Goal: Information Seeking & Learning: Stay updated

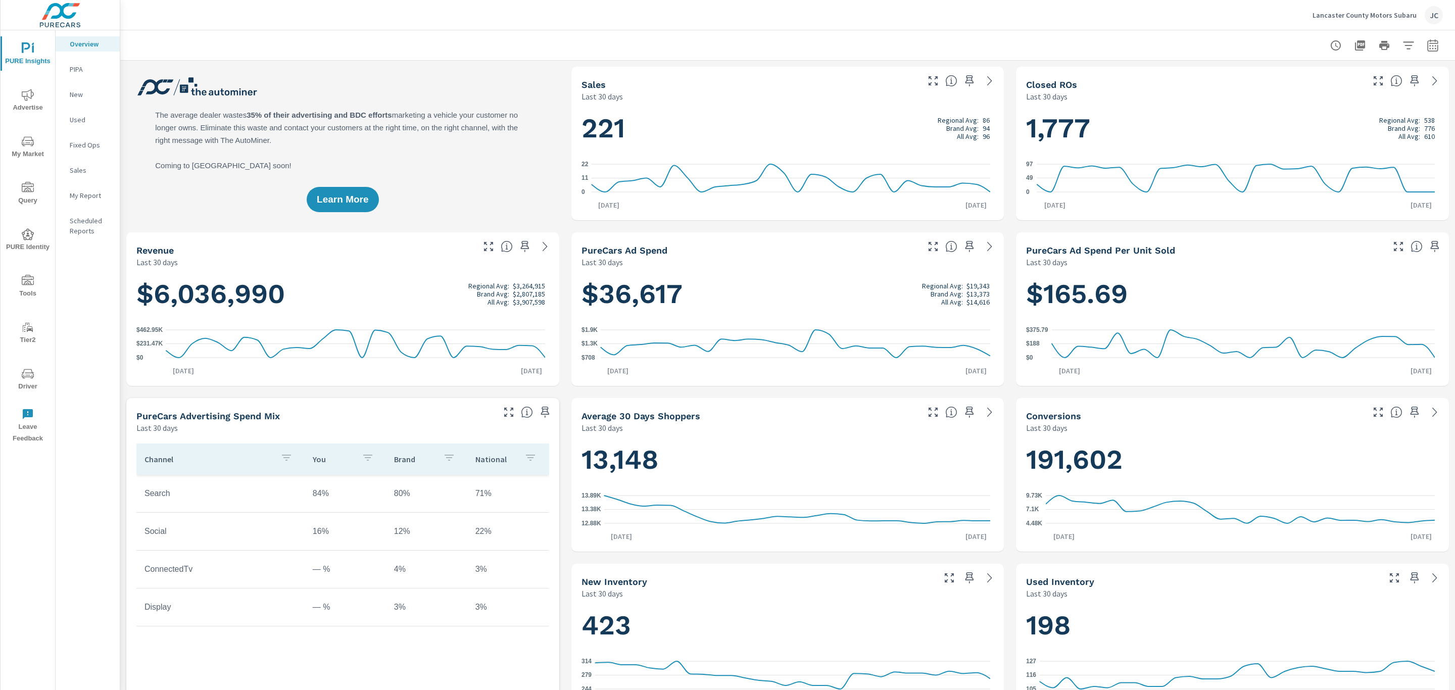
scroll to position [417, 0]
click at [1354, 11] on p "Lancaster County Motors Subaru" at bounding box center [1364, 15] width 104 height 9
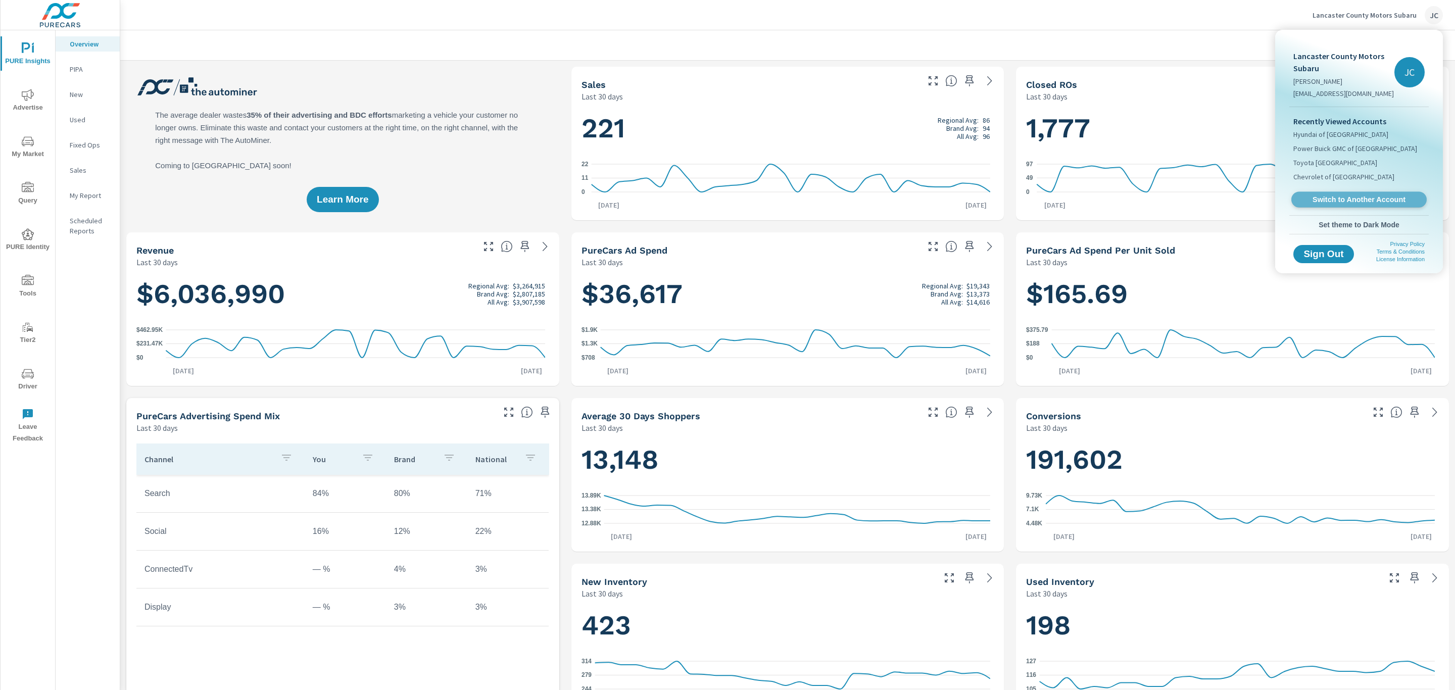
click at [1326, 193] on link "Switch to Another Account" at bounding box center [1358, 200] width 135 height 16
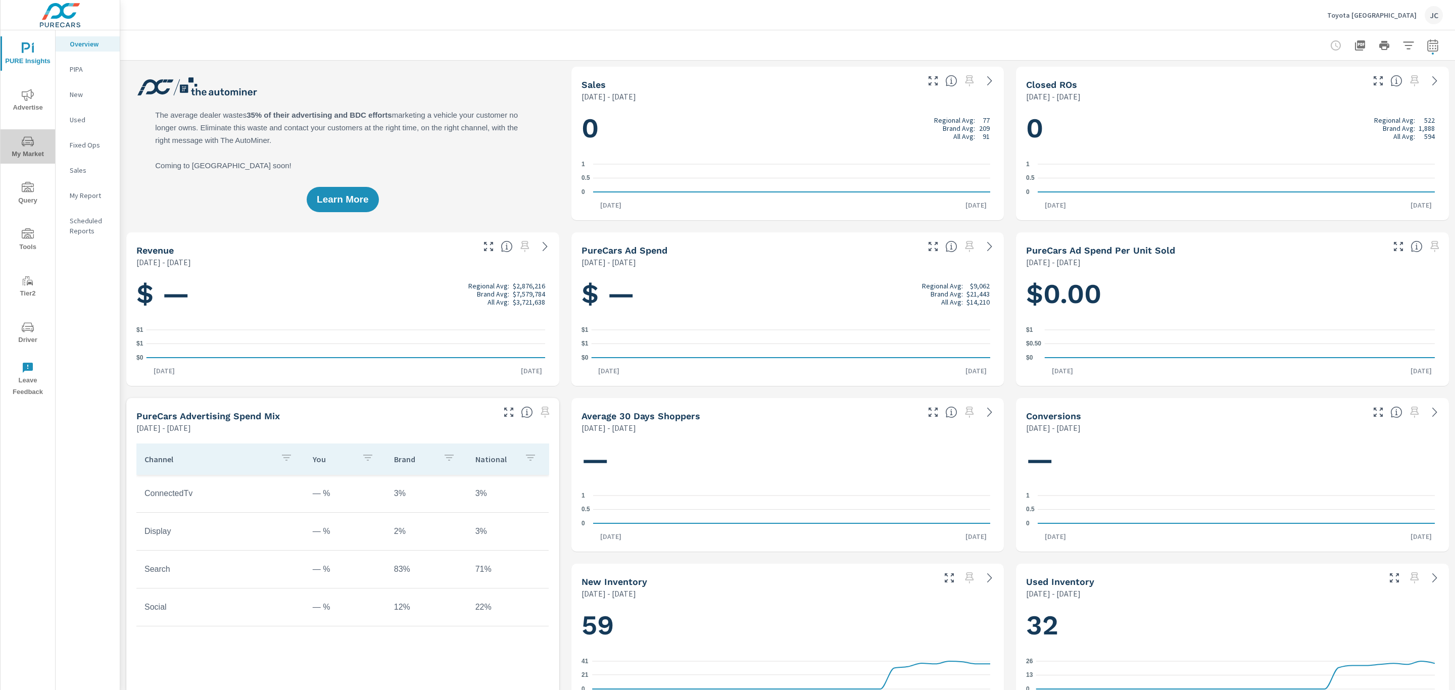
click at [21, 157] on span "My Market" at bounding box center [28, 147] width 48 height 25
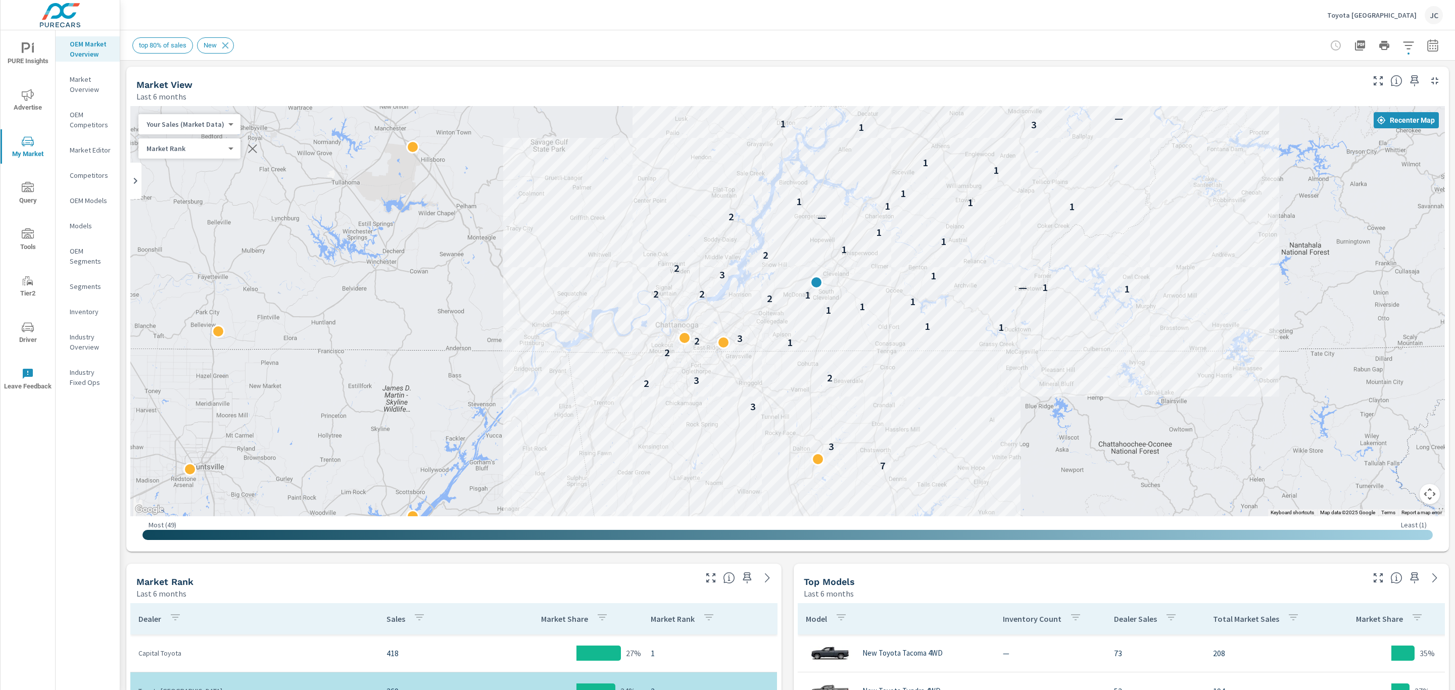
click at [1426, 44] on icon "button" at bounding box center [1432, 45] width 12 height 12
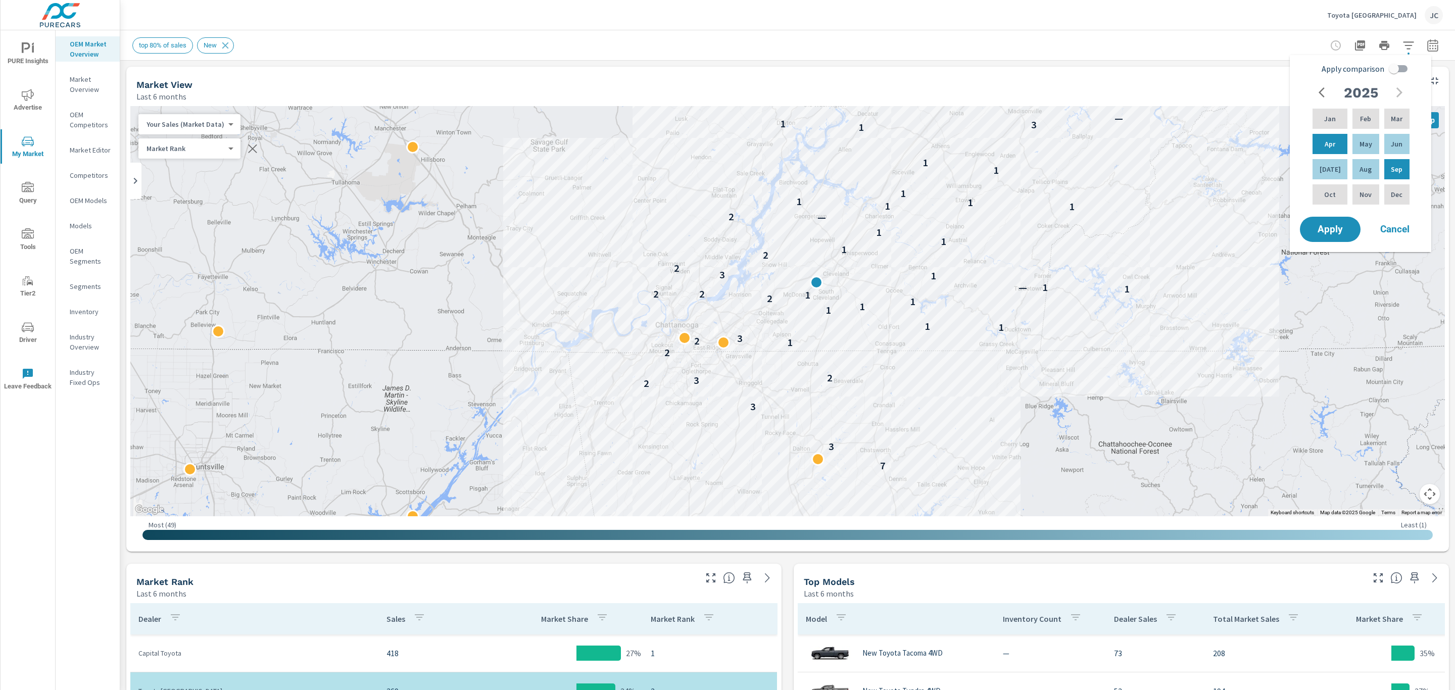
click at [1395, 70] on input "Apply comparison" at bounding box center [1394, 68] width 58 height 19
checkbox input "true"
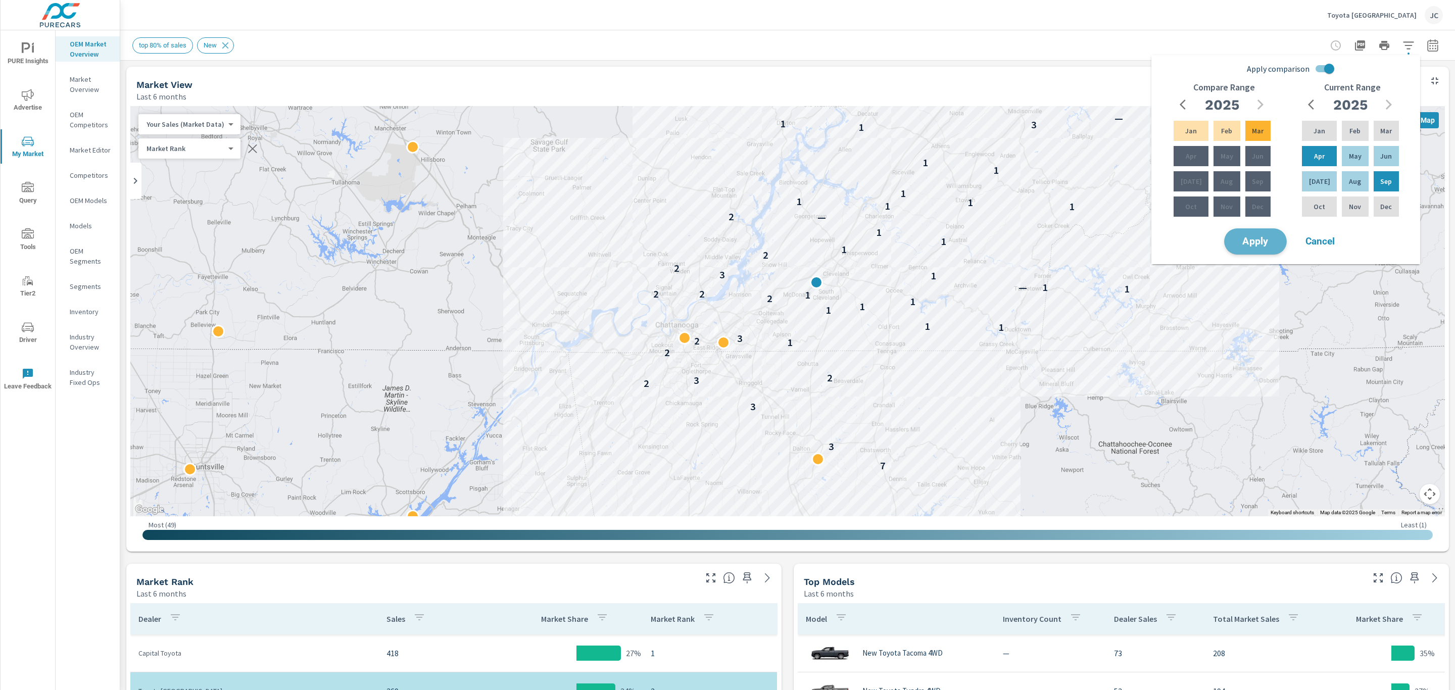
click at [1257, 244] on span "Apply" at bounding box center [1254, 242] width 41 height 10
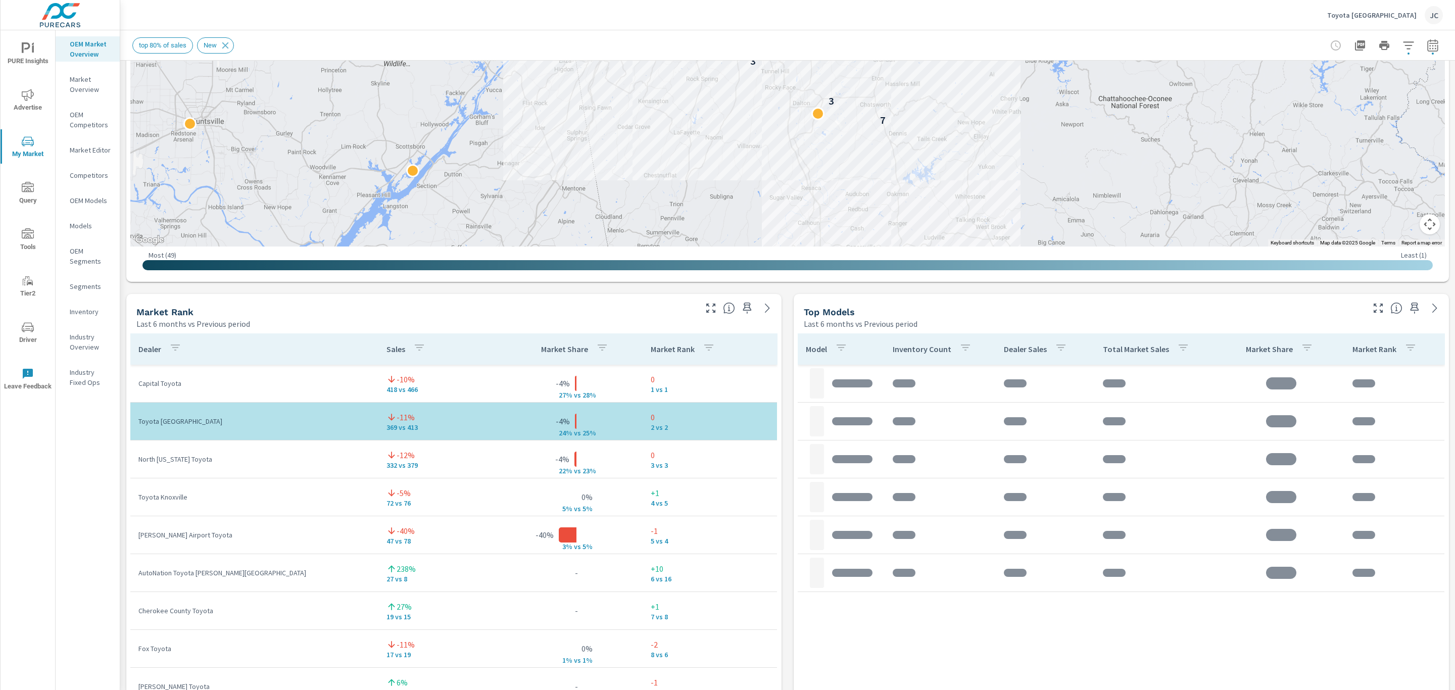
scroll to position [440, 0]
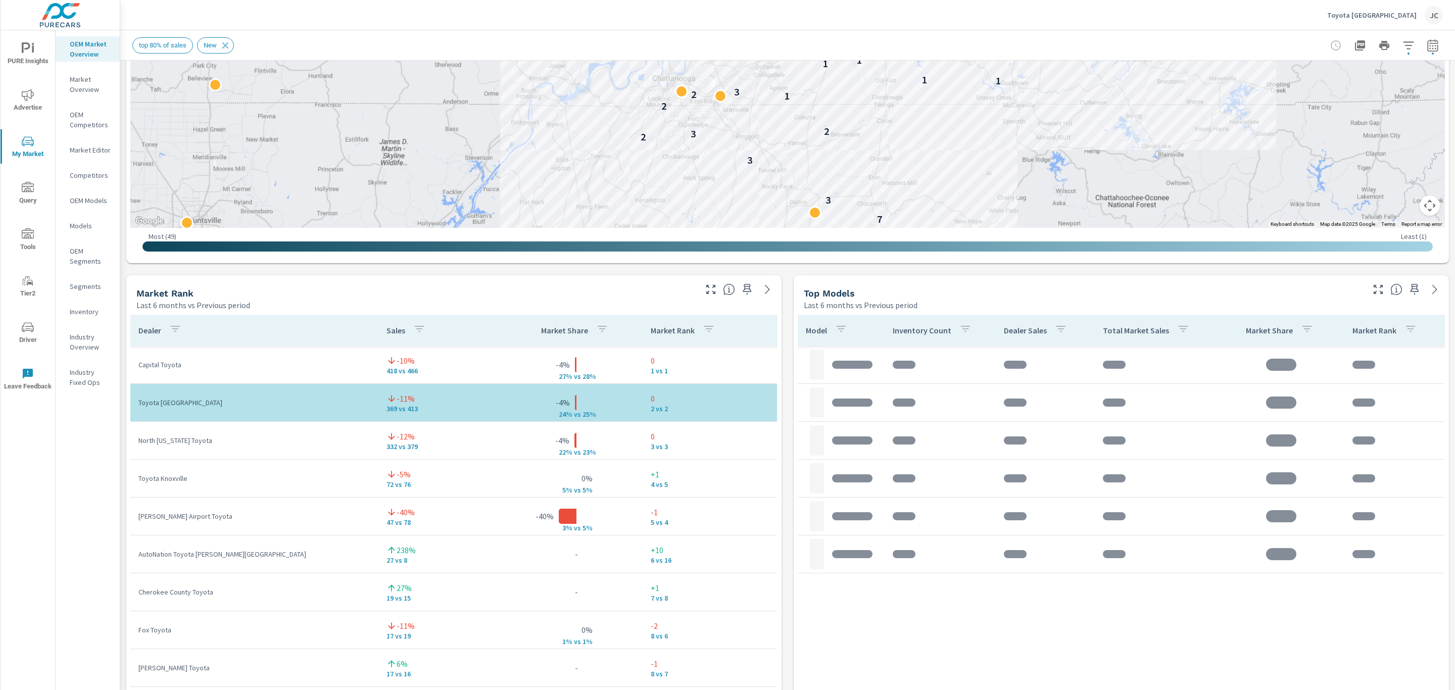
drag, startPoint x: 1040, startPoint y: 106, endPoint x: 1038, endPoint y: 227, distance: 121.2
click at [1038, 227] on div "7 3 3 2 3 2 2 1 2 3 1 1 1 1 1 2 1 2 2 1 — 1 1 3 2 — 2 1 1 1 — 2 1 1 1 1 1 1 1 1…" at bounding box center [1269, 337] width 970 height 545
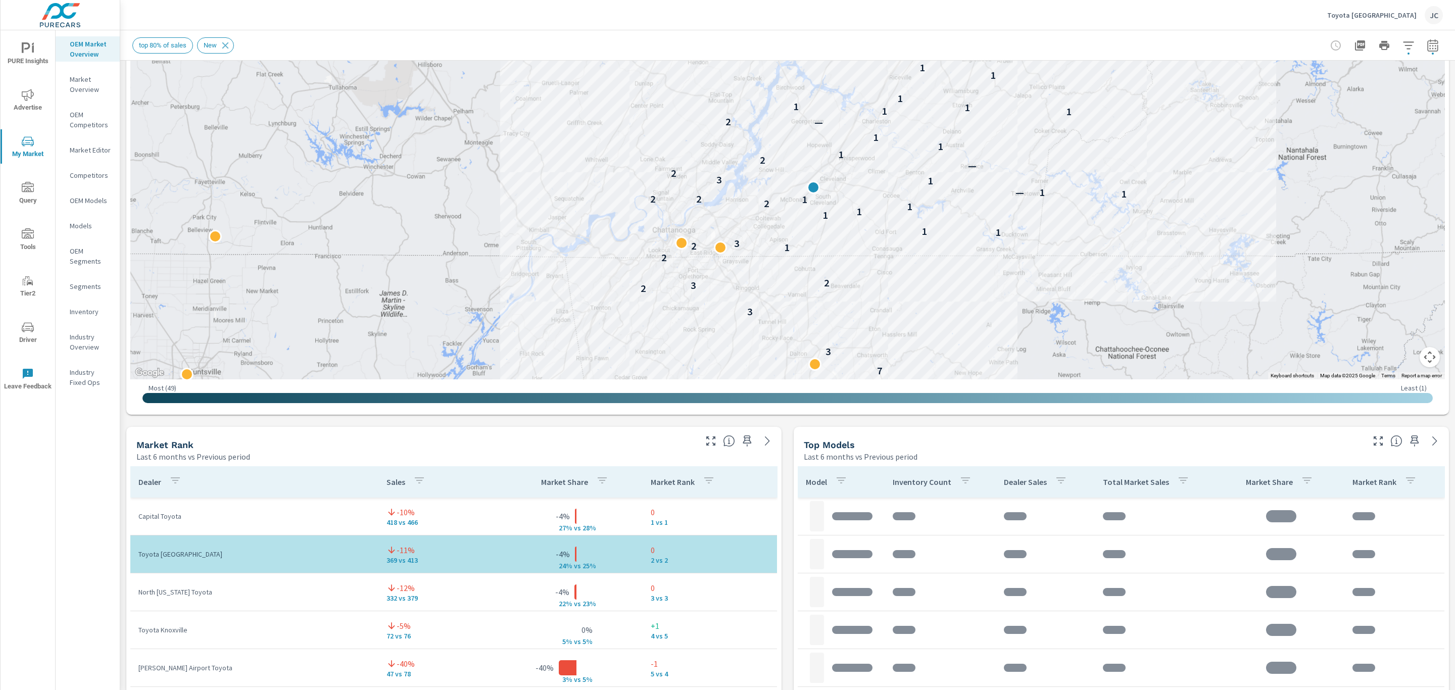
scroll to position [228, 0]
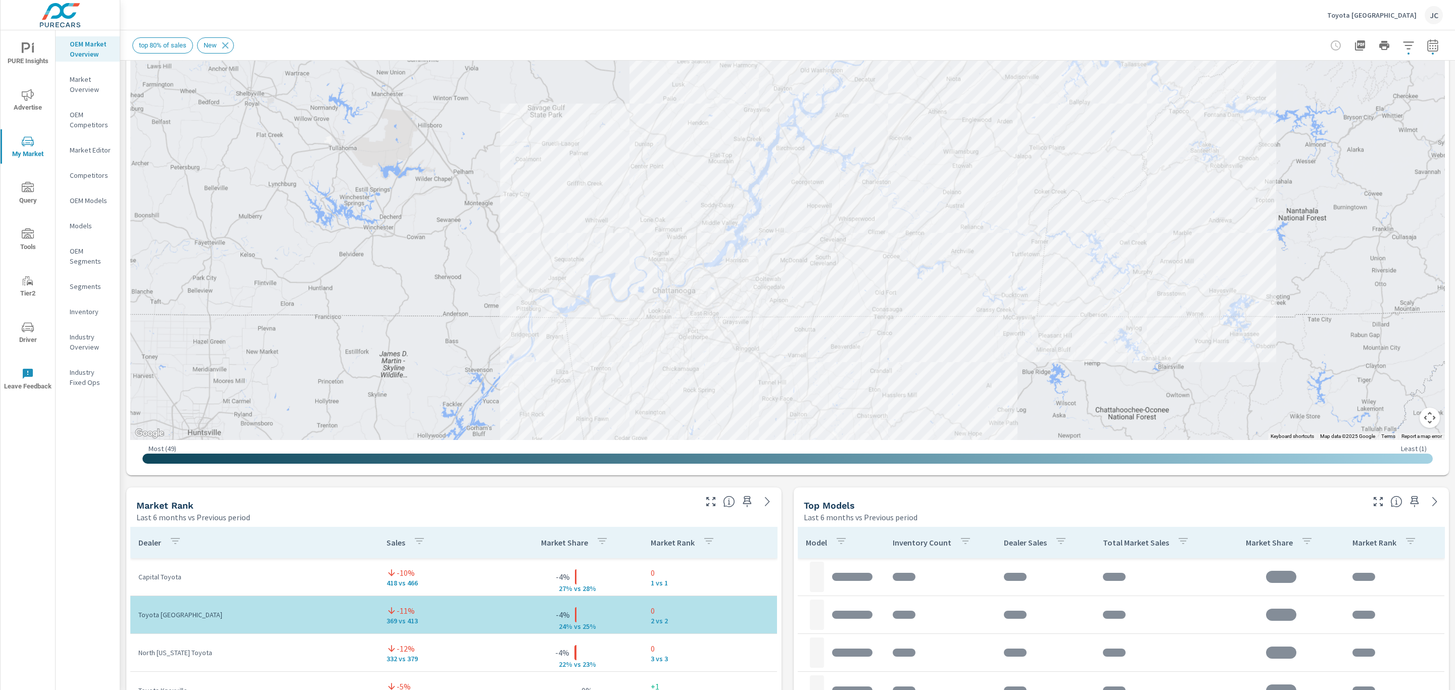
click at [1159, 344] on div "7 3 3 2 3 2 2 1 2 3 1 1 1 1 1 2 1 2 2 1 — 1 1 3 2 — 2 1 1 1 — 2 1 1 1 1 1 1 1 1…" at bounding box center [1272, 431] width 970 height 545
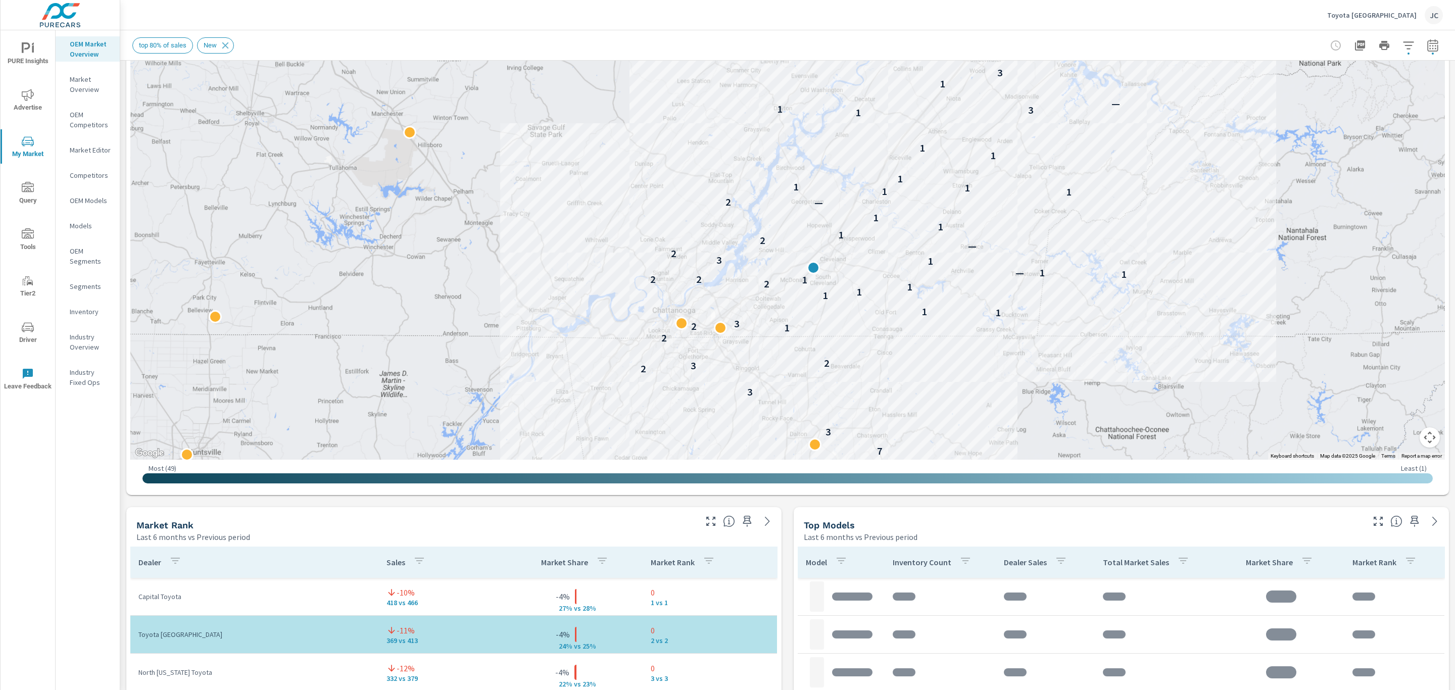
scroll to position [223, 0]
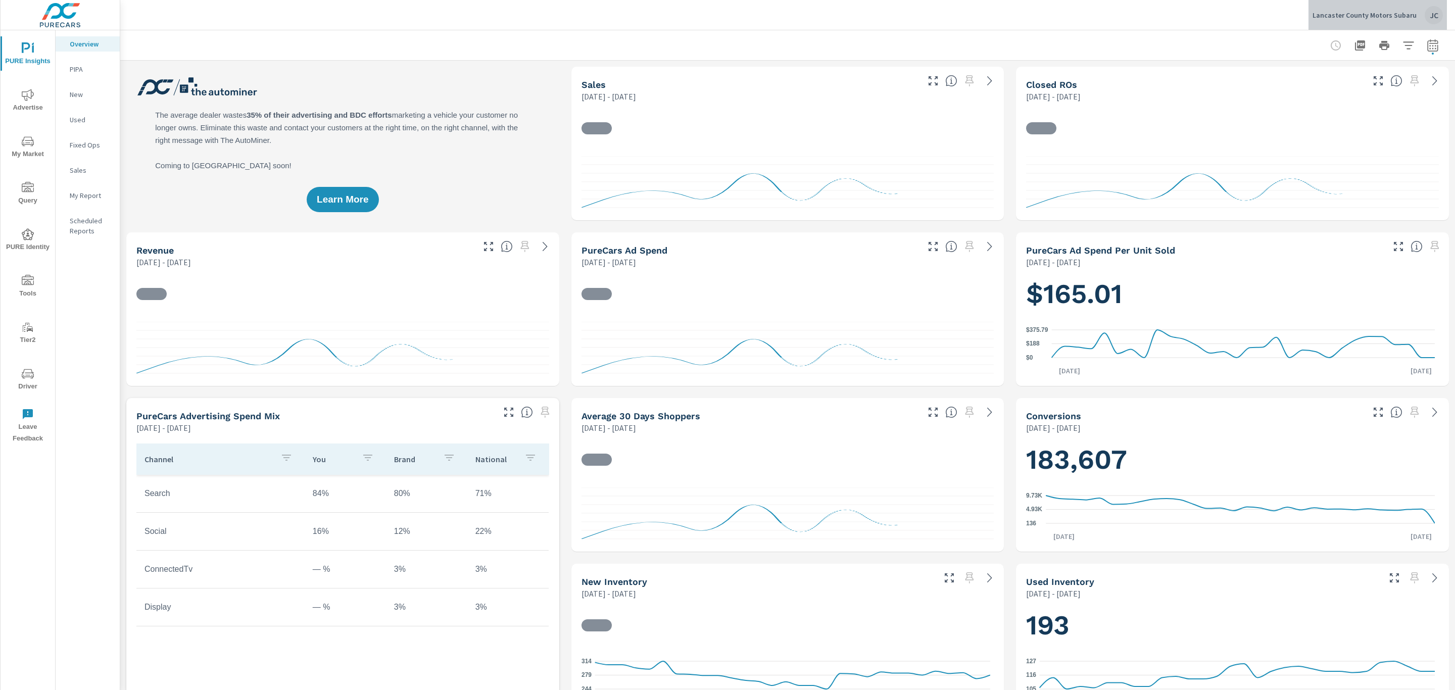
click at [1394, 18] on p "Lancaster County Motors Subaru" at bounding box center [1364, 15] width 104 height 9
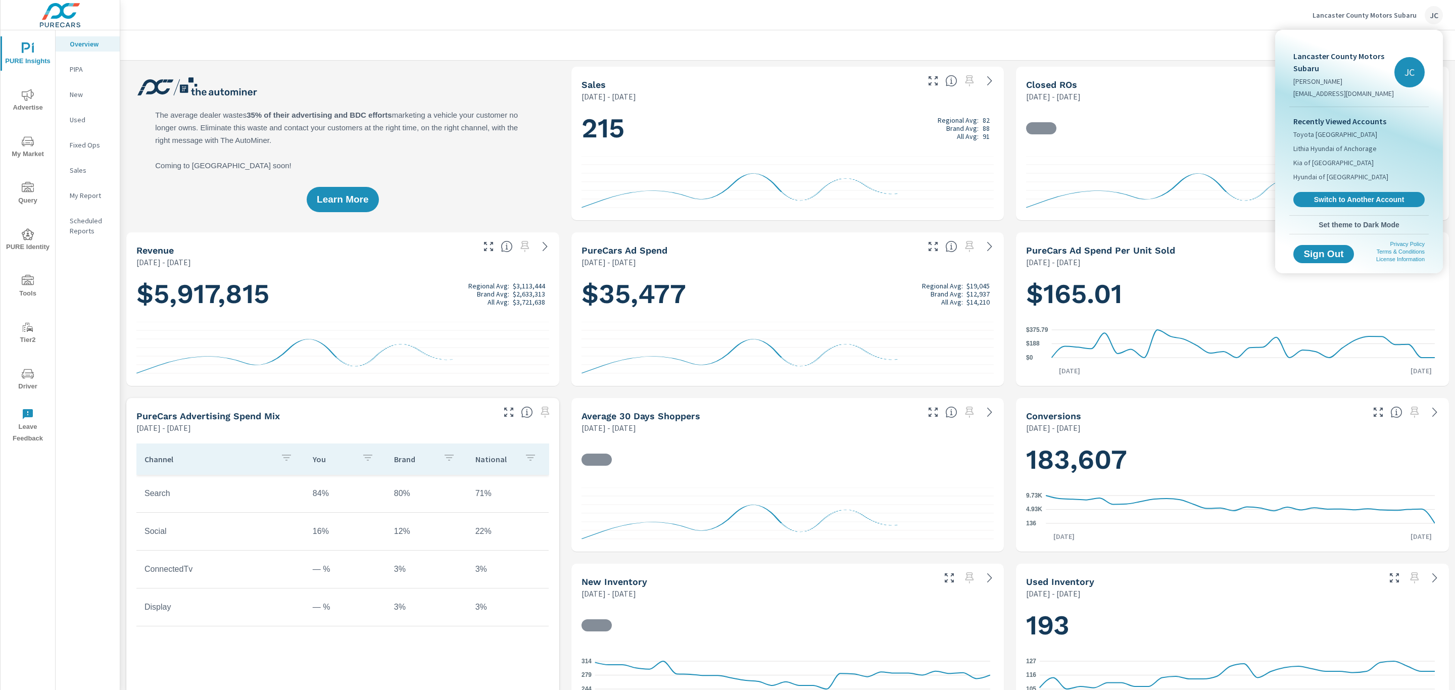
scroll to position [417, 0]
click at [1320, 200] on span "Switch to Another Account" at bounding box center [1358, 200] width 124 height 10
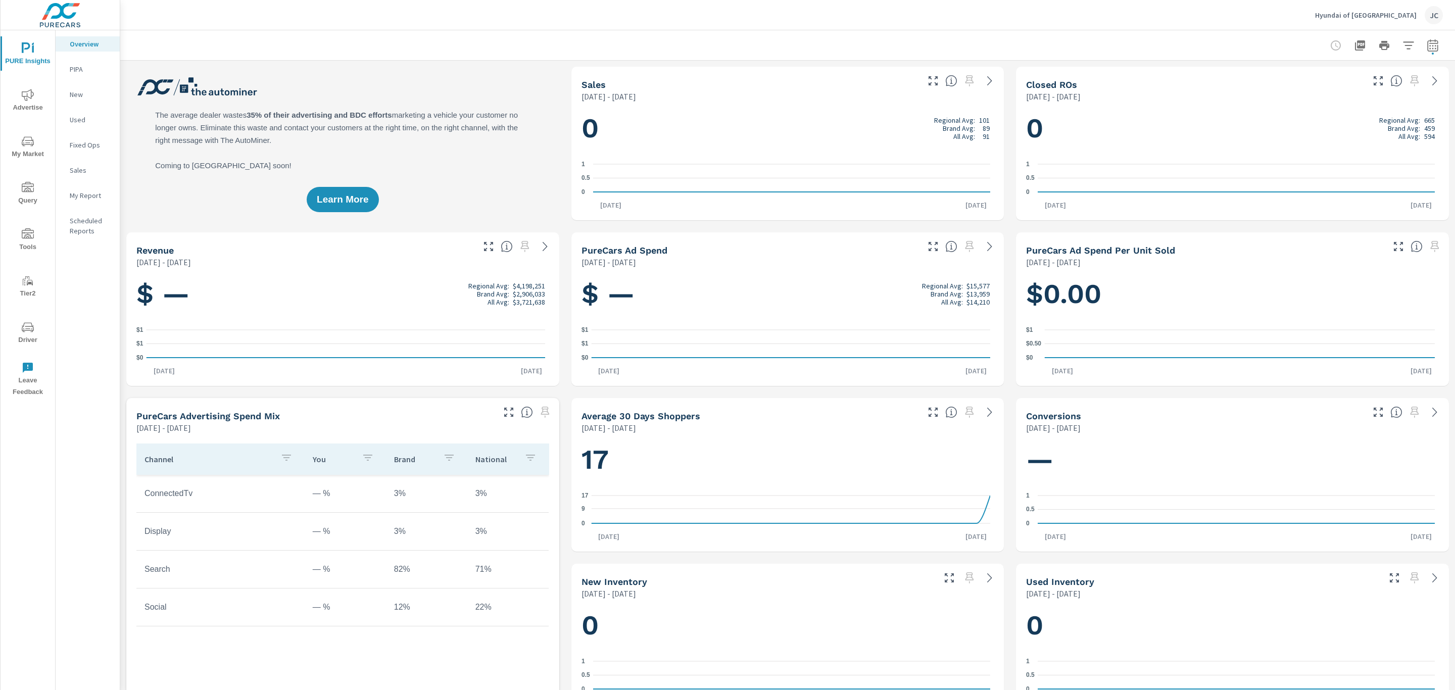
click at [33, 145] on icon "nav menu" at bounding box center [28, 141] width 12 height 12
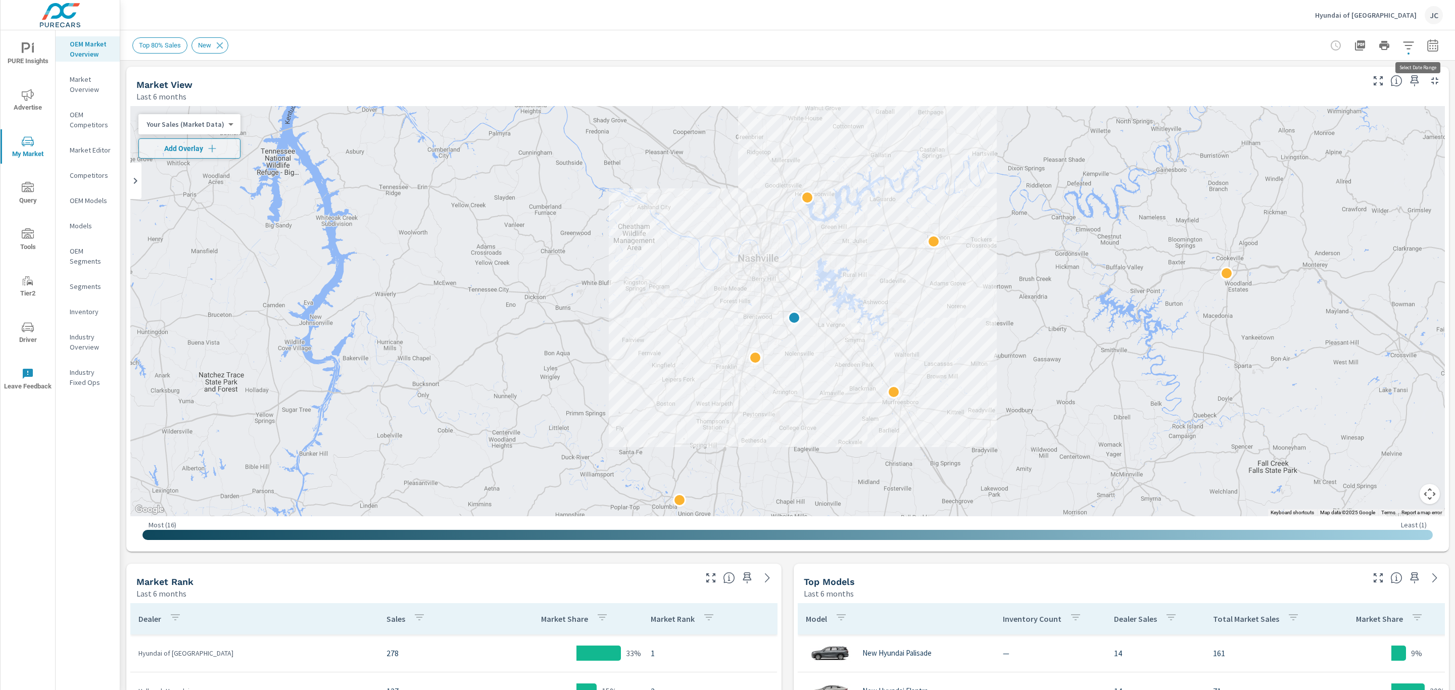
click at [1427, 43] on icon "button" at bounding box center [1432, 45] width 11 height 12
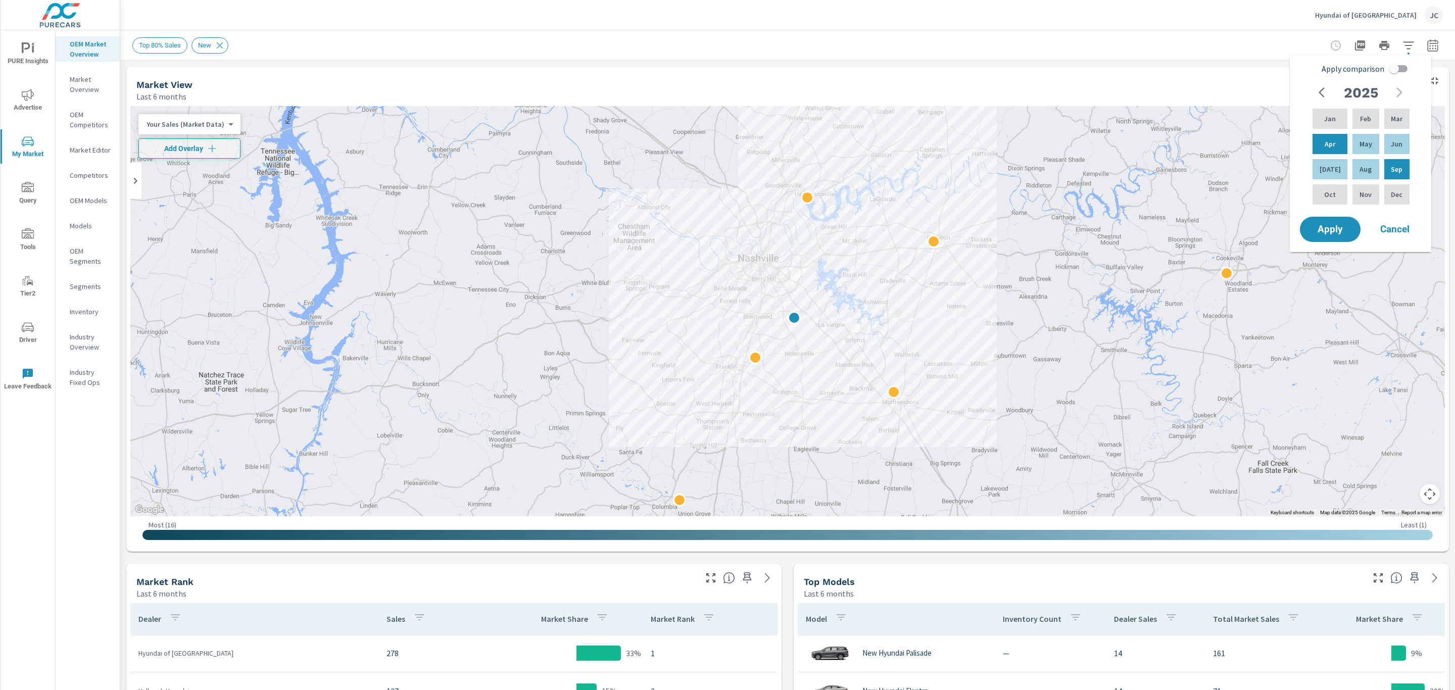
click at [1395, 69] on input "Apply comparison" at bounding box center [1394, 68] width 58 height 19
checkbox input "true"
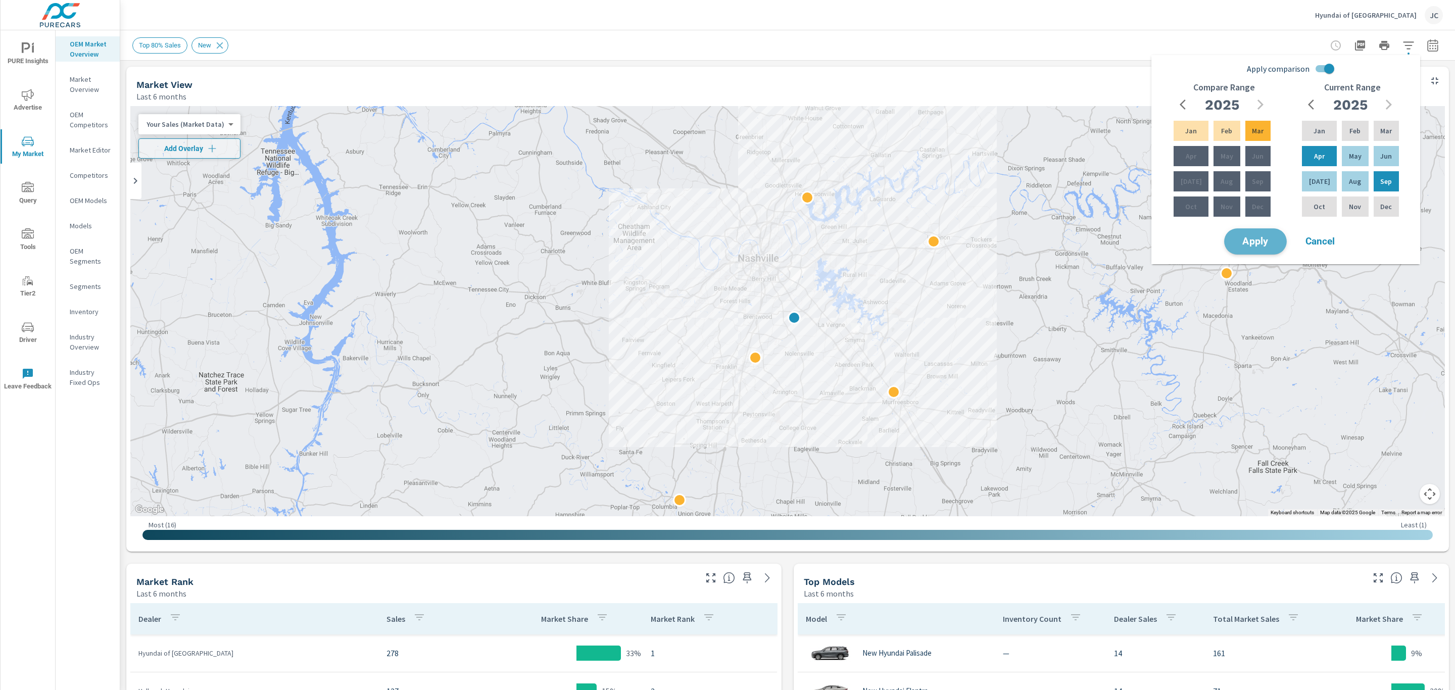
click at [1260, 241] on span "Apply" at bounding box center [1254, 242] width 41 height 10
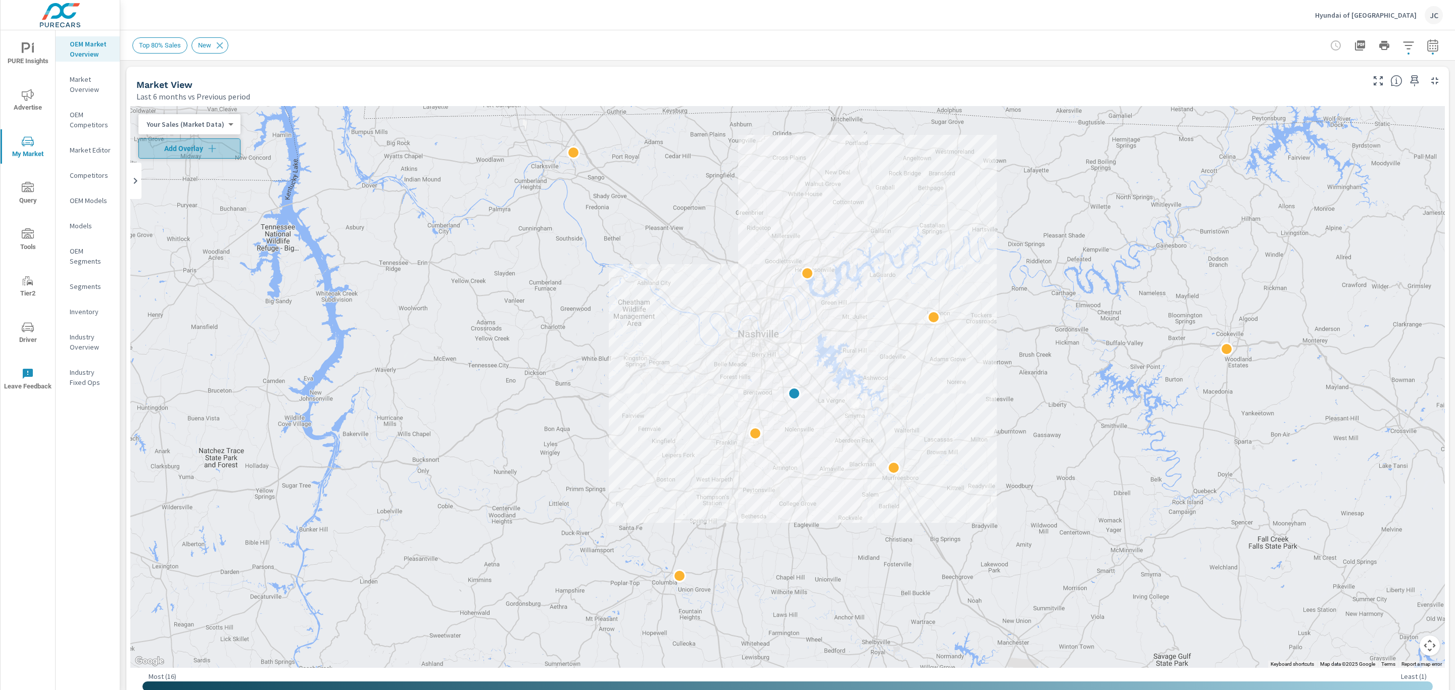
click at [222, 147] on span "Add Overlay" at bounding box center [189, 148] width 93 height 10
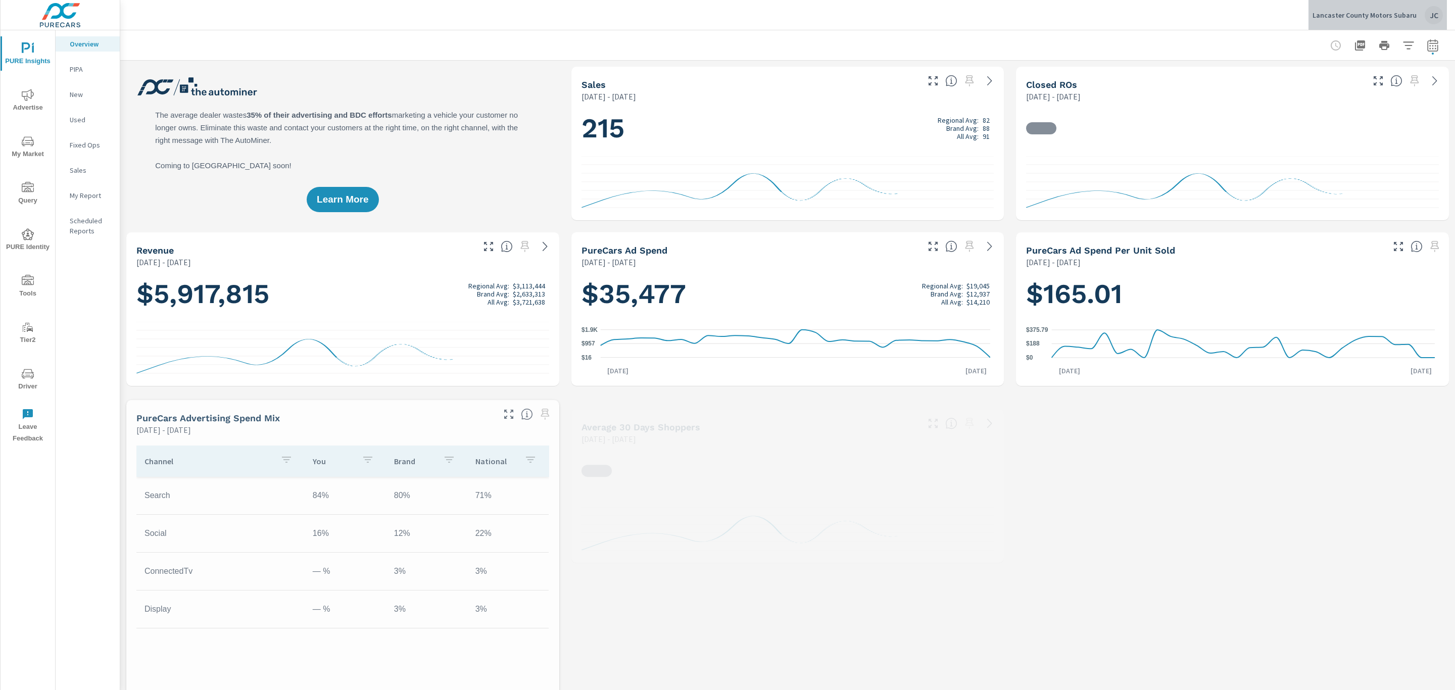
click at [1383, 15] on p "Lancaster County Motors Subaru" at bounding box center [1364, 15] width 104 height 9
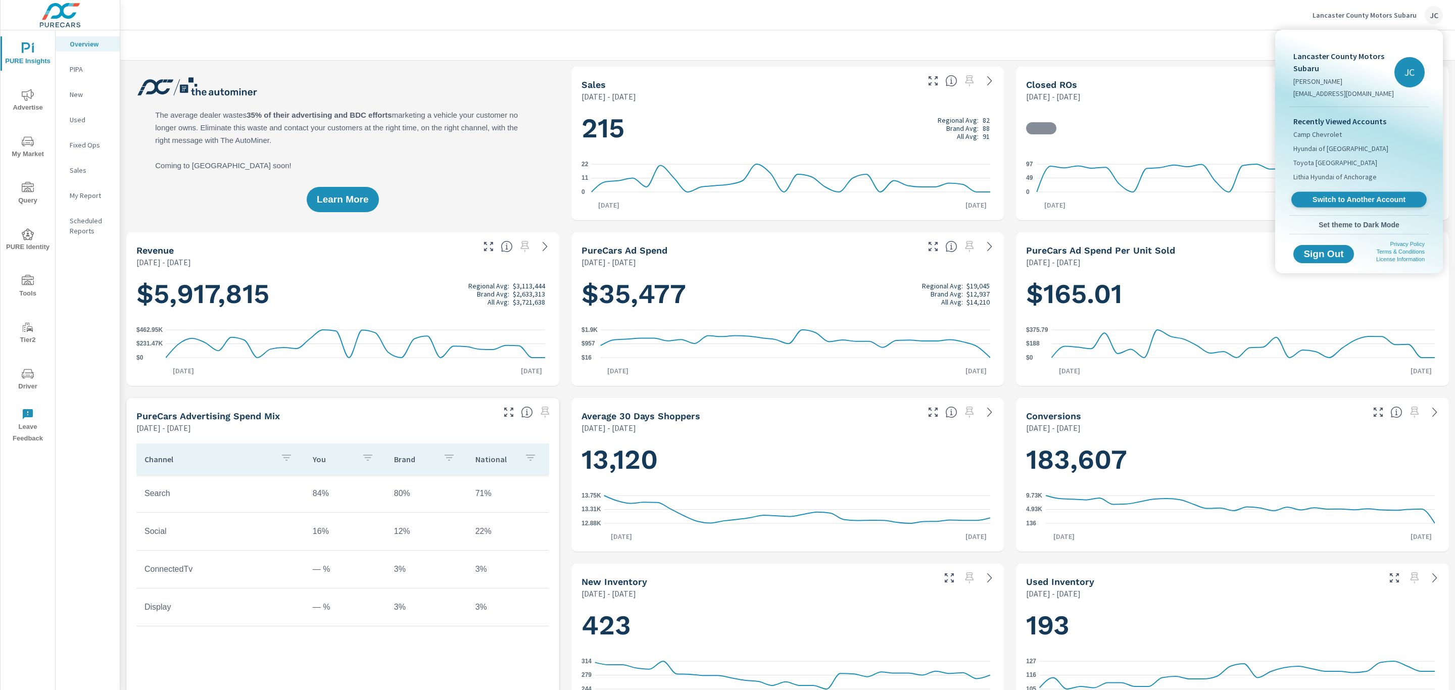
scroll to position [417, 0]
click at [1363, 197] on span "Switch to Another Account" at bounding box center [1358, 200] width 124 height 10
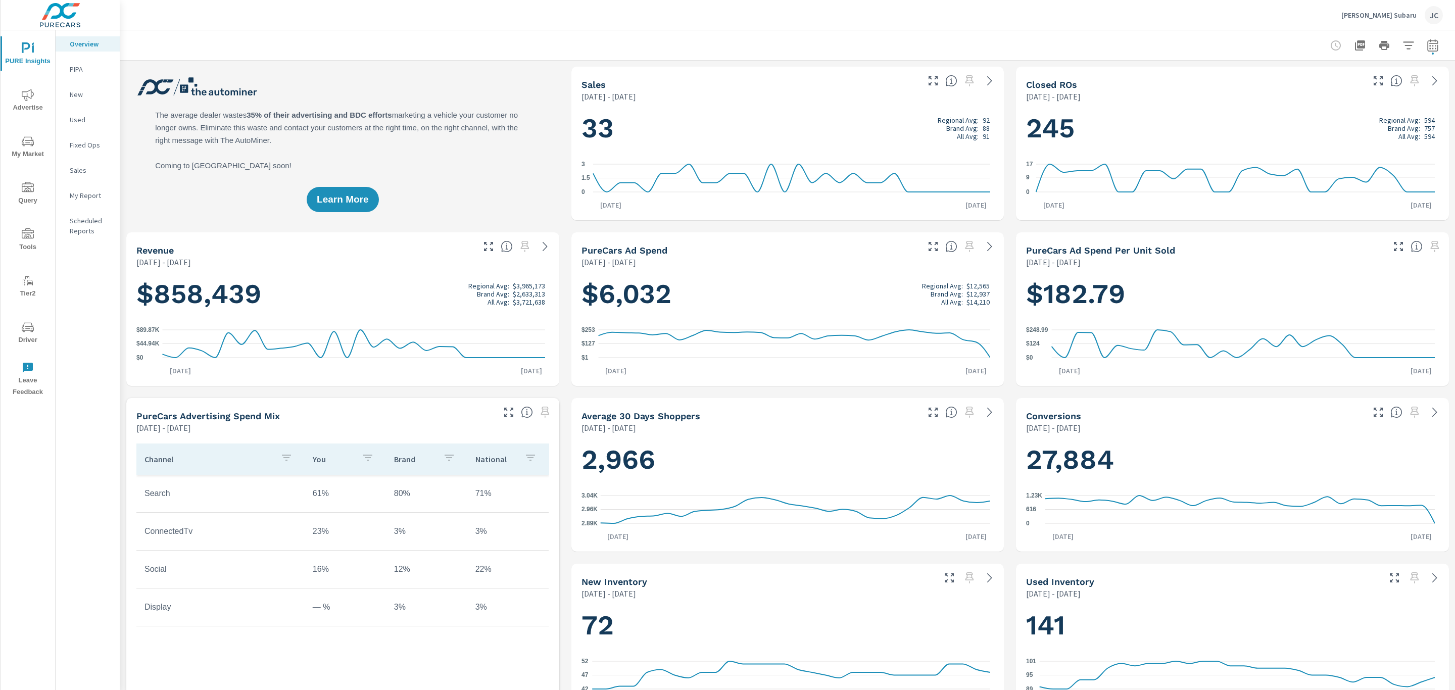
scroll to position [568, 0]
click at [1426, 44] on icon "button" at bounding box center [1432, 45] width 12 height 12
click at [1389, 88] on select "Custom Yesterday Last week Last 7 days Last 14 days Last 30 days Last 45 days L…" at bounding box center [1339, 87] width 109 height 20
select select "Last month"
click at [1289, 77] on select "Custom [DATE] Last week Last 7 days Last 14 days Last 30 days Last 45 days Last…" at bounding box center [1339, 87] width 109 height 20
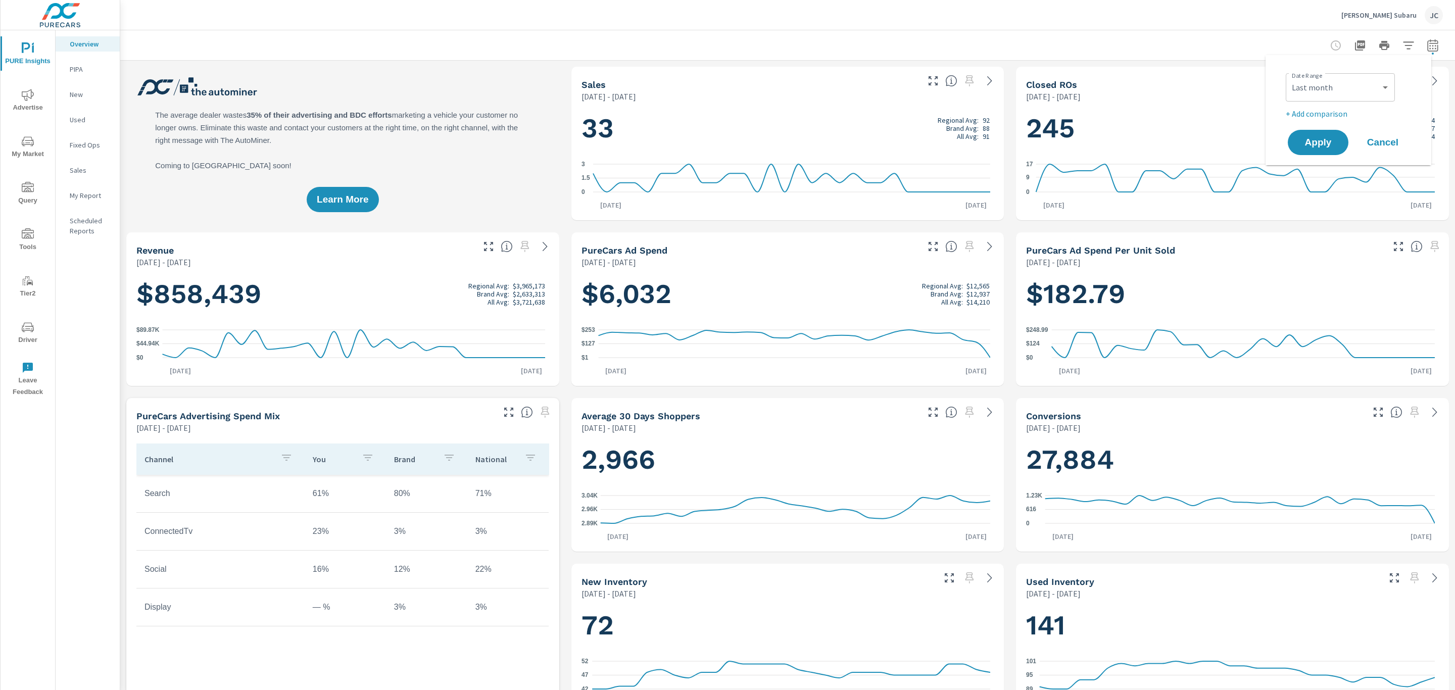
click at [1333, 113] on p "+ Add comparison" at bounding box center [1349, 114] width 129 height 12
select select "Previous period"
click at [1331, 164] on button "Apply" at bounding box center [1317, 171] width 63 height 26
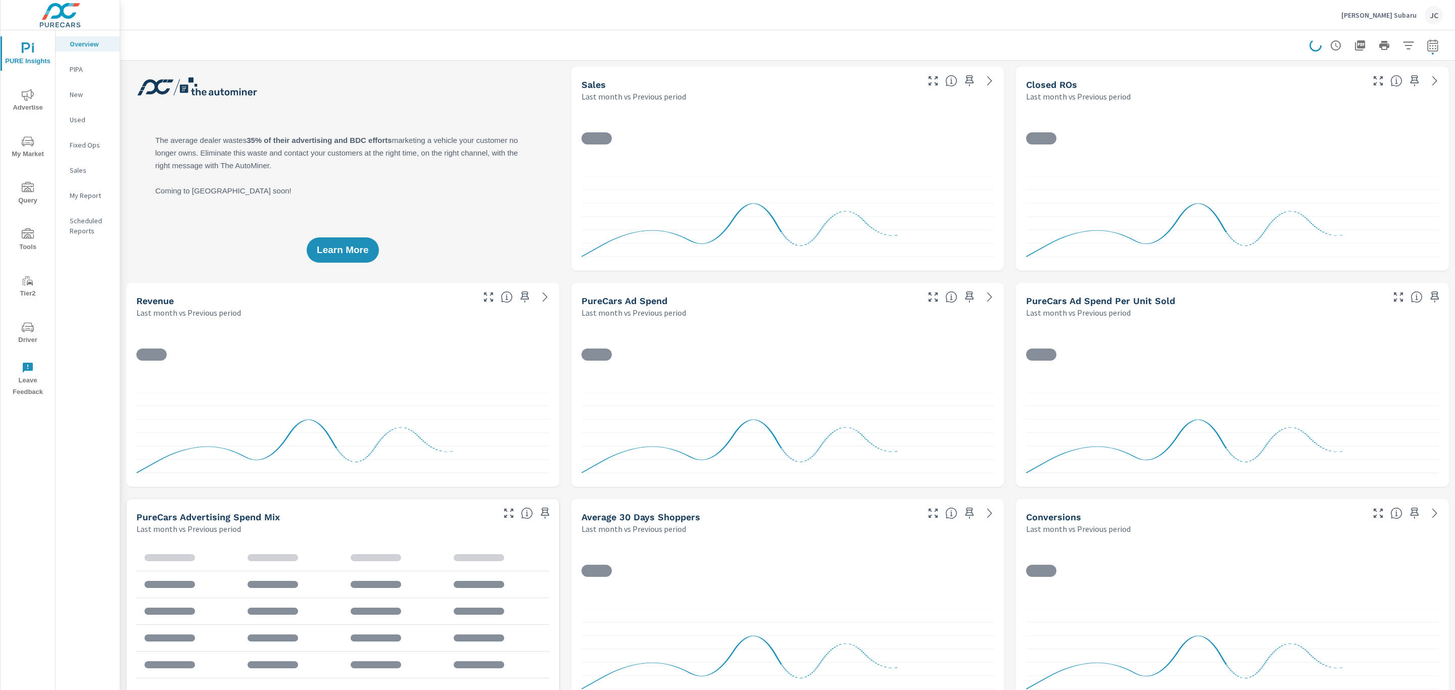
scroll to position [17, 0]
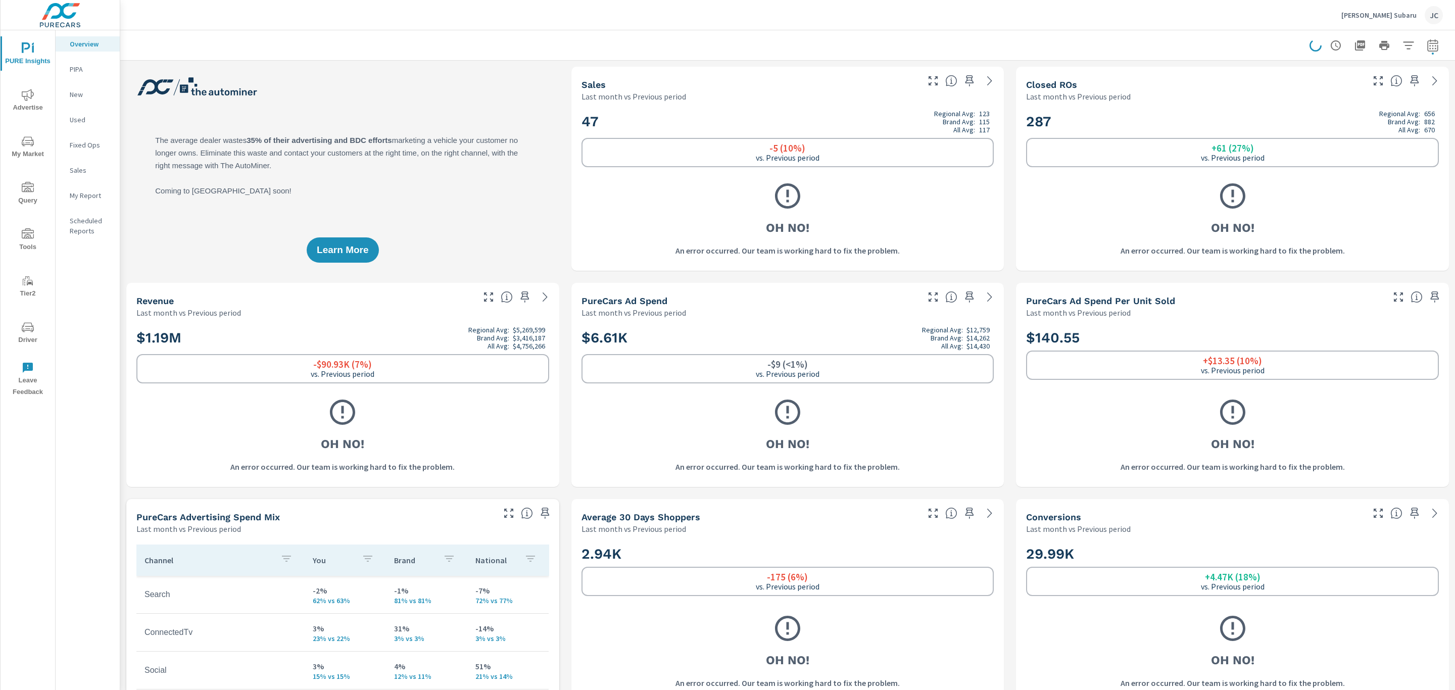
click at [218, 21] on div "Armstrong Subaru JC" at bounding box center [787, 15] width 1310 height 30
click at [230, 13] on div "Armstrong Subaru JC" at bounding box center [787, 15] width 1310 height 30
click at [1426, 47] on icon "button" at bounding box center [1432, 45] width 12 height 12
select select "Last month"
select select "Previous period"
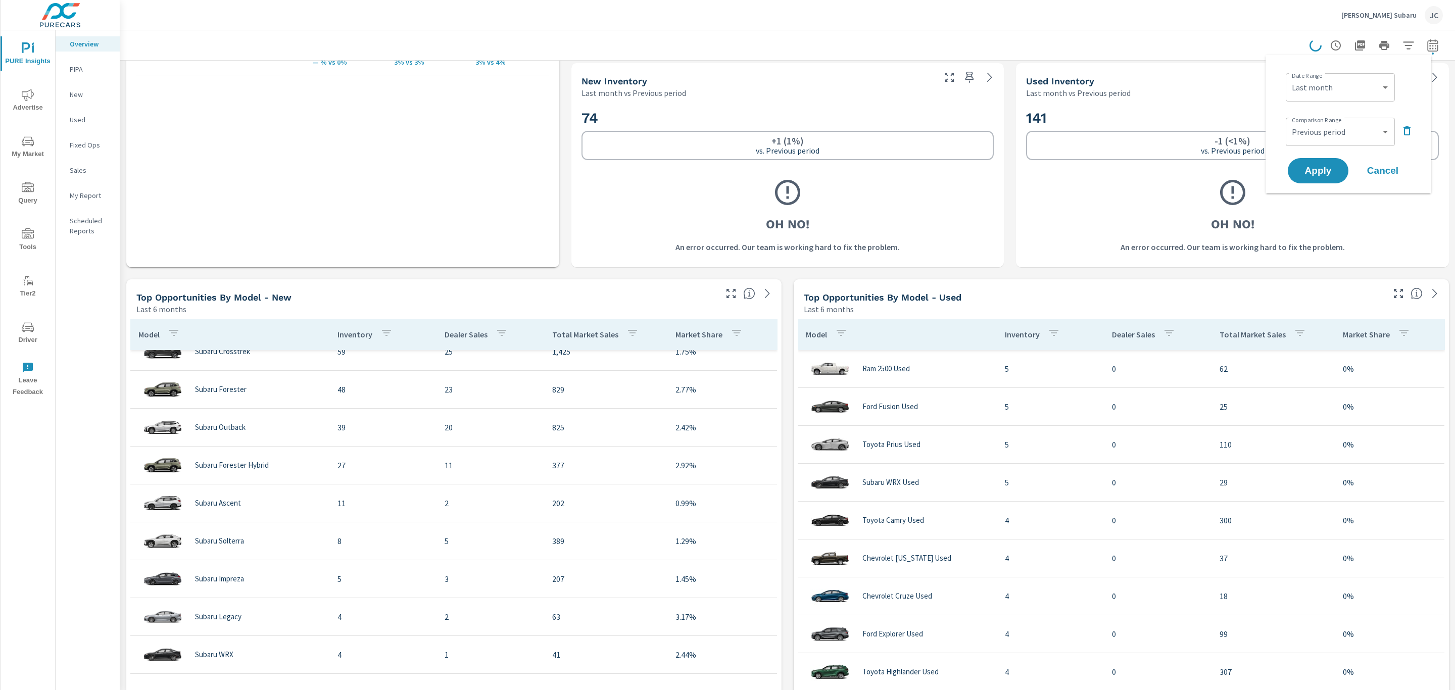
scroll to position [682, 0]
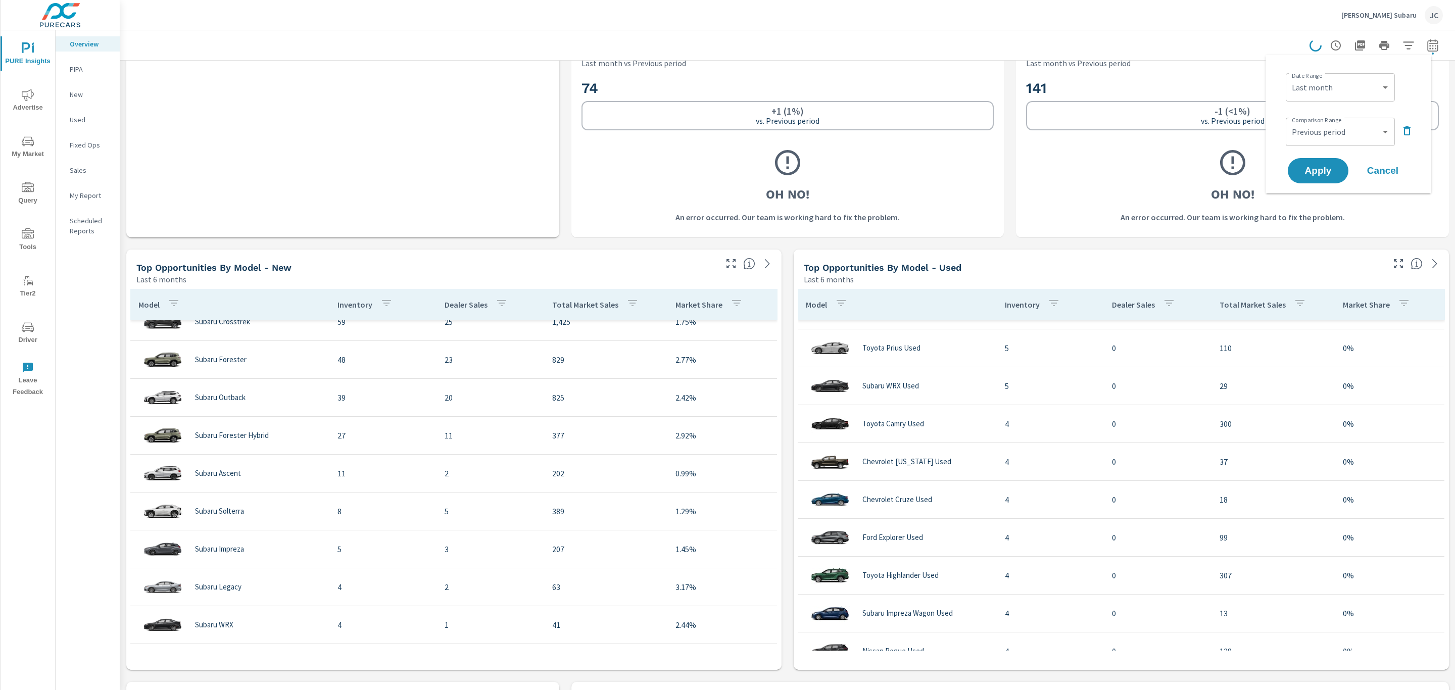
scroll to position [871, 0]
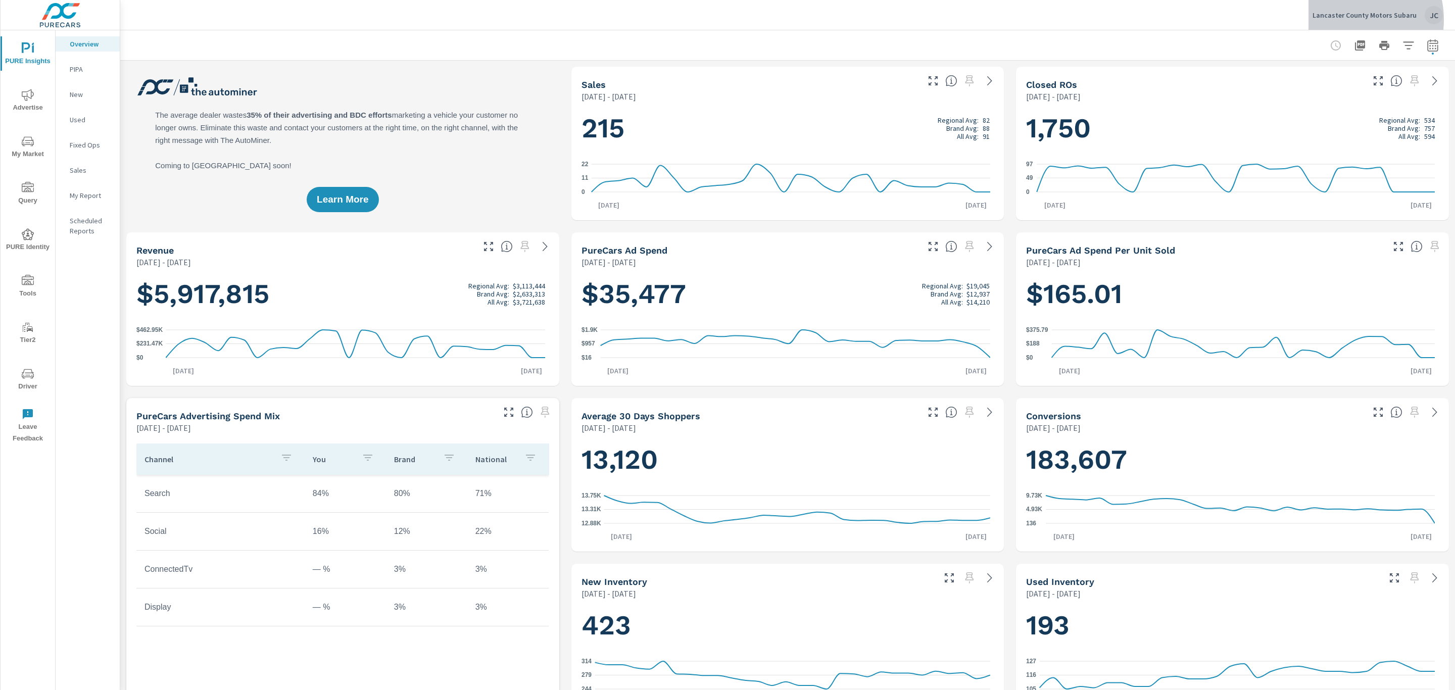
click at [1350, 20] on div "Lancaster County Motors Subaru JC" at bounding box center [1377, 15] width 130 height 18
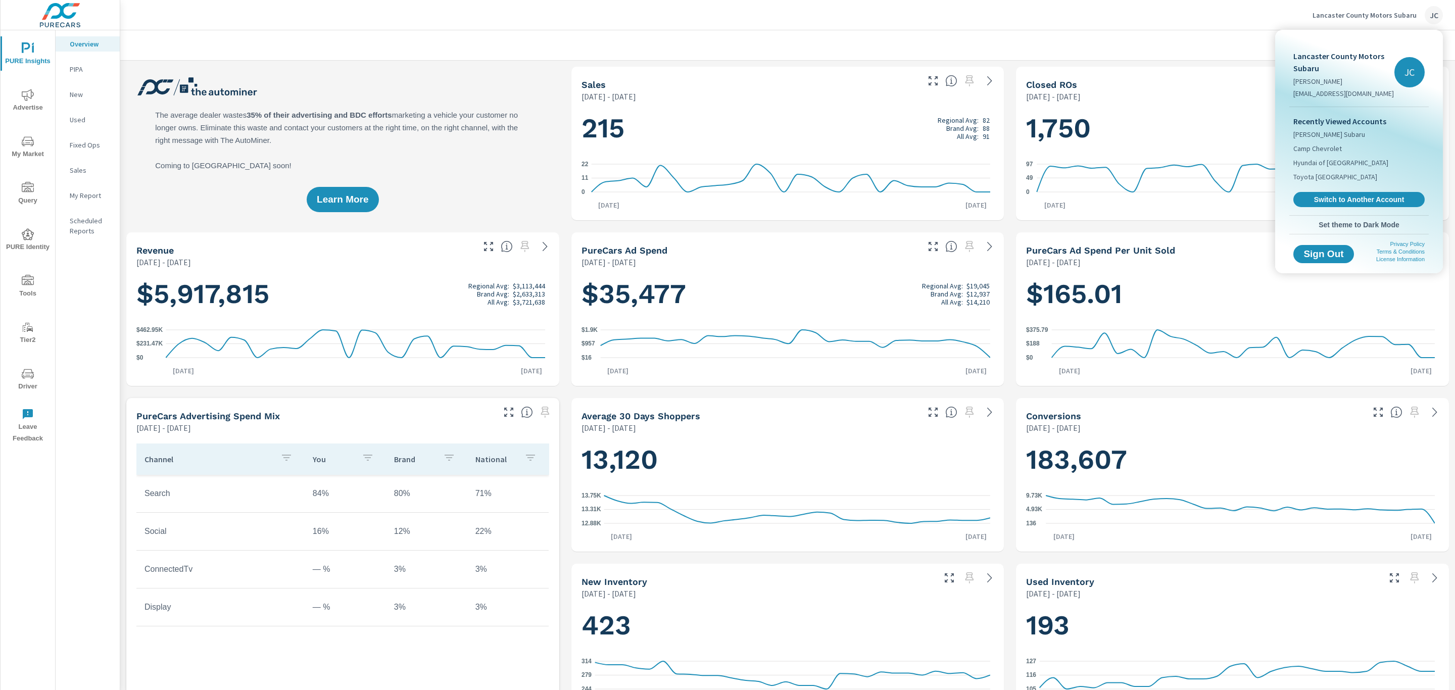
scroll to position [417, 0]
click at [1323, 193] on link "Switch to Another Account" at bounding box center [1358, 200] width 135 height 16
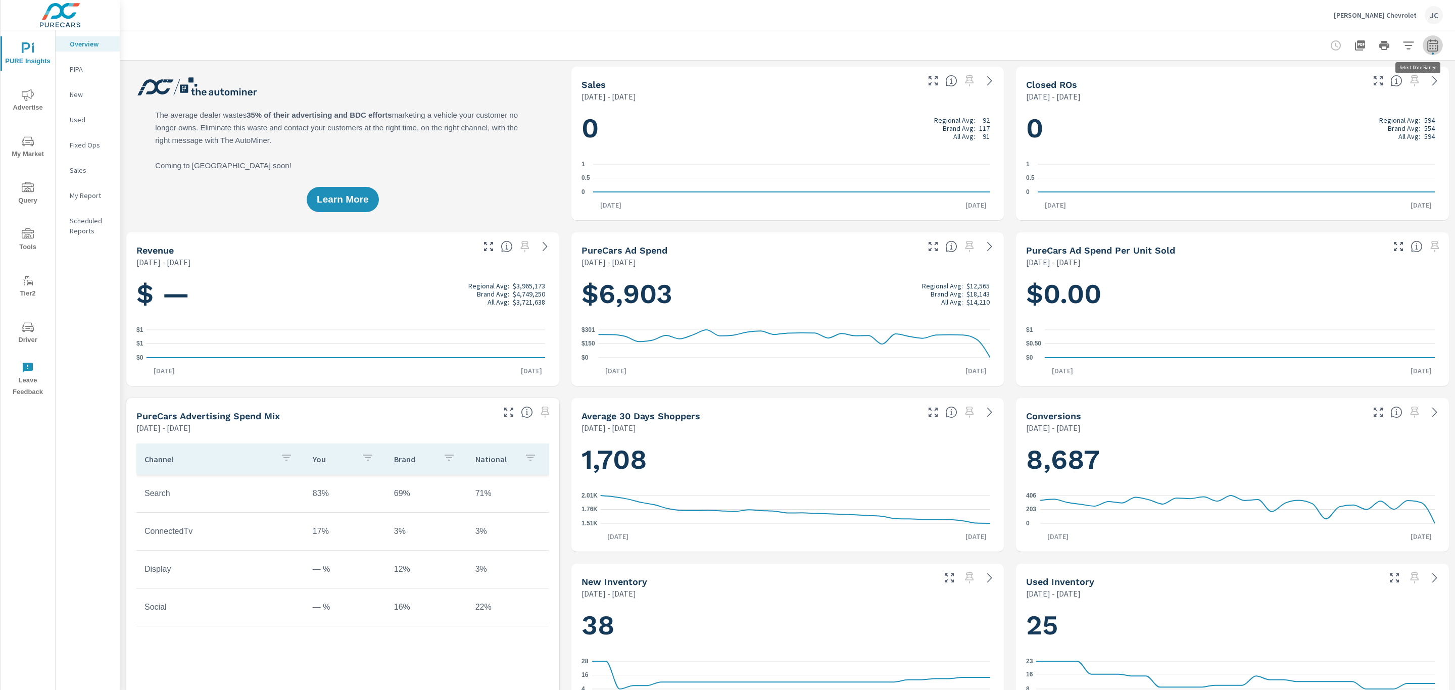
click at [1428, 46] on button "button" at bounding box center [1432, 45] width 20 height 20
click at [1383, 88] on select "Custom [DATE] Last week Last 7 days Last 14 days Last 30 days Last 45 days Last…" at bounding box center [1339, 87] width 109 height 20
select select "Last month"
click at [1289, 77] on select "Custom [DATE] Last week Last 7 days Last 14 days Last 30 days Last 45 days Last…" at bounding box center [1339, 87] width 109 height 20
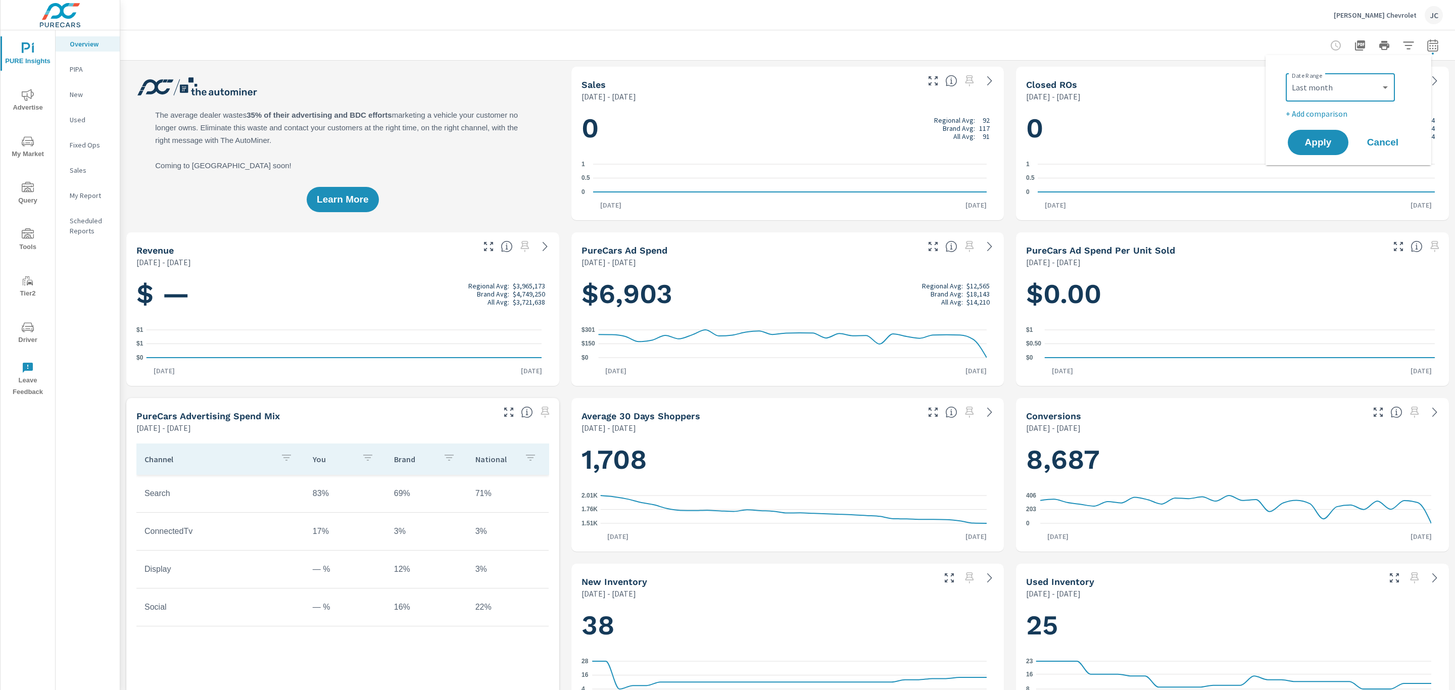
click at [1317, 112] on p "+ Add comparison" at bounding box center [1349, 114] width 129 height 12
select select "Previous period"
click at [1315, 167] on span "Apply" at bounding box center [1317, 171] width 41 height 10
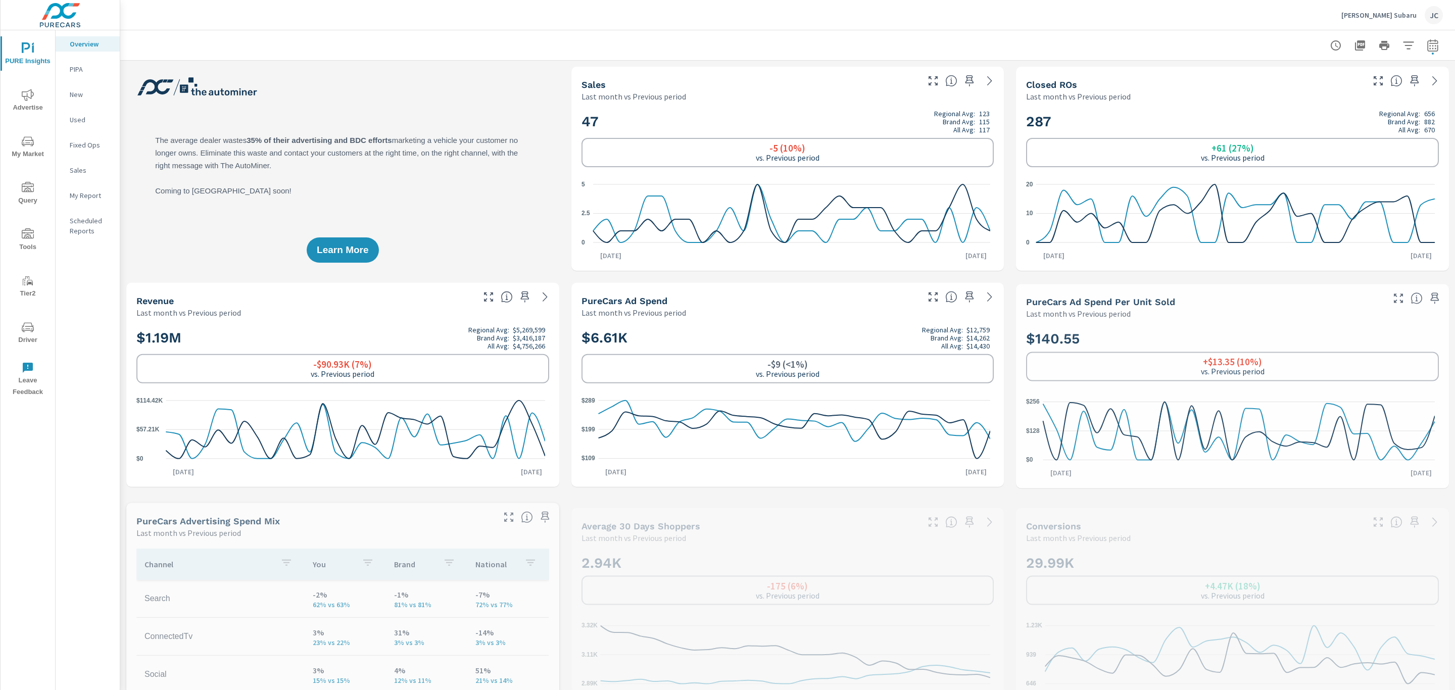
scroll to position [568, 0]
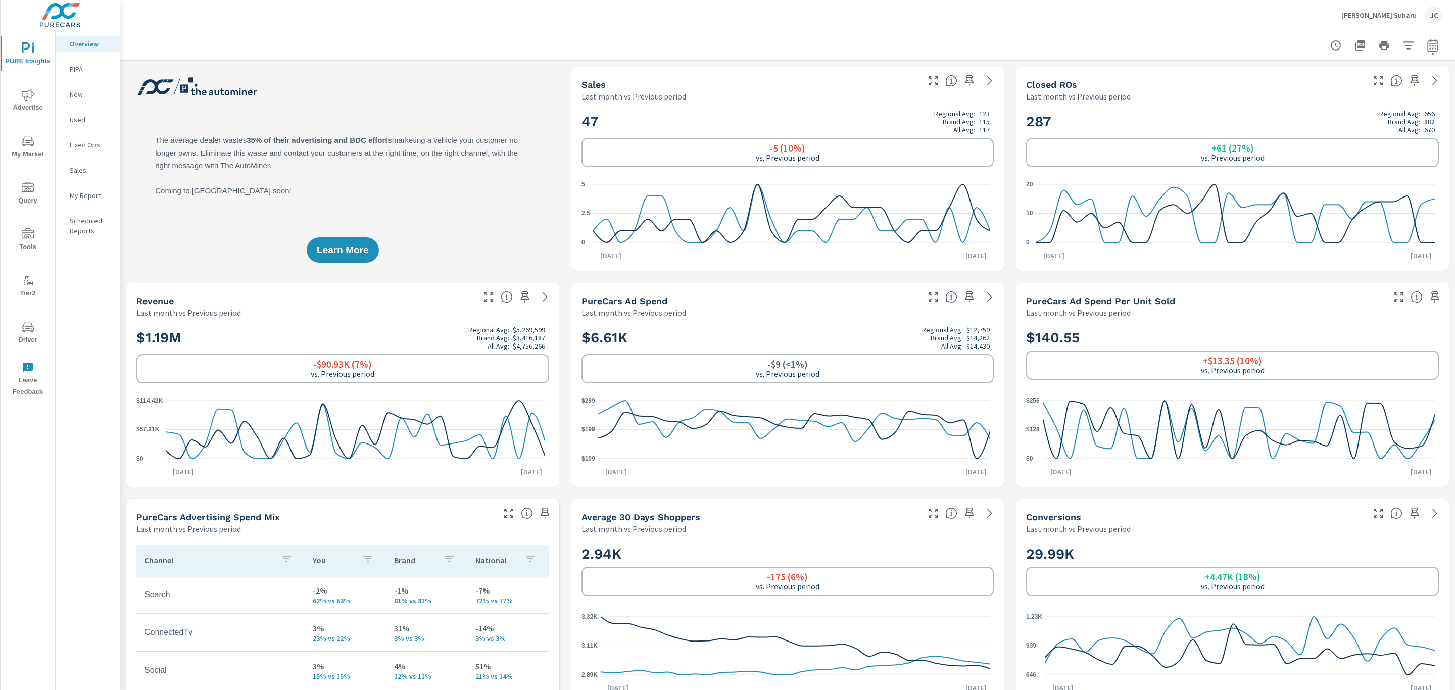
click at [26, 101] on icon "nav menu" at bounding box center [28, 95] width 12 height 12
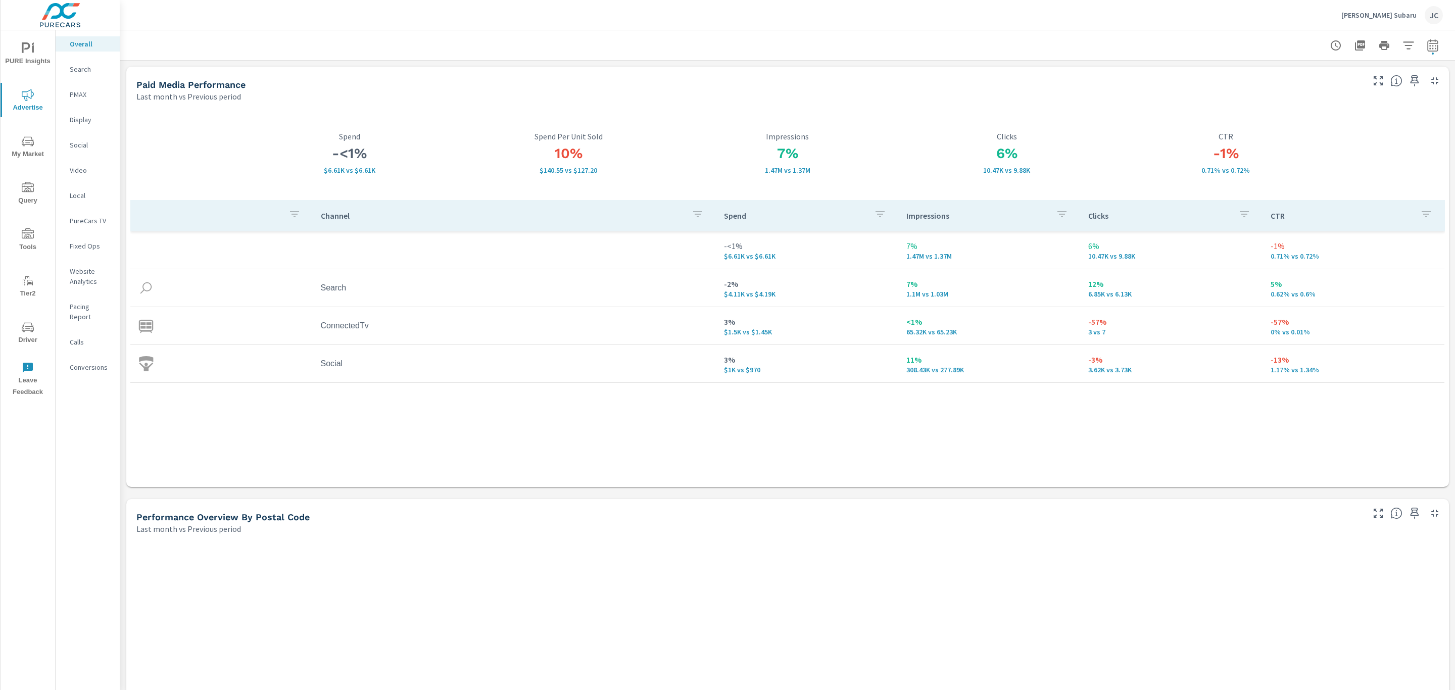
click at [28, 95] on icon "nav menu" at bounding box center [28, 95] width 12 height 12
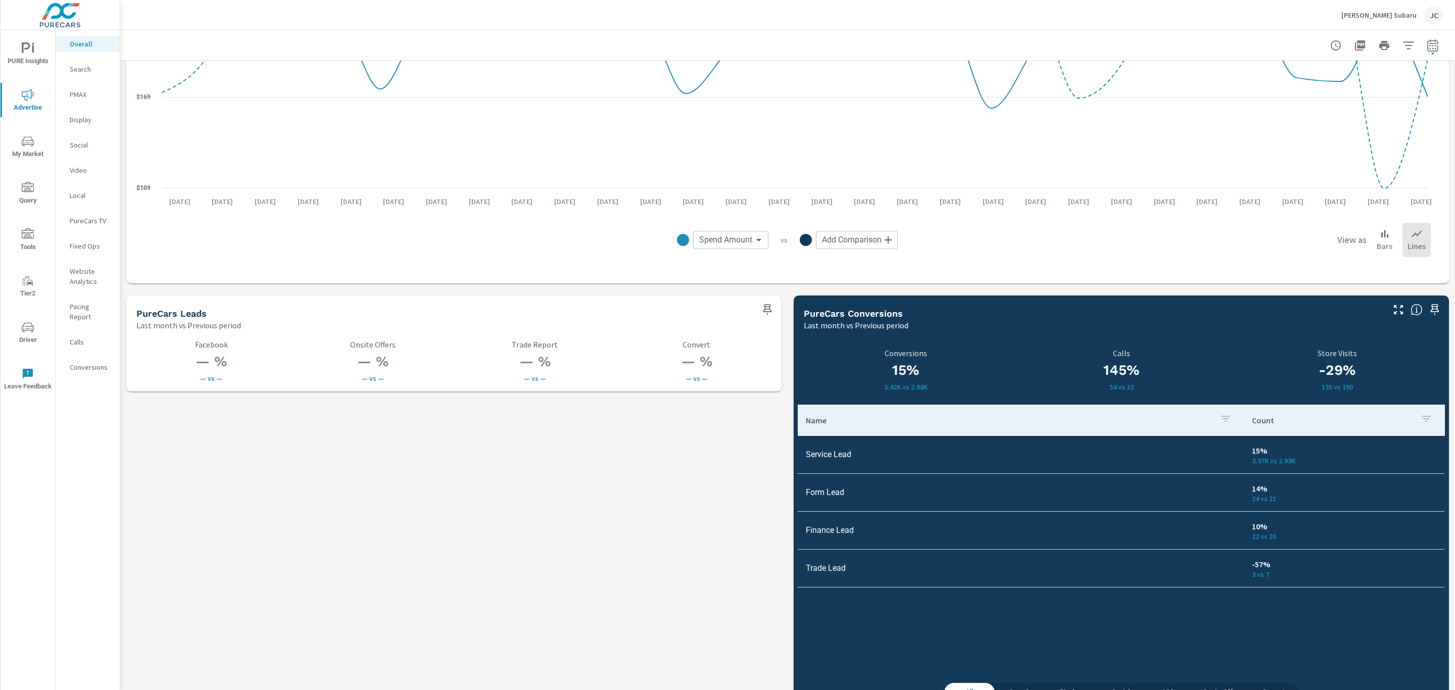
scroll to position [1208, 0]
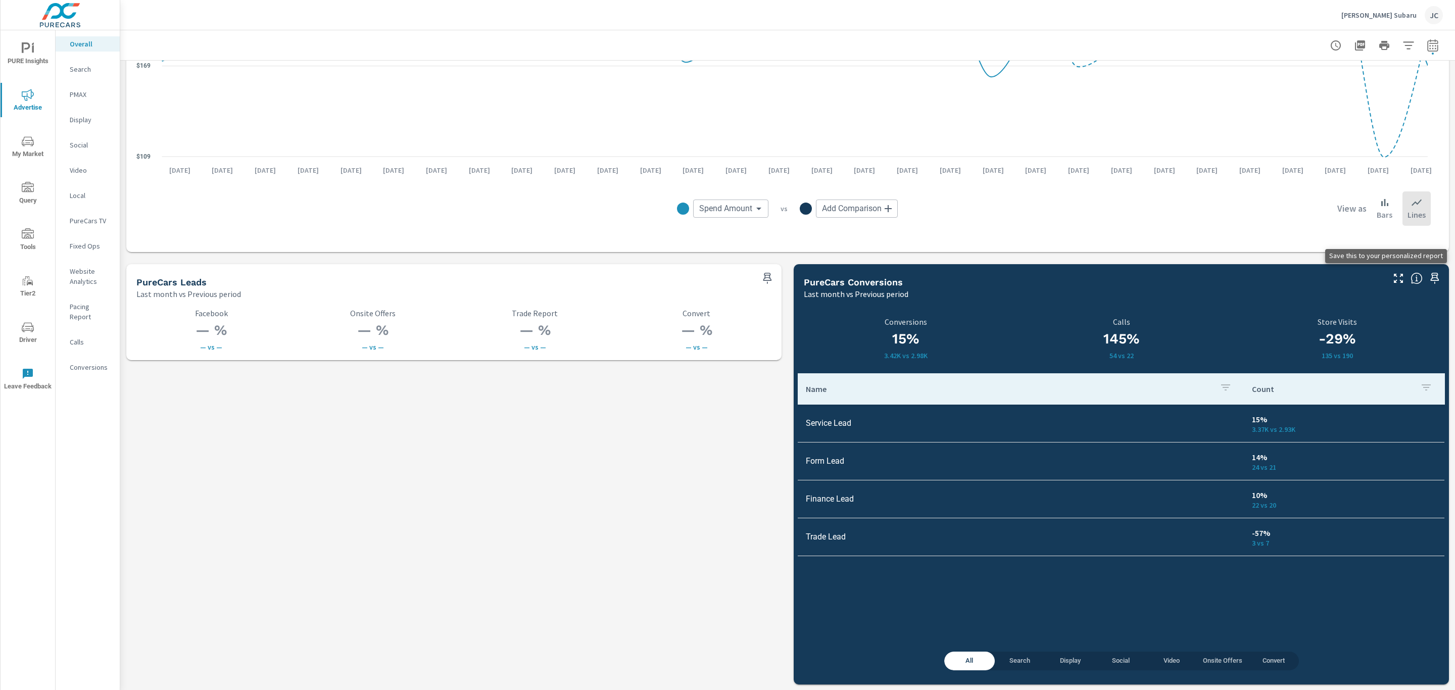
click at [1428, 280] on icon "button" at bounding box center [1434, 278] width 12 height 12
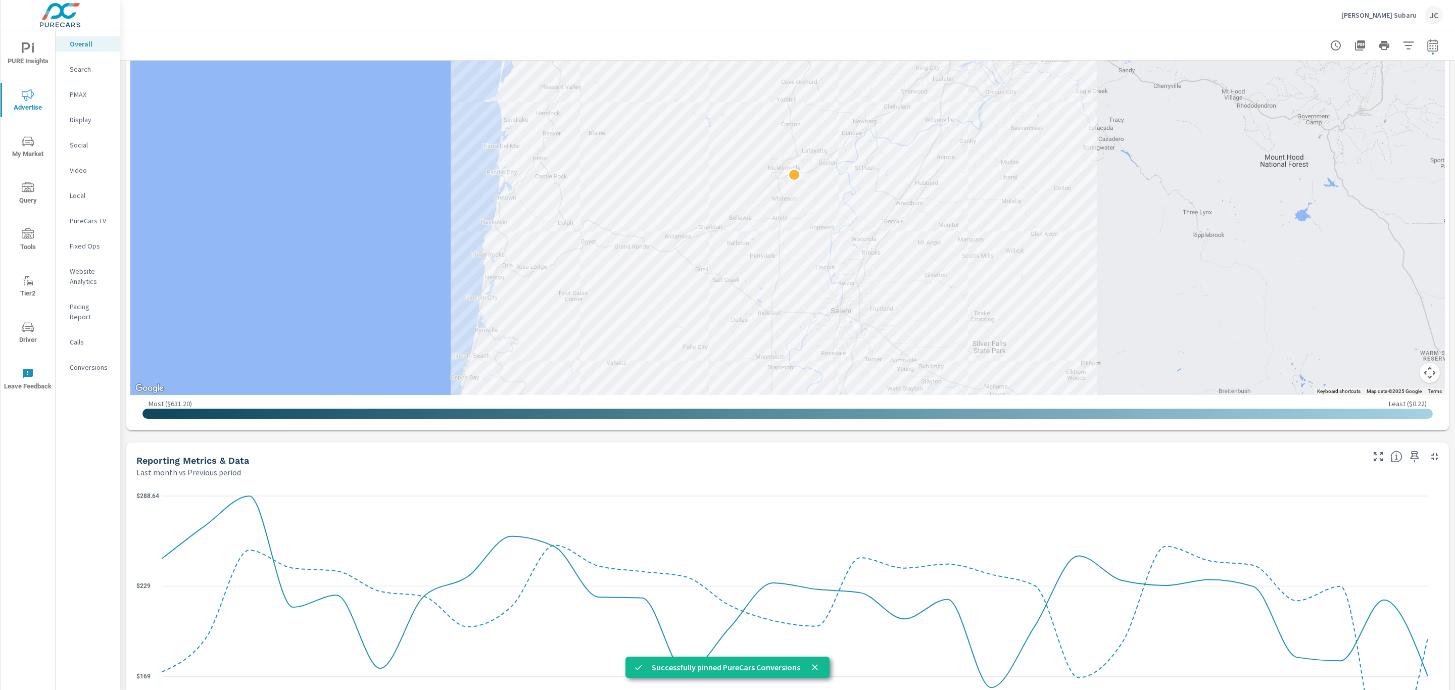
scroll to position [526, 0]
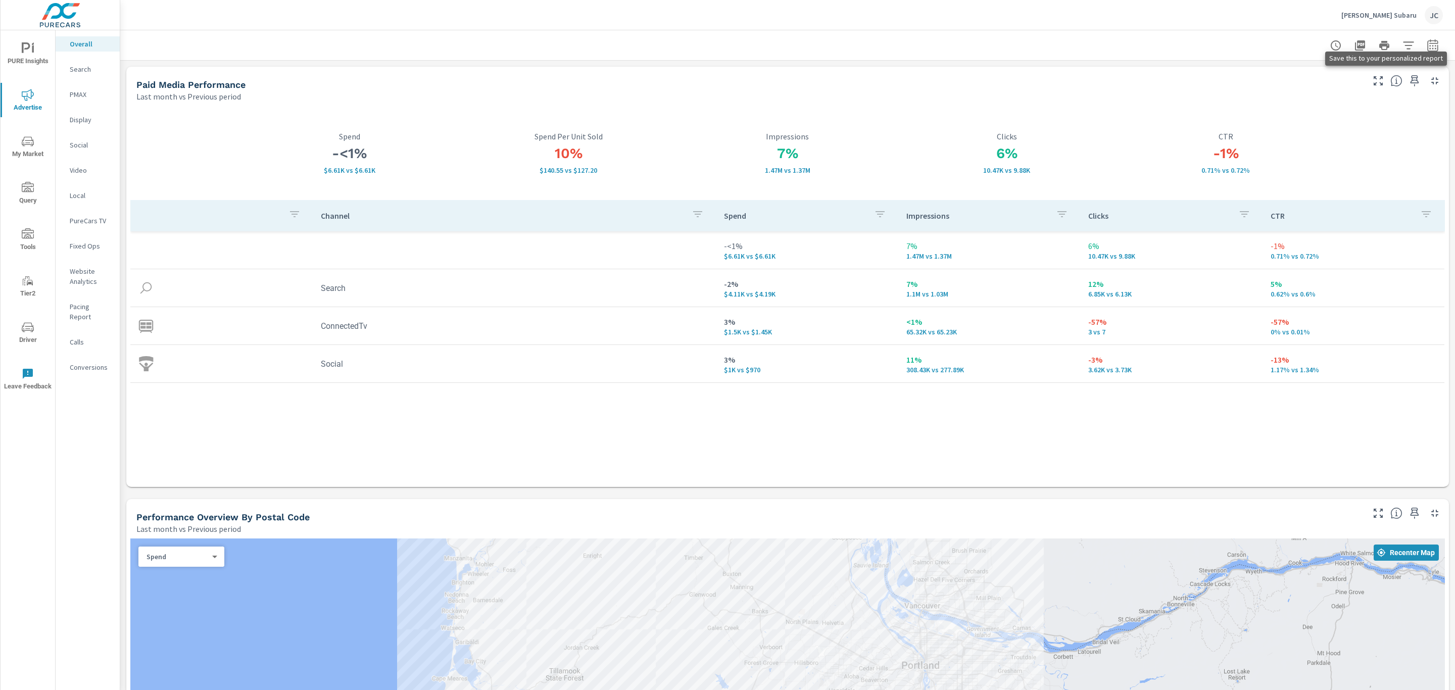
click at [1410, 80] on icon "button" at bounding box center [1414, 80] width 9 height 11
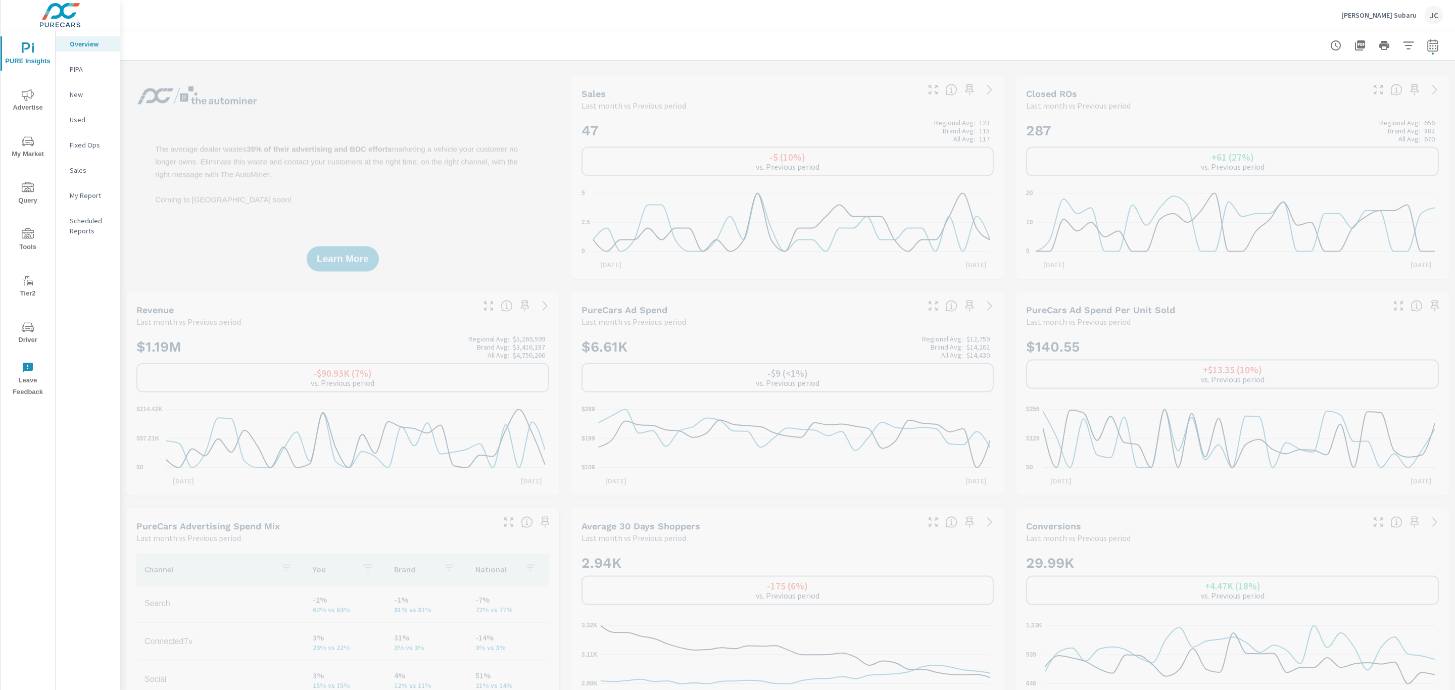
scroll to position [568, 0]
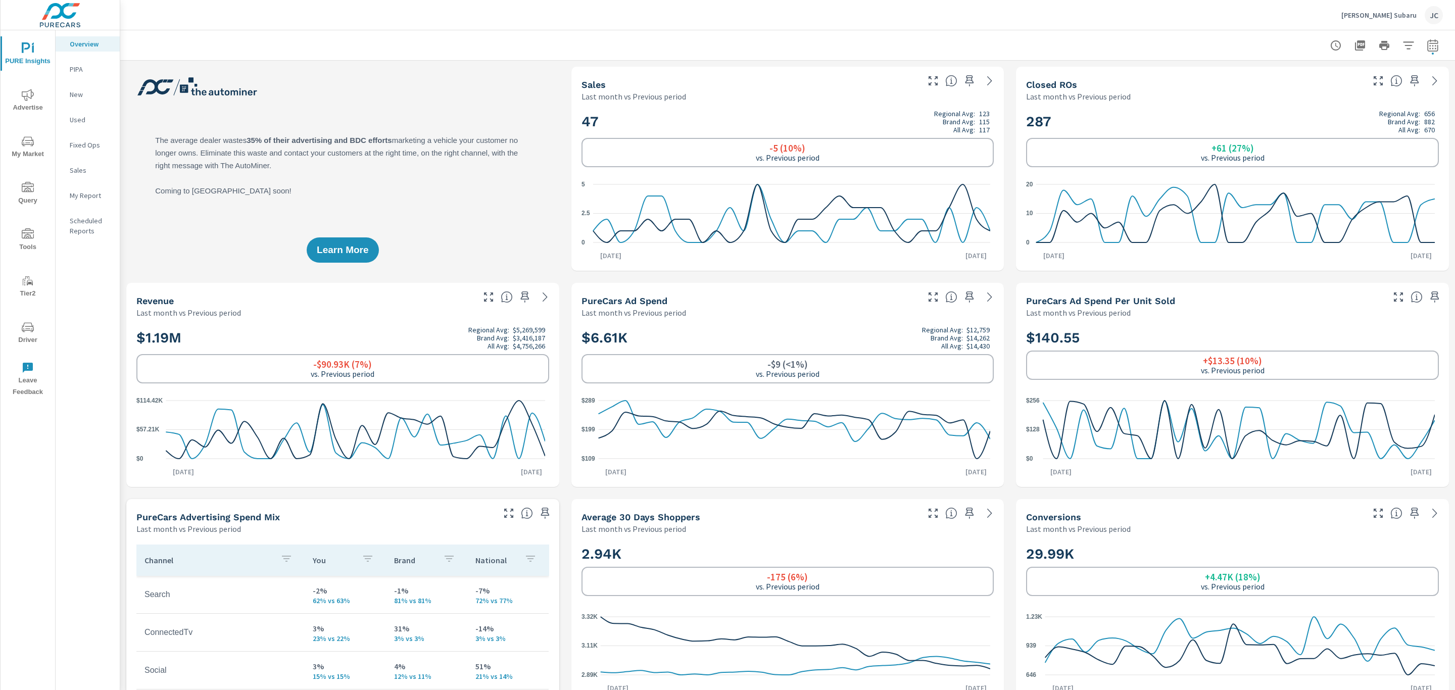
click at [35, 103] on span "Advertise" at bounding box center [28, 101] width 48 height 25
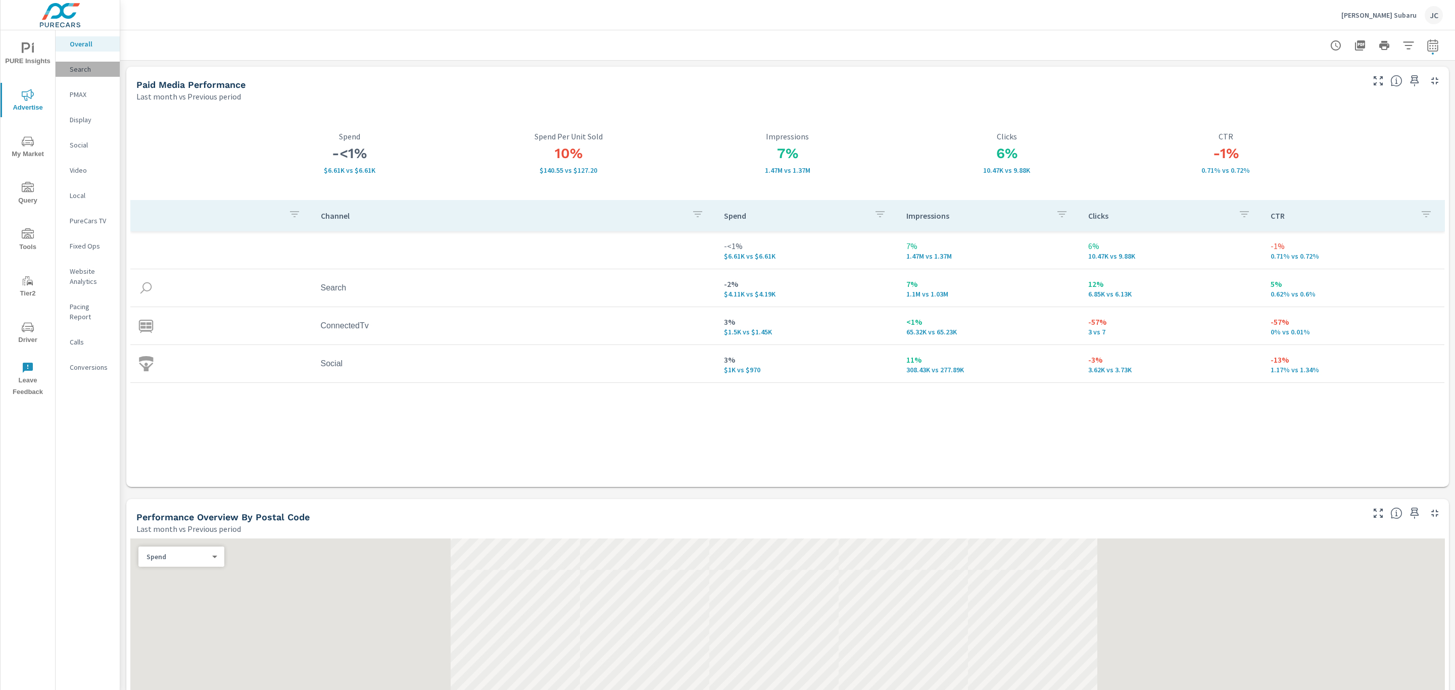
click at [84, 67] on p "Search" at bounding box center [91, 69] width 42 height 10
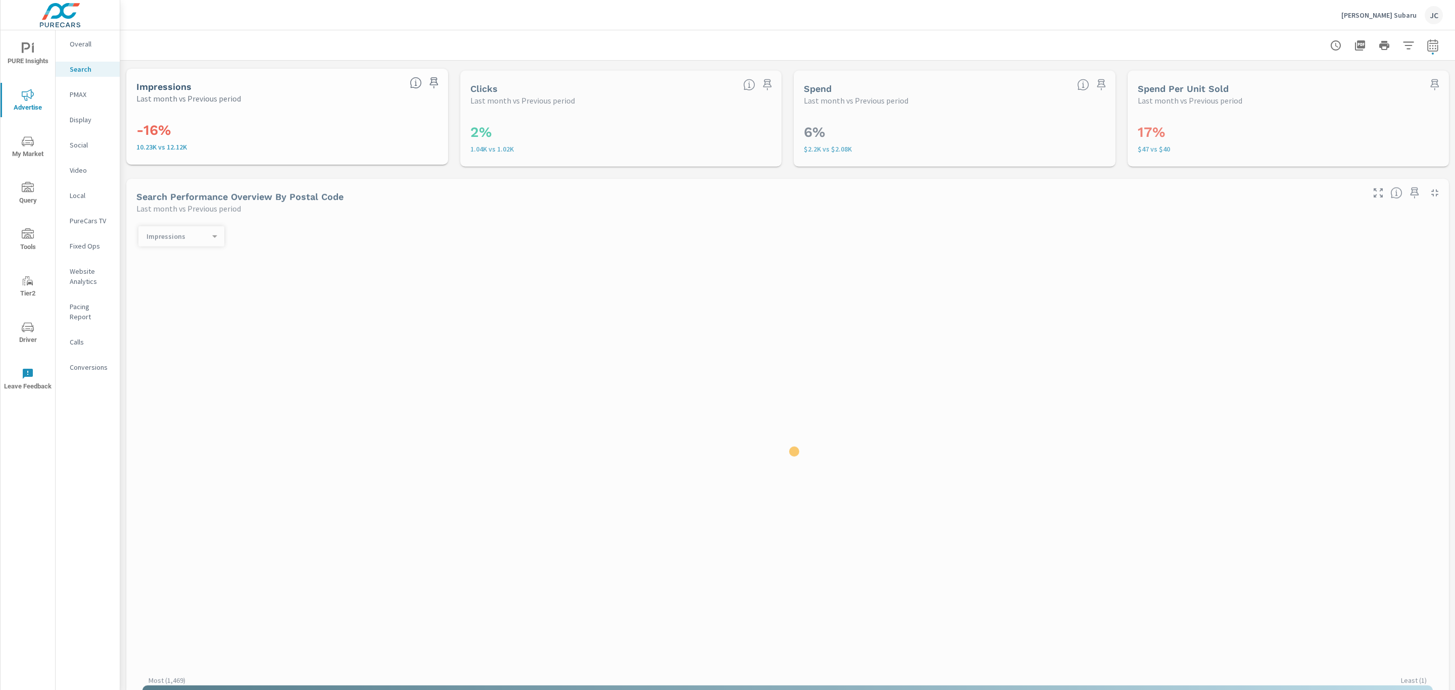
scroll to position [207, 0]
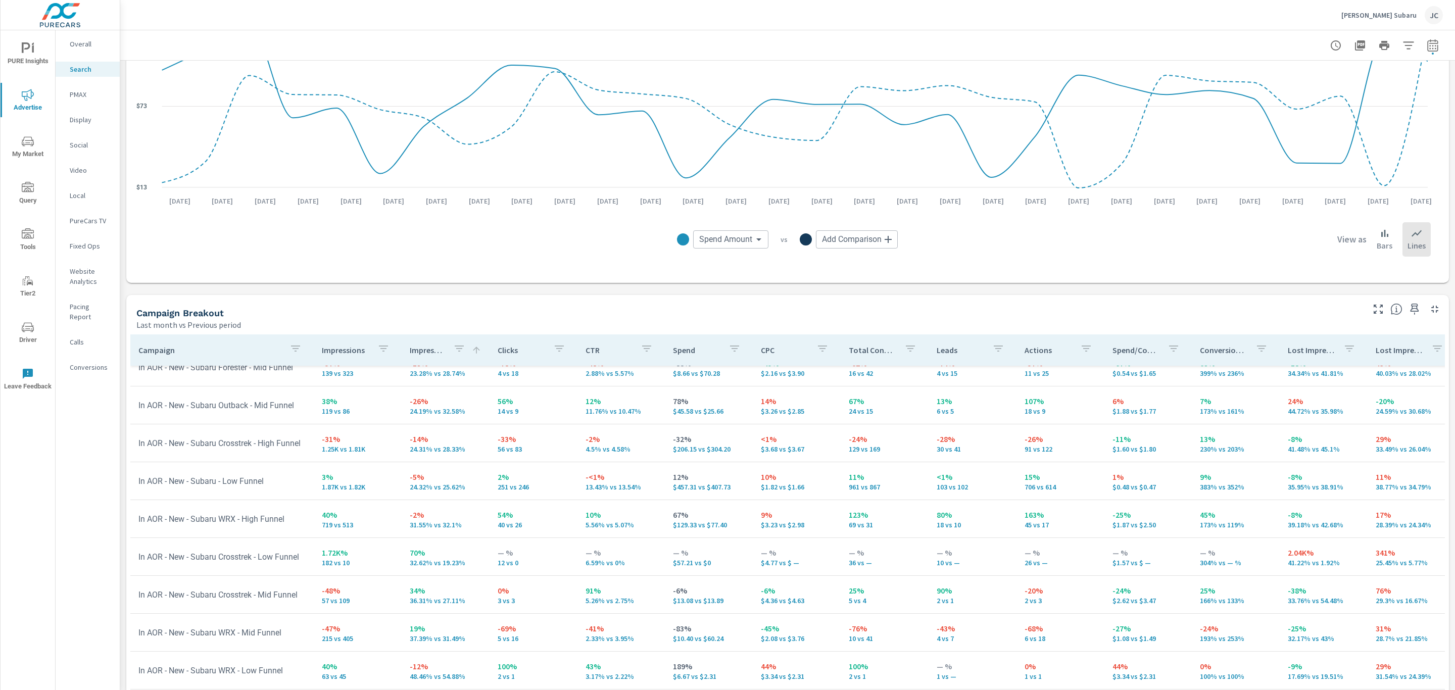
scroll to position [776, 0]
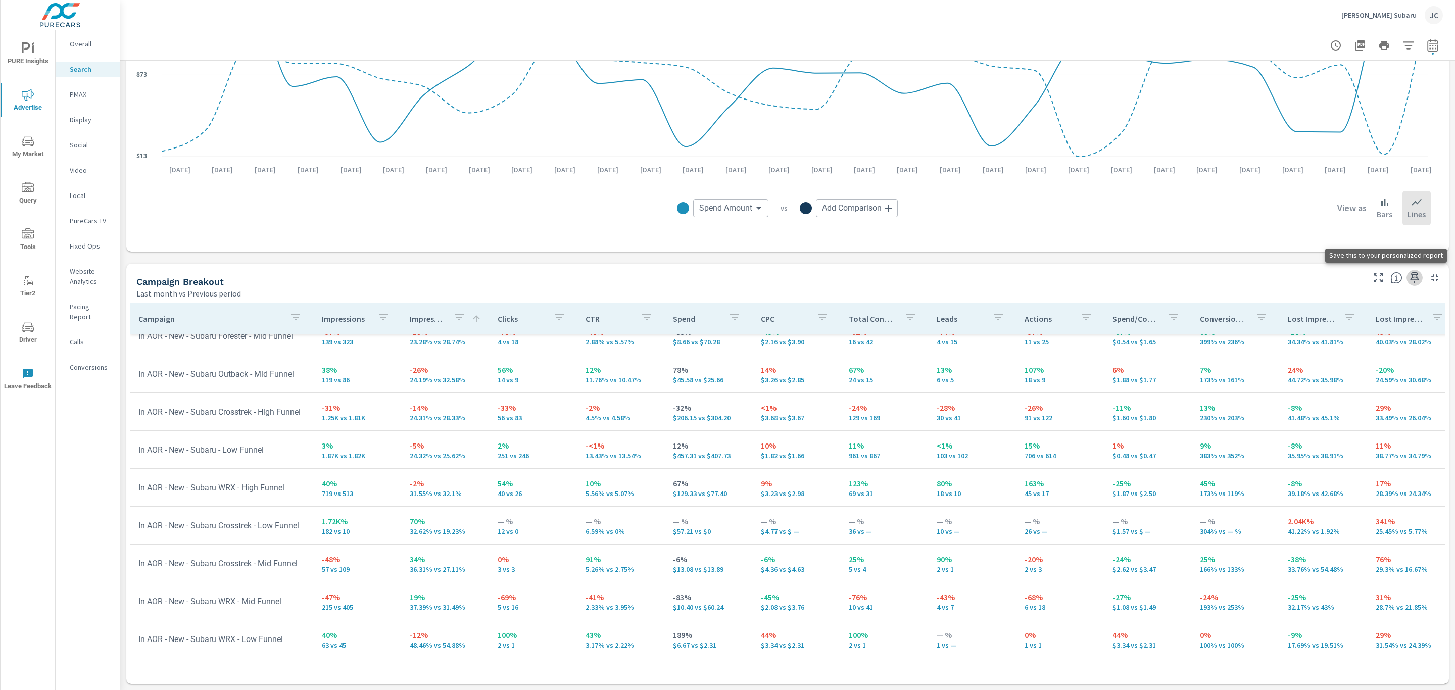
click at [1408, 275] on icon "button" at bounding box center [1414, 278] width 12 height 12
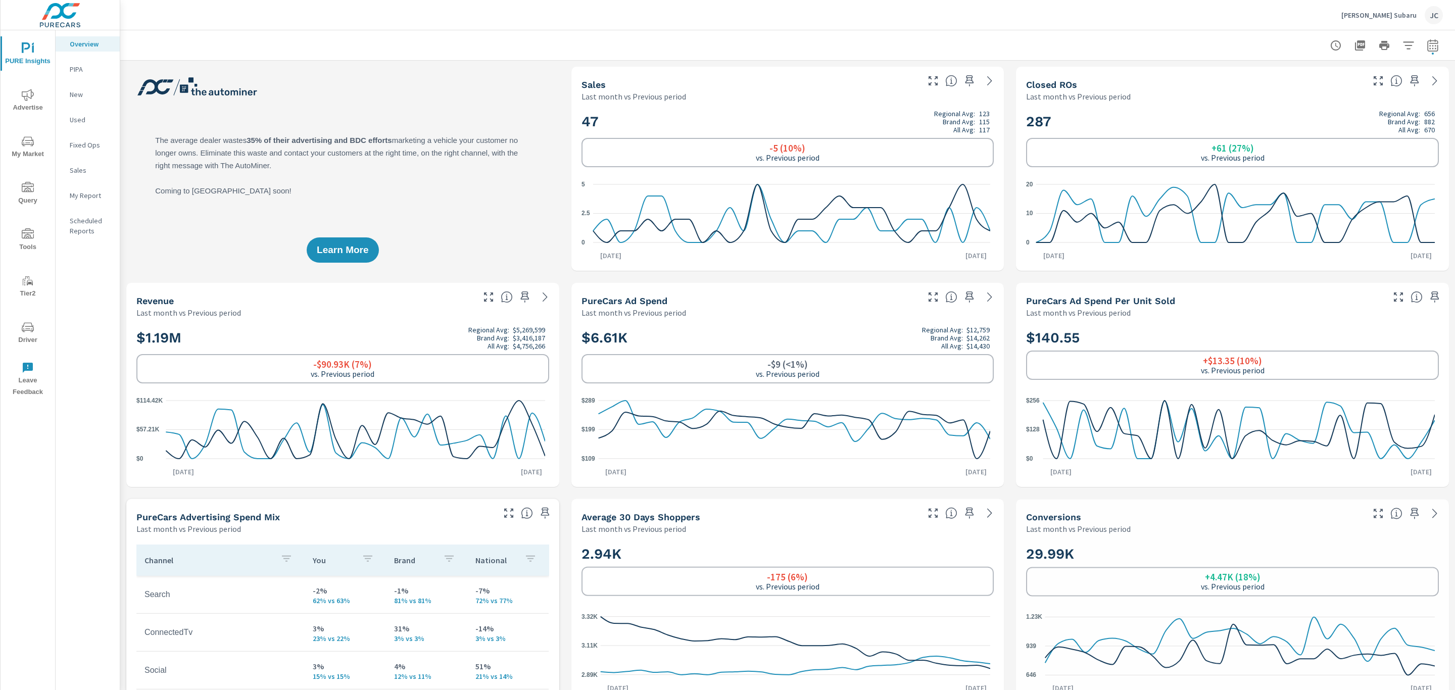
scroll to position [568, 0]
click at [19, 108] on span "Advertise" at bounding box center [28, 101] width 48 height 25
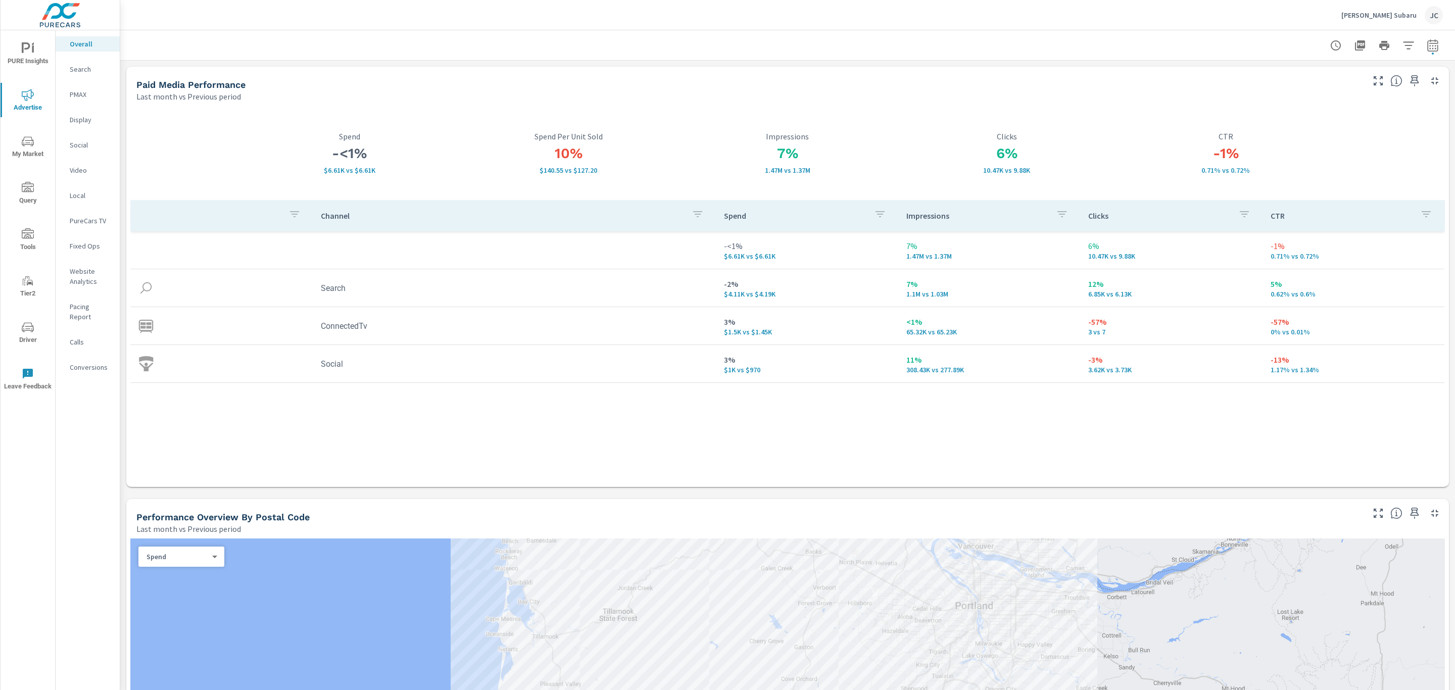
click at [89, 97] on p "PMAX" at bounding box center [91, 94] width 42 height 10
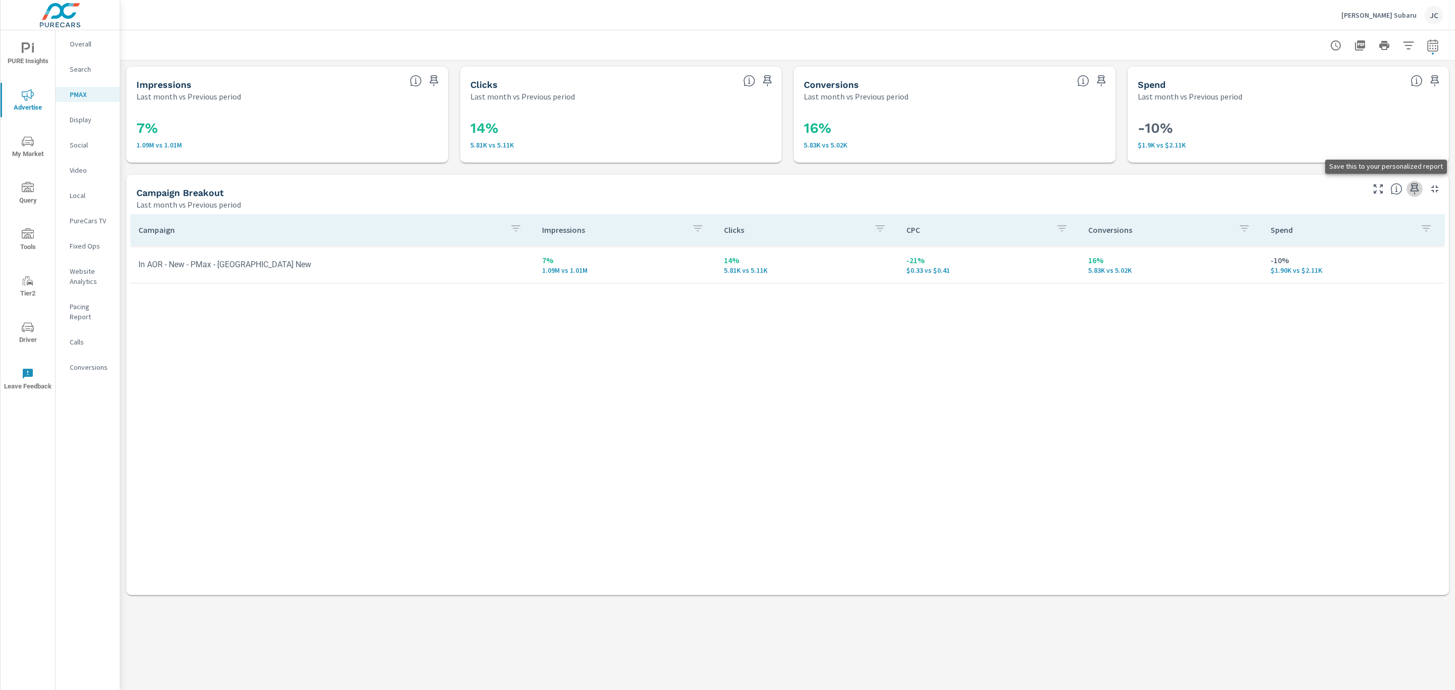
click at [1413, 186] on icon "button" at bounding box center [1414, 189] width 12 height 12
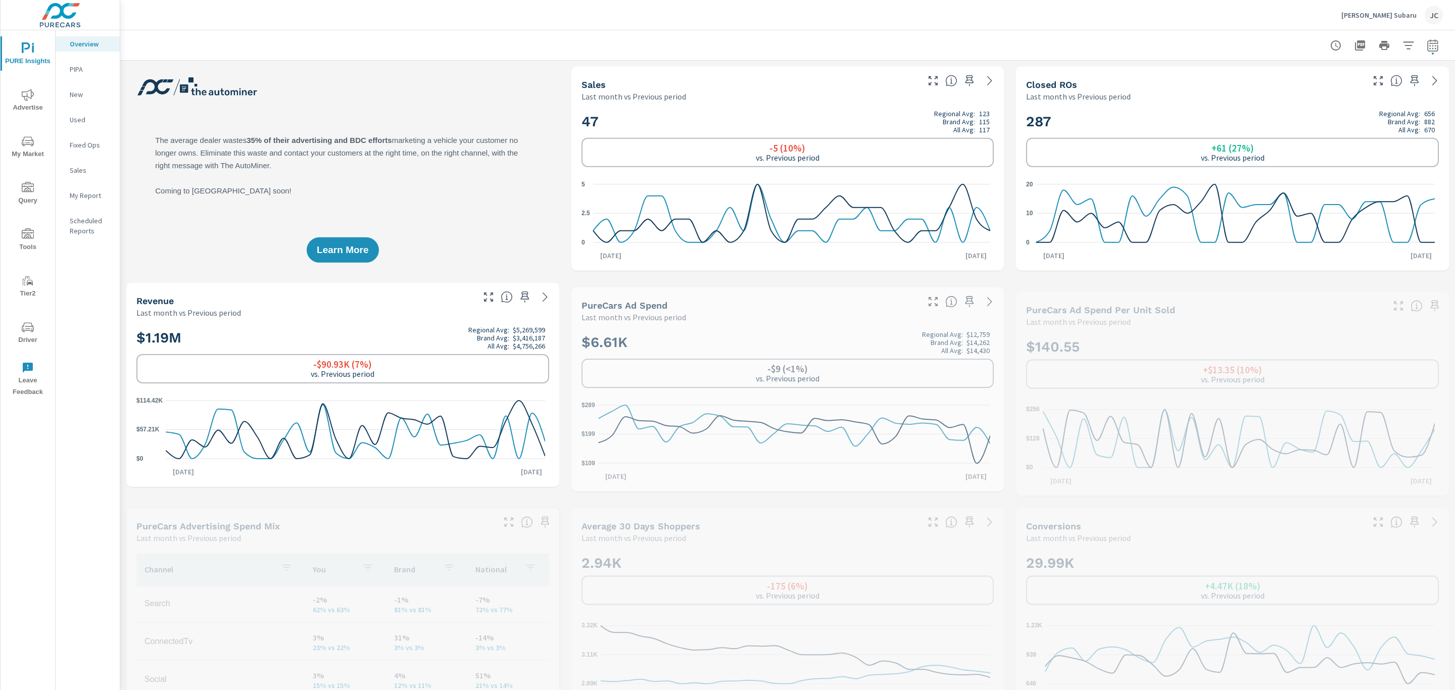
scroll to position [568, 0]
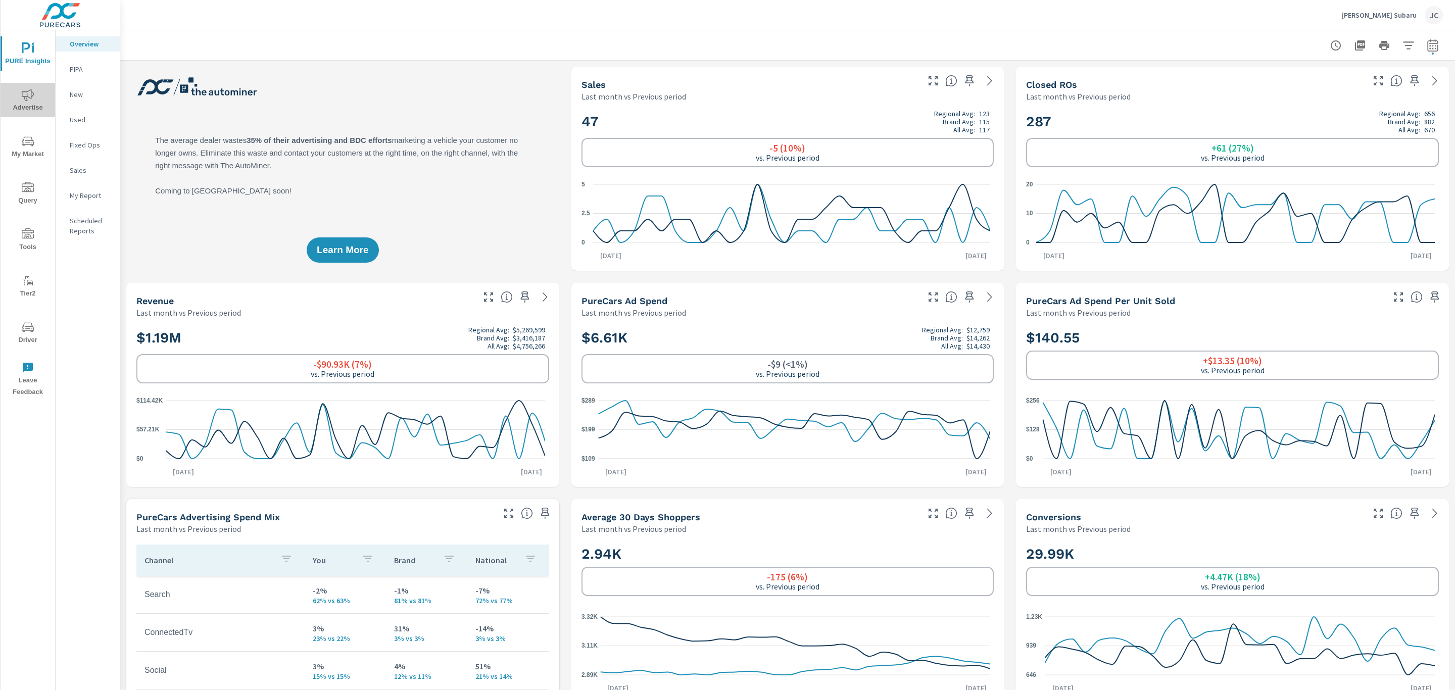
click at [38, 94] on span "Advertise" at bounding box center [28, 101] width 48 height 25
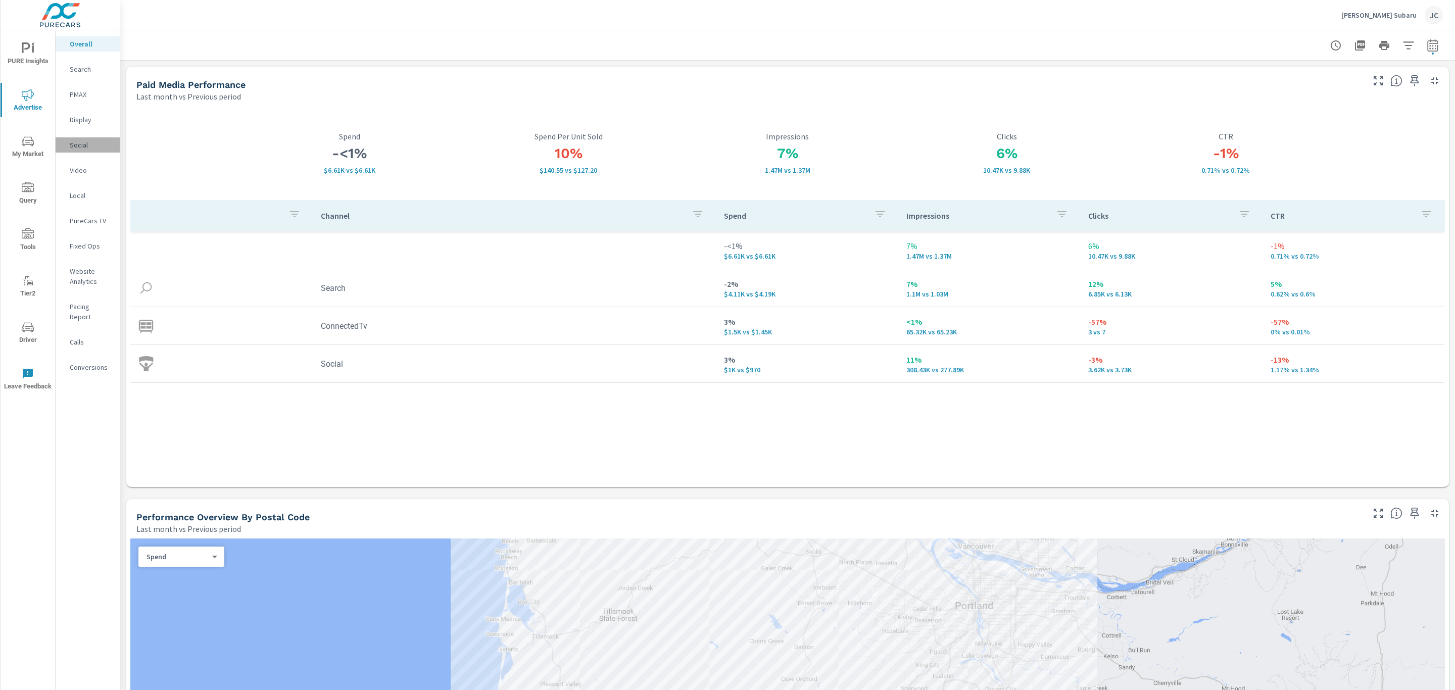
click at [94, 141] on p "Social" at bounding box center [91, 145] width 42 height 10
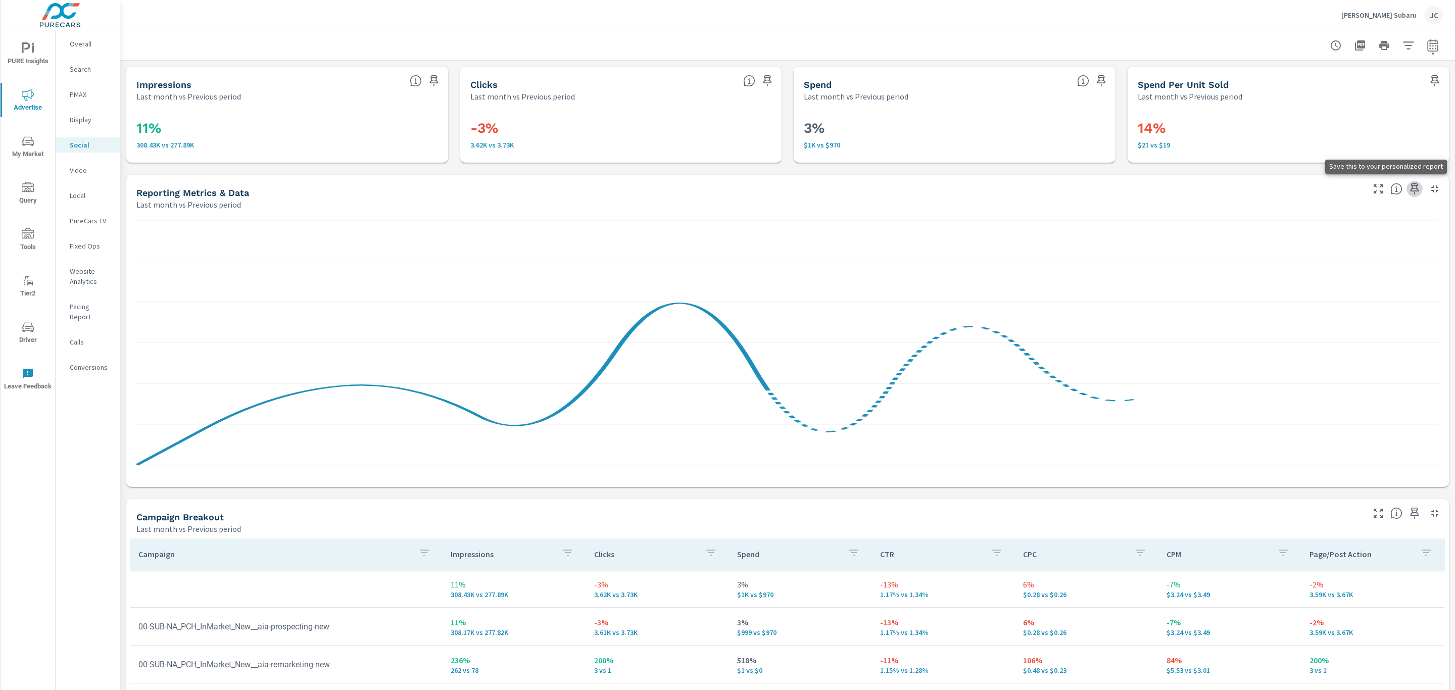
click at [1408, 190] on icon "button" at bounding box center [1414, 189] width 12 height 12
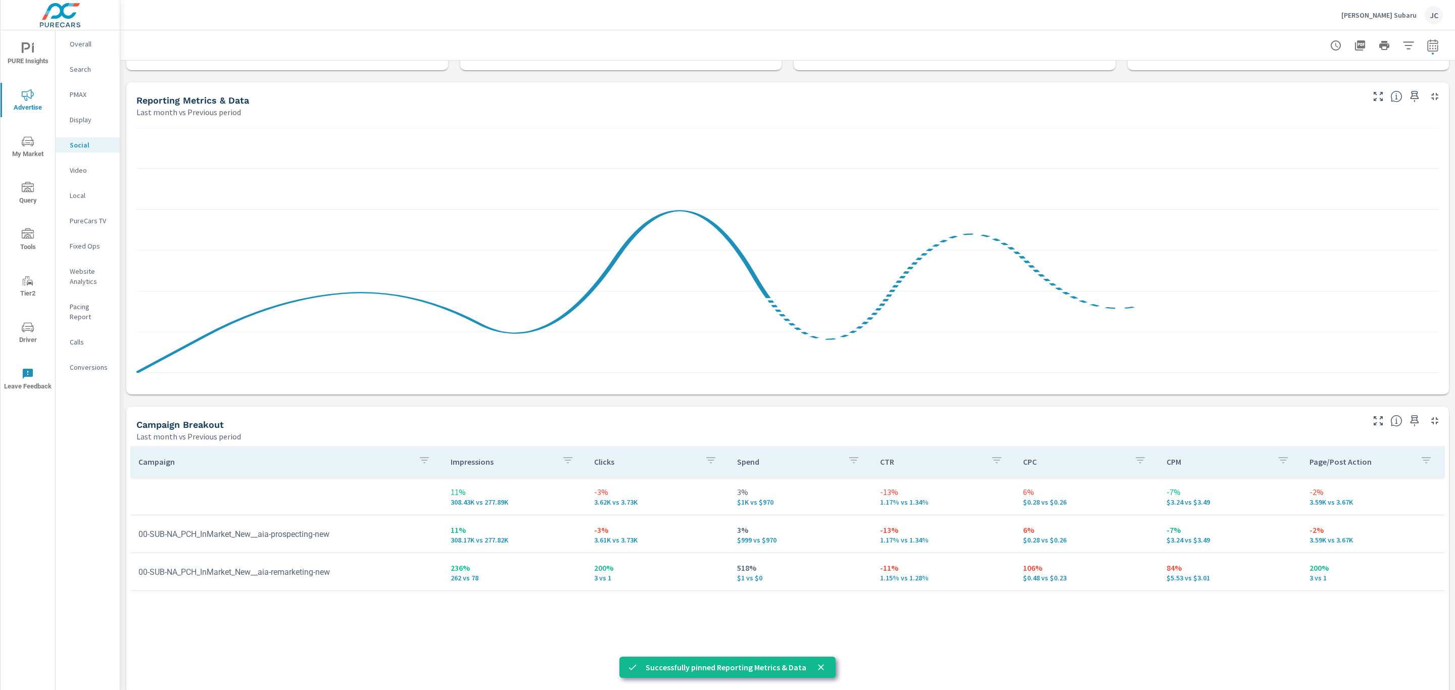
scroll to position [235, 0]
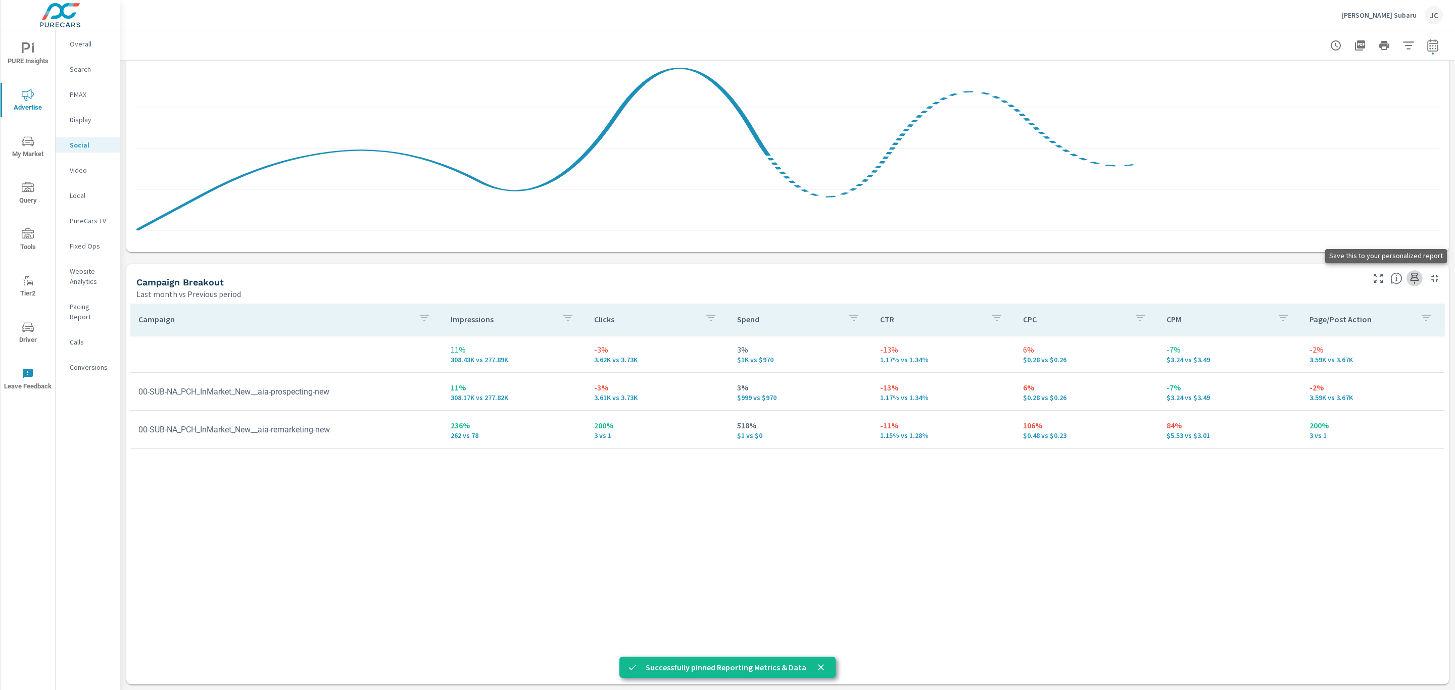
click at [1408, 273] on icon "button" at bounding box center [1414, 278] width 12 height 12
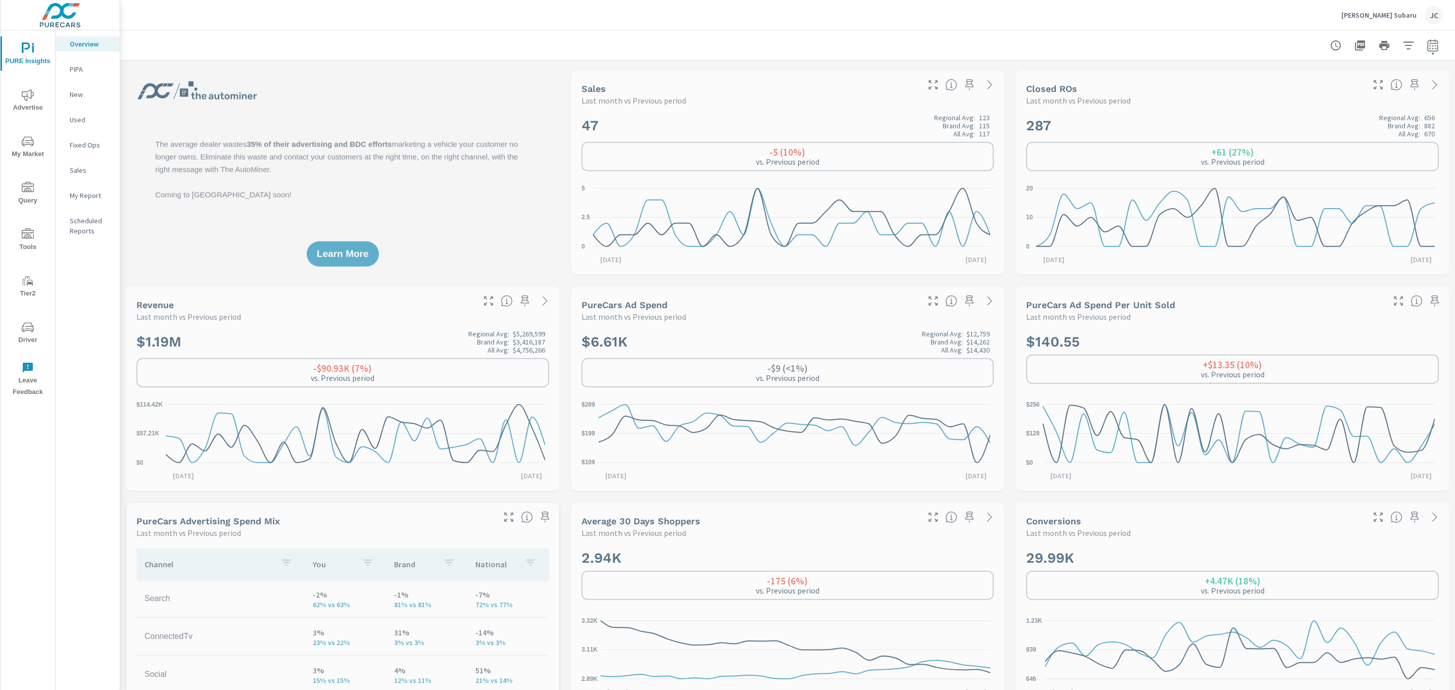
scroll to position [568, 0]
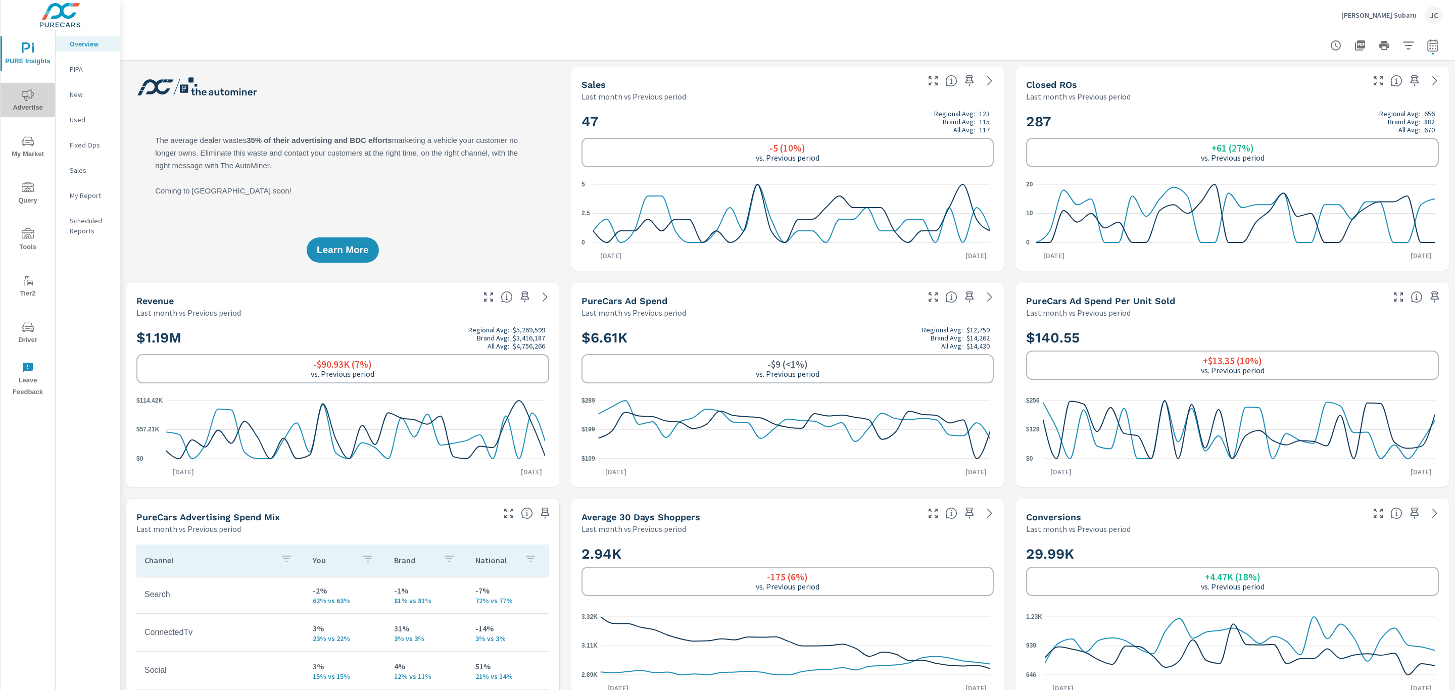
click at [31, 109] on span "Advertise" at bounding box center [28, 101] width 48 height 25
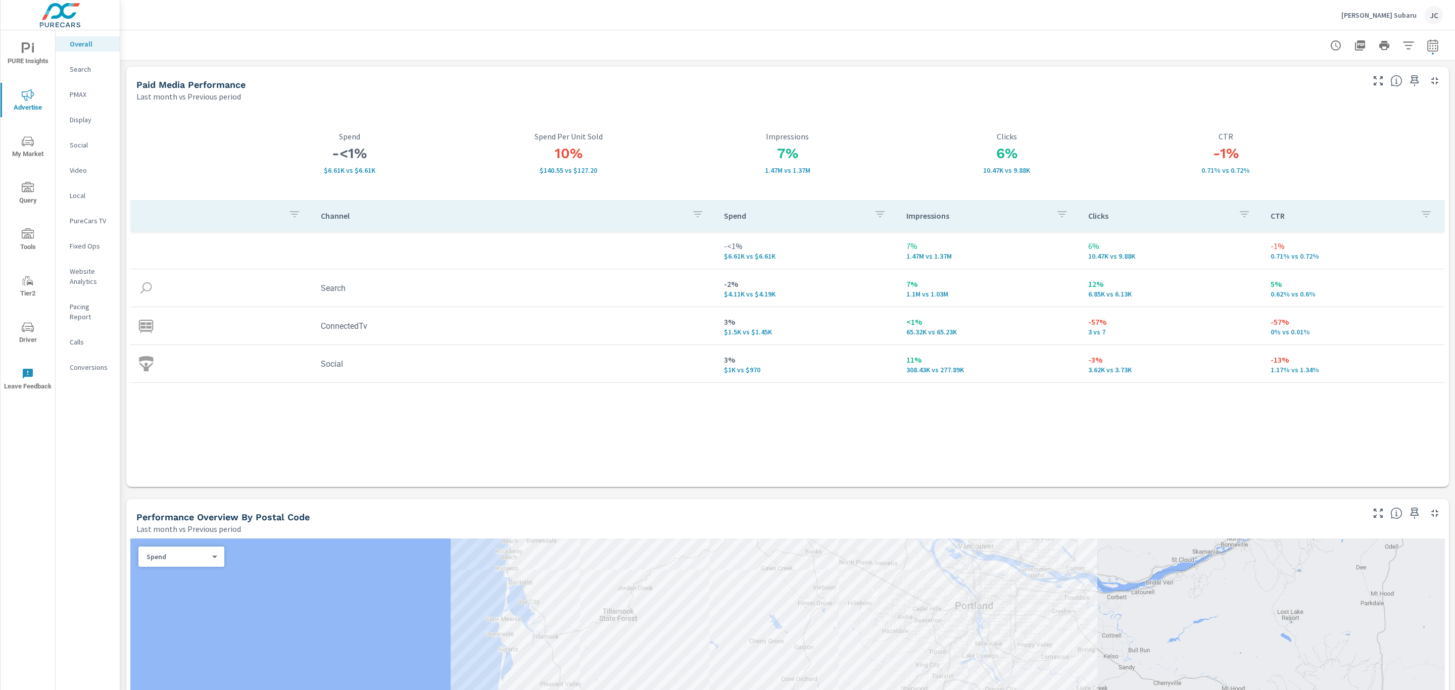
click at [73, 165] on p "Video" at bounding box center [91, 170] width 42 height 10
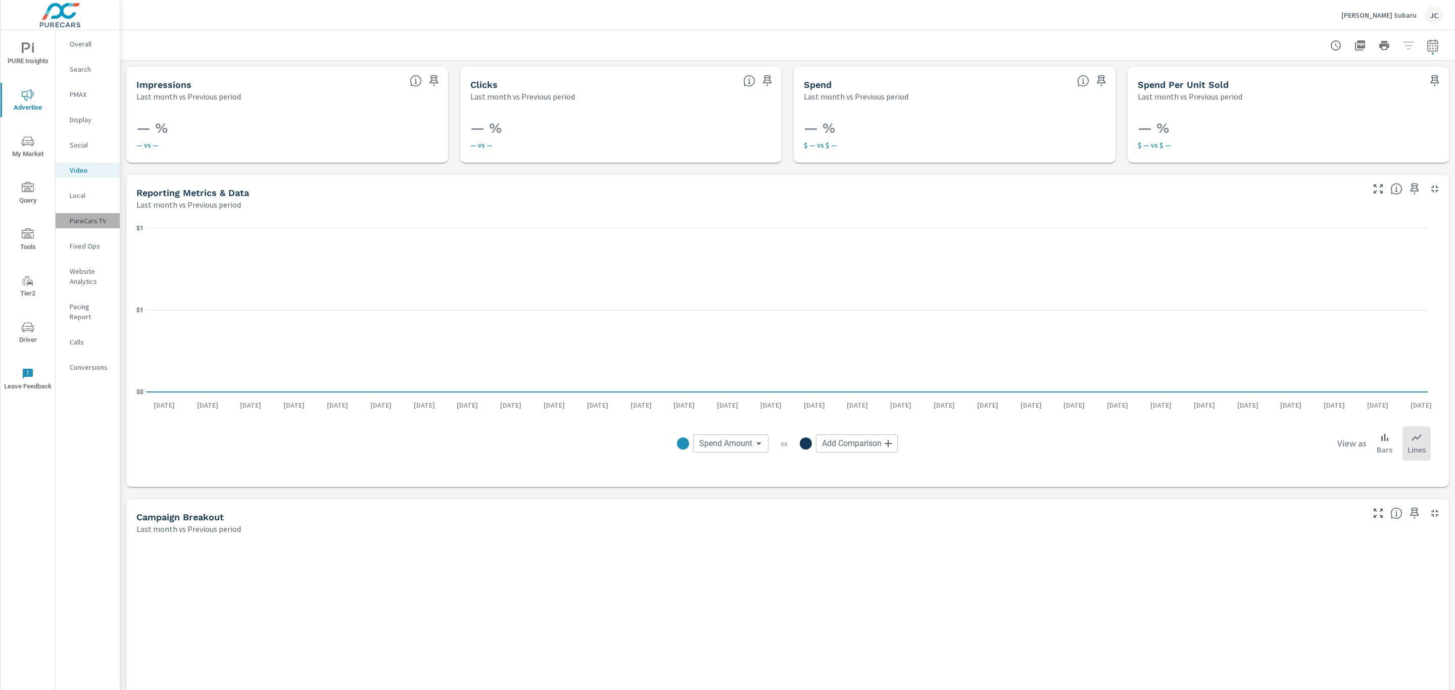
click at [85, 222] on p "PureCars TV" at bounding box center [91, 221] width 42 height 10
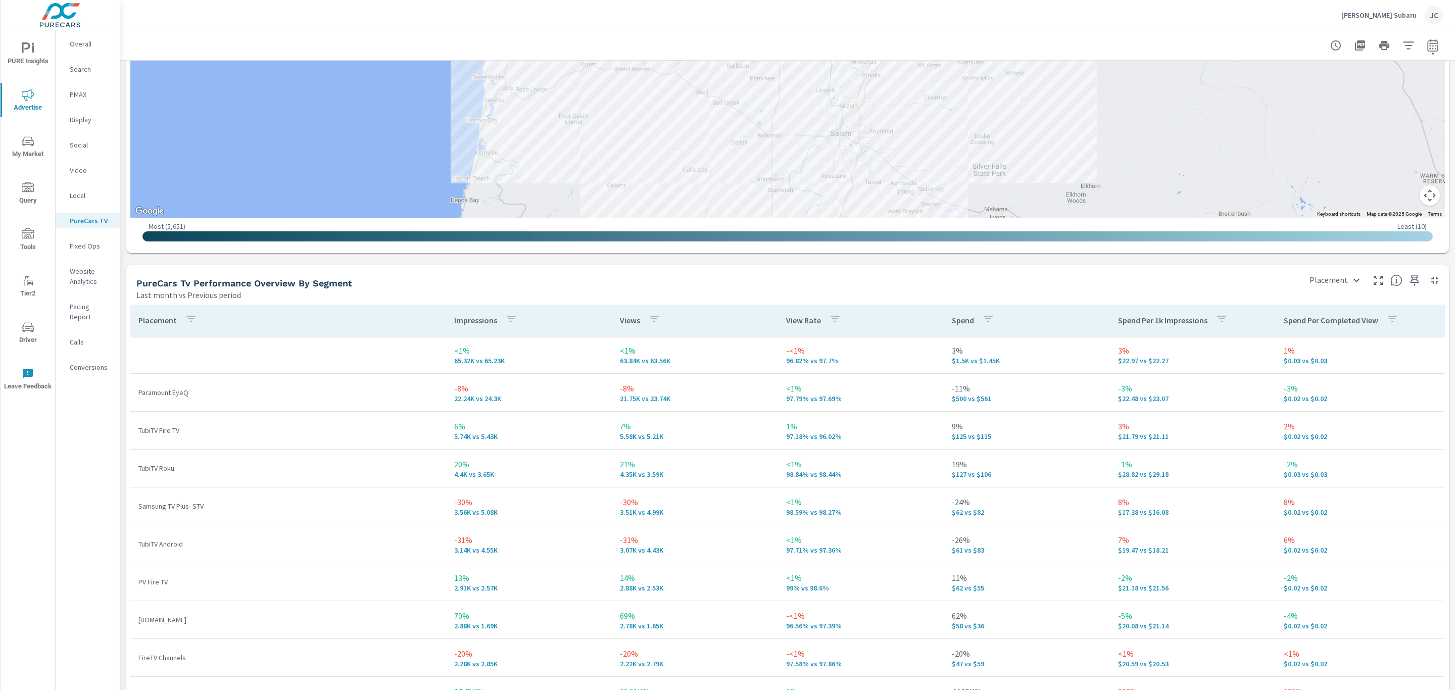
scroll to position [1444, 0]
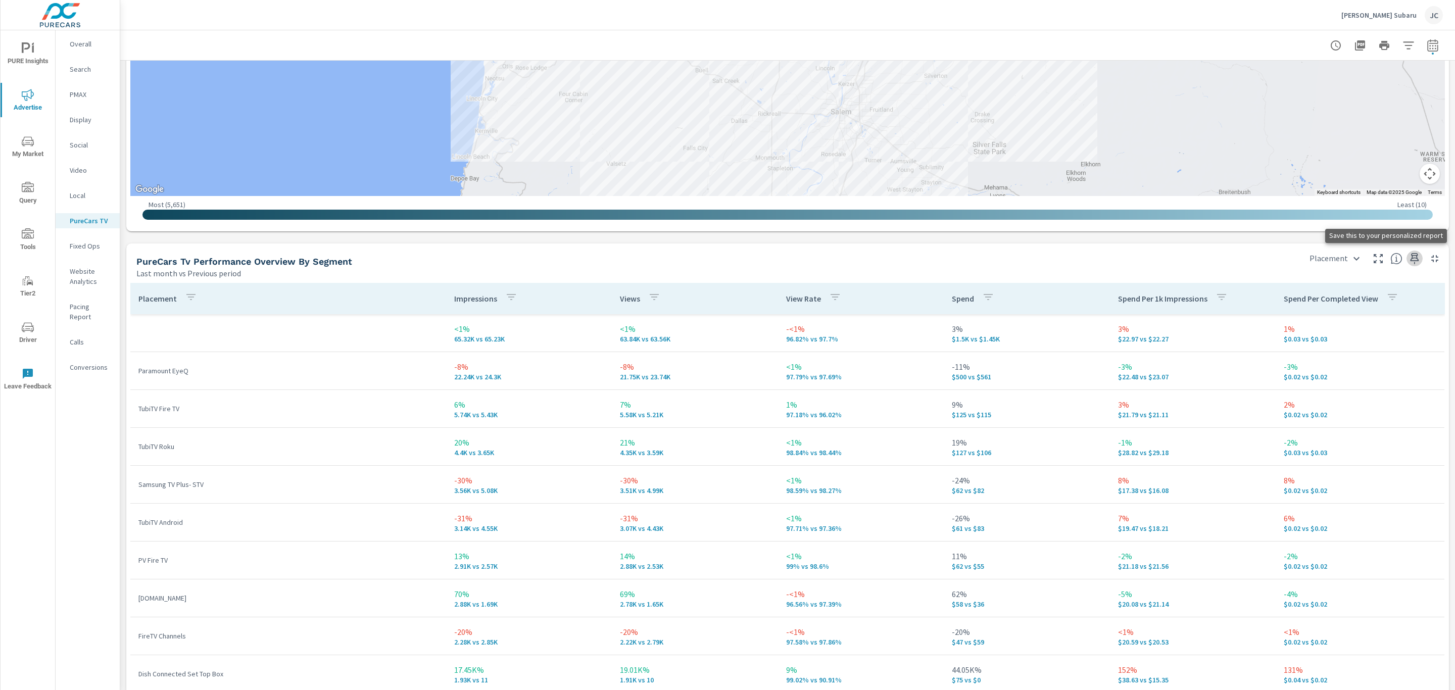
click at [1408, 256] on icon "button" at bounding box center [1414, 259] width 12 height 12
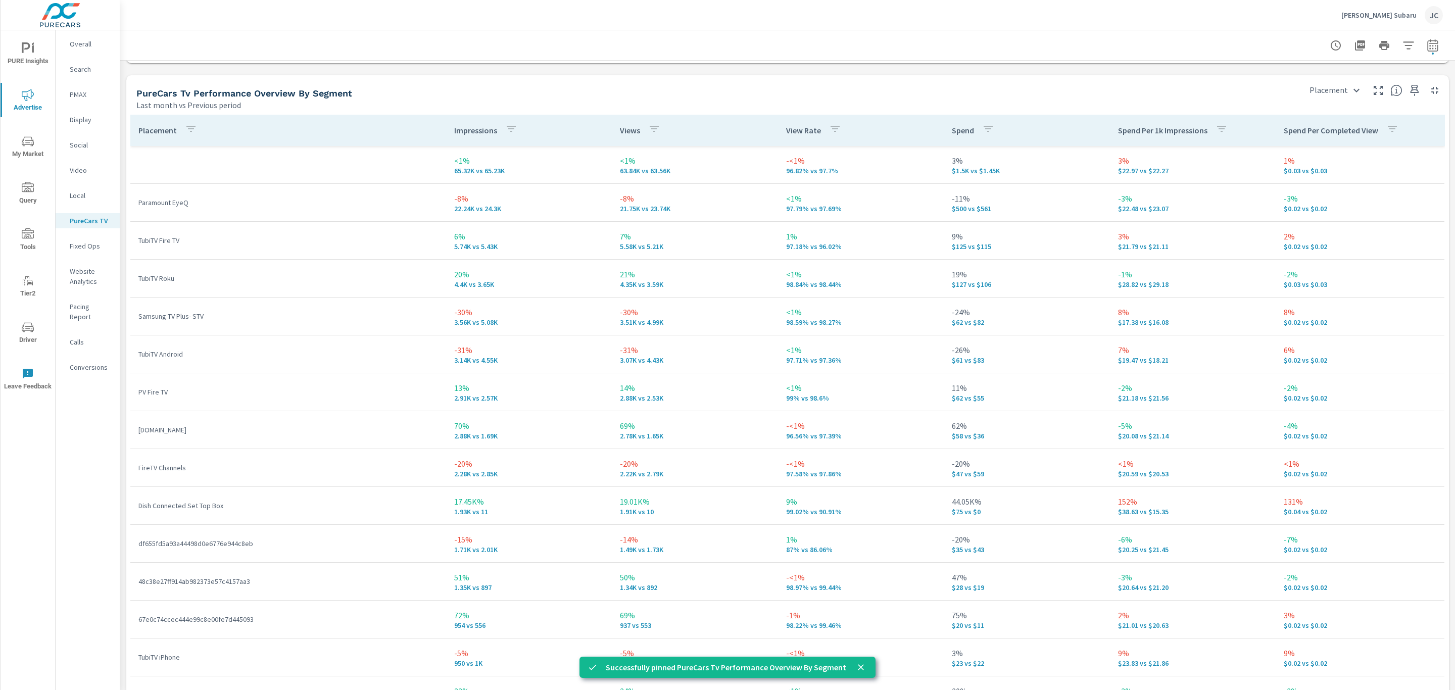
scroll to position [1640, 0]
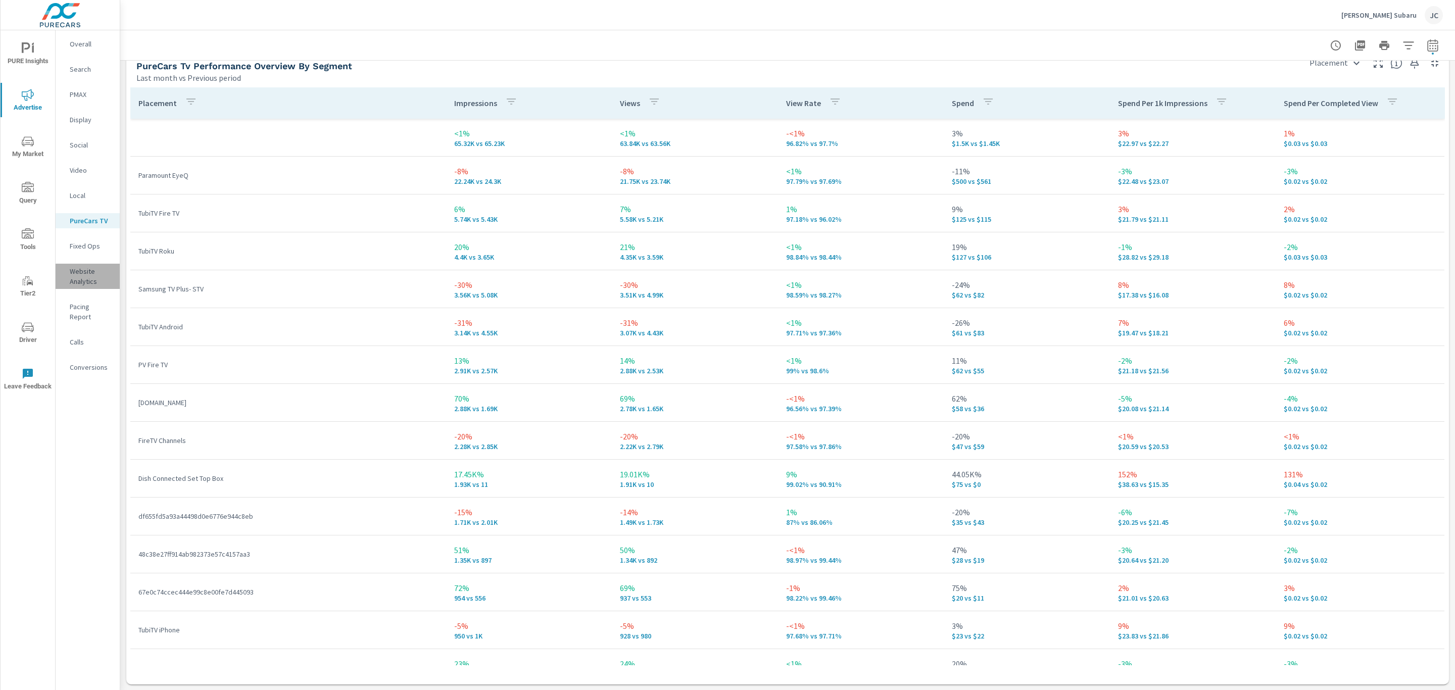
click at [94, 278] on p "Website Analytics" at bounding box center [91, 276] width 42 height 20
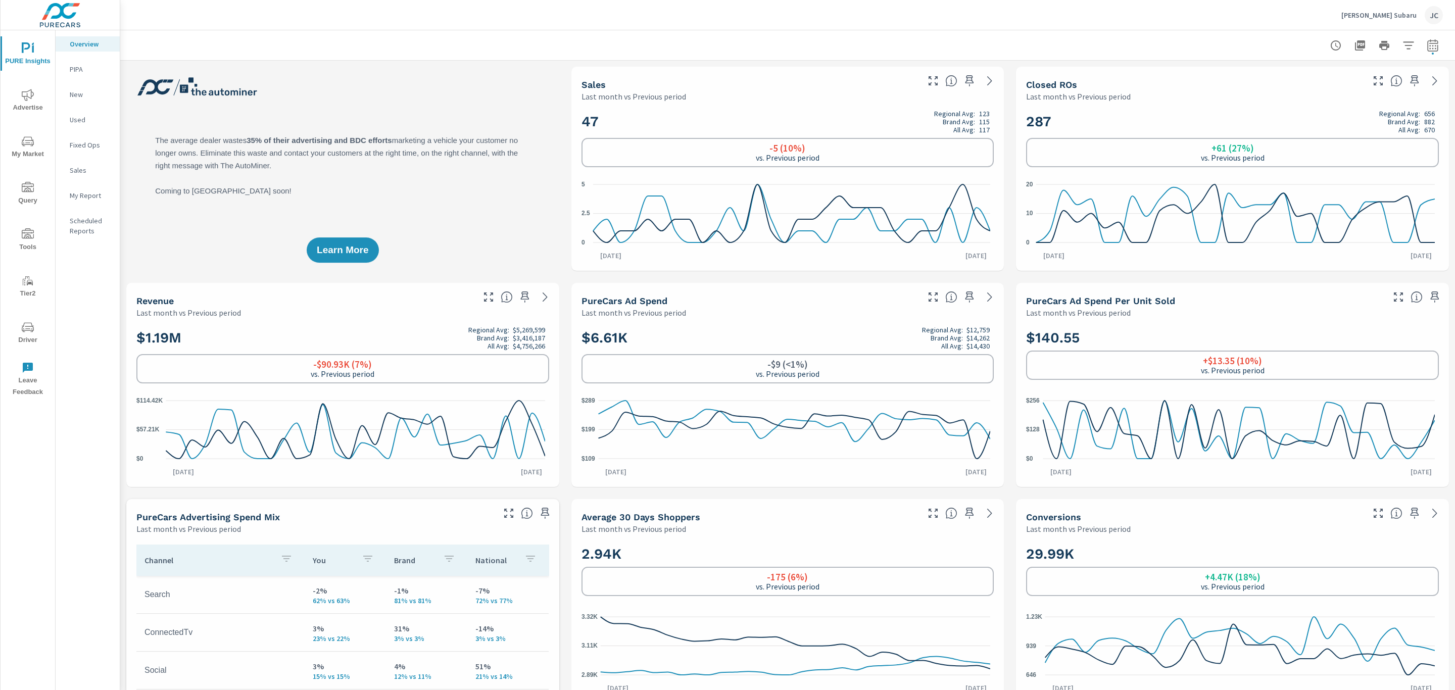
scroll to position [568, 0]
click at [22, 49] on icon "nav menu" at bounding box center [26, 47] width 9 height 11
click at [23, 152] on span "My Market" at bounding box center [28, 147] width 48 height 25
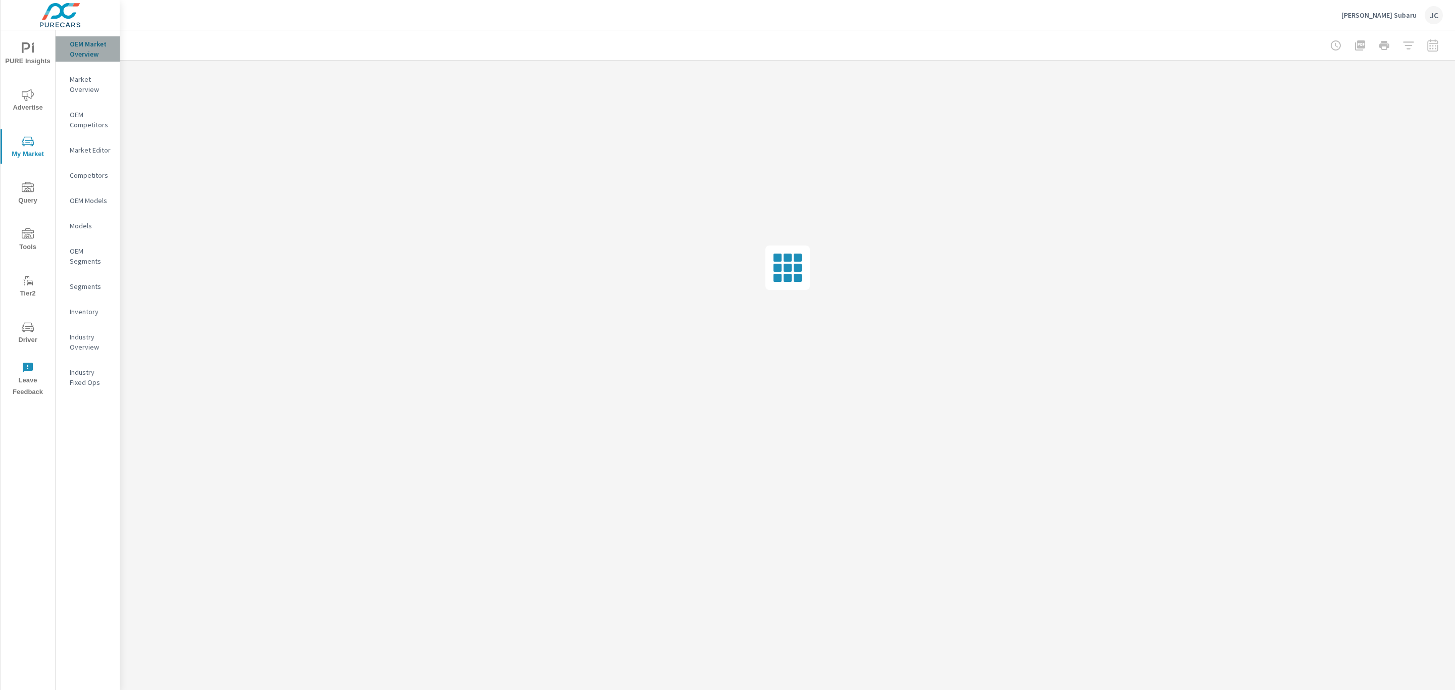
click at [94, 51] on p "OEM Market Overview" at bounding box center [91, 49] width 42 height 20
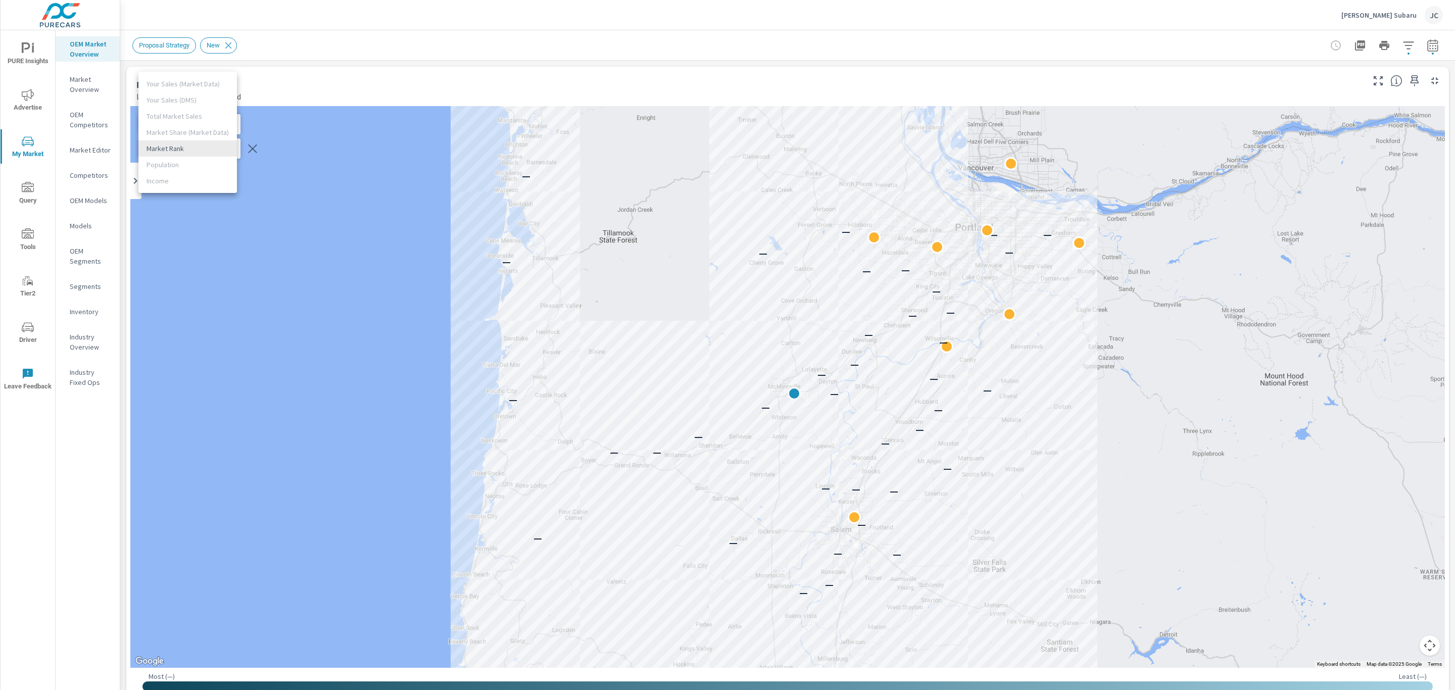
click at [225, 148] on body "PURE Insights Advertise My Market Query Tools Tier2 Driver Leave Feedback OEM M…" at bounding box center [727, 345] width 1455 height 690
click at [191, 146] on li "Market Rank" at bounding box center [187, 148] width 98 height 16
click at [1427, 43] on icon "button" at bounding box center [1432, 45] width 11 height 12
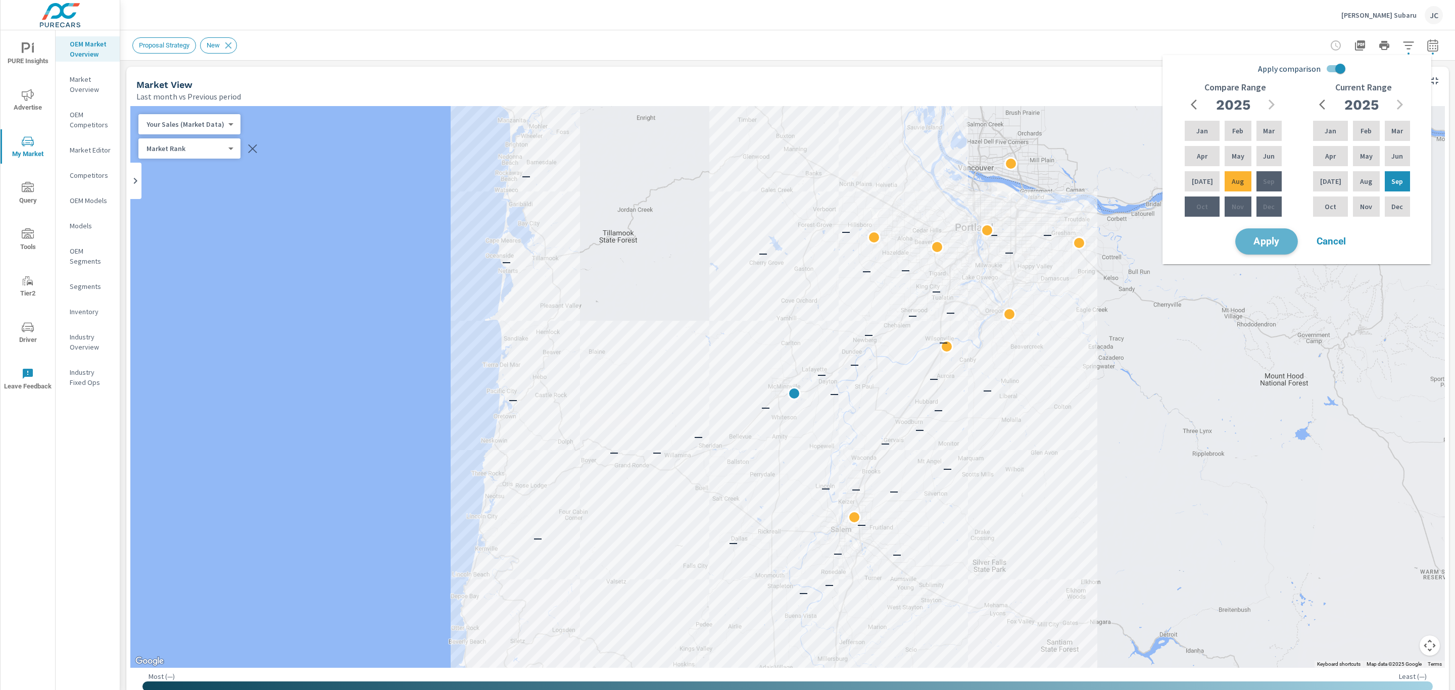
click at [1265, 238] on span "Apply" at bounding box center [1265, 242] width 41 height 10
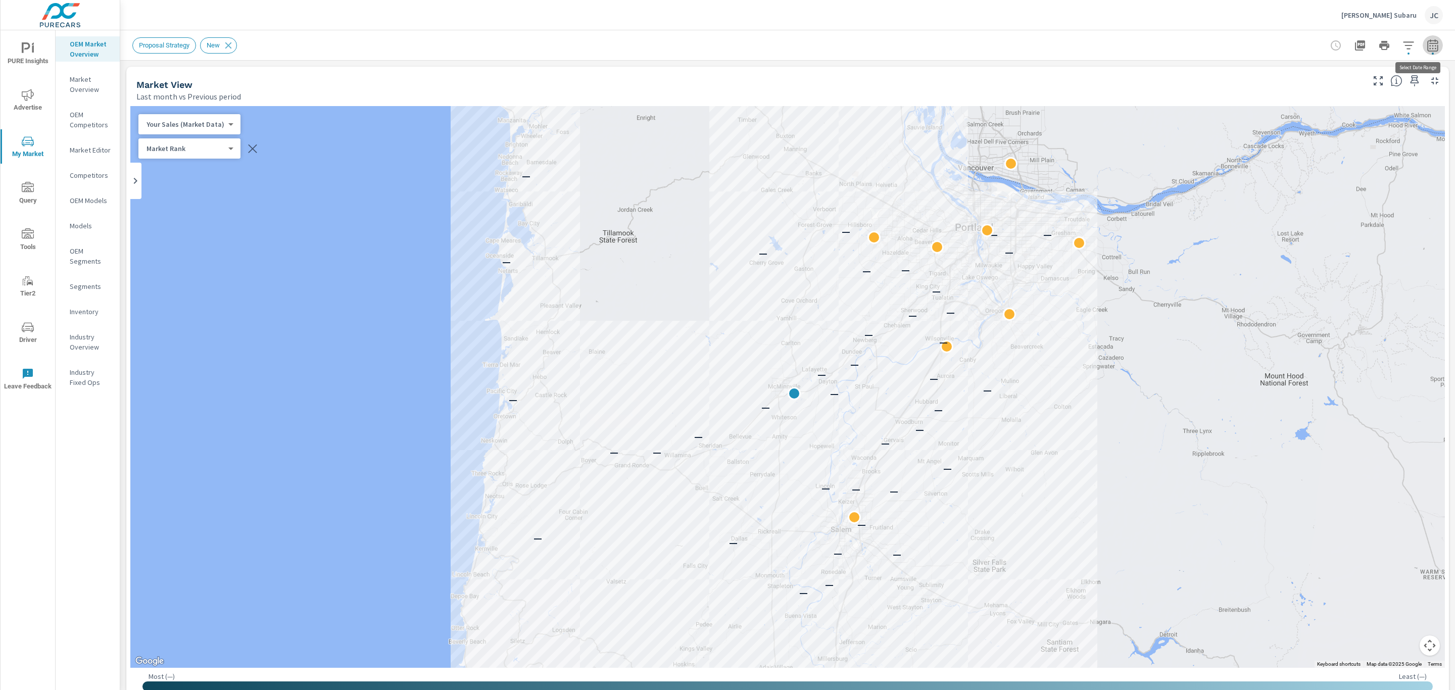
click at [1428, 44] on button "button" at bounding box center [1432, 45] width 20 height 20
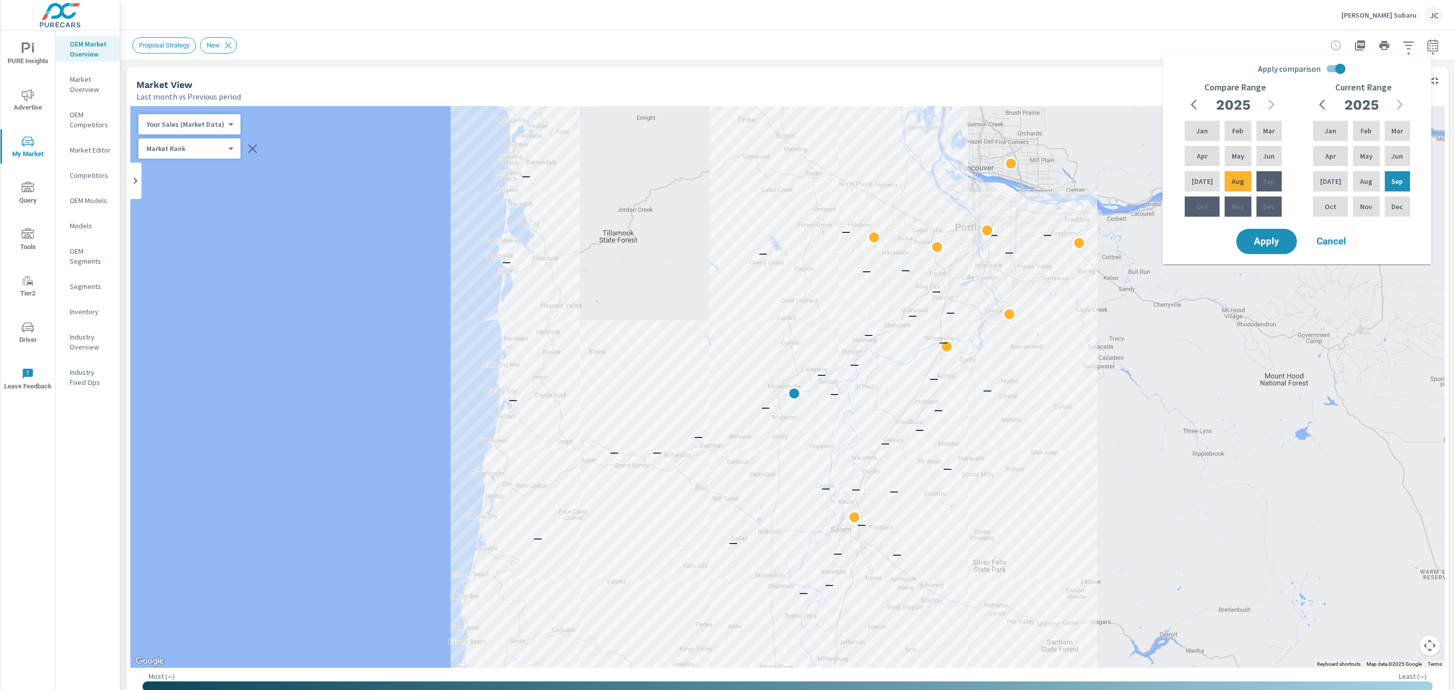
click at [1342, 70] on input "Apply comparison" at bounding box center [1340, 68] width 58 height 19
checkbox input "false"
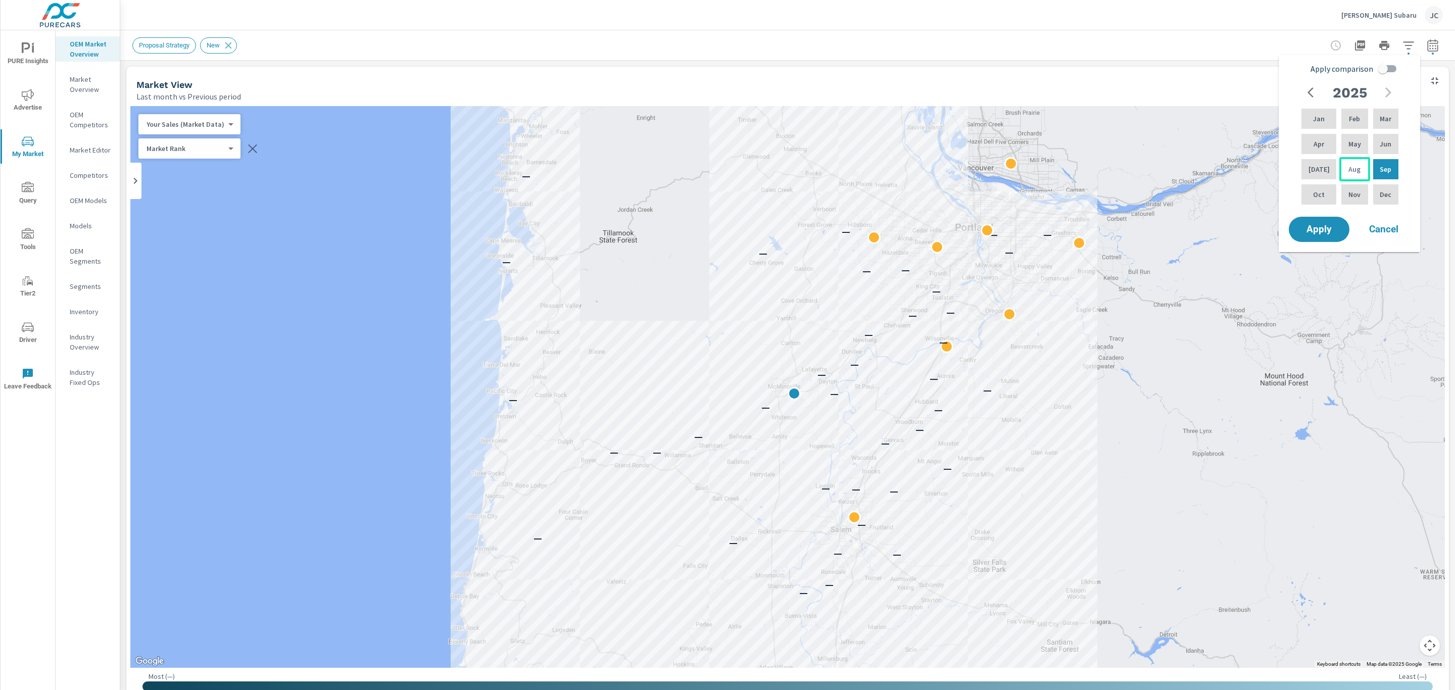
click at [1348, 167] on p "Aug" at bounding box center [1354, 169] width 12 height 10
click at [1323, 147] on div "Apr" at bounding box center [1318, 144] width 39 height 24
click at [1394, 170] on div "Sep" at bounding box center [1385, 169] width 29 height 24
click at [1308, 149] on div "Apr" at bounding box center [1318, 144] width 39 height 24
click at [1320, 235] on button "Apply" at bounding box center [1318, 229] width 63 height 26
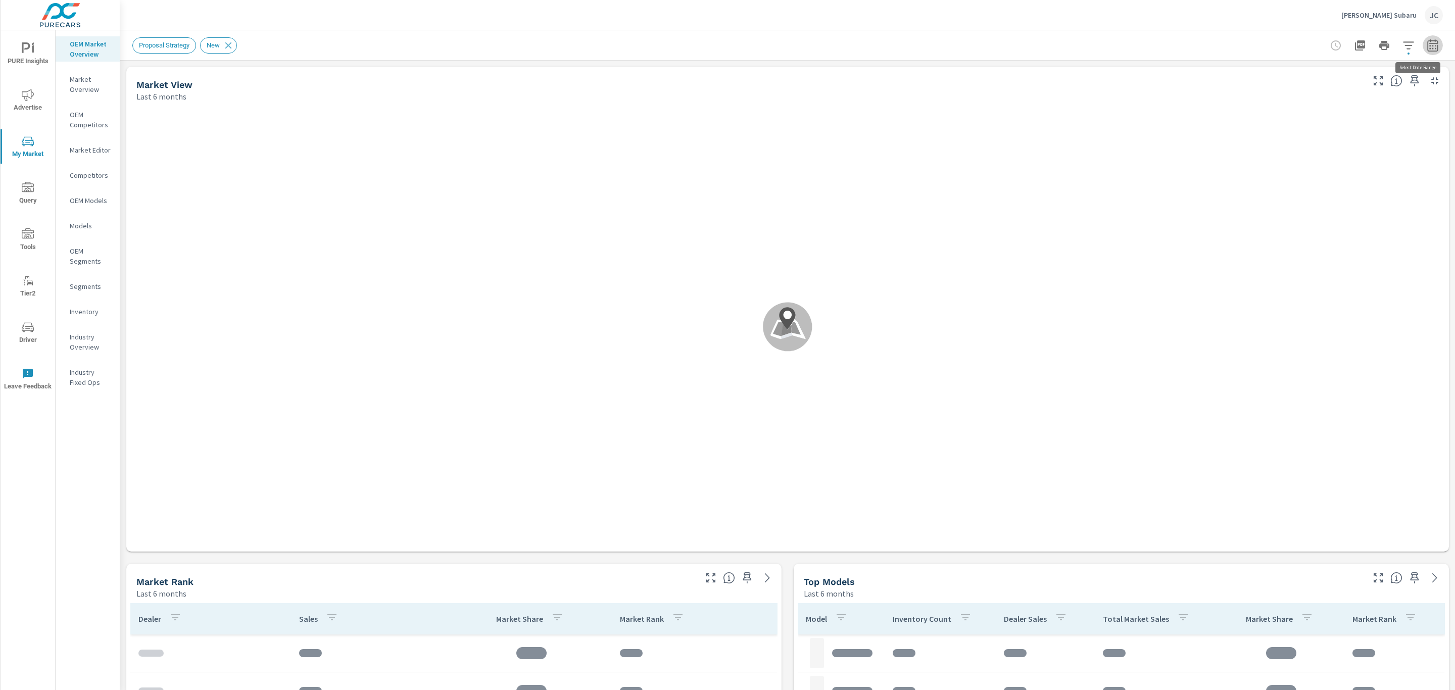
click at [1429, 48] on icon "button" at bounding box center [1432, 47] width 7 height 4
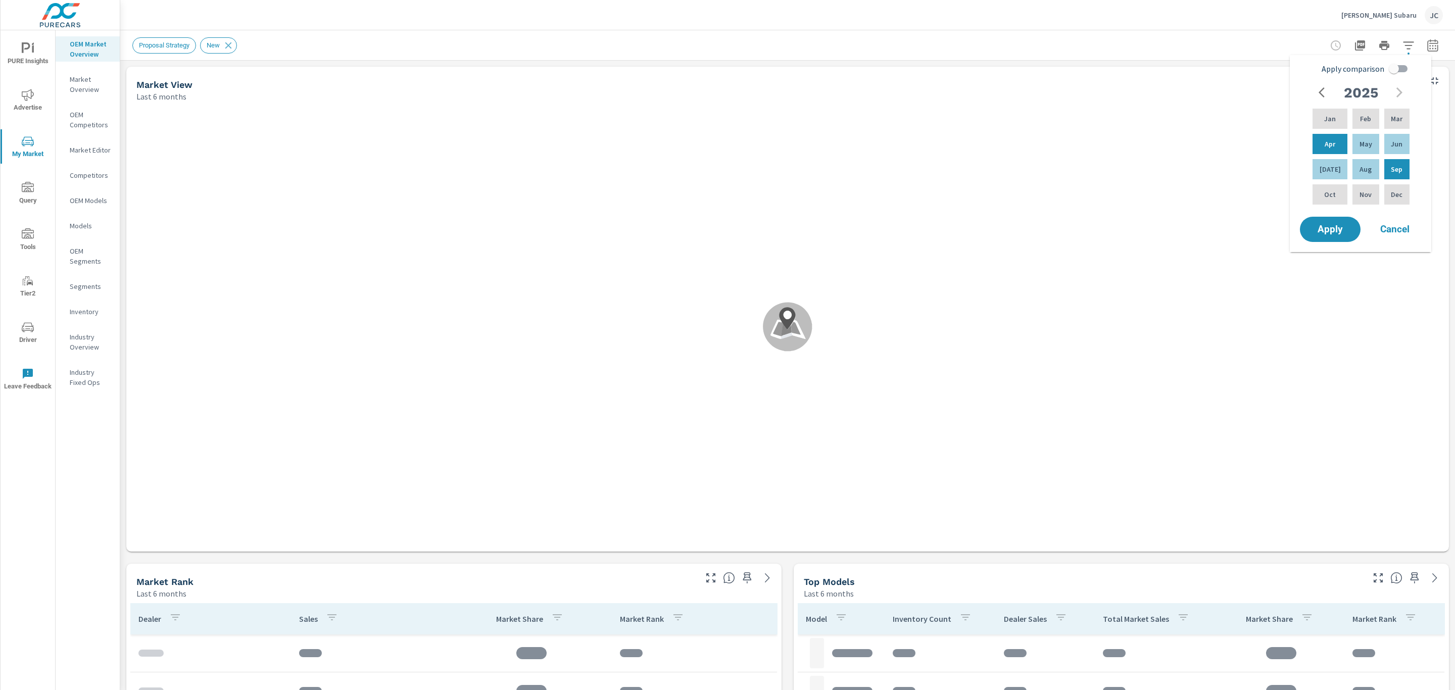
click at [1395, 68] on input "Apply comparison" at bounding box center [1394, 68] width 58 height 19
checkbox input "true"
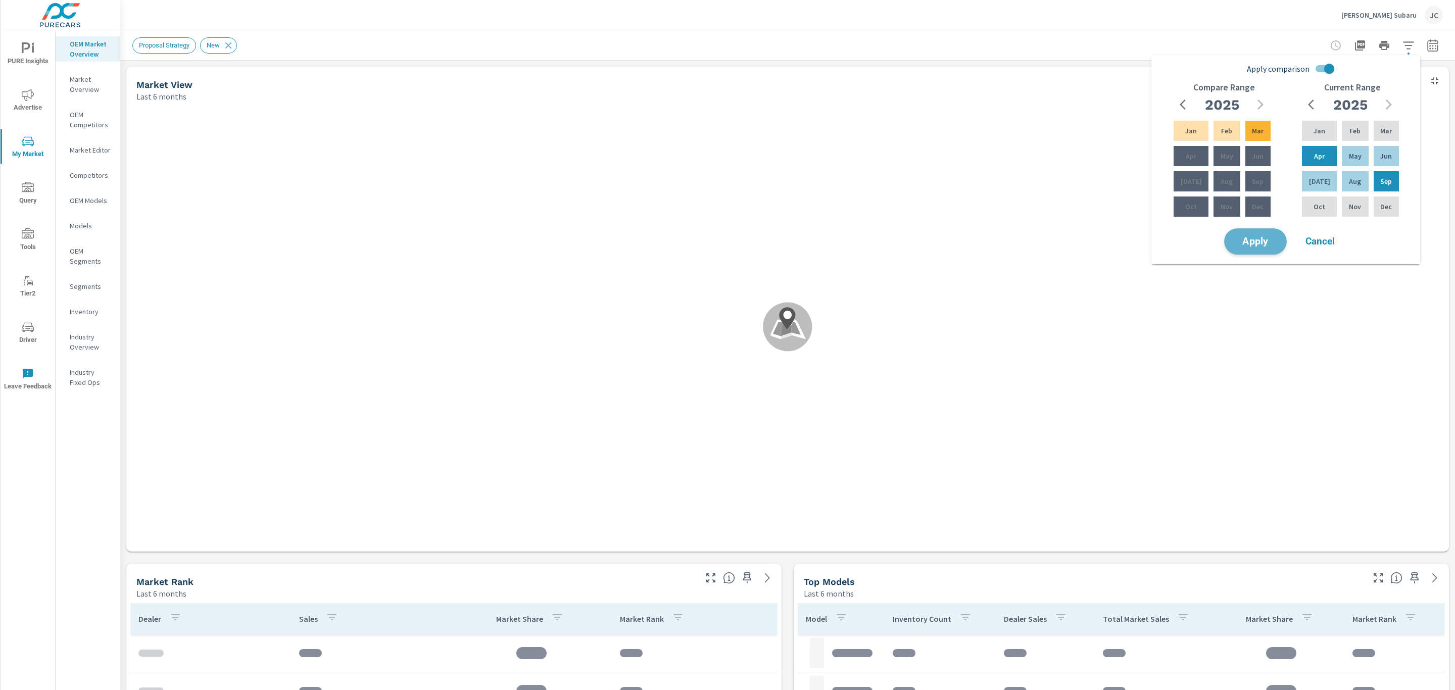
click at [1261, 241] on span "Apply" at bounding box center [1254, 242] width 41 height 10
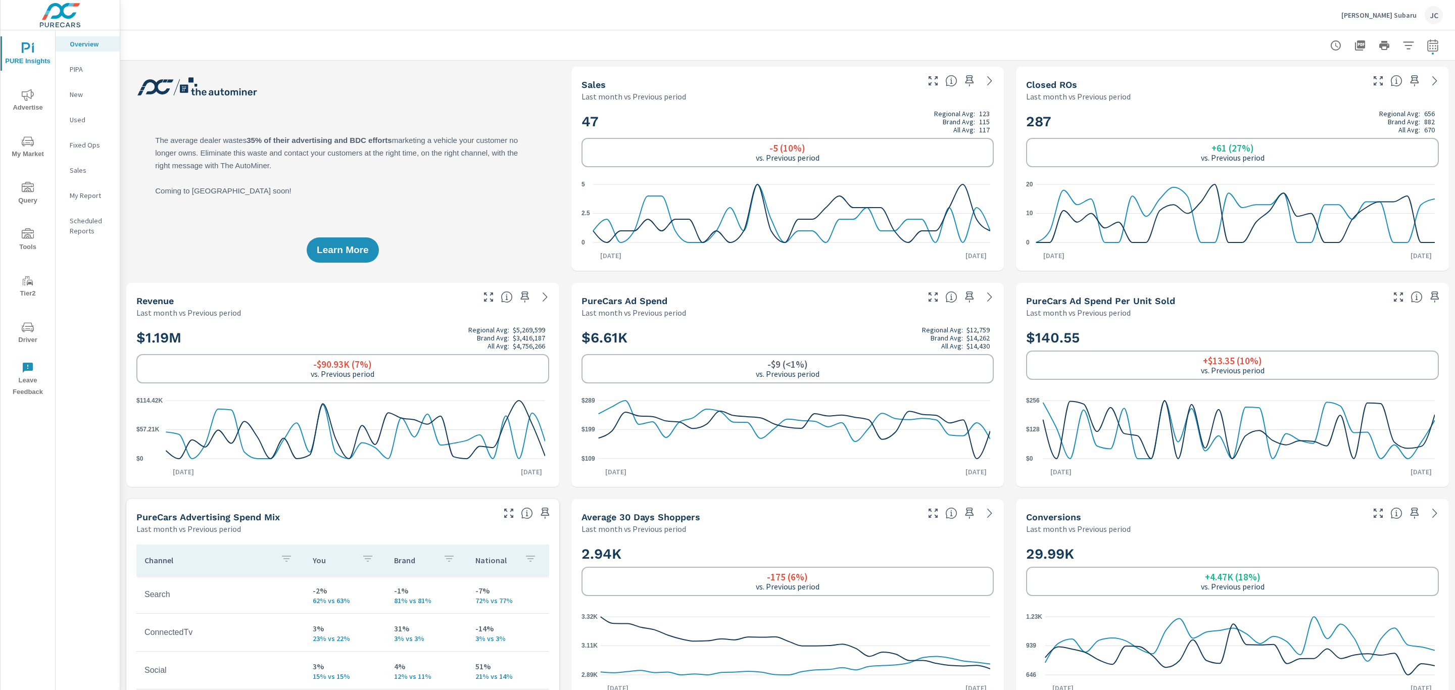
scroll to position [568, 0]
click at [31, 52] on icon "nav menu" at bounding box center [28, 48] width 12 height 12
click at [16, 147] on span "My Market" at bounding box center [28, 147] width 48 height 25
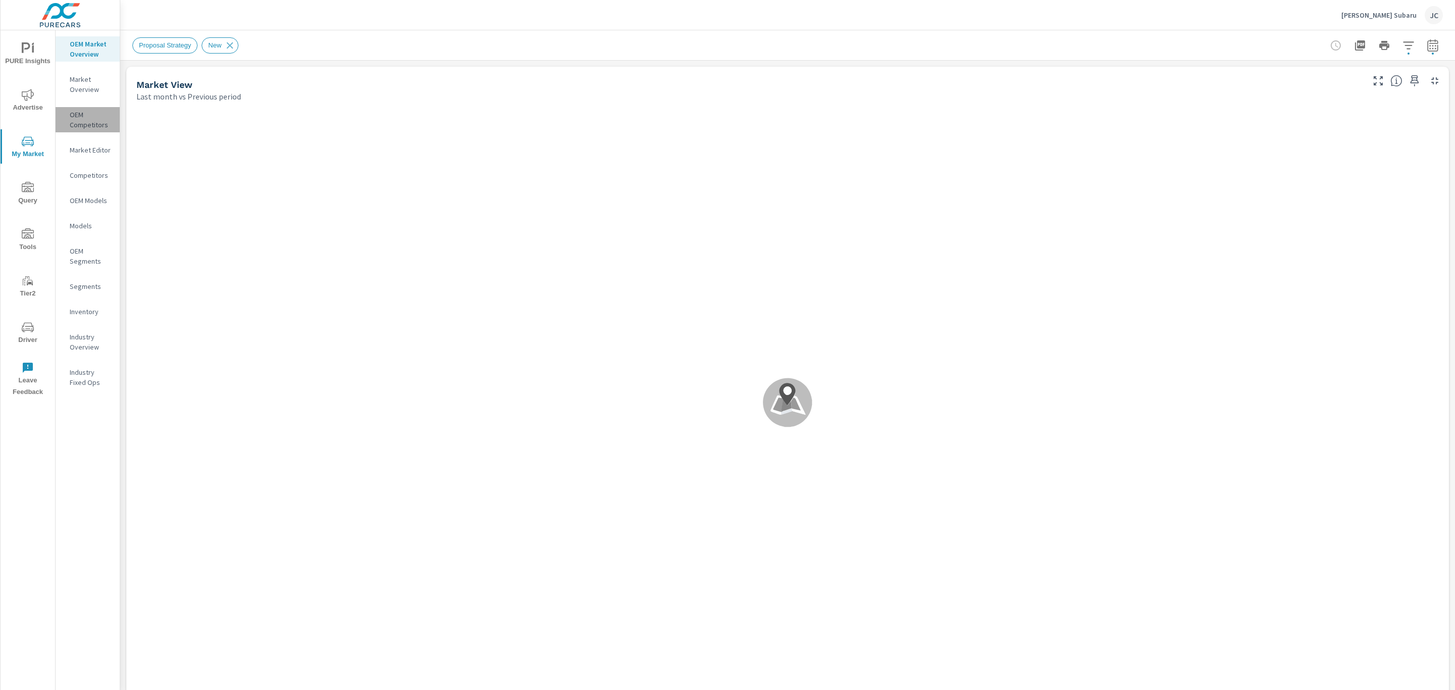
click at [81, 115] on p "OEM Competitors" at bounding box center [91, 120] width 42 height 20
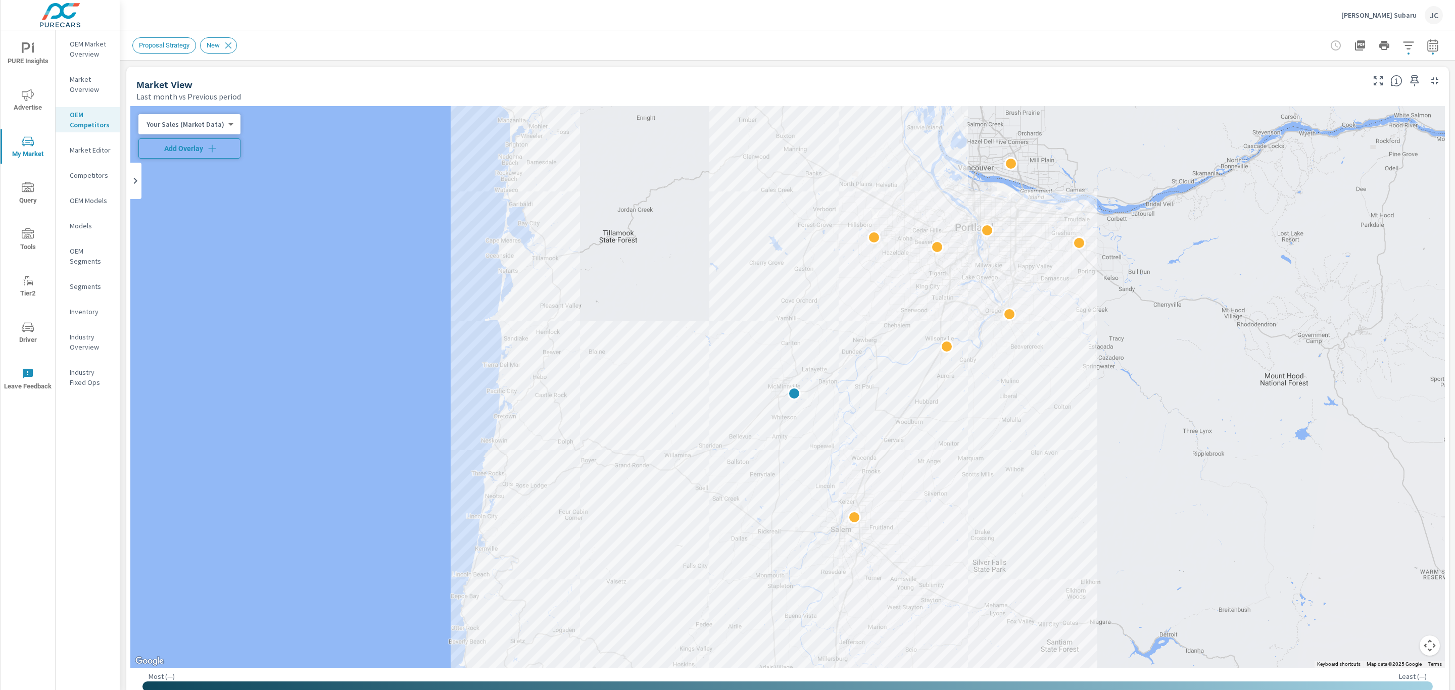
click at [210, 151] on icon "button" at bounding box center [212, 148] width 8 height 8
click at [188, 156] on div "Market Rank 4 ​" at bounding box center [189, 148] width 102 height 20
click at [1426, 44] on icon "button" at bounding box center [1432, 45] width 12 height 12
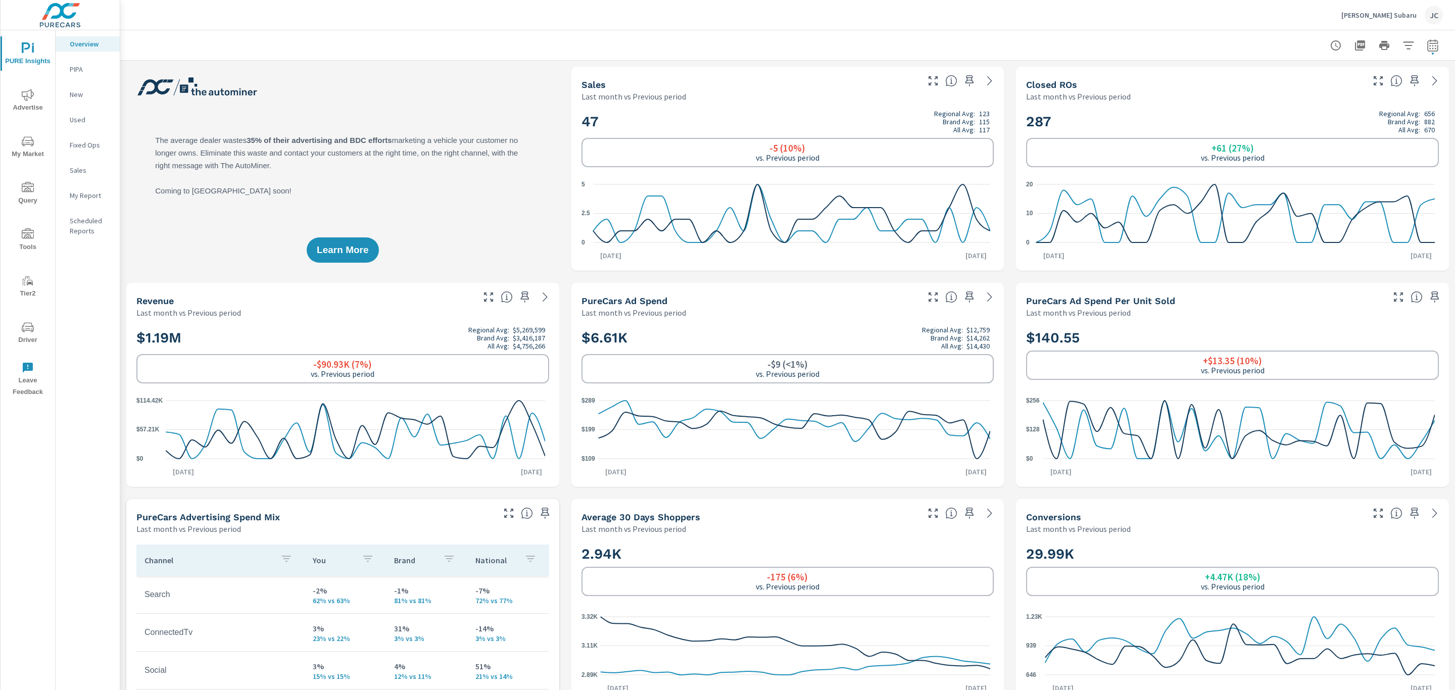
scroll to position [568, 0]
click at [24, 141] on icon "nav menu" at bounding box center [28, 141] width 12 height 12
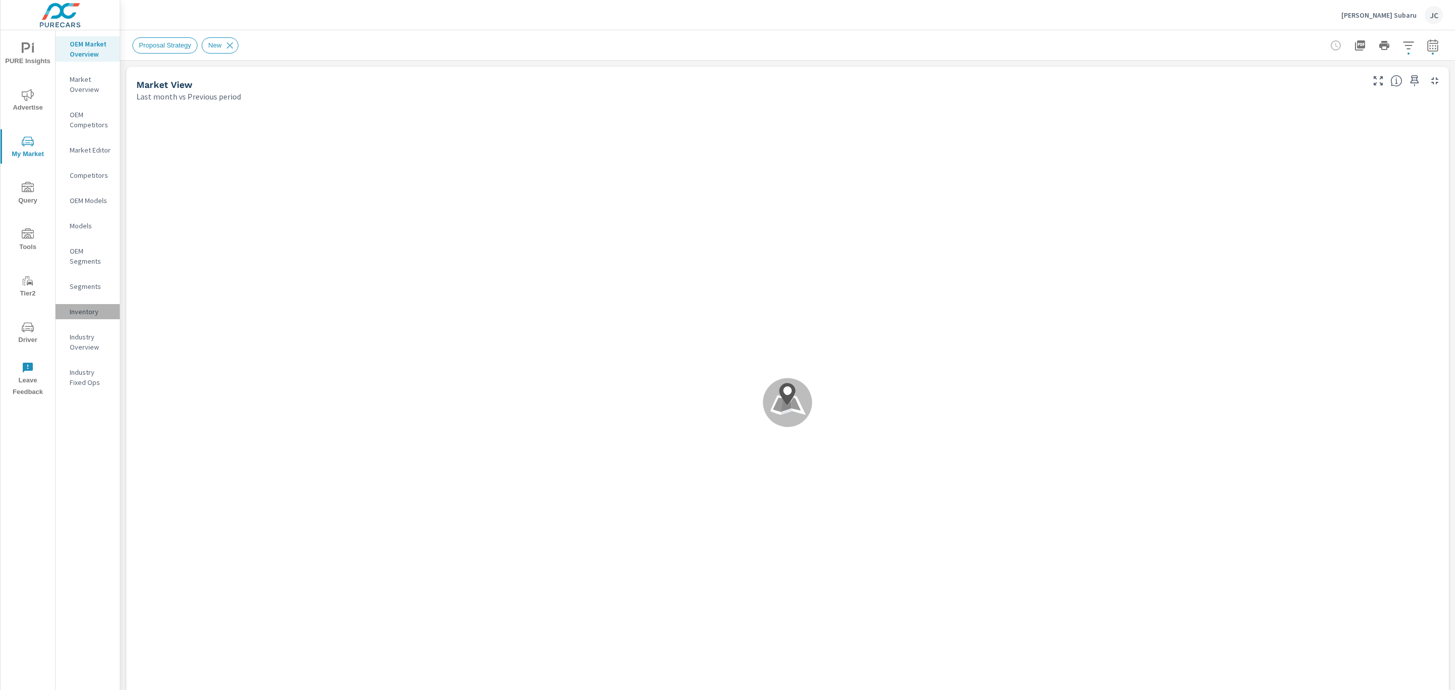
click at [75, 316] on p "Inventory" at bounding box center [91, 312] width 42 height 10
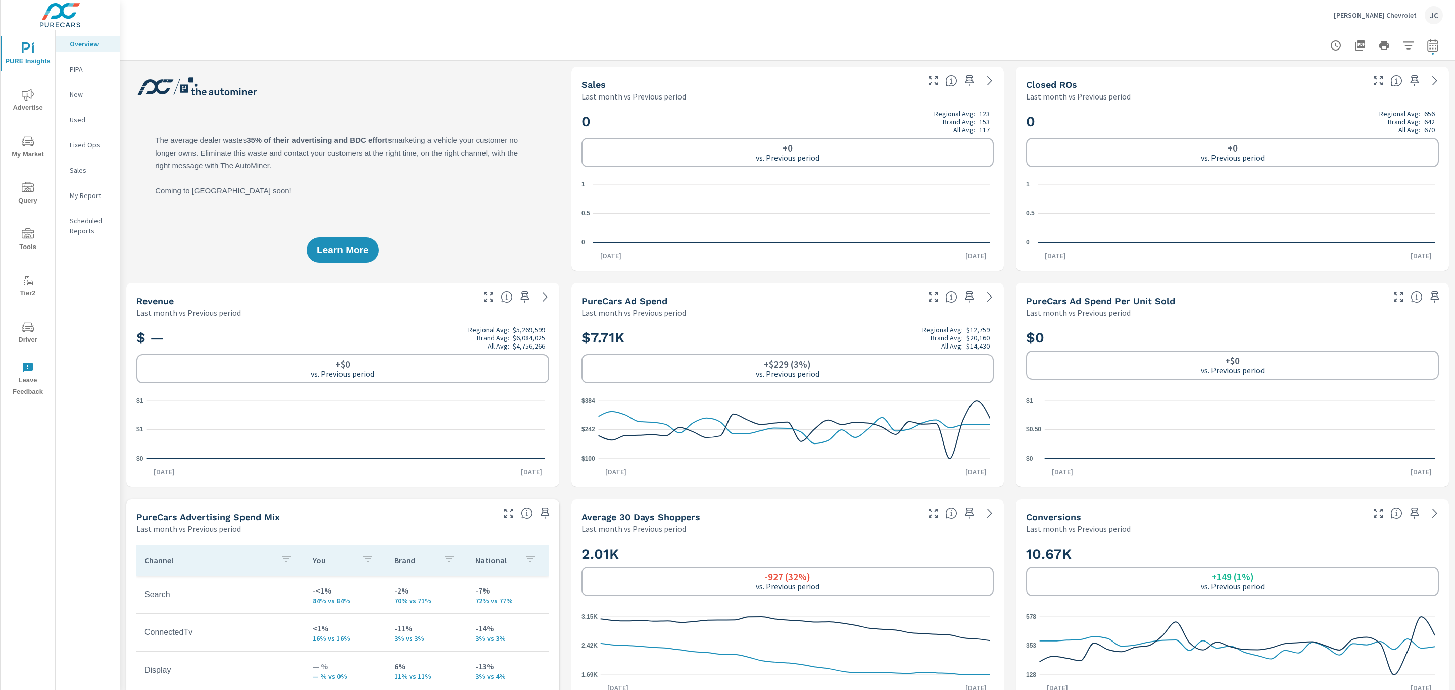
scroll to position [189, 0]
click at [1426, 44] on icon "button" at bounding box center [1432, 45] width 12 height 12
select select "Last month"
select select "Previous period"
click at [1179, 43] on div at bounding box center [787, 45] width 1310 height 30
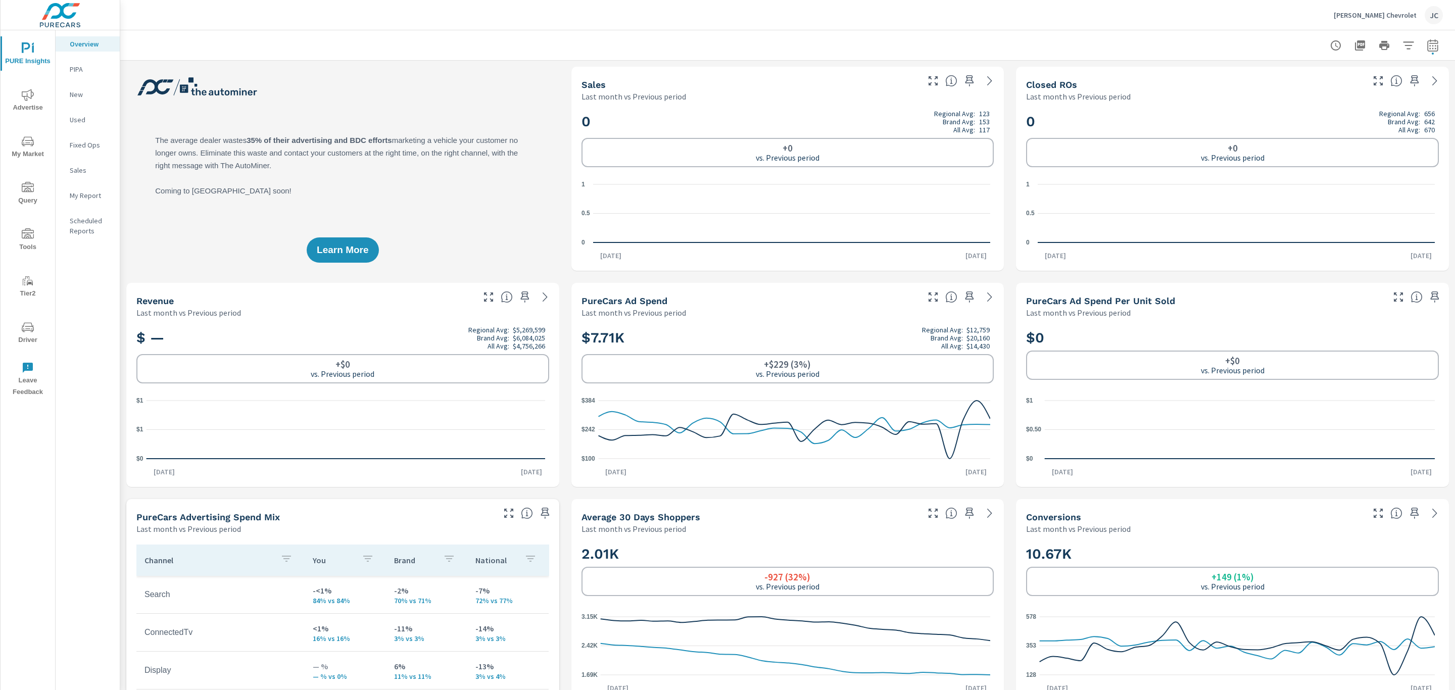
scroll to position [189, 0]
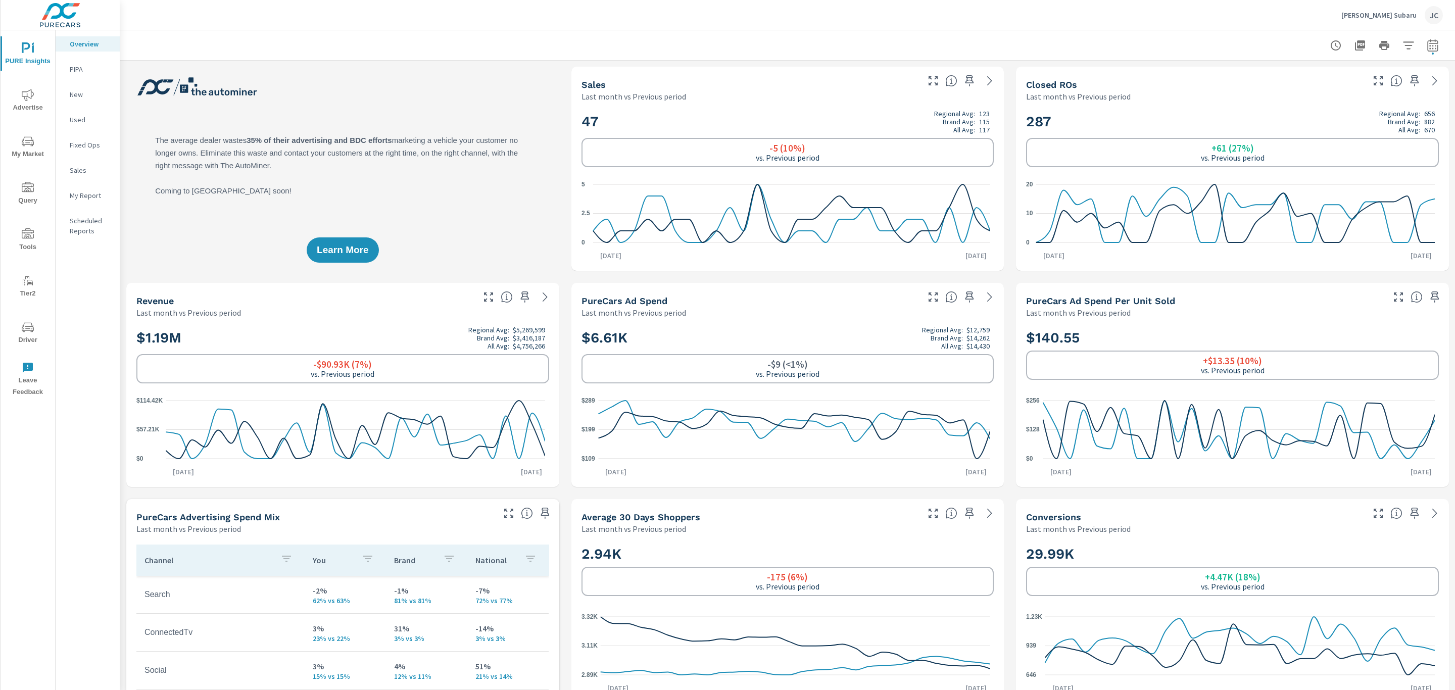
scroll to position [606, 0]
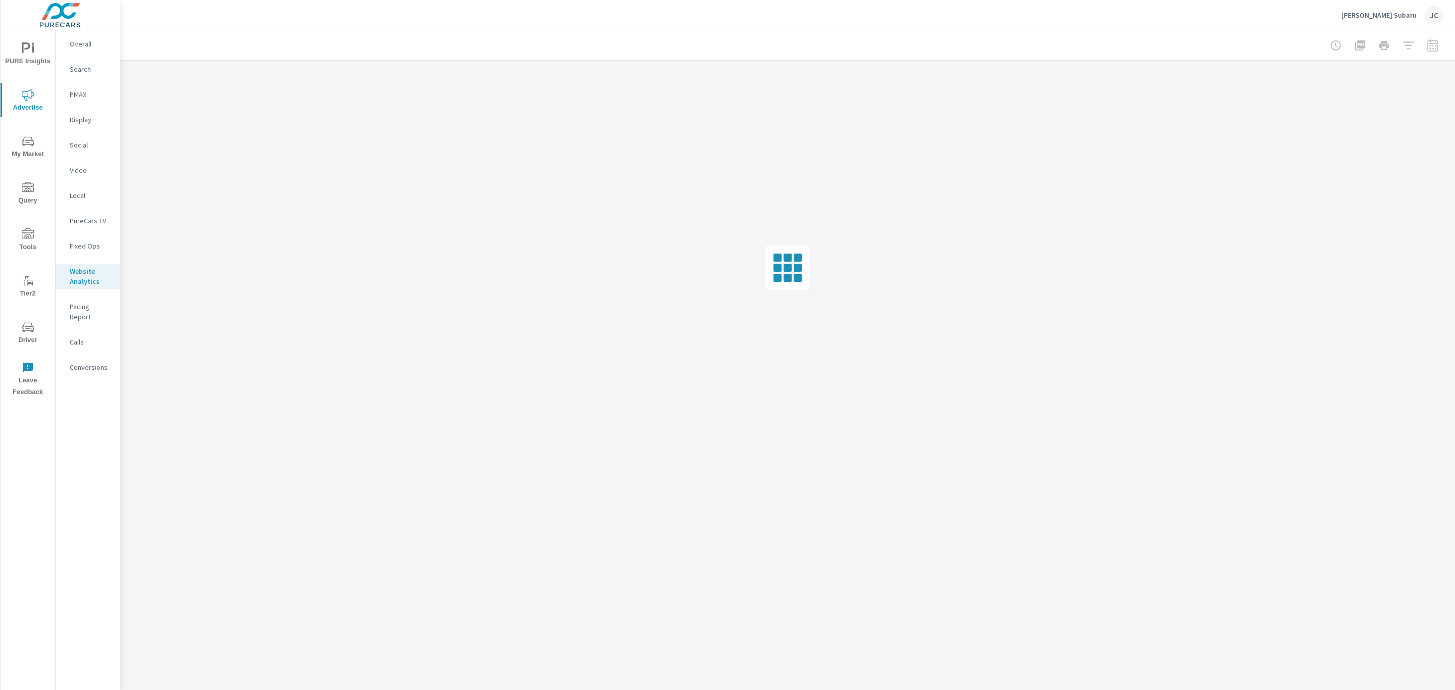
click at [90, 217] on p "PureCars TV" at bounding box center [91, 221] width 42 height 10
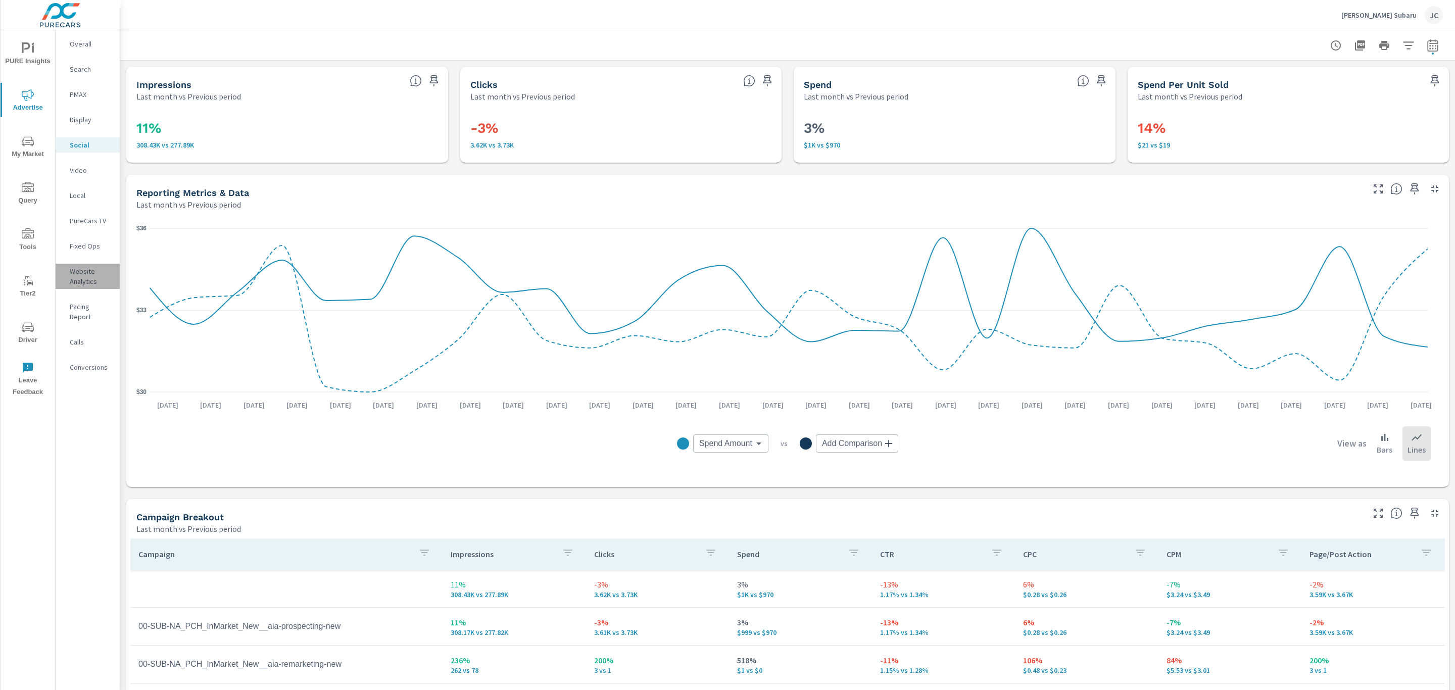
click at [86, 278] on p "Website Analytics" at bounding box center [91, 276] width 42 height 20
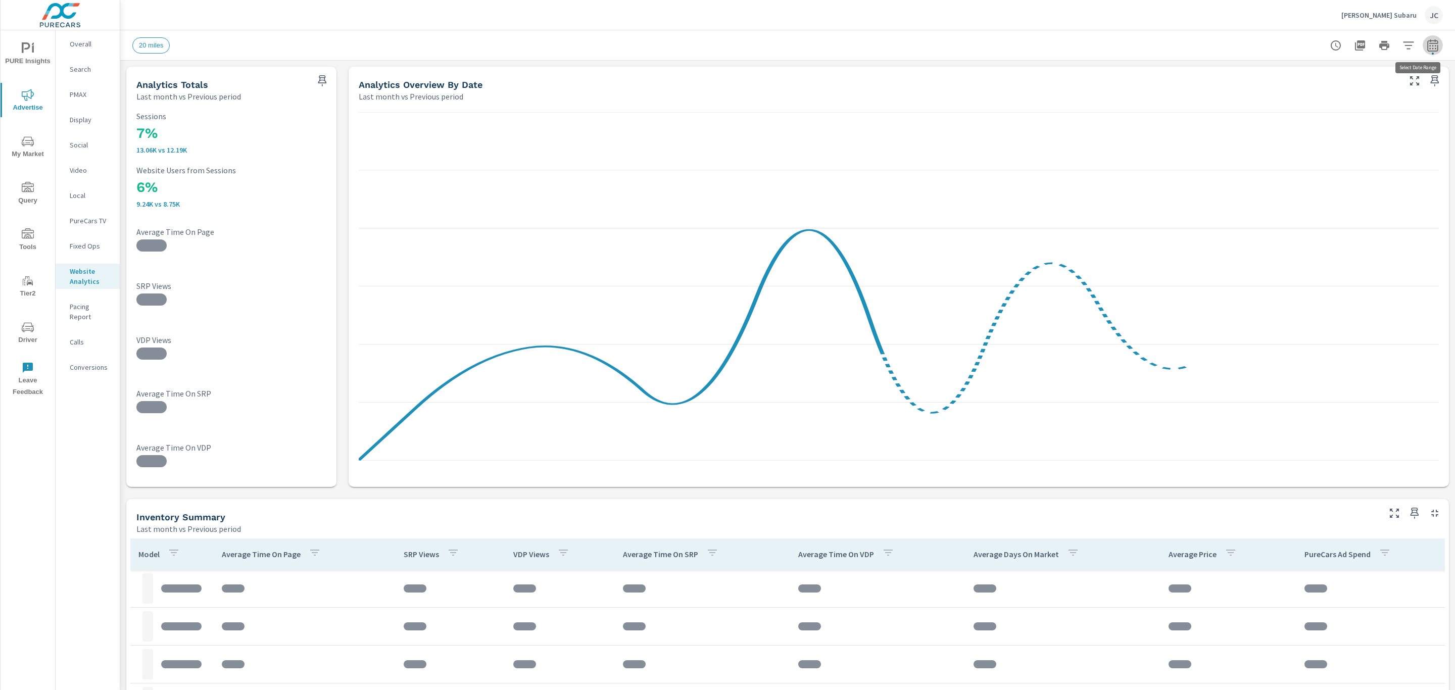
click at [1422, 43] on button "button" at bounding box center [1432, 45] width 20 height 20
select select "Last month"
select select "Previous period"
click at [1330, 180] on button "Apply" at bounding box center [1317, 171] width 63 height 26
click at [316, 81] on icon "button" at bounding box center [322, 81] width 12 height 12
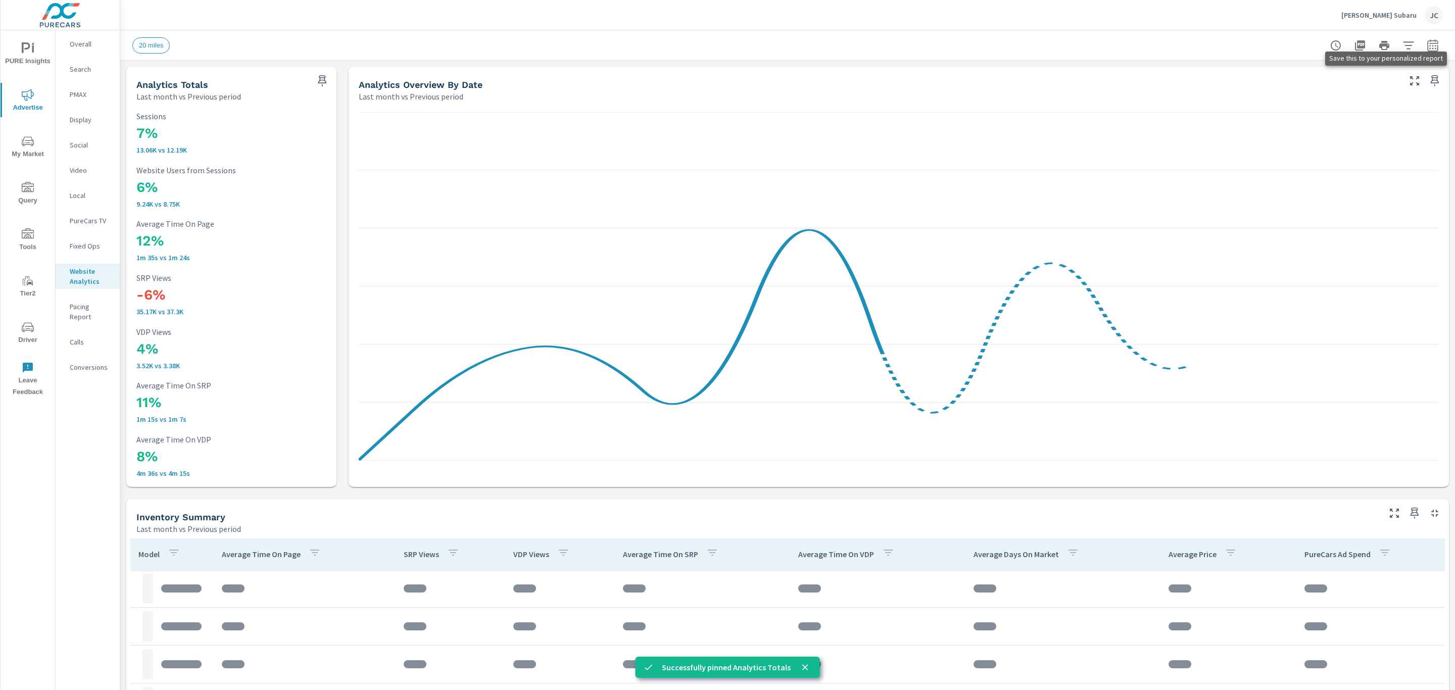
click at [1428, 81] on icon "button" at bounding box center [1434, 81] width 12 height 12
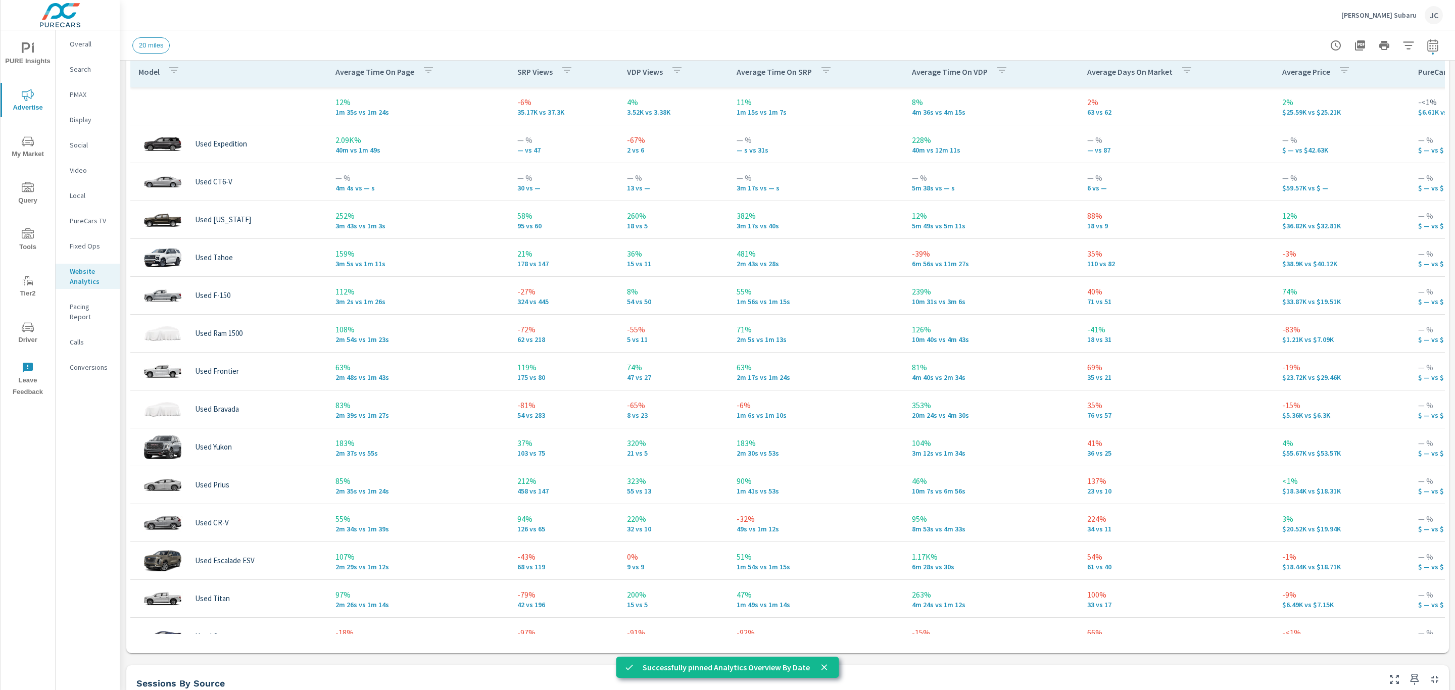
scroll to position [530, 0]
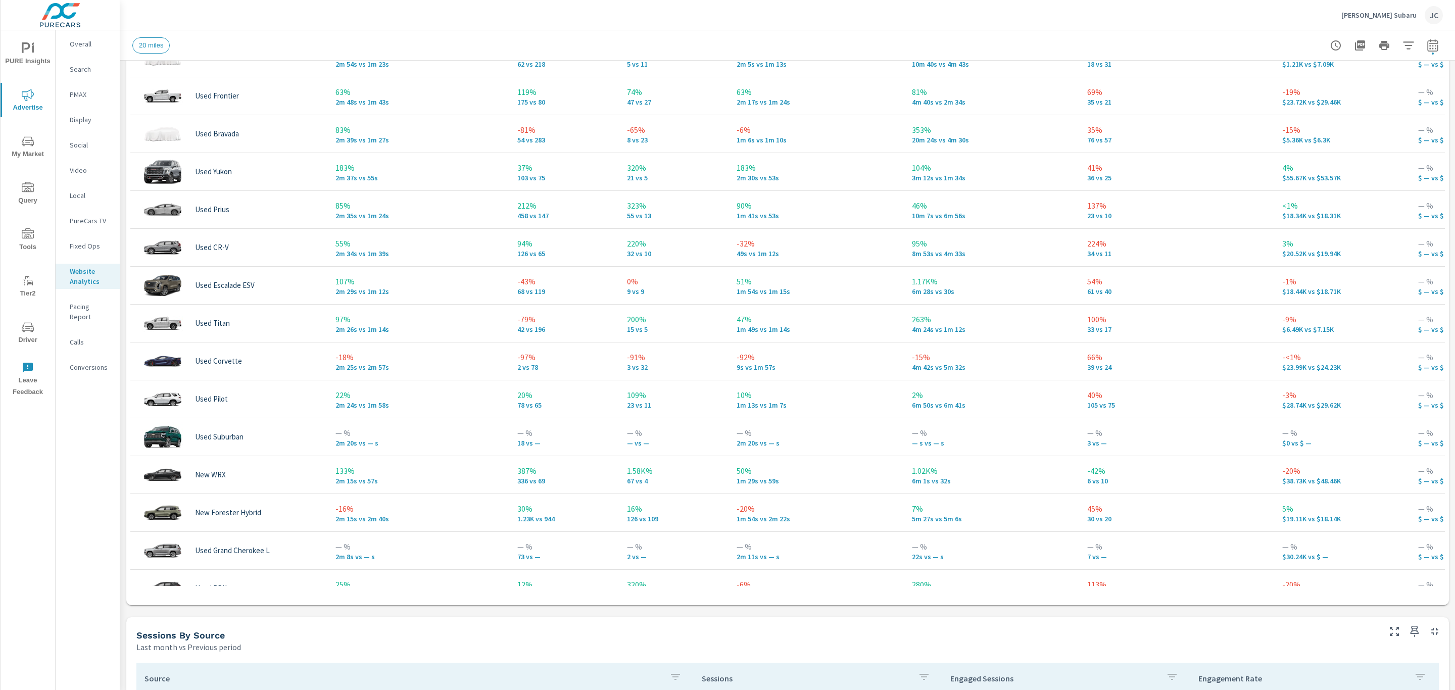
scroll to position [217, 0]
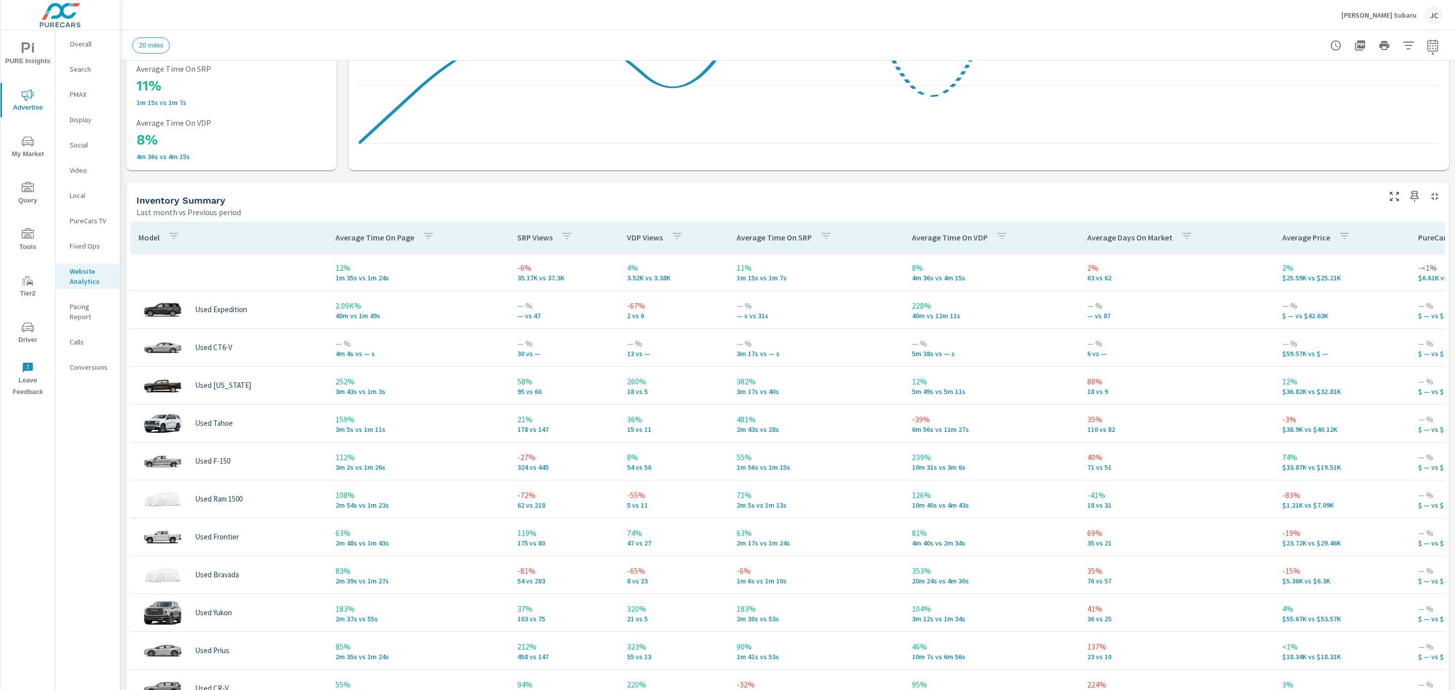
scroll to position [275, 0]
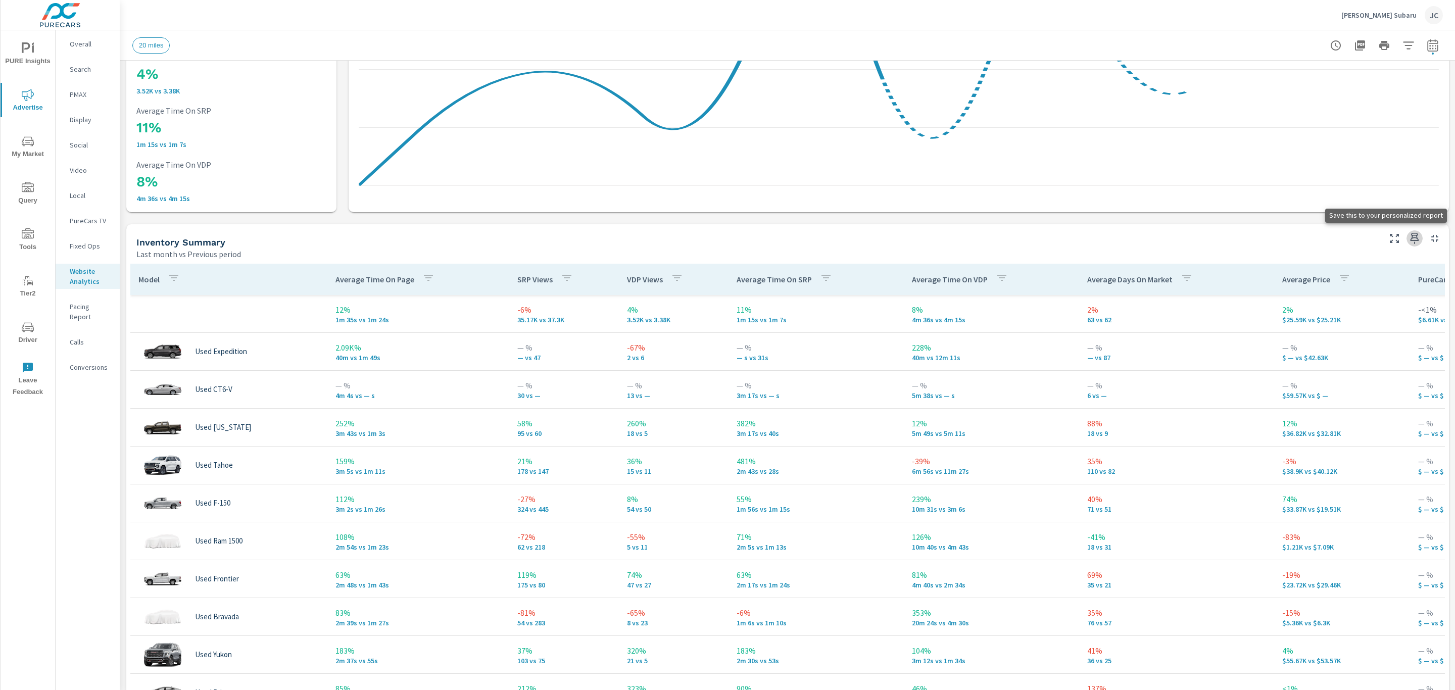
click at [1408, 242] on icon "button" at bounding box center [1414, 238] width 12 height 12
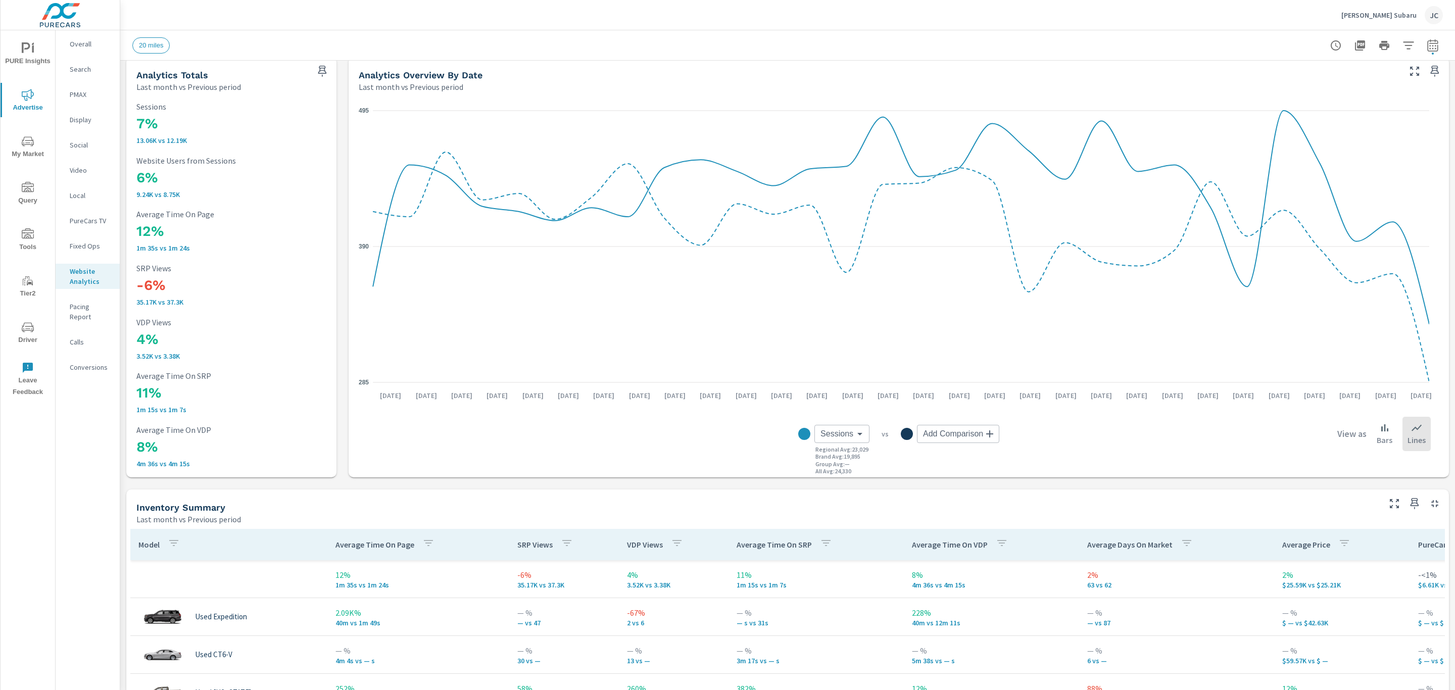
scroll to position [0, 0]
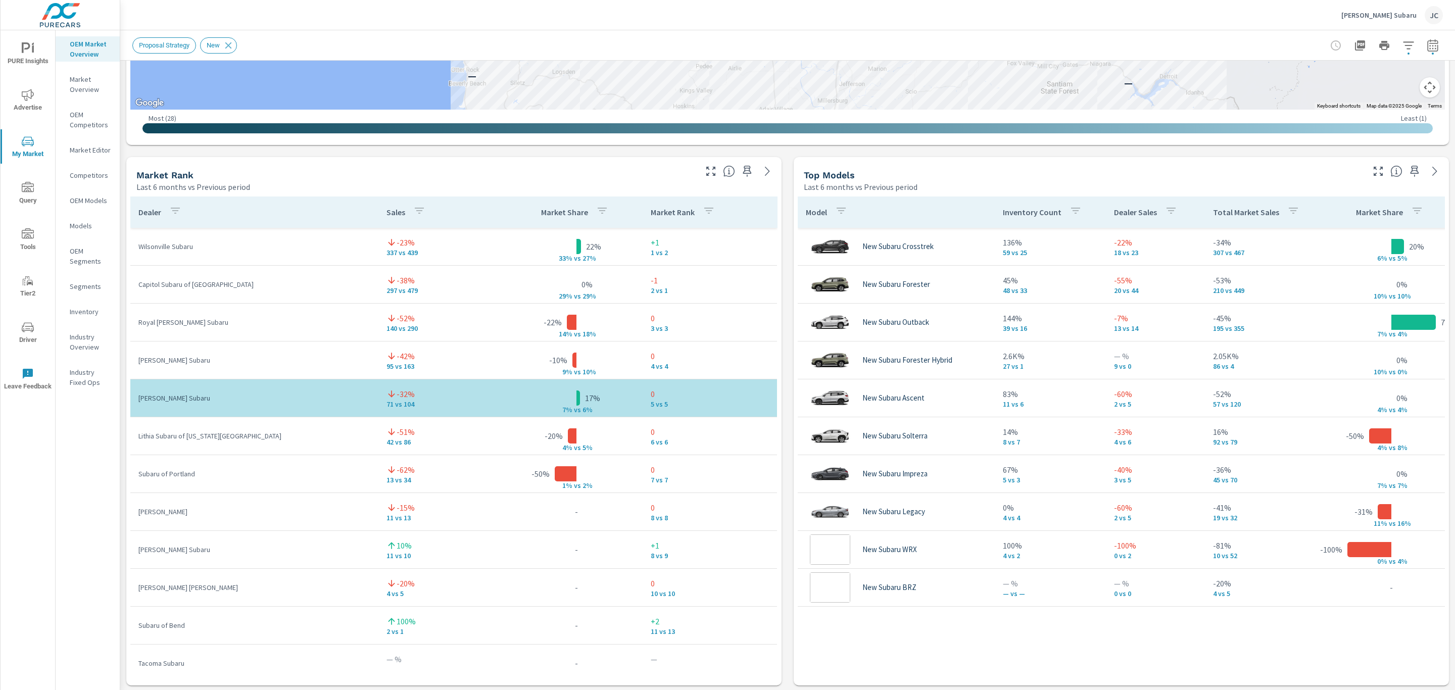
scroll to position [607, 0]
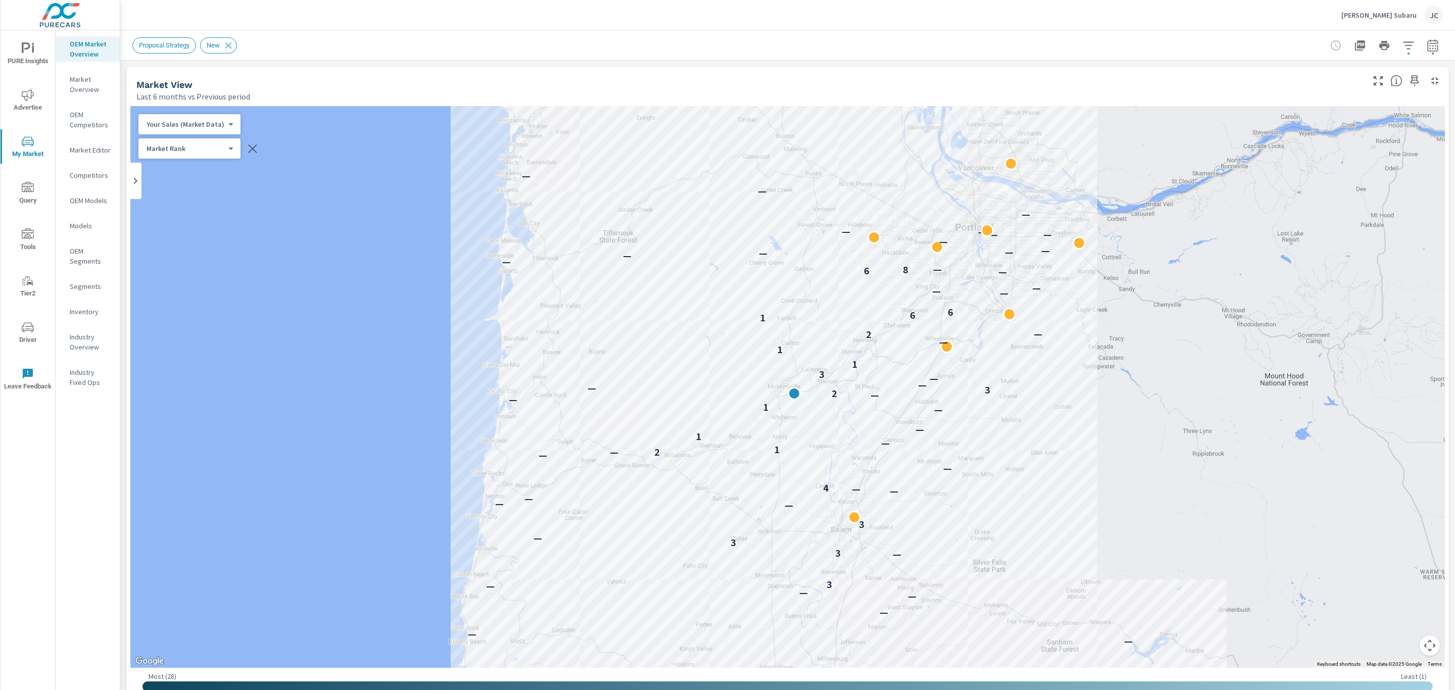
click at [85, 108] on div "OEM Competitors" at bounding box center [88, 119] width 64 height 25
click at [84, 305] on div "Inventory" at bounding box center [88, 311] width 64 height 15
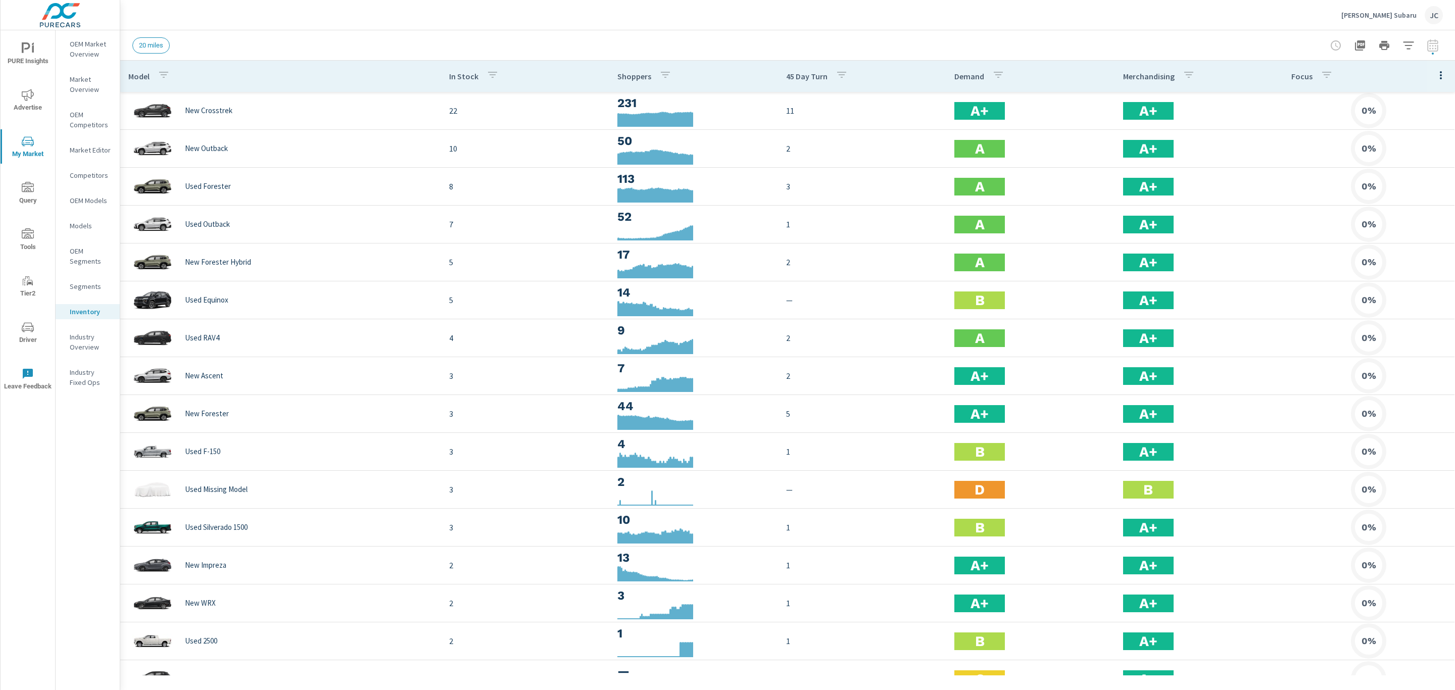
click at [32, 63] on span "PURE Insights" at bounding box center [28, 54] width 48 height 25
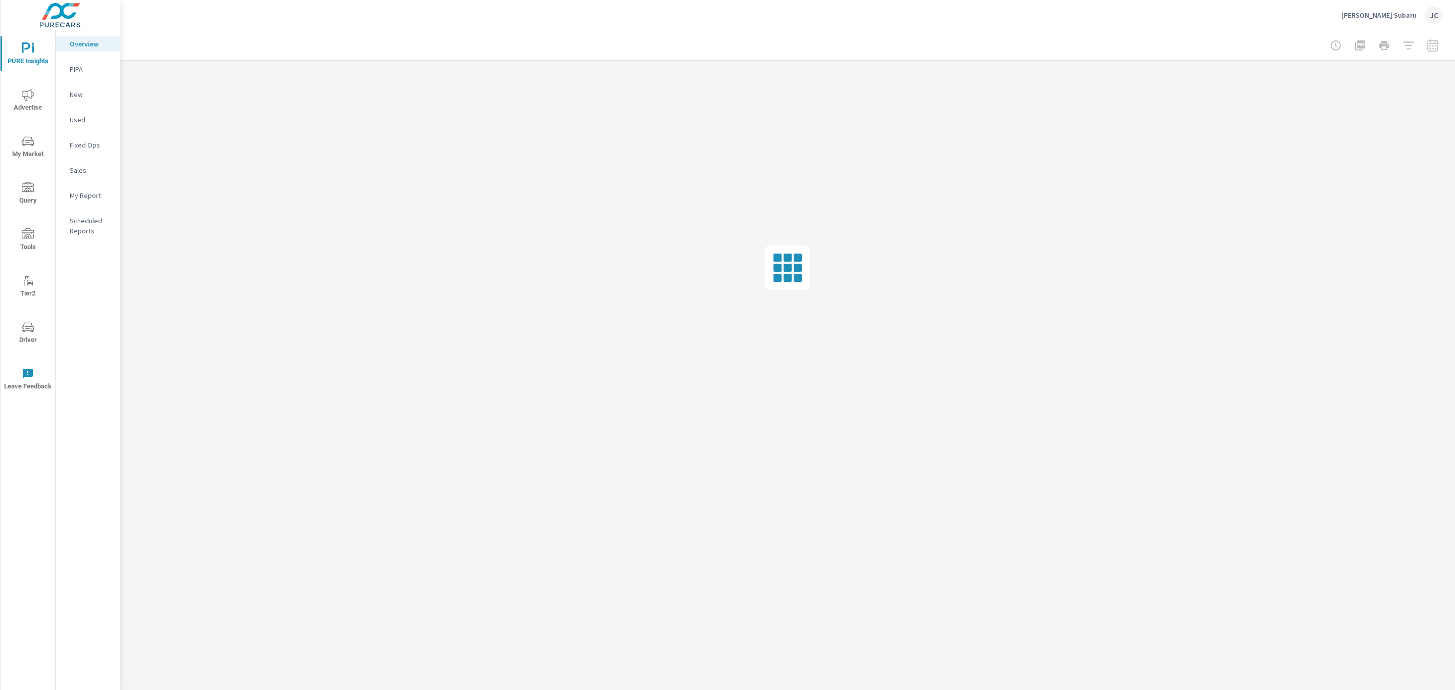
click at [75, 200] on p "My Report" at bounding box center [91, 195] width 42 height 10
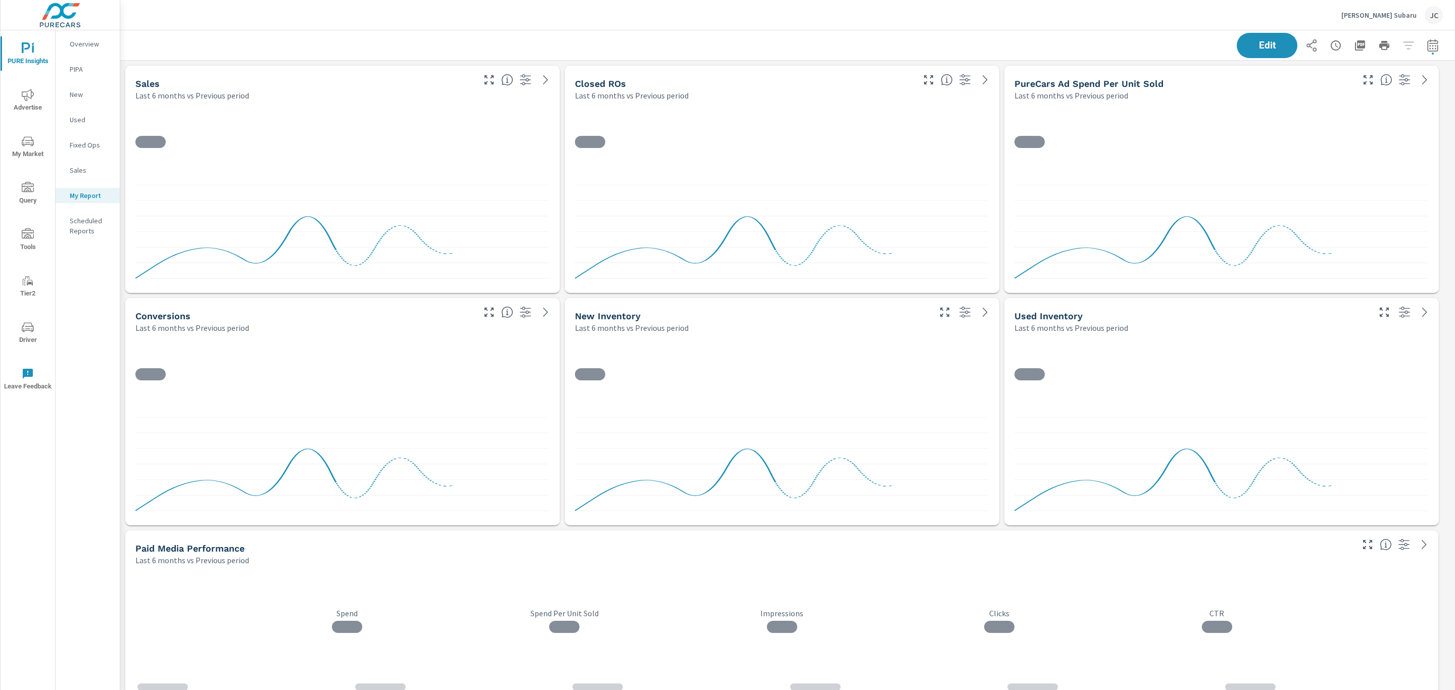
scroll to position [6882, 1346]
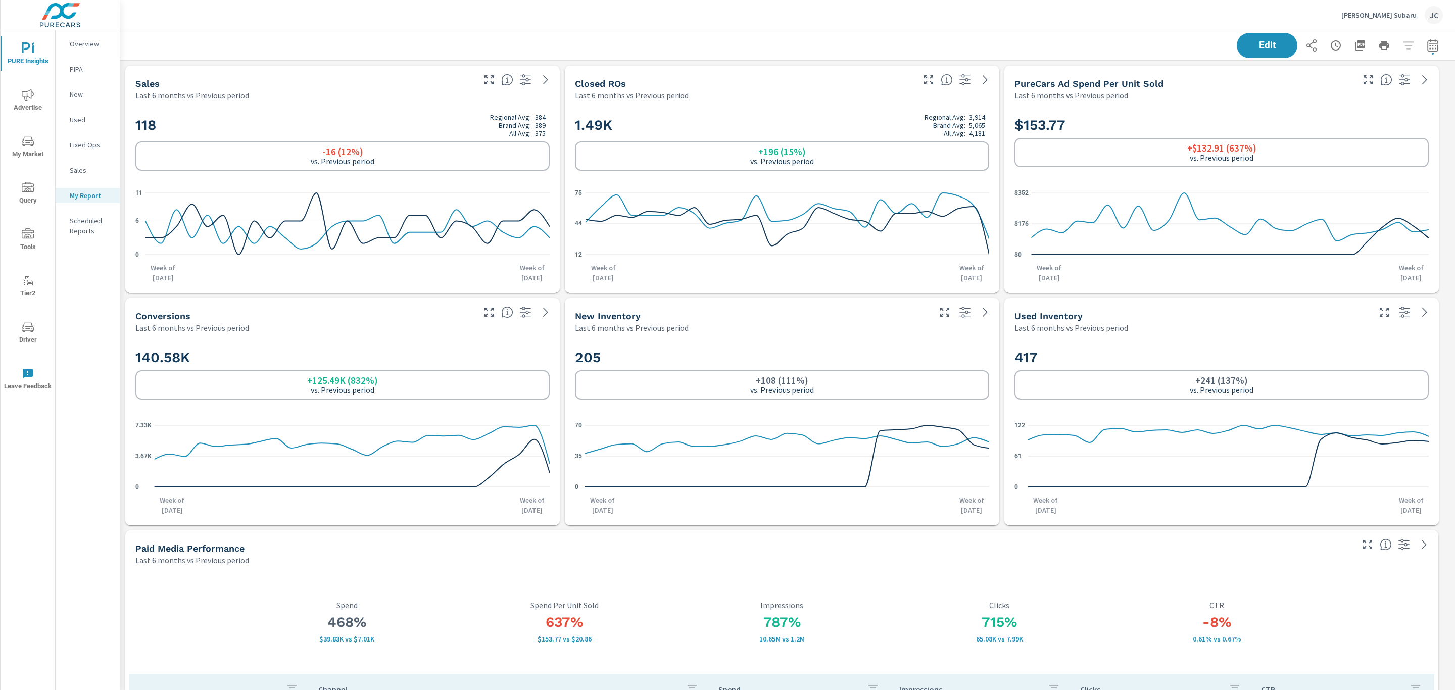
scroll to position [6882, 1346]
click at [1354, 45] on icon "button" at bounding box center [1360, 45] width 12 height 12
click at [1267, 41] on span "Edit" at bounding box center [1266, 45] width 41 height 10
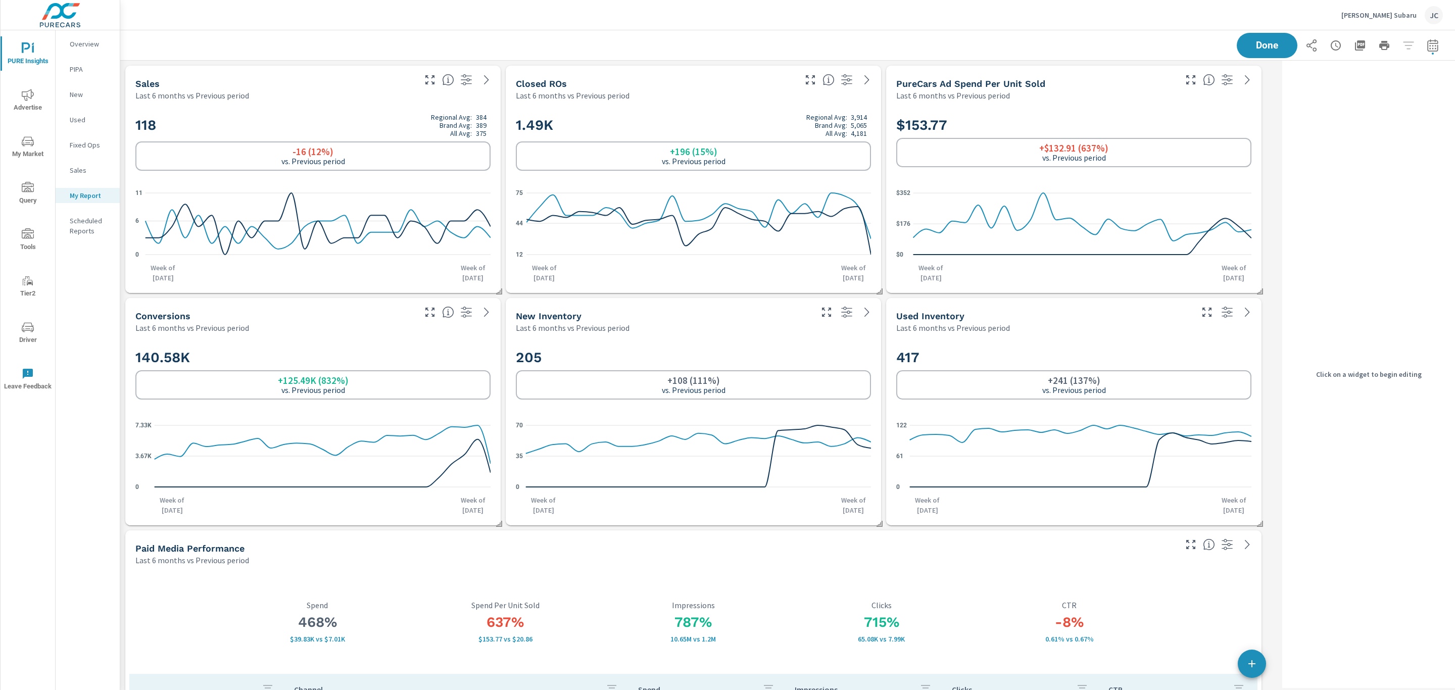
scroll to position [6882, 1170]
click at [1185, 113] on div "$153.77 +$132.91 (637%) vs. Previous period" at bounding box center [1073, 142] width 355 height 62
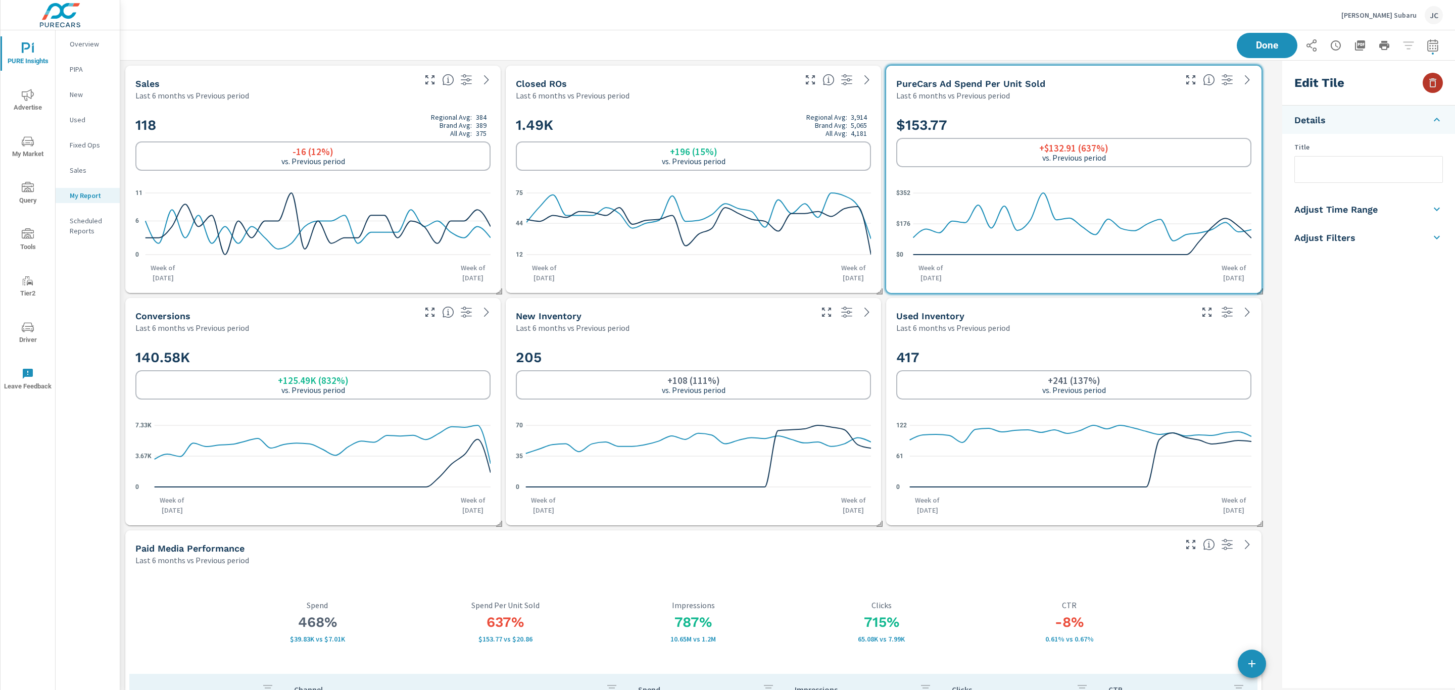
click at [1432, 81] on icon "button" at bounding box center [1432, 82] width 7 height 9
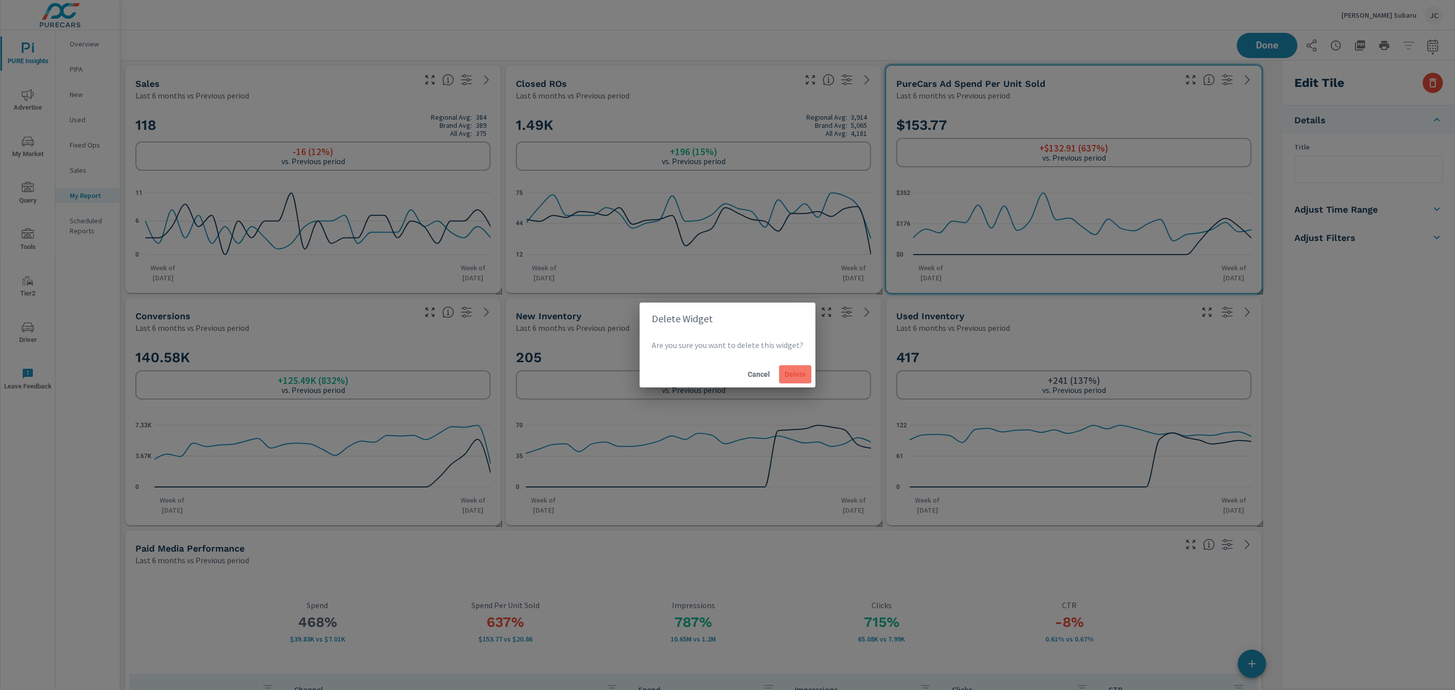
click at [793, 374] on span "Delete" at bounding box center [795, 374] width 24 height 9
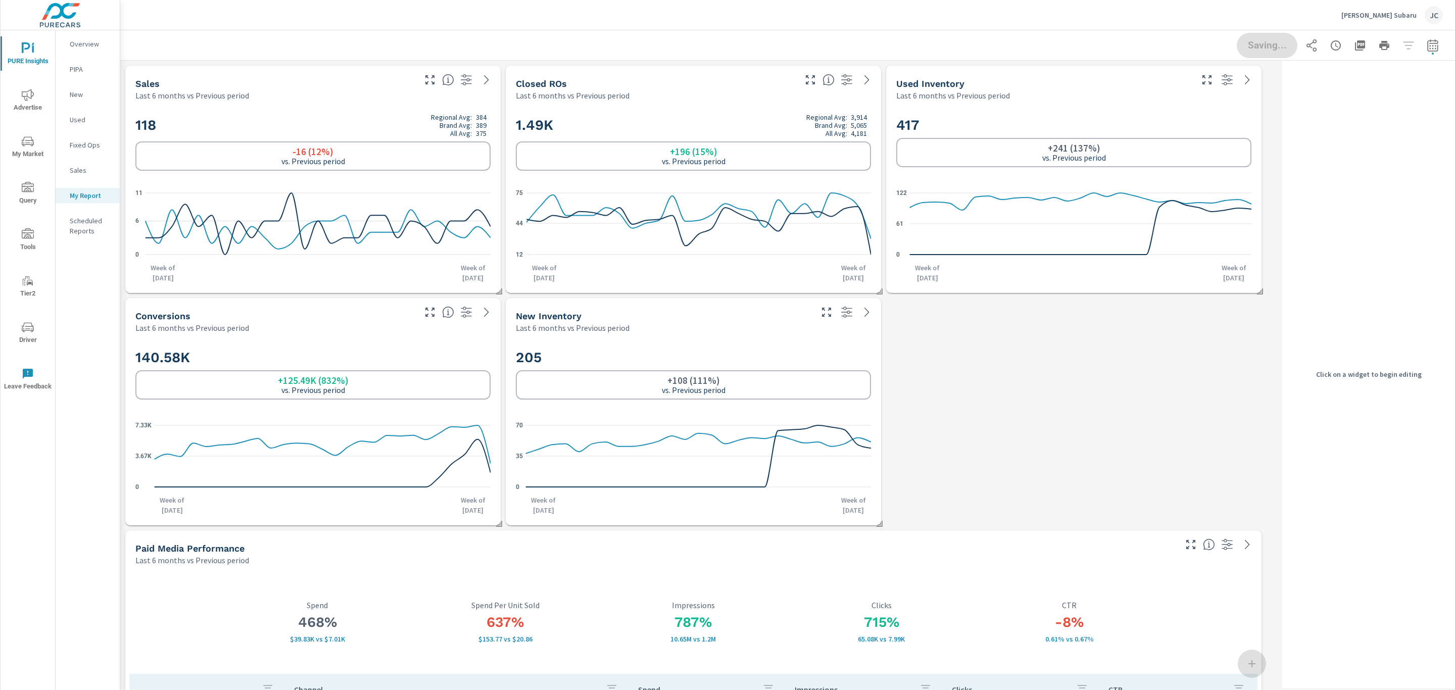
click at [323, 89] on div "Last 6 months vs Previous period" at bounding box center [274, 95] width 278 height 12
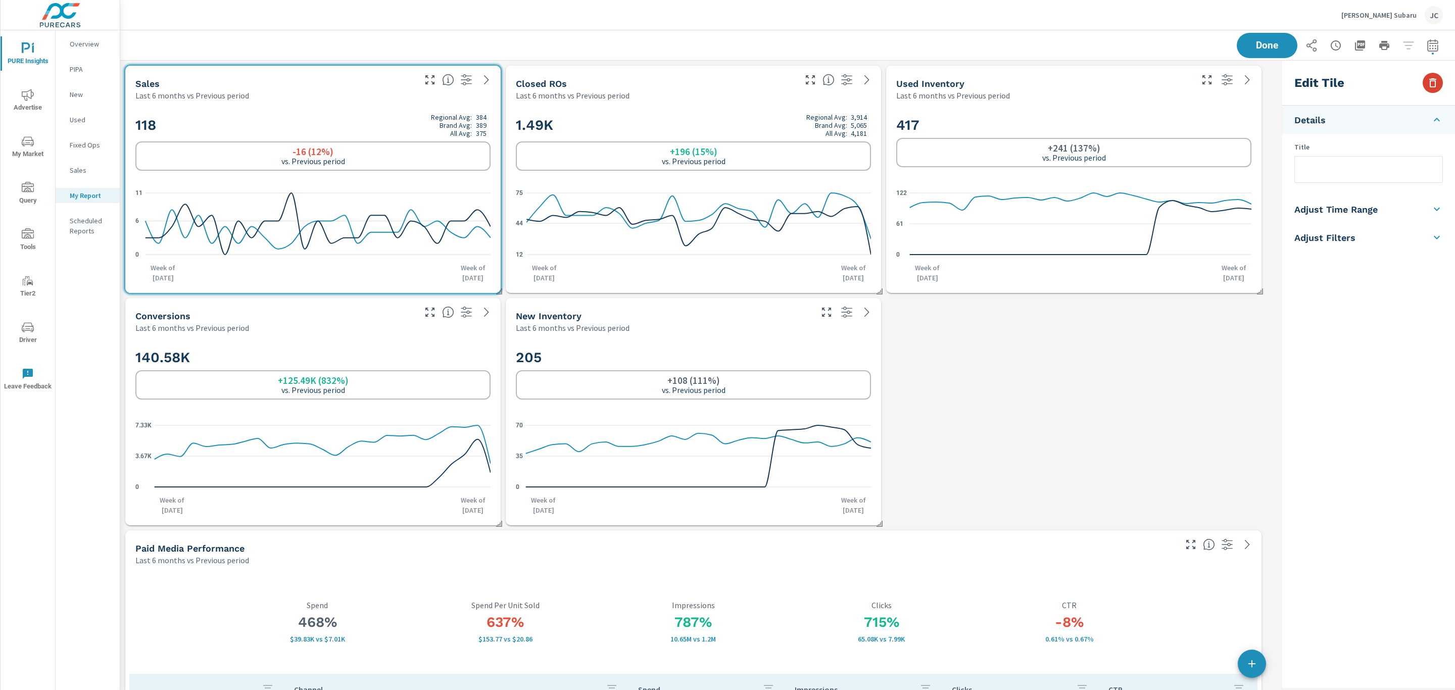
click at [1424, 89] on button "button" at bounding box center [1432, 83] width 20 height 20
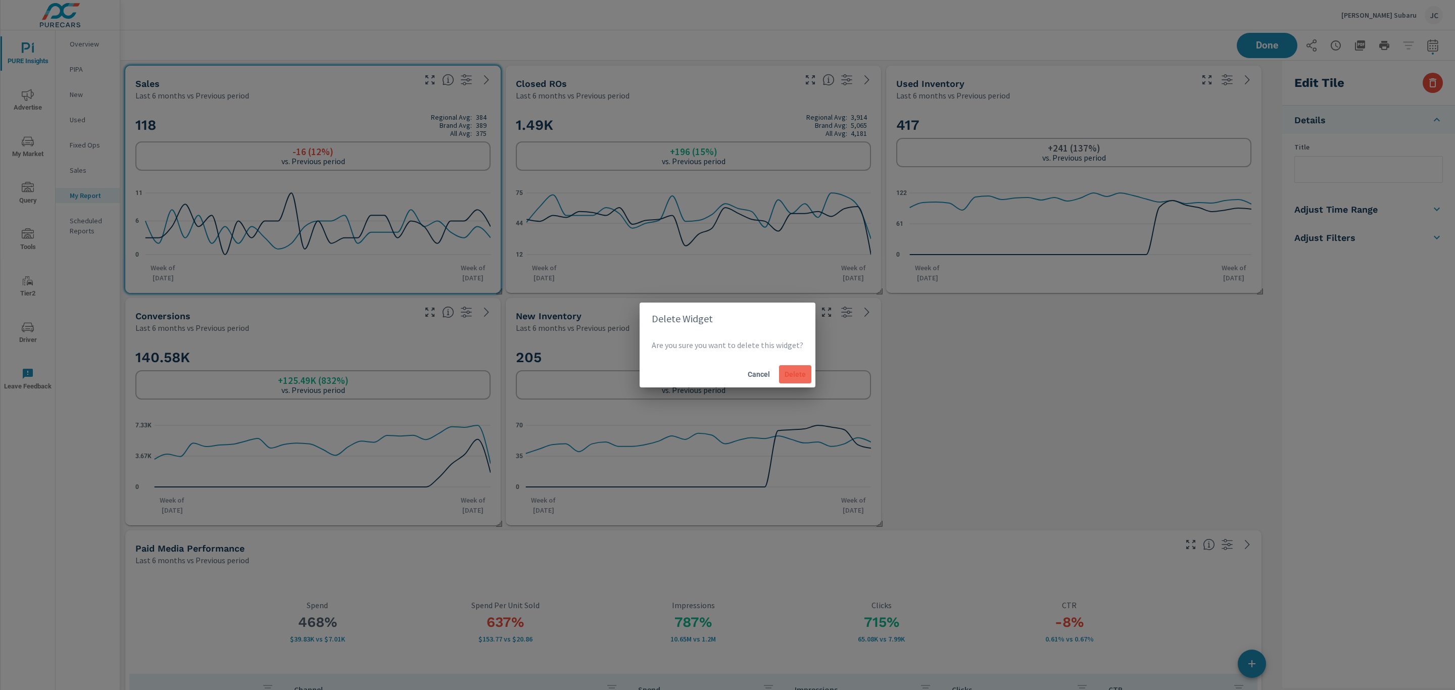
click at [794, 377] on span "Delete" at bounding box center [795, 374] width 24 height 9
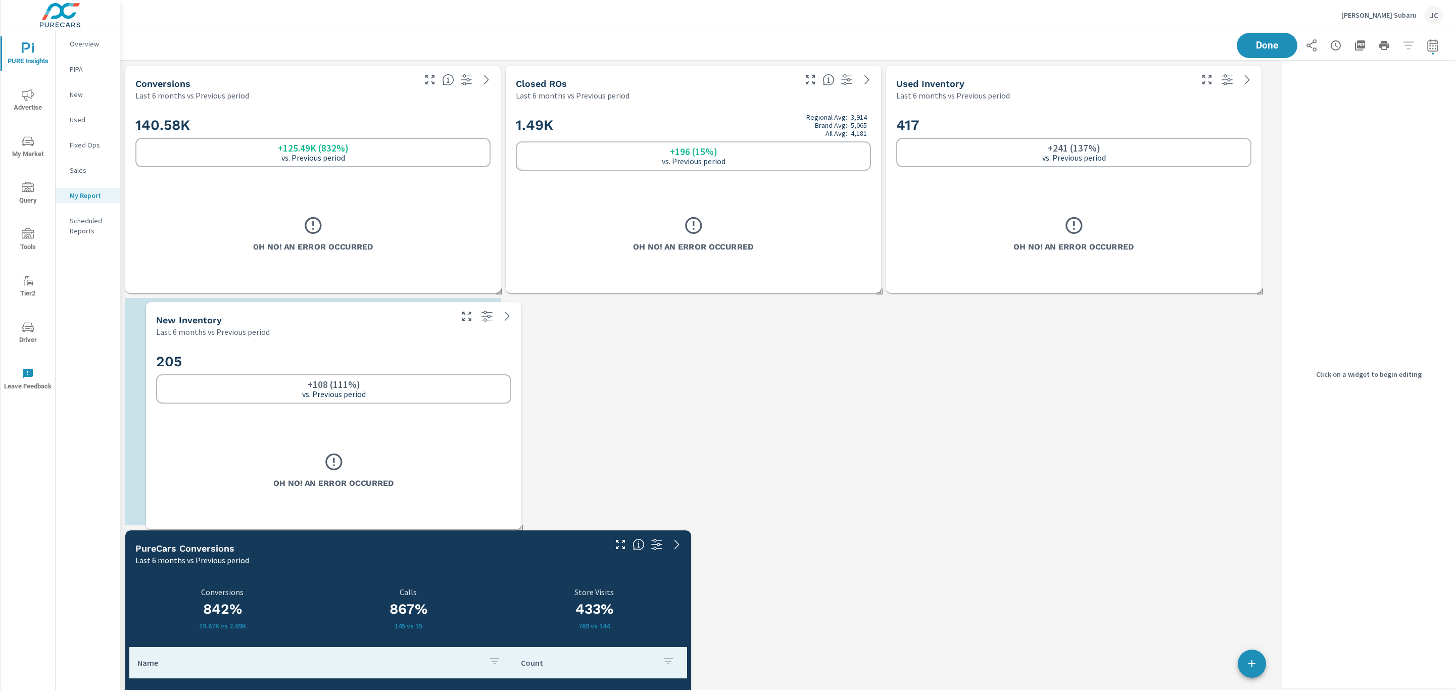
drag, startPoint x: 791, startPoint y: 344, endPoint x: 432, endPoint y: 348, distance: 359.6
click at [432, 348] on div "205 +108 (111%) vs. Previous period" at bounding box center [333, 378] width 355 height 62
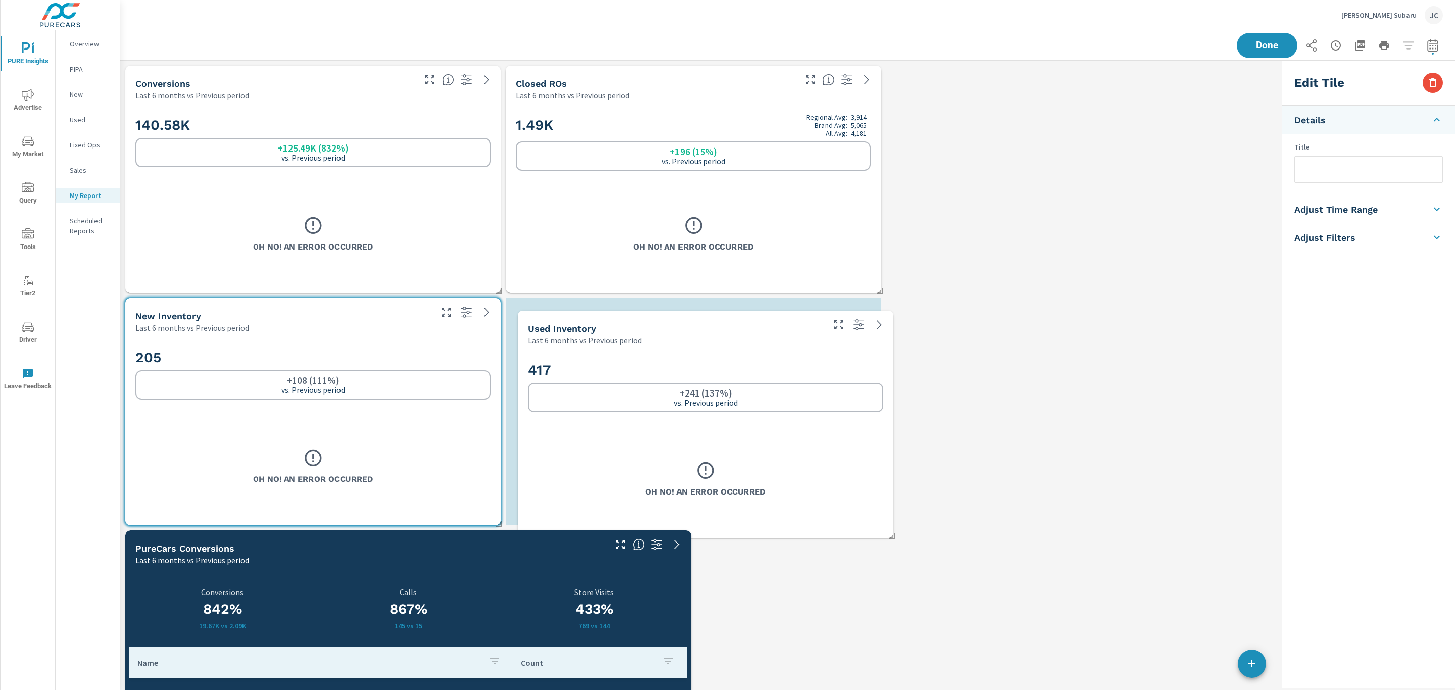
drag, startPoint x: 1036, startPoint y: 107, endPoint x: 668, endPoint y: 352, distance: 442.2
click at [668, 352] on div "417 +241 (137%) vs. Previous period Oh No! An Error Occurred" at bounding box center [705, 442] width 367 height 184
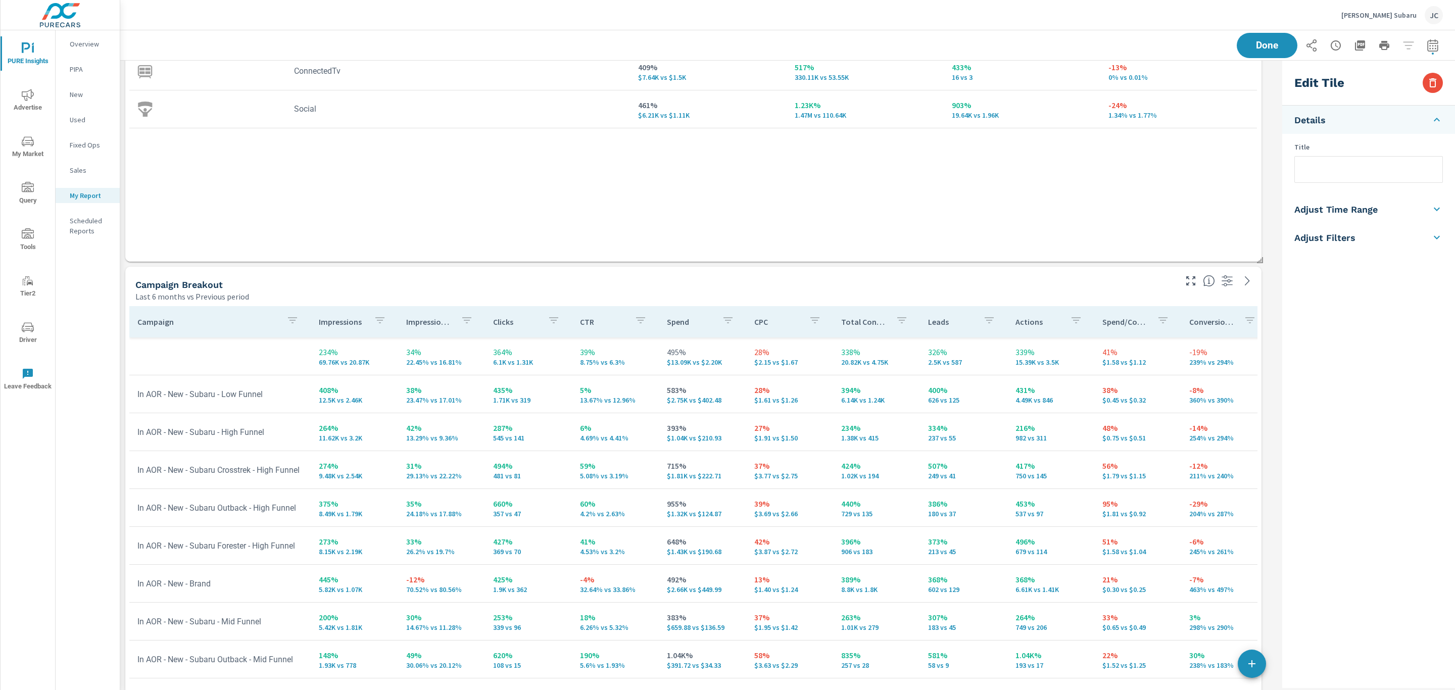
scroll to position [1212, 0]
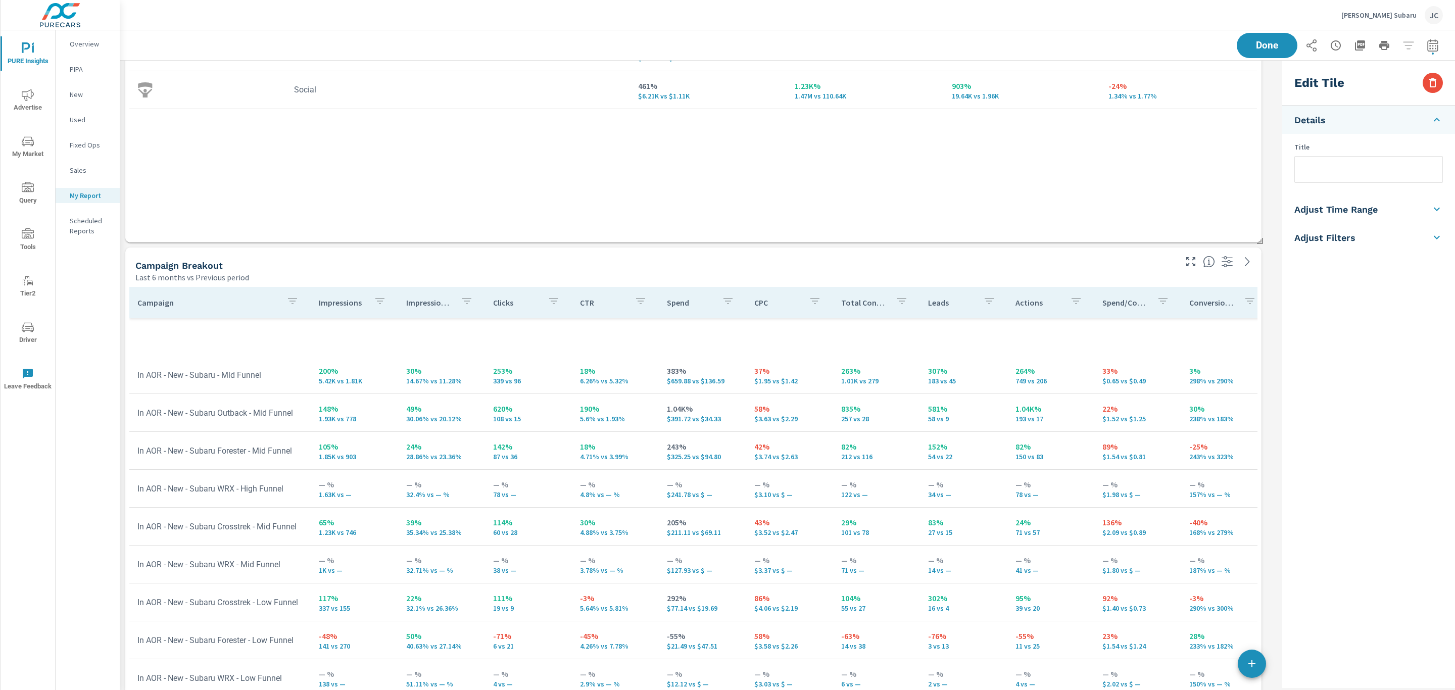
scroll to position [455, 0]
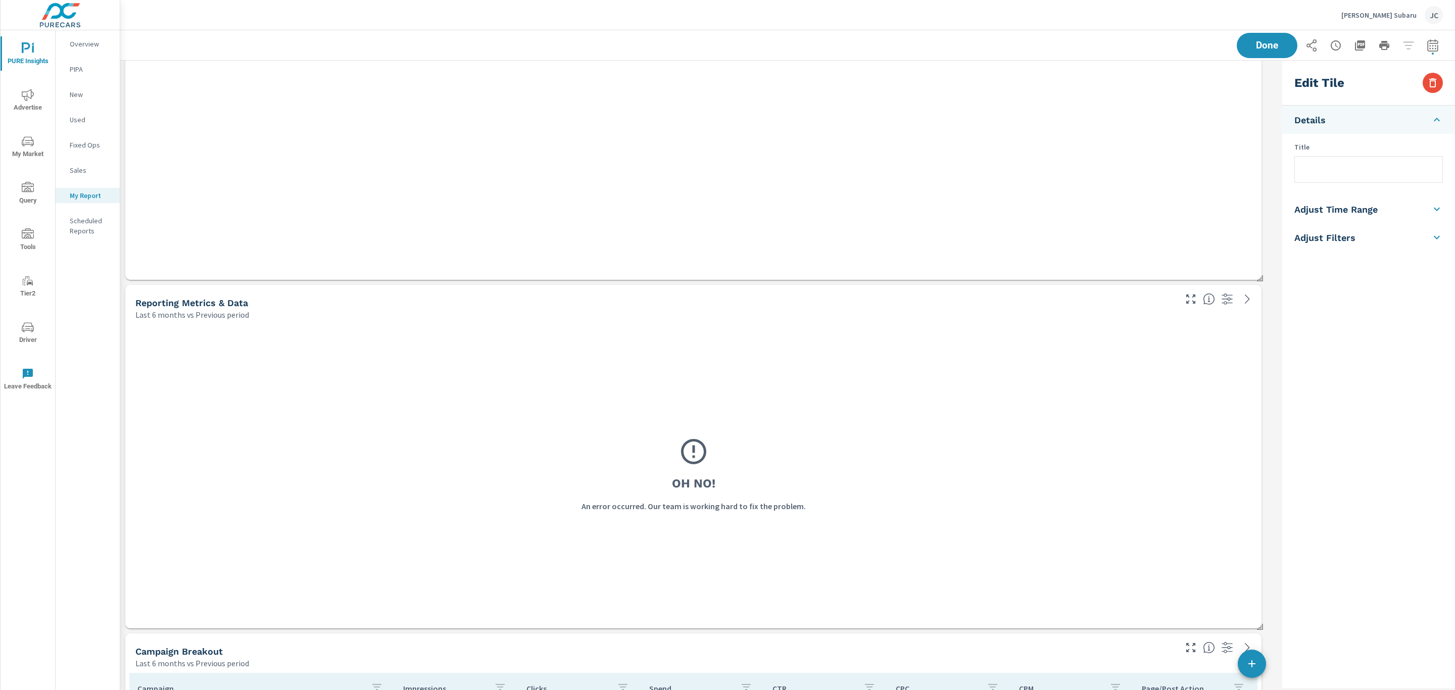
scroll to position [2576, 0]
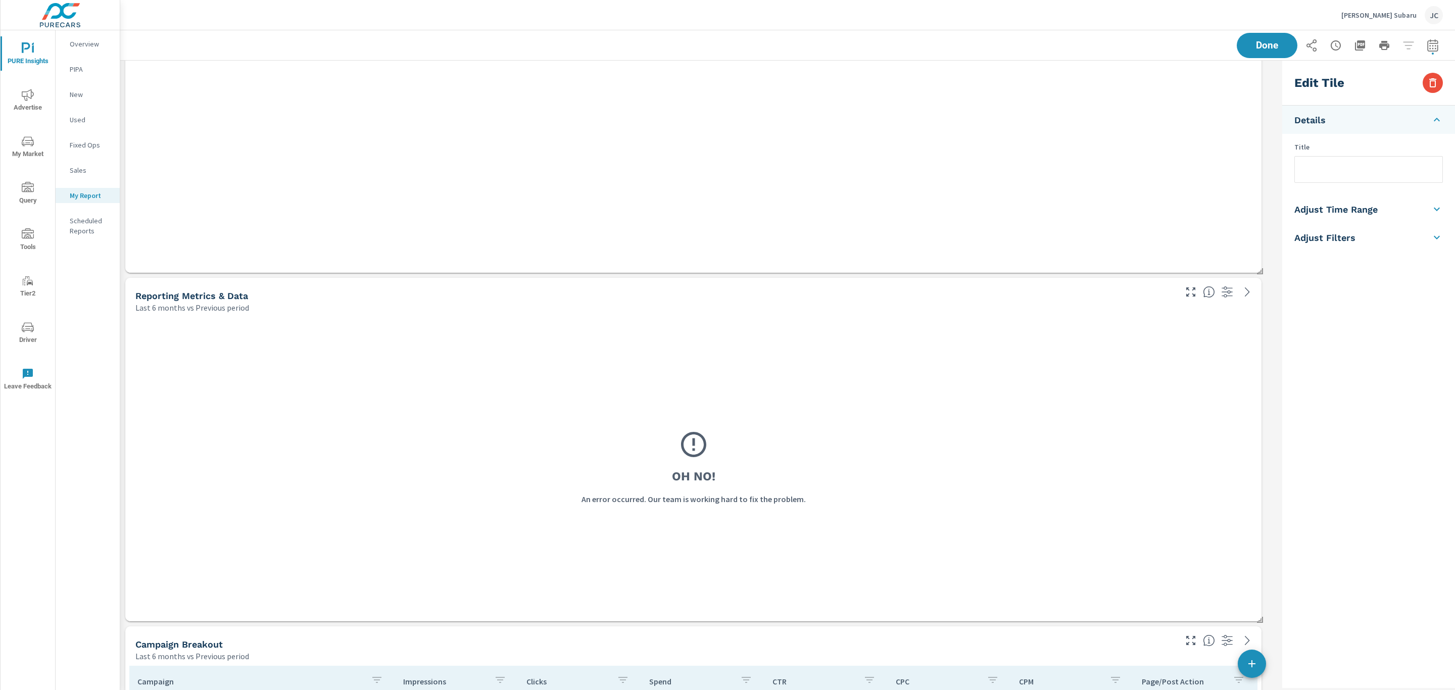
click at [1090, 361] on div "Oh No! An error occurred. Our team is working hard to fix the problem." at bounding box center [693, 467] width 1116 height 288
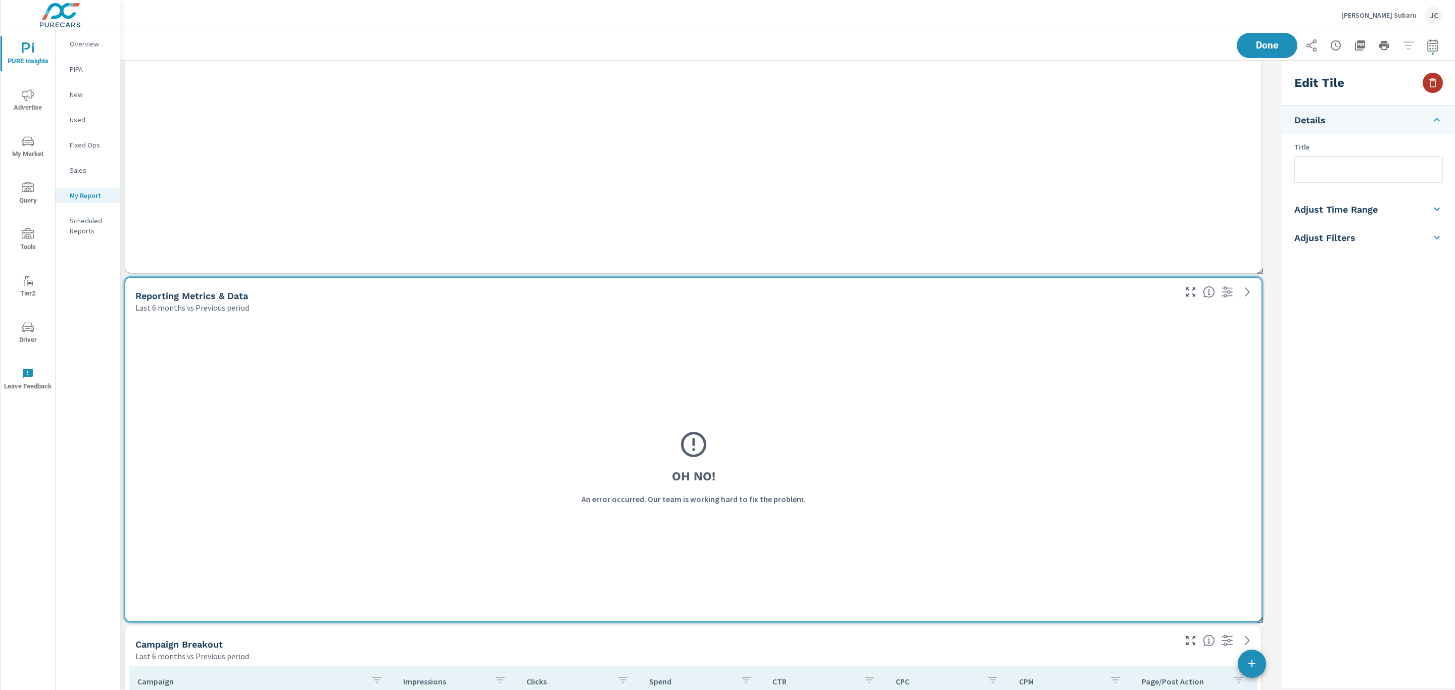
click at [1423, 85] on button "button" at bounding box center [1432, 83] width 20 height 20
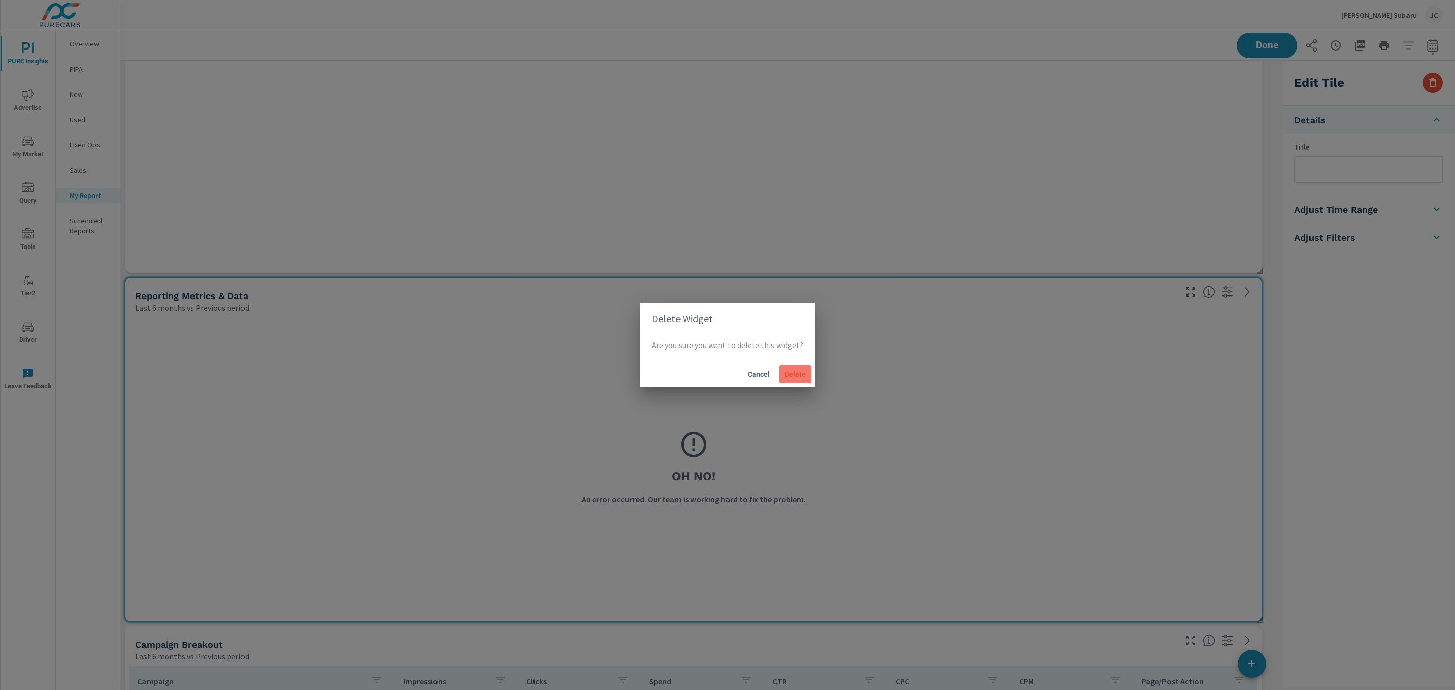
click at [779, 378] on button "Delete" at bounding box center [795, 374] width 32 height 18
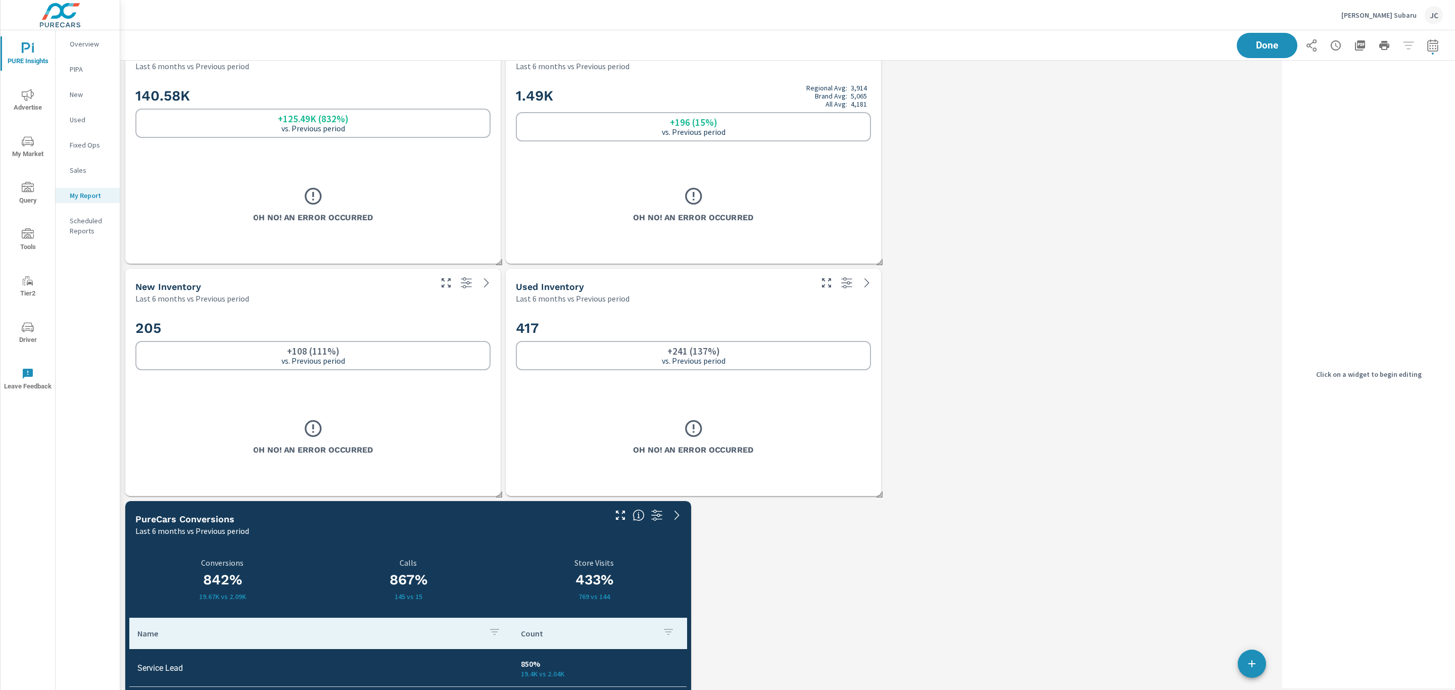
scroll to position [0, 0]
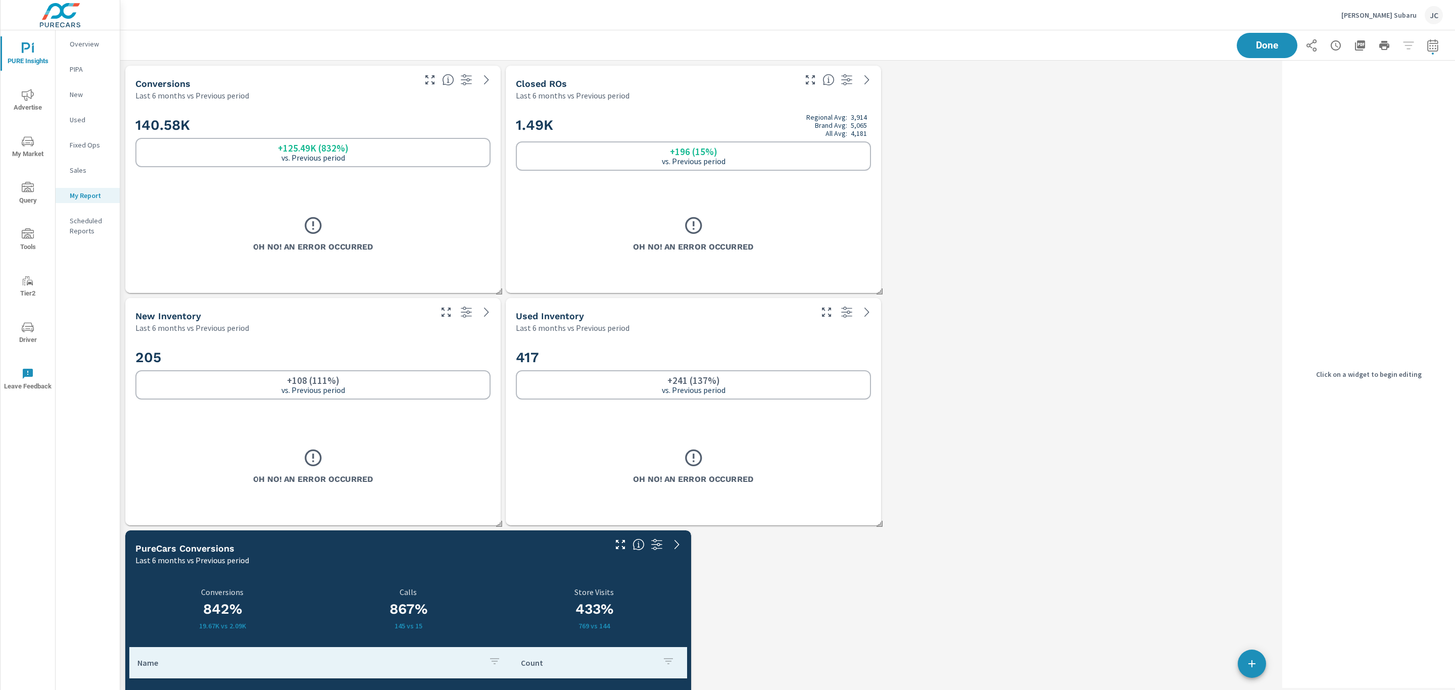
click at [598, 114] on h2 "1.49K Regional Avg: 3,914 Brand Avg: 5,065 All Avg: 4,181" at bounding box center [693, 125] width 355 height 24
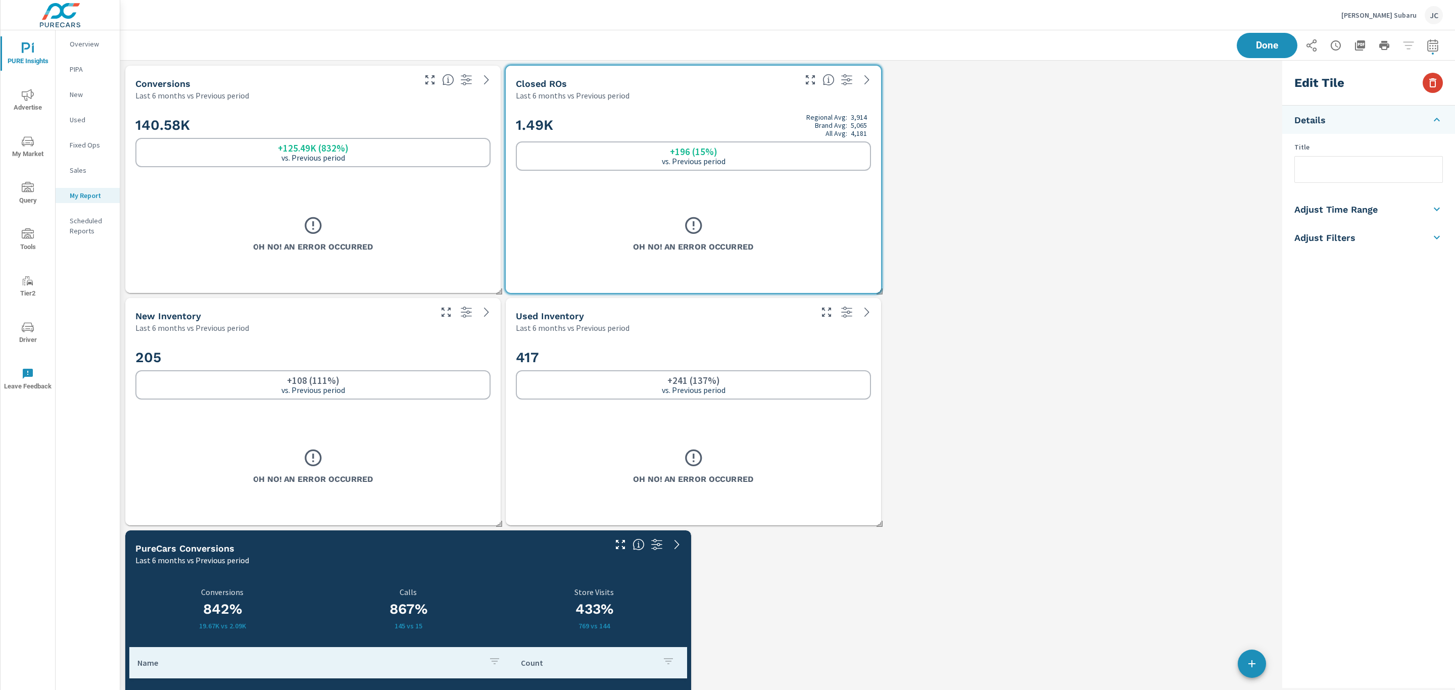
click at [1425, 79] on button "button" at bounding box center [1432, 83] width 20 height 20
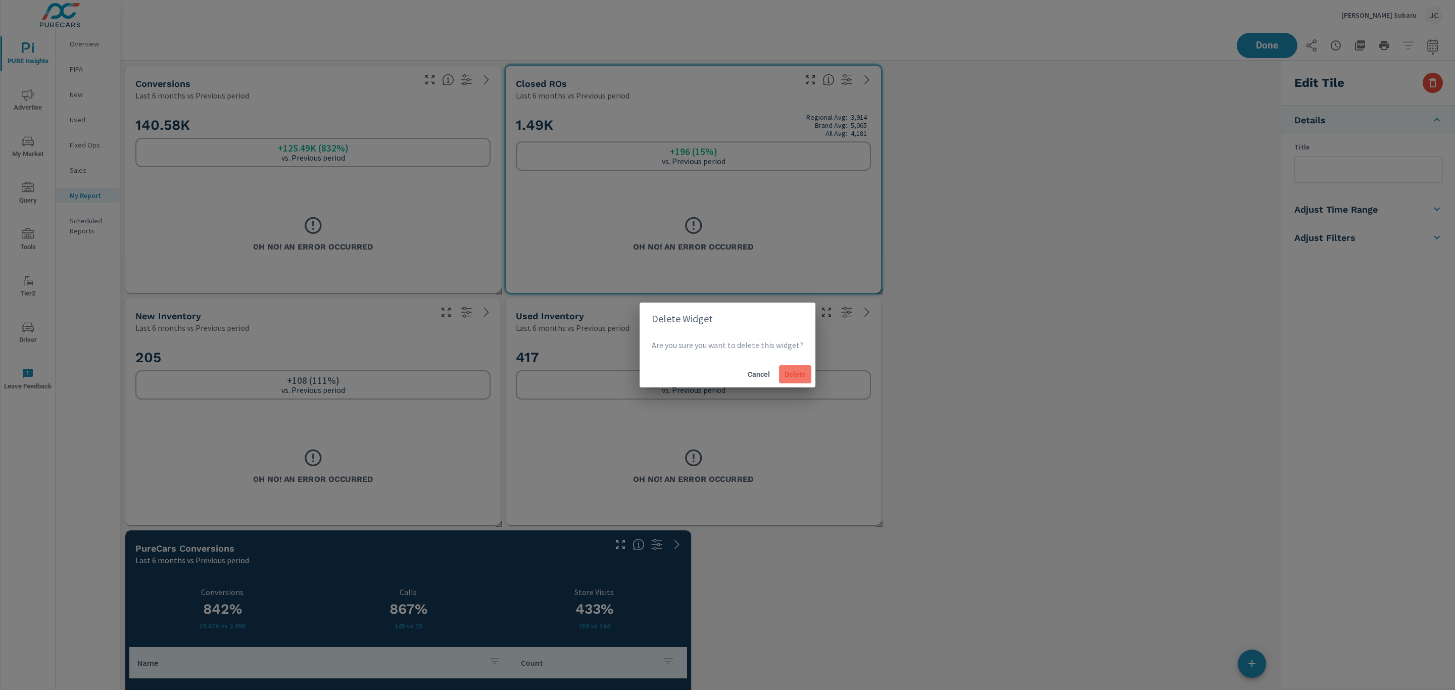
click at [802, 375] on span "Delete" at bounding box center [795, 374] width 24 height 9
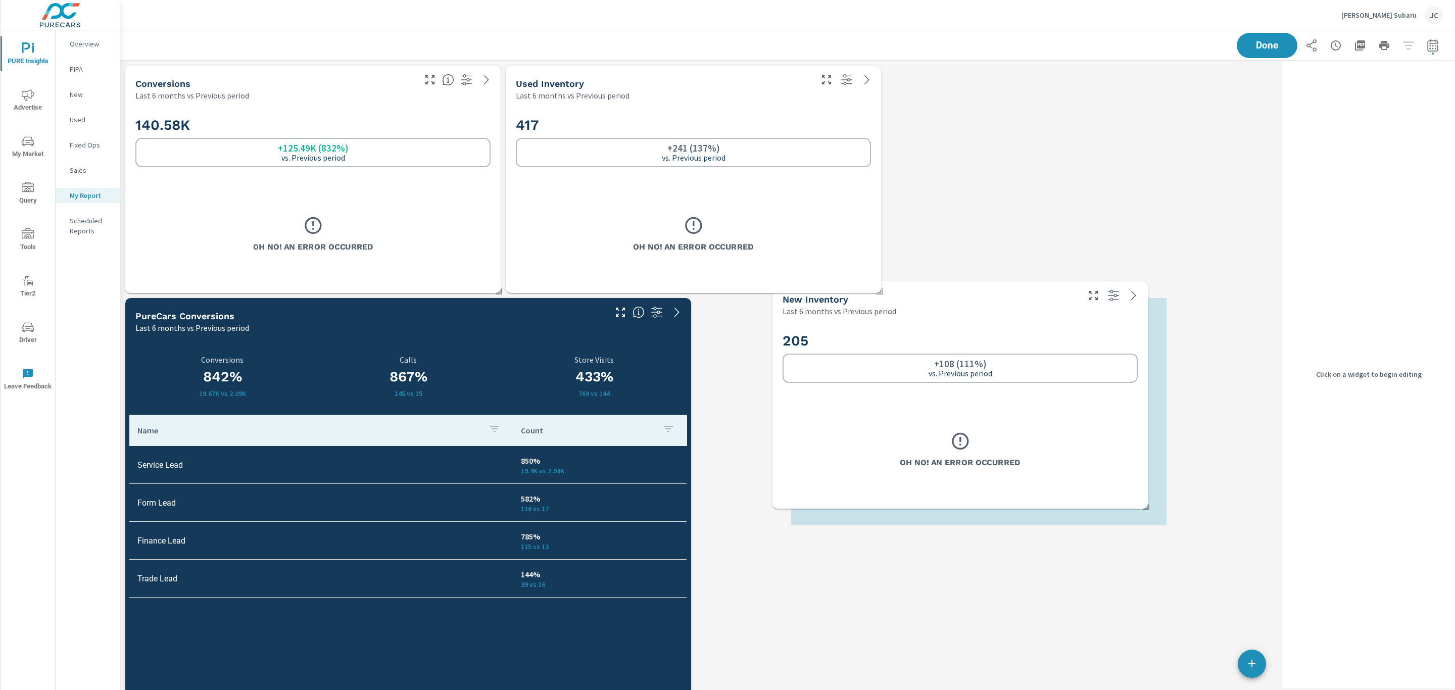
scroll to position [5, 5]
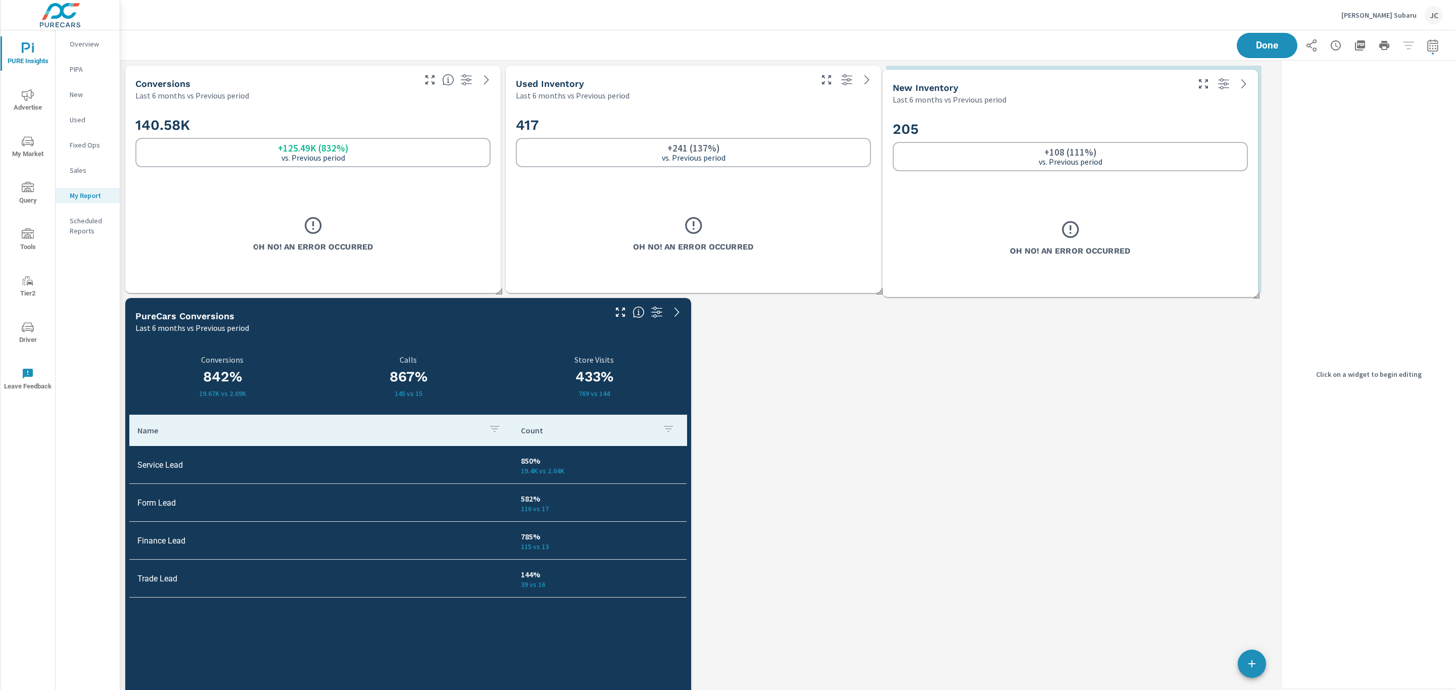
drag, startPoint x: 393, startPoint y: 345, endPoint x: 1150, endPoint y: 117, distance: 790.7
click at [1150, 117] on div "205 +108 (111%) vs. Previous period" at bounding box center [1069, 146] width 355 height 62
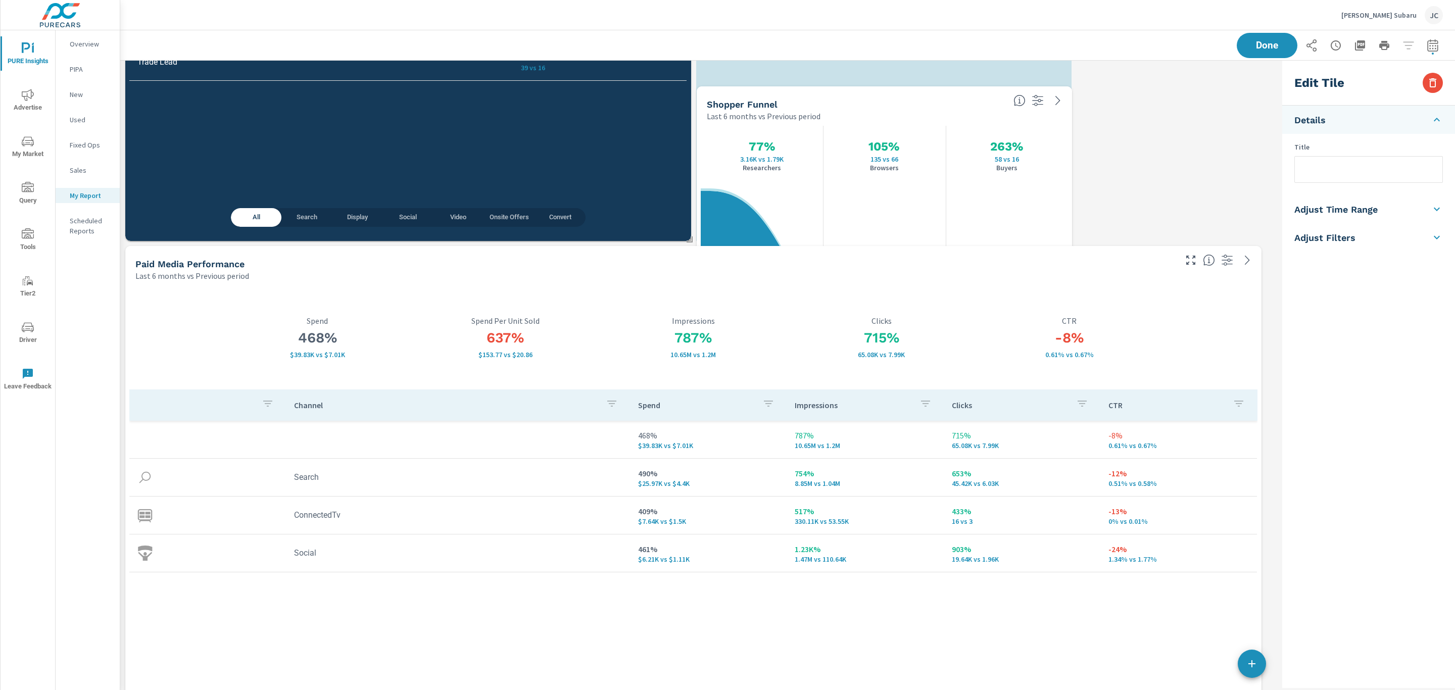
scroll to position [5836, 1170]
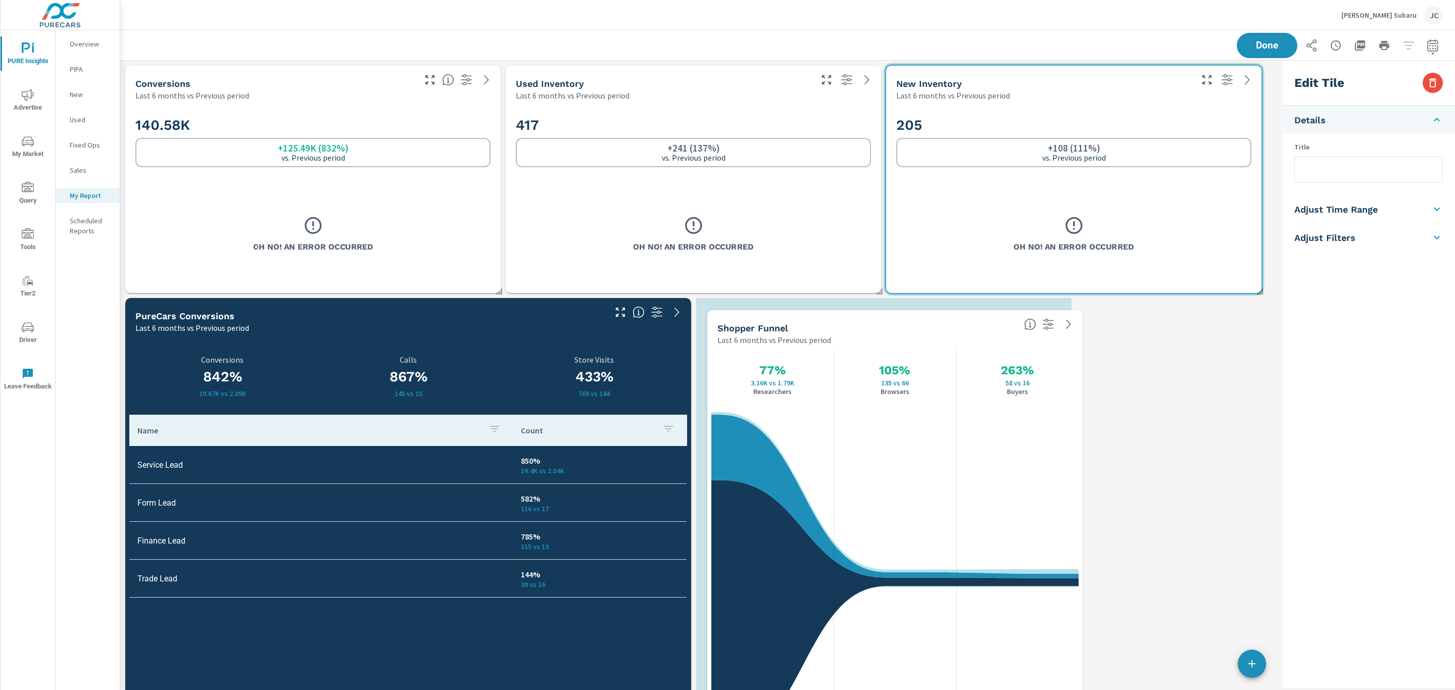
drag, startPoint x: 346, startPoint y: 491, endPoint x: 928, endPoint y: 321, distance: 606.1
click at [928, 321] on div "Shopper Funnel Last 6 months vs Previous period" at bounding box center [863, 328] width 313 height 36
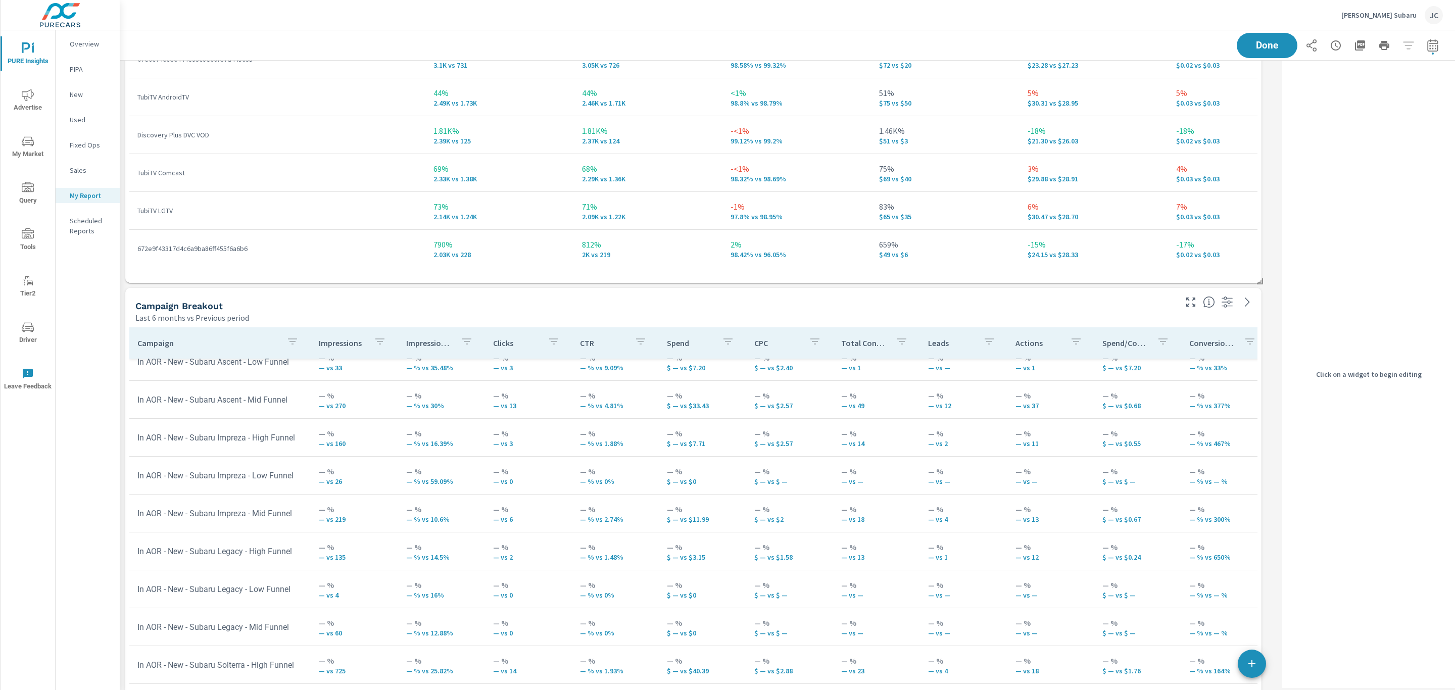
click at [1151, 299] on div "Campaign Breakout Last 6 months vs Previous period" at bounding box center [651, 306] width 1053 height 36
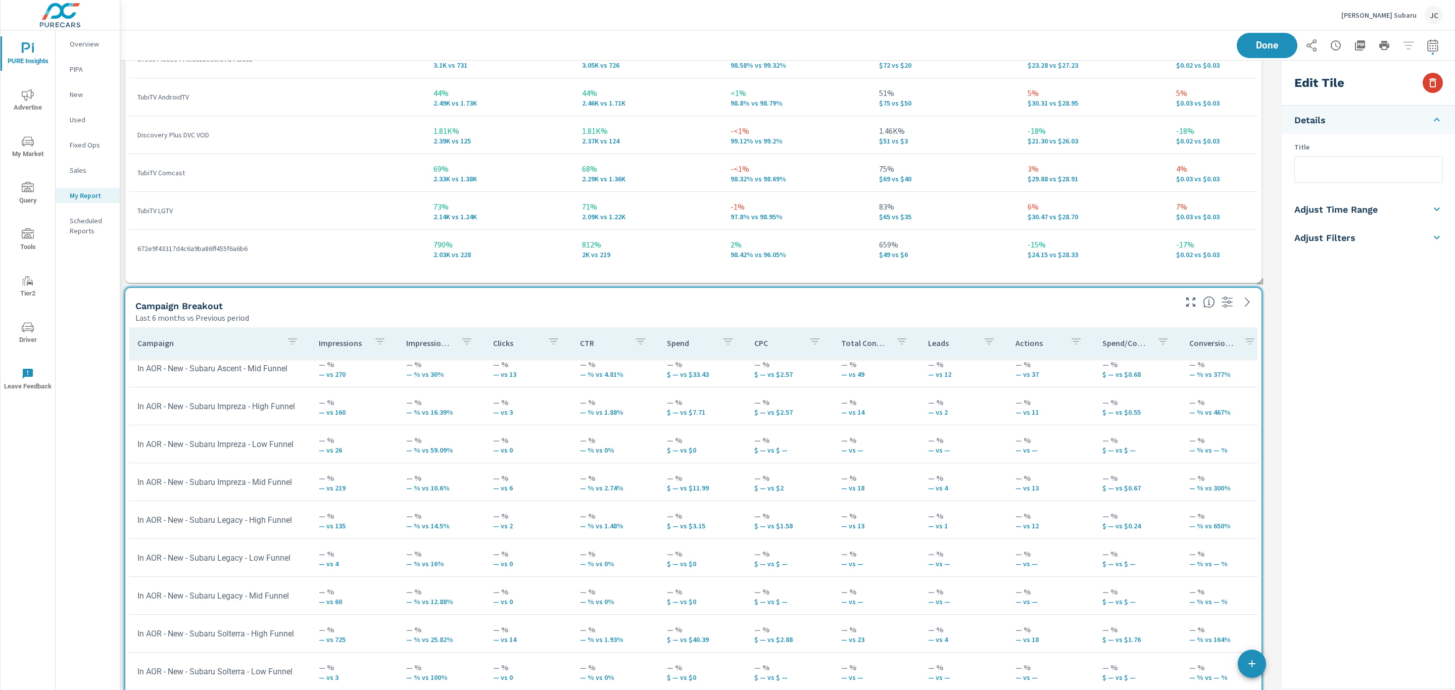
click at [1434, 79] on icon "button" at bounding box center [1432, 82] width 7 height 9
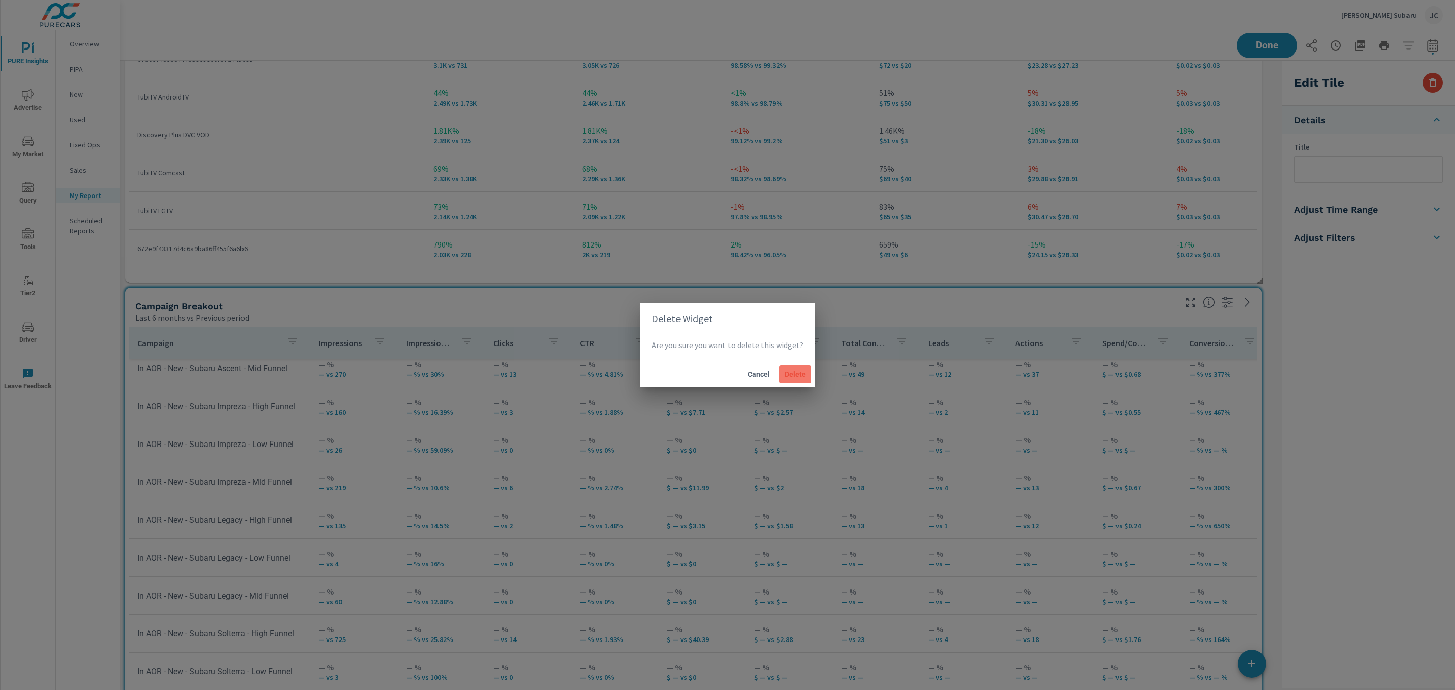
click at [802, 378] on span "Delete" at bounding box center [795, 374] width 24 height 9
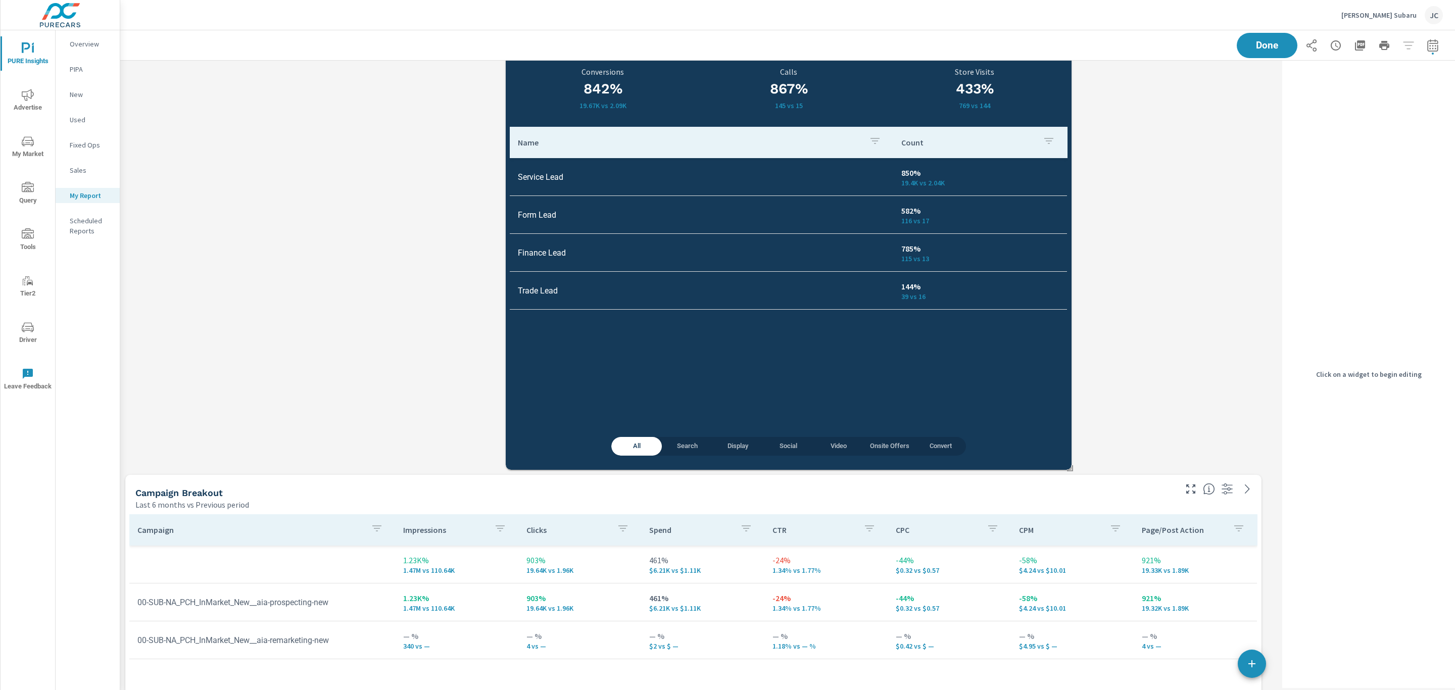
click at [1014, 309] on td "144% 39 vs 16" at bounding box center [980, 290] width 174 height 36
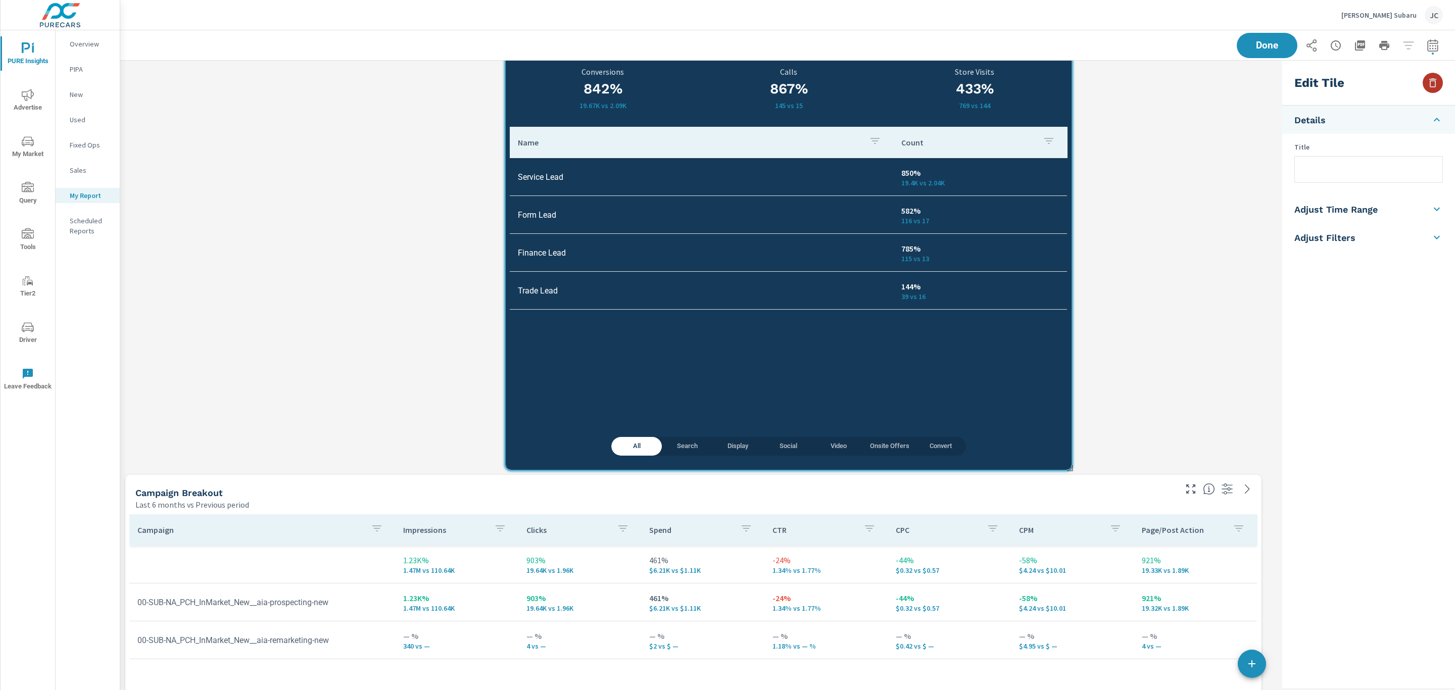
click at [1427, 85] on icon "button" at bounding box center [1432, 83] width 12 height 12
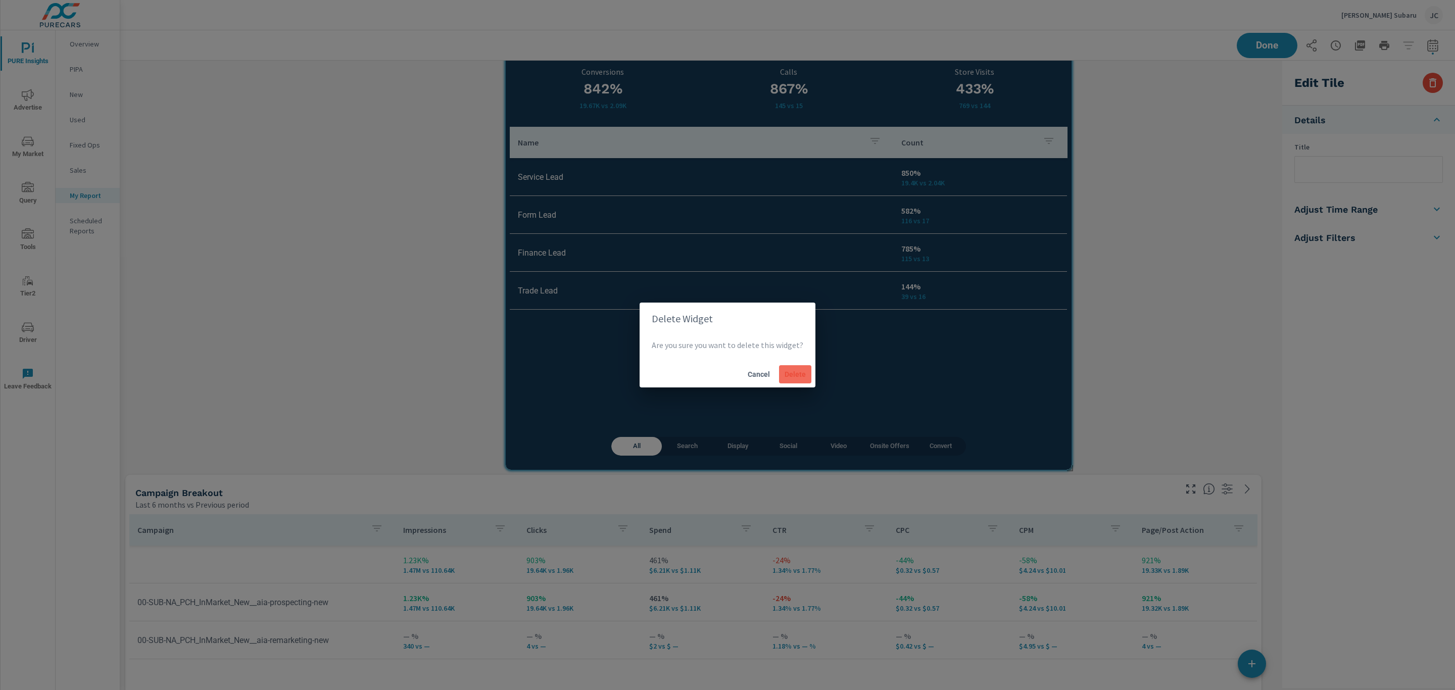
click at [792, 372] on span "Delete" at bounding box center [795, 374] width 24 height 9
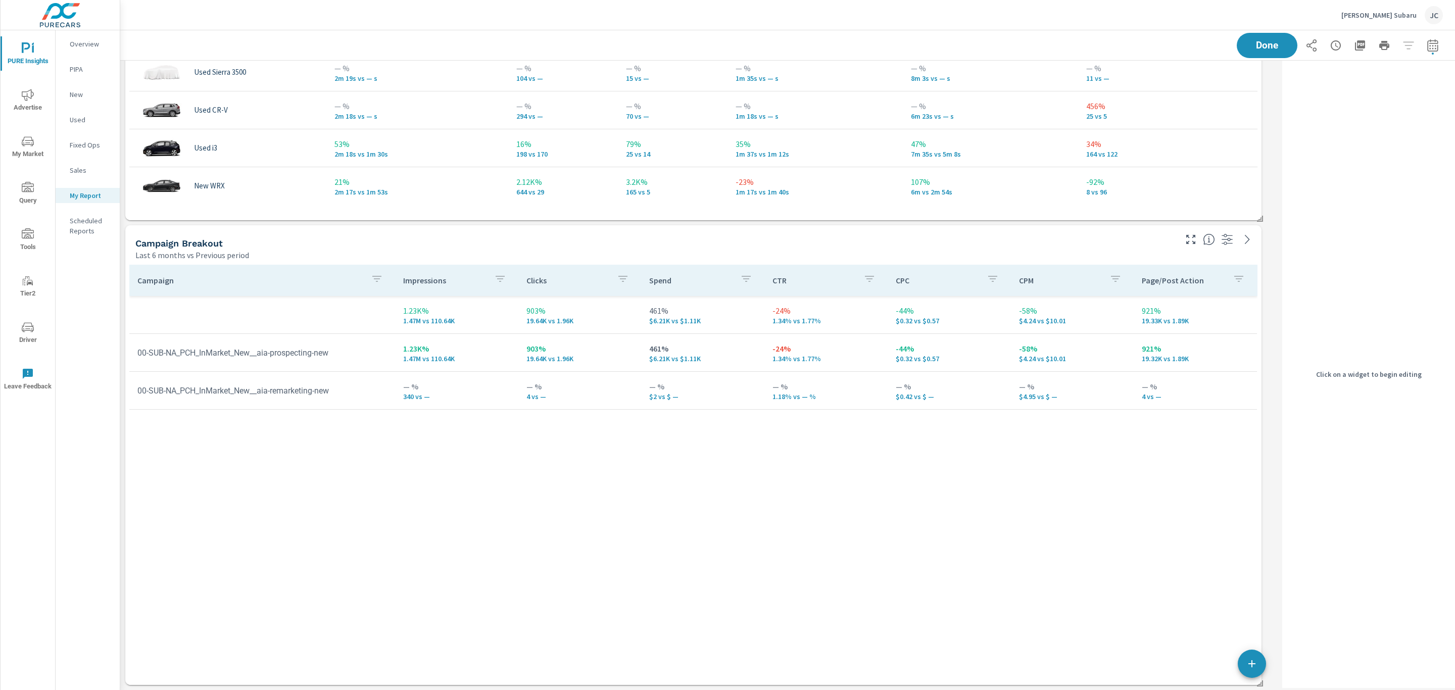
click at [1135, 247] on div "Campaign Breakout" at bounding box center [654, 243] width 1039 height 12
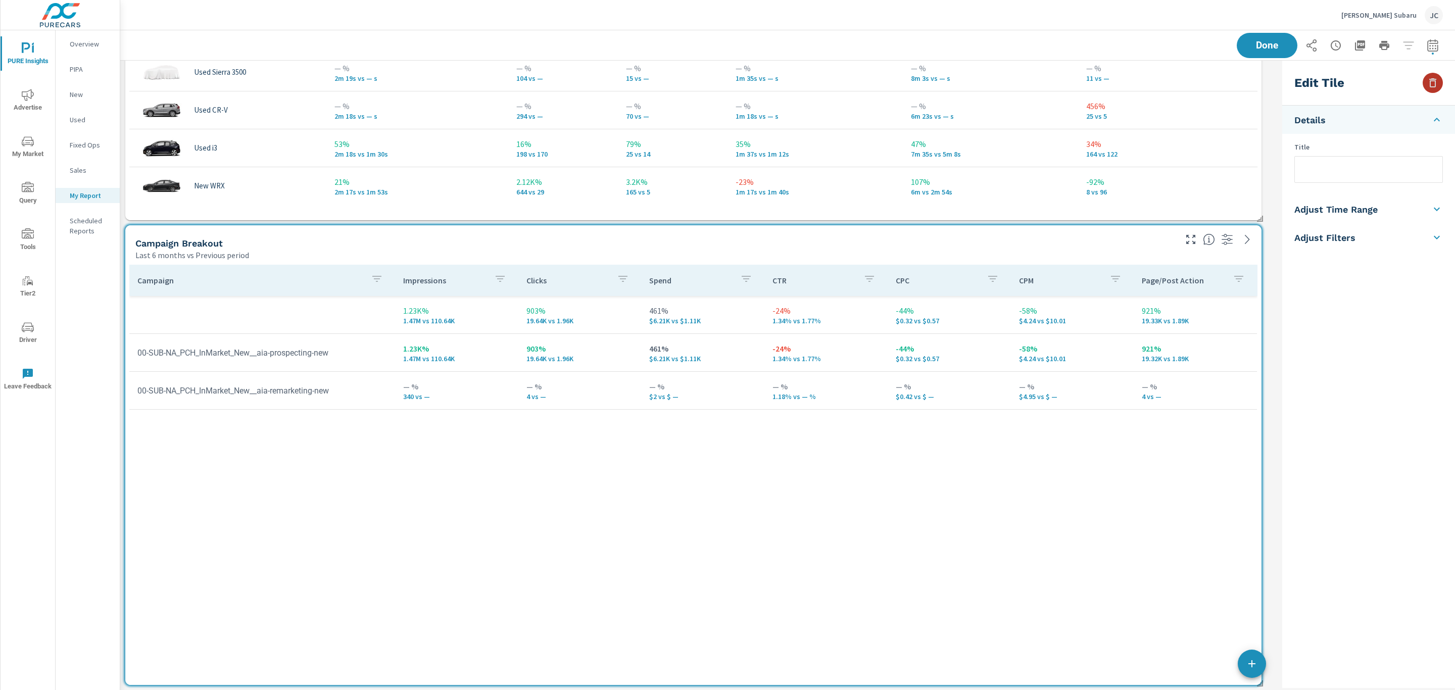
click at [1433, 88] on icon "button" at bounding box center [1432, 83] width 12 height 12
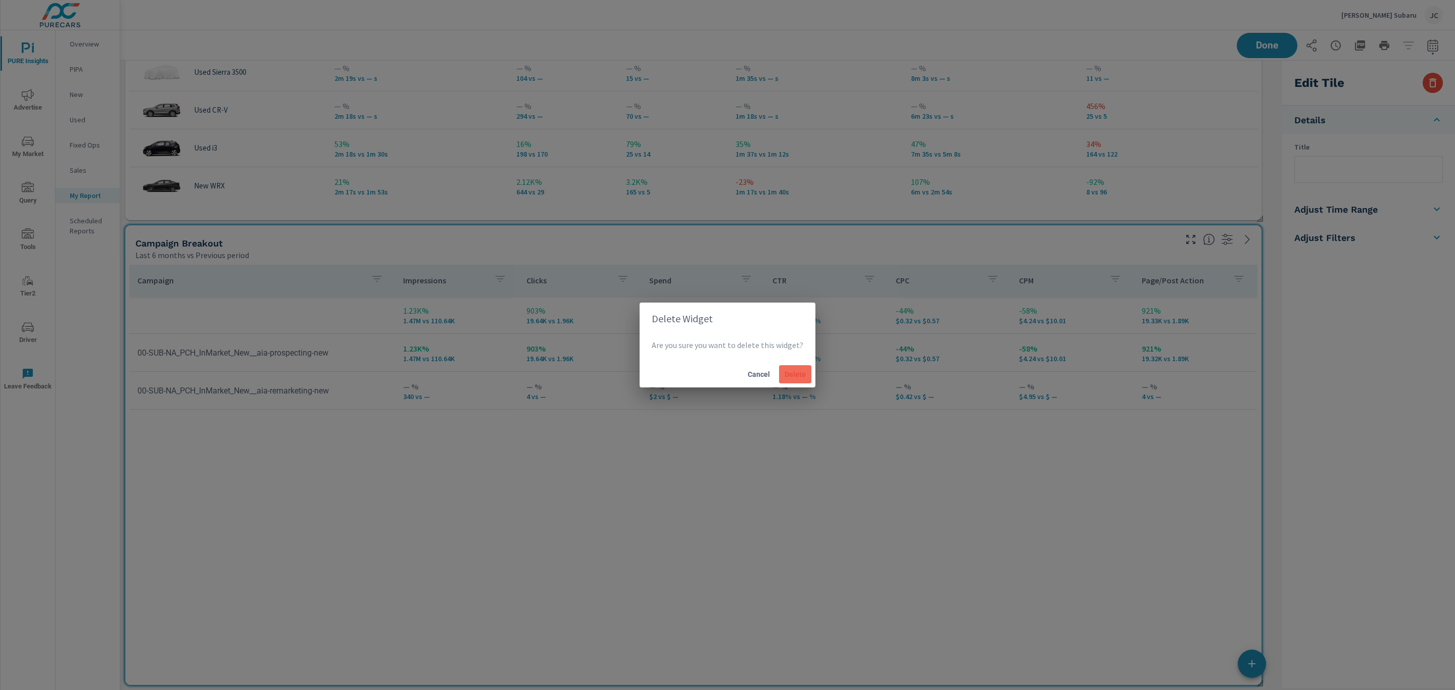
click at [804, 376] on span "Delete" at bounding box center [795, 374] width 24 height 9
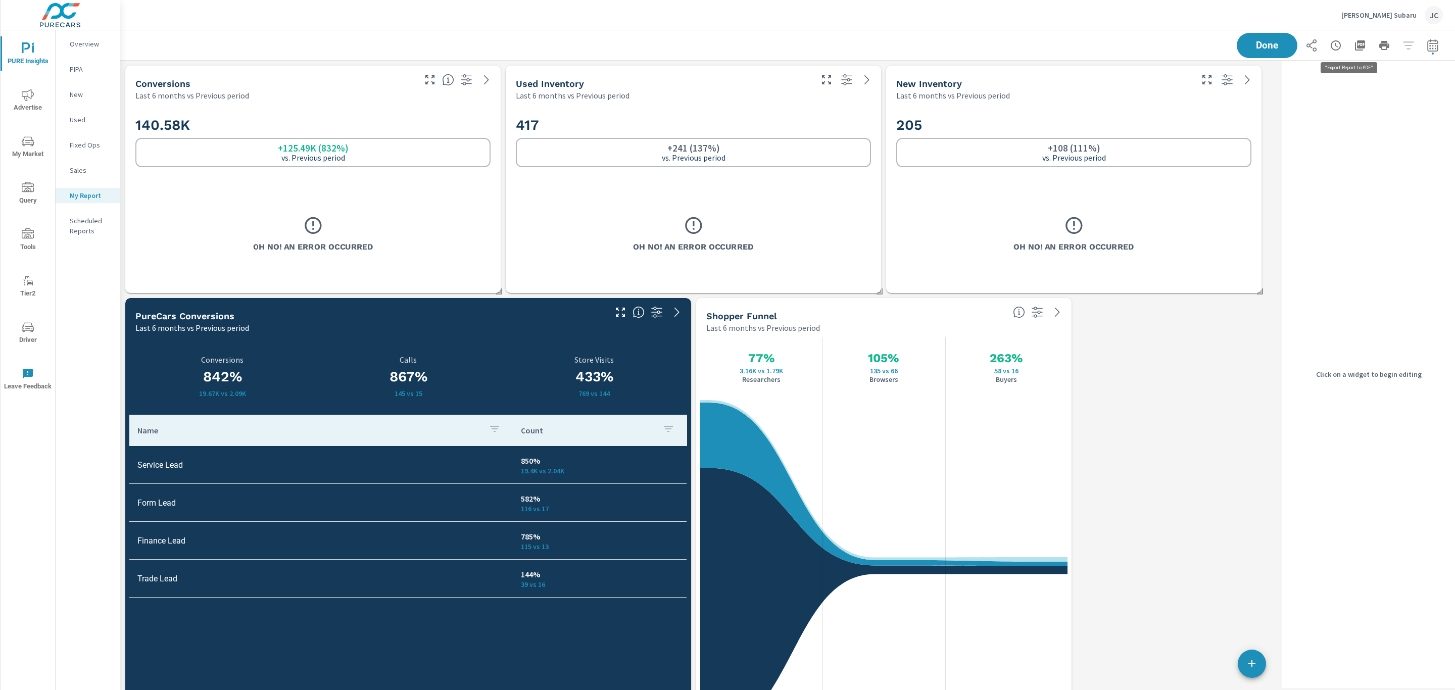
click at [1354, 48] on icon "button" at bounding box center [1360, 45] width 12 height 12
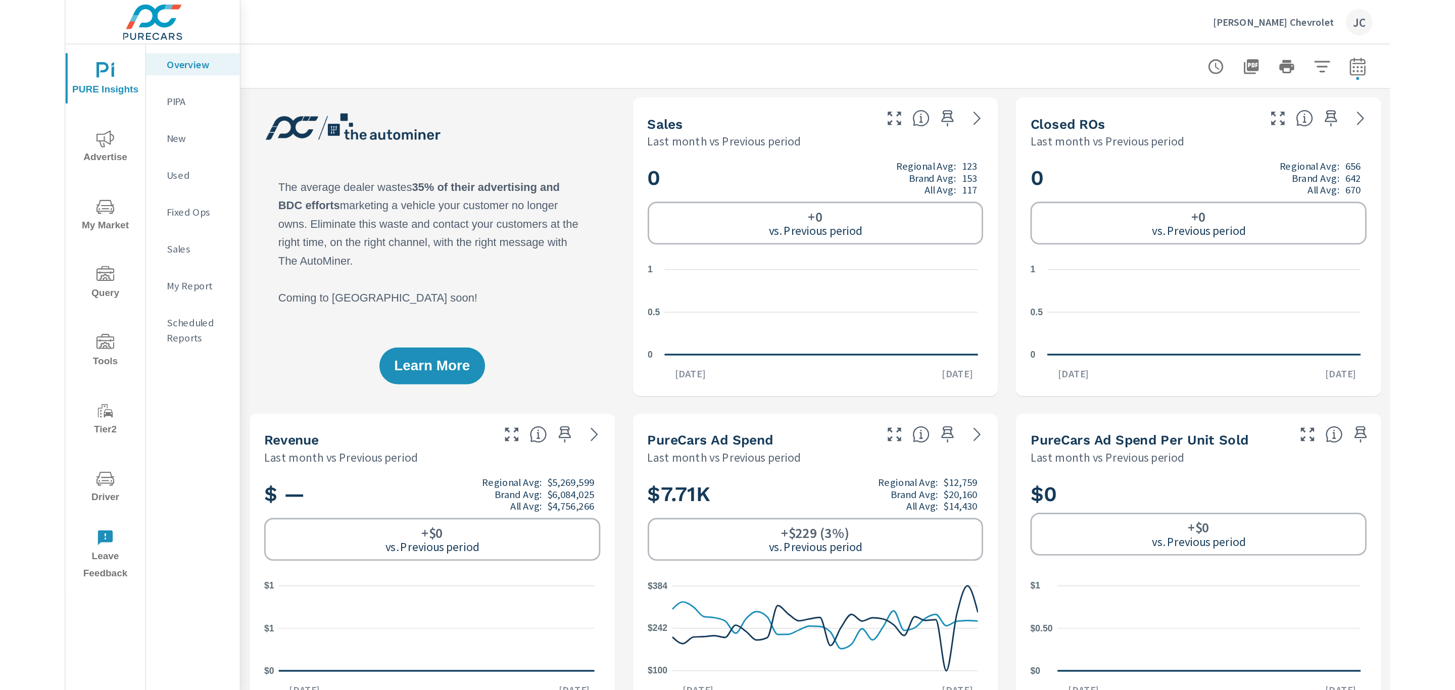
scroll to position [189, 0]
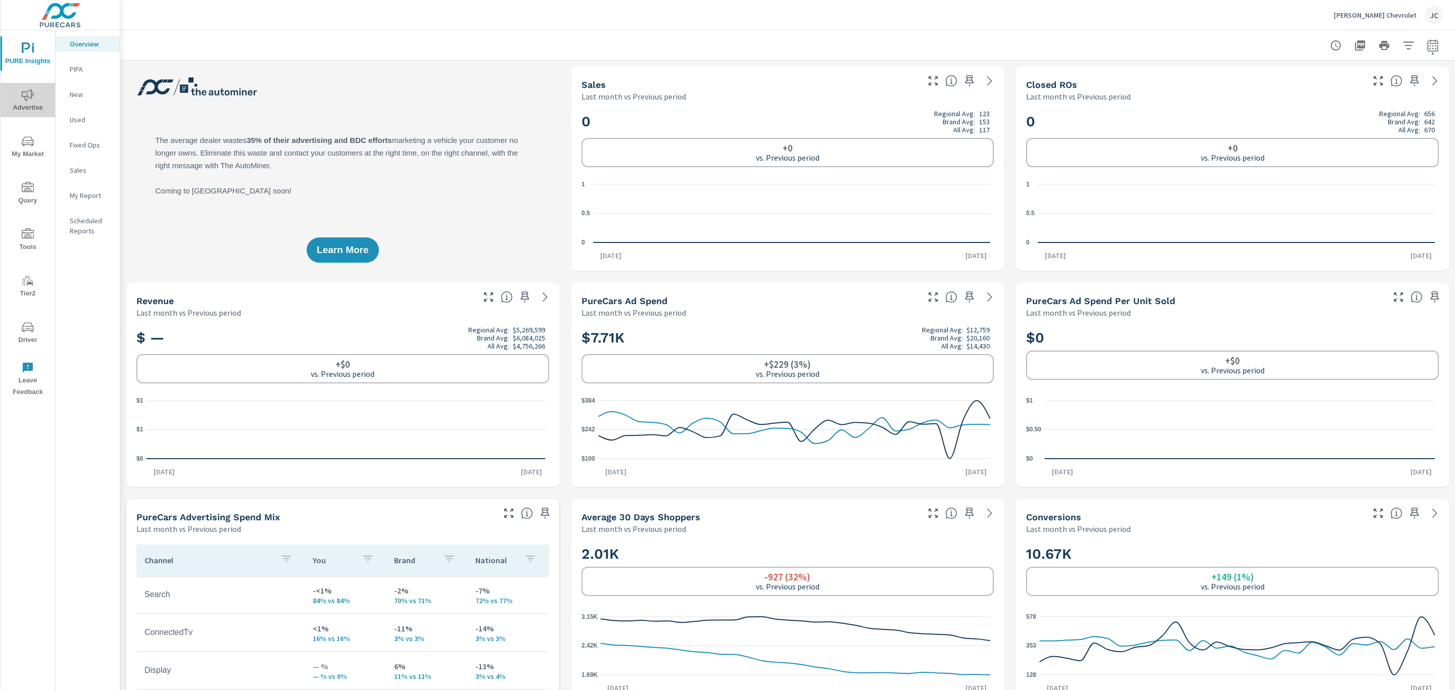
click at [31, 98] on icon "nav menu" at bounding box center [28, 95] width 12 height 12
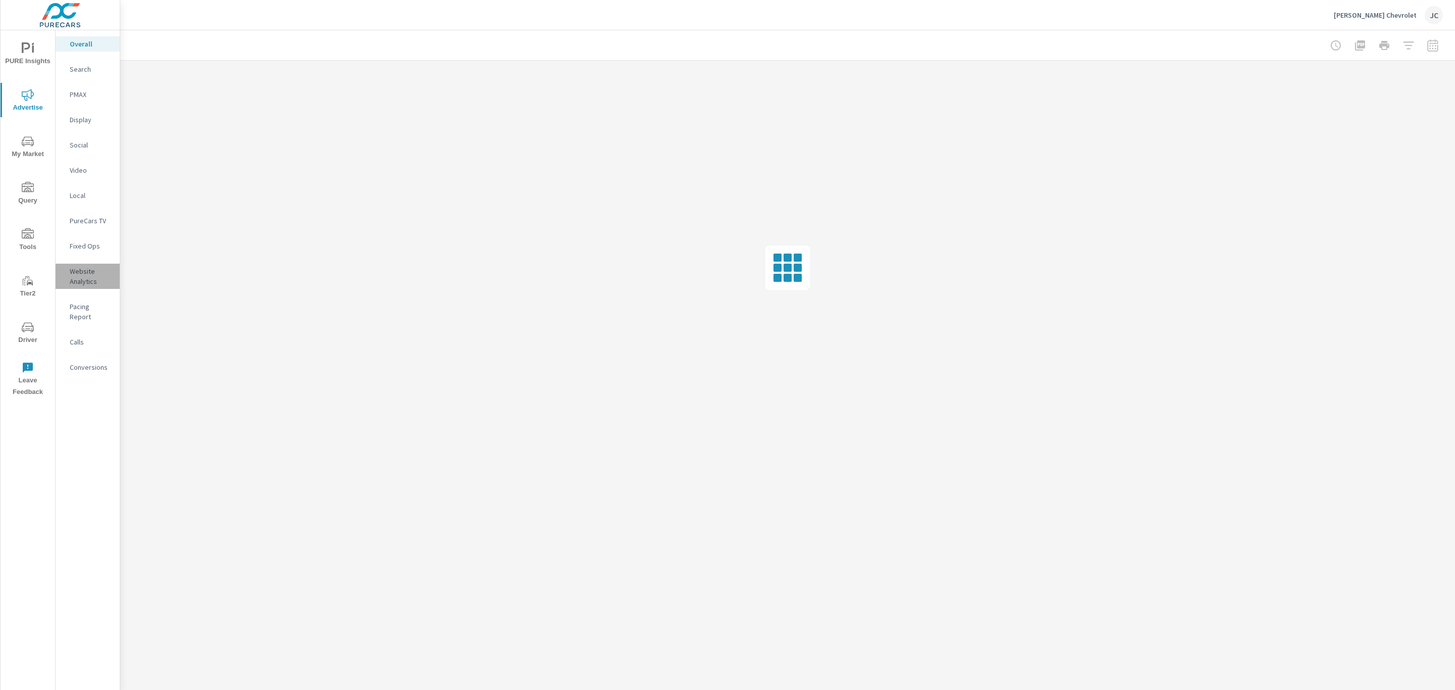
click at [92, 283] on p "Website Analytics" at bounding box center [91, 276] width 42 height 20
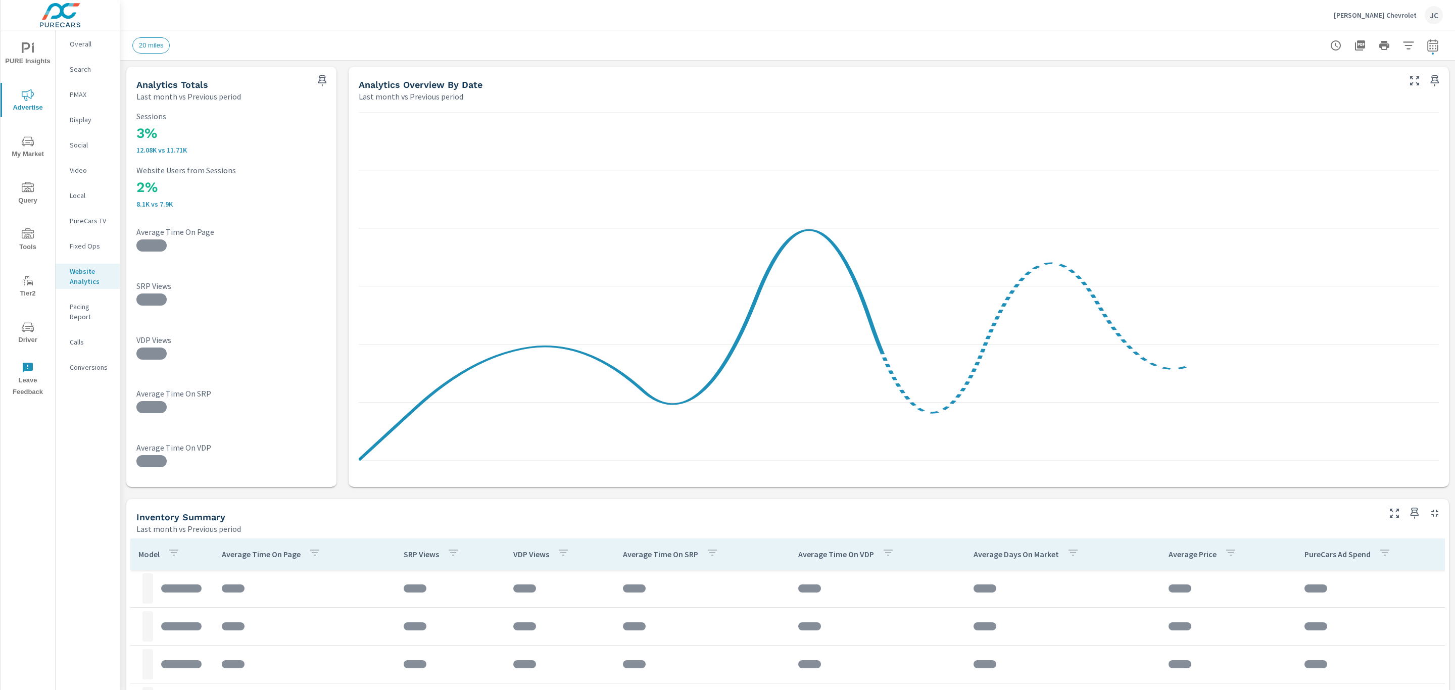
click at [321, 81] on icon "button" at bounding box center [322, 81] width 12 height 12
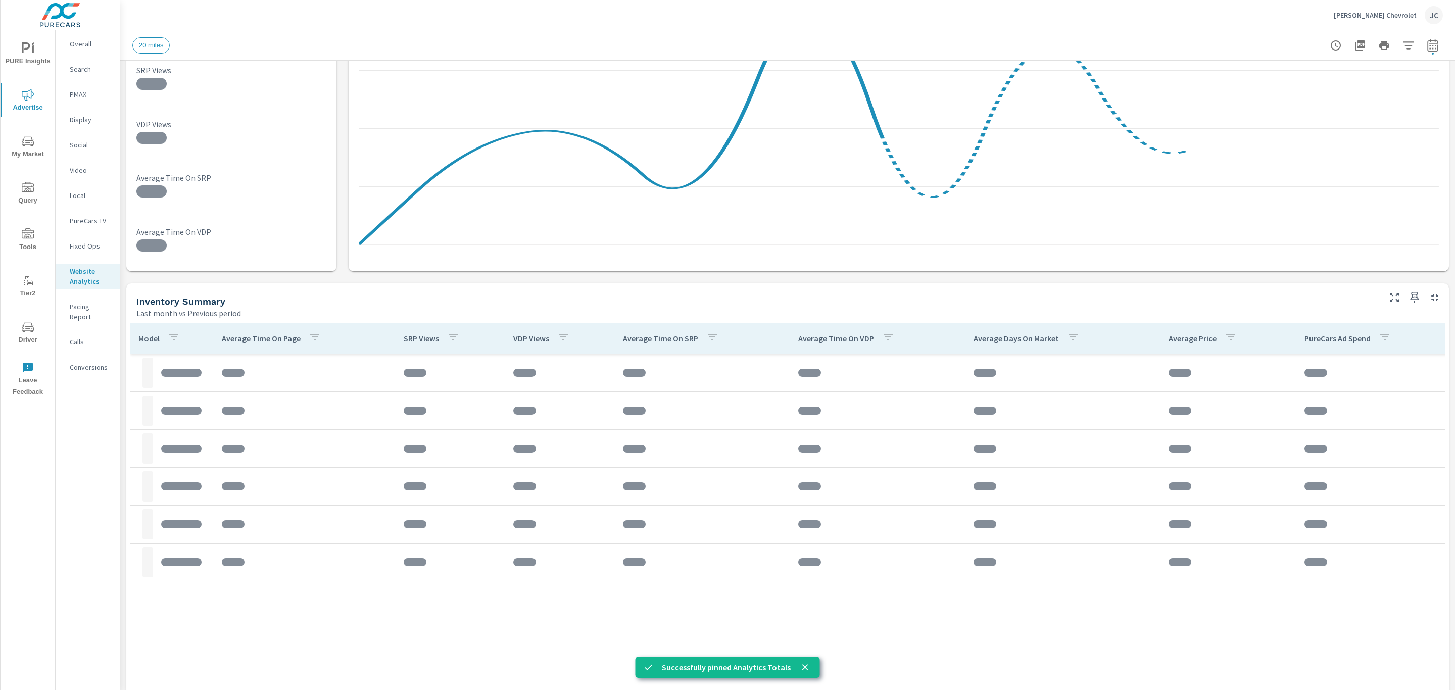
scroll to position [229, 0]
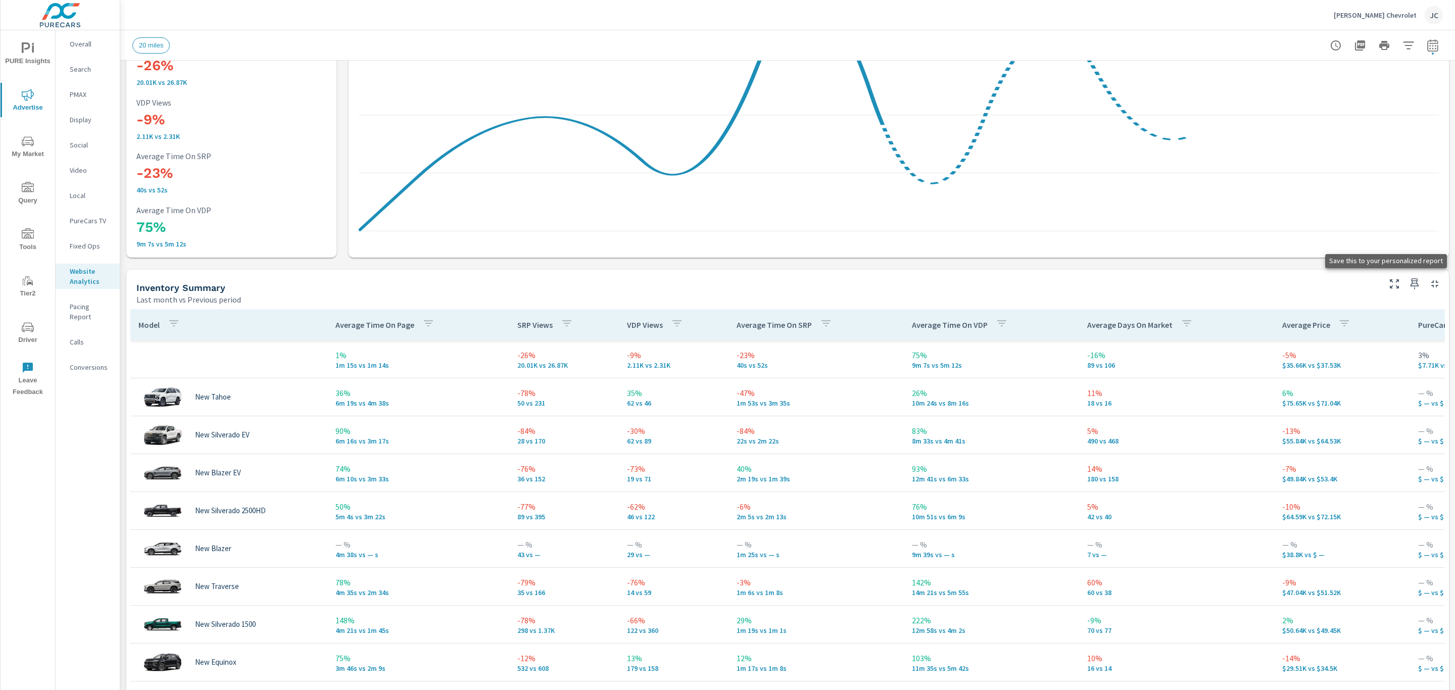
click at [1408, 285] on icon "button" at bounding box center [1414, 284] width 12 height 12
click at [29, 52] on icon "nav menu" at bounding box center [28, 48] width 12 height 12
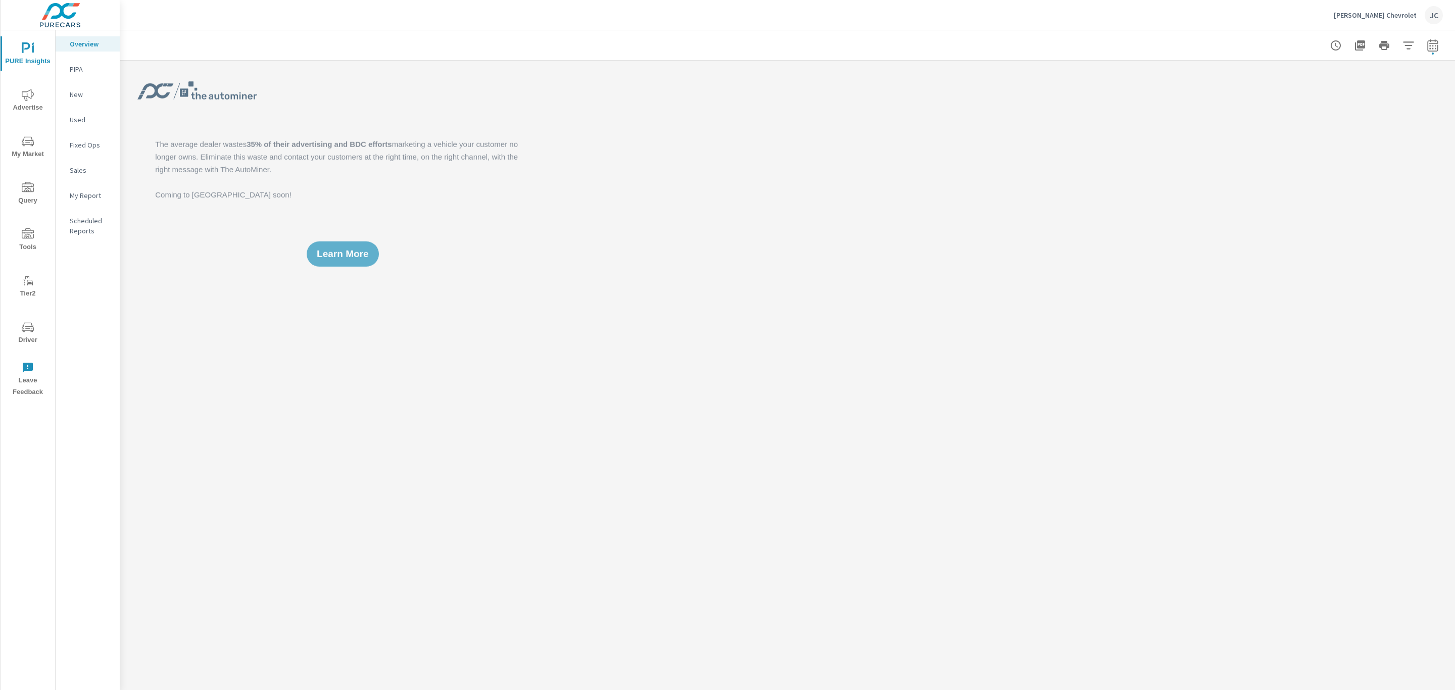
scroll to position [189, 0]
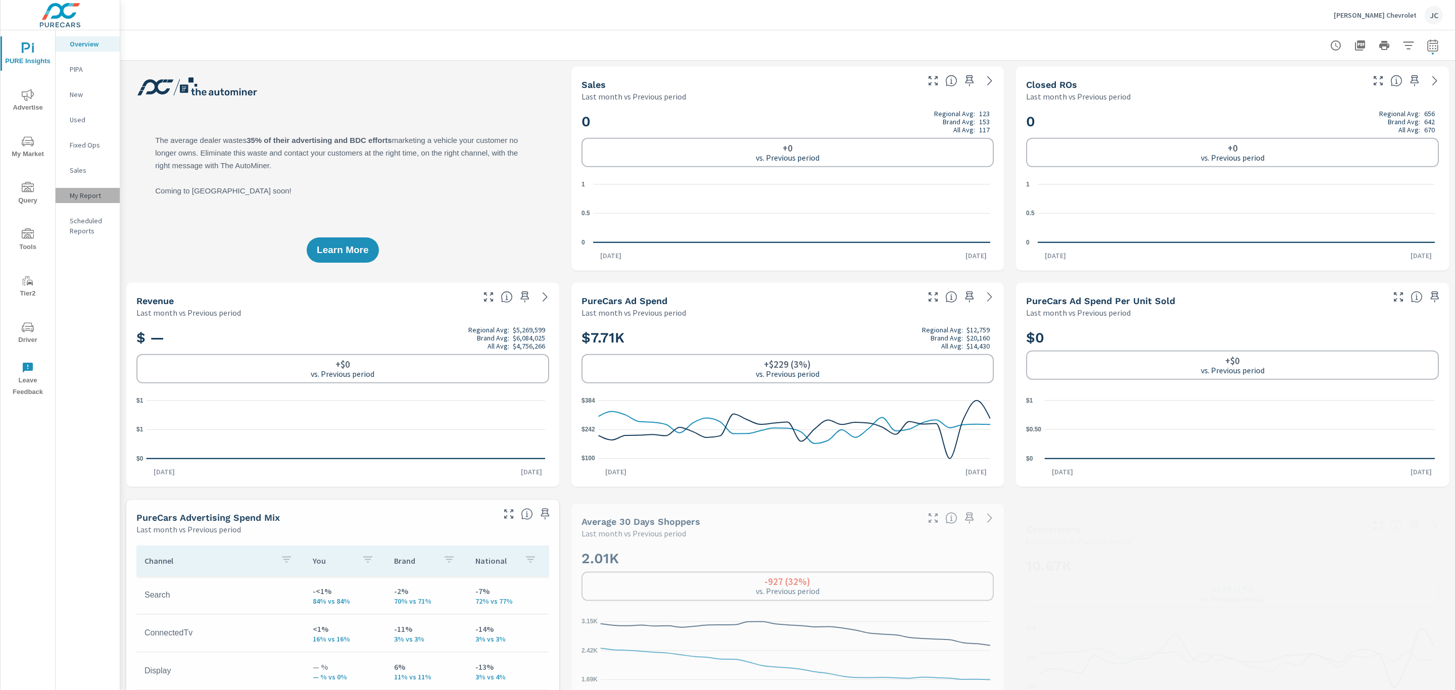
click at [78, 195] on p "My Report" at bounding box center [91, 195] width 42 height 10
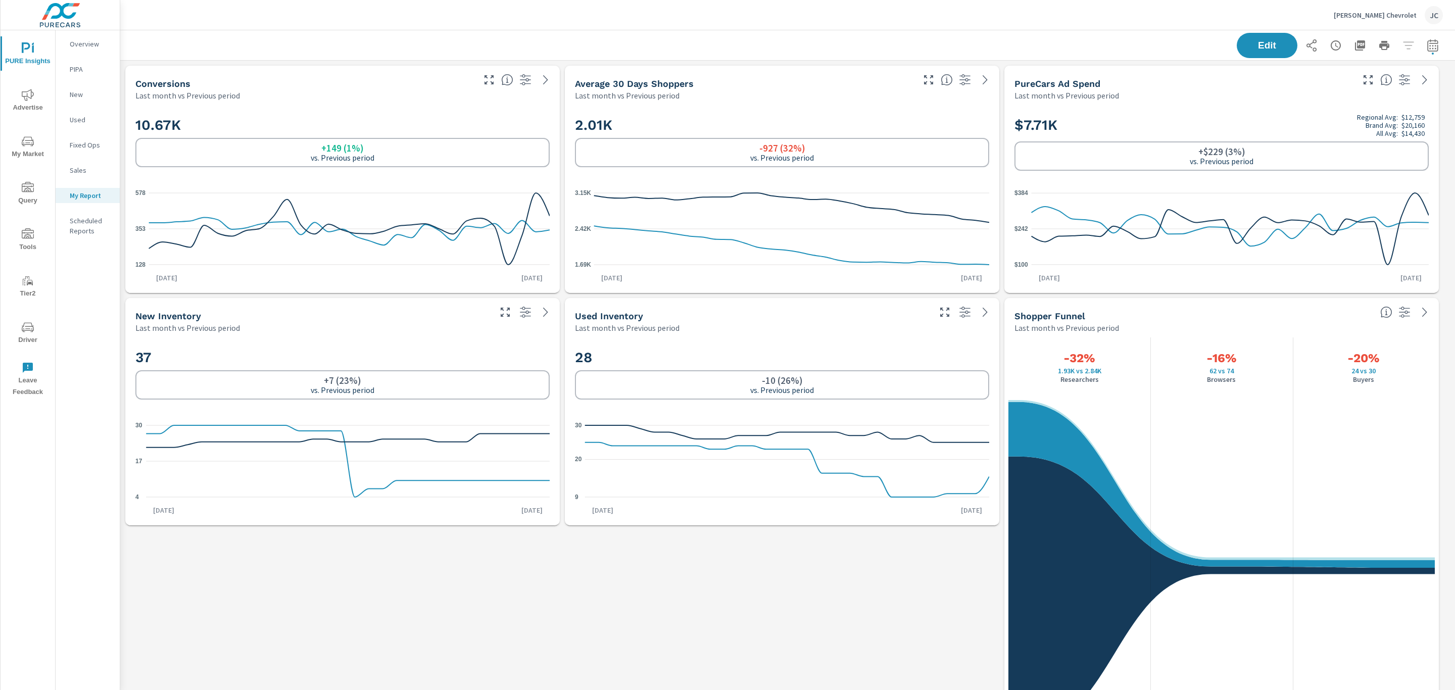
scroll to position [5721, 1346]
click at [1235, 39] on button "Edit" at bounding box center [1266, 45] width 63 height 26
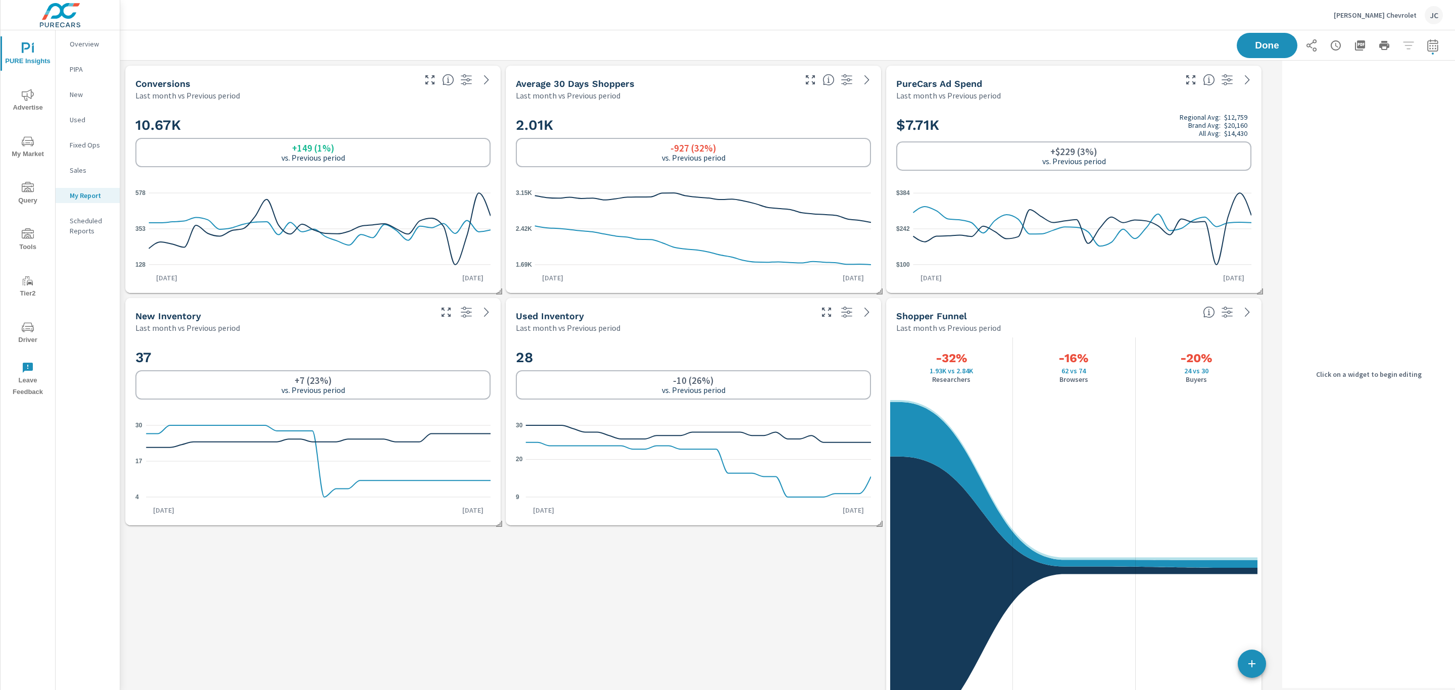
scroll to position [5721, 1170]
click at [445, 114] on div "10.67K +149 (1%) vs. Previous period" at bounding box center [312, 142] width 355 height 62
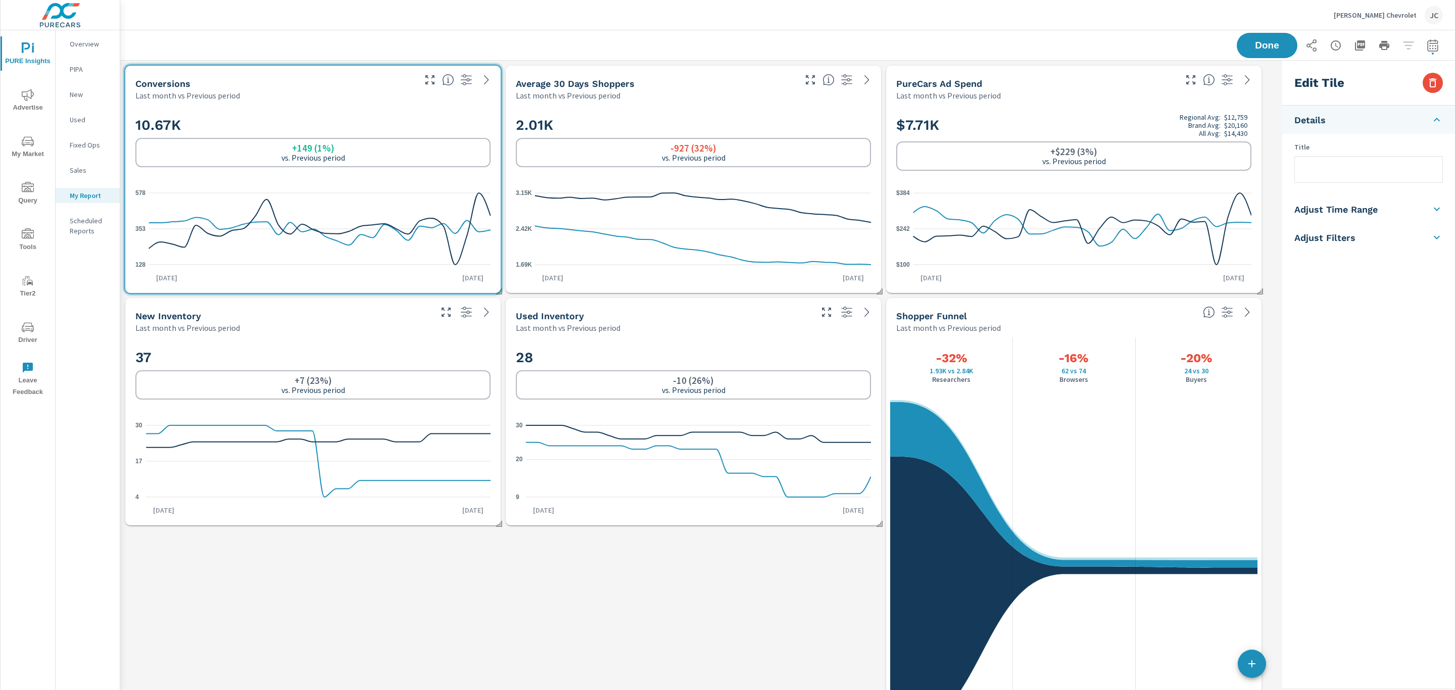
click at [561, 116] on h2 "2.01K" at bounding box center [693, 125] width 355 height 18
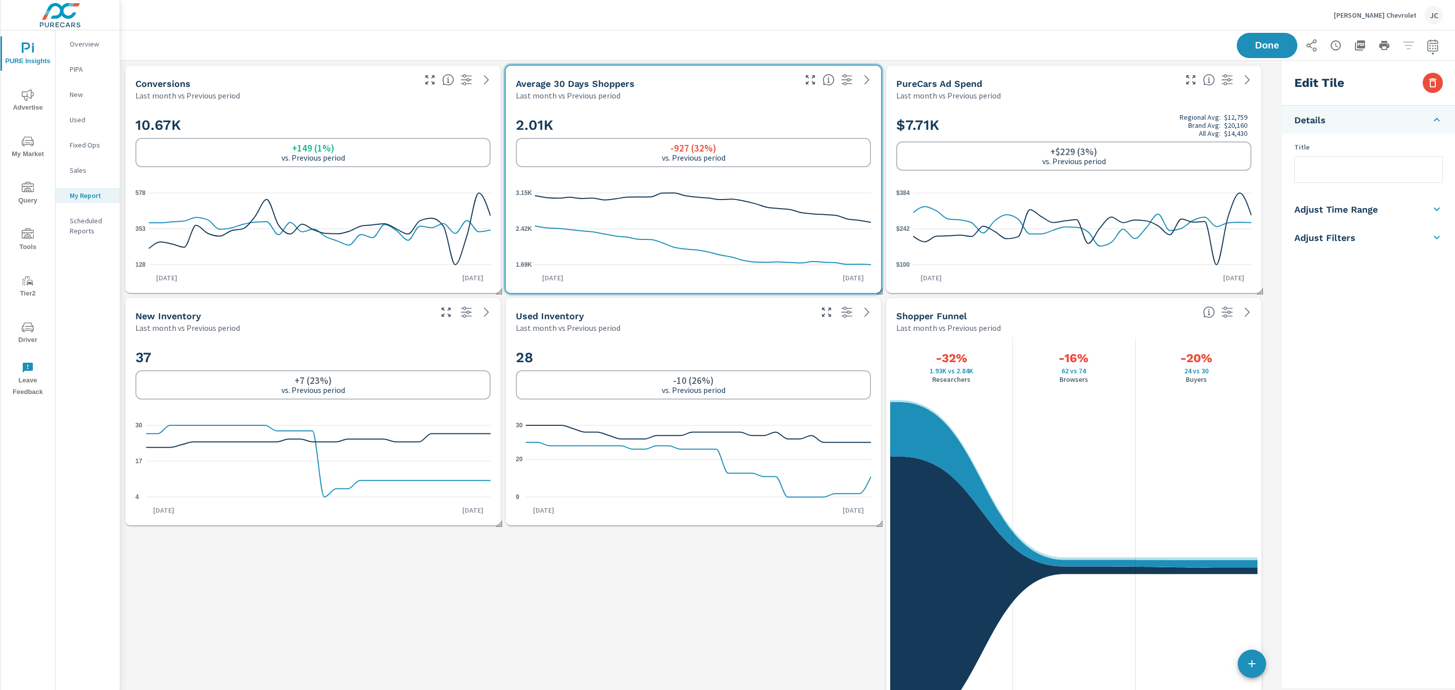
click at [443, 115] on div "10.67K +149 (1%) vs. Previous period" at bounding box center [312, 142] width 355 height 62
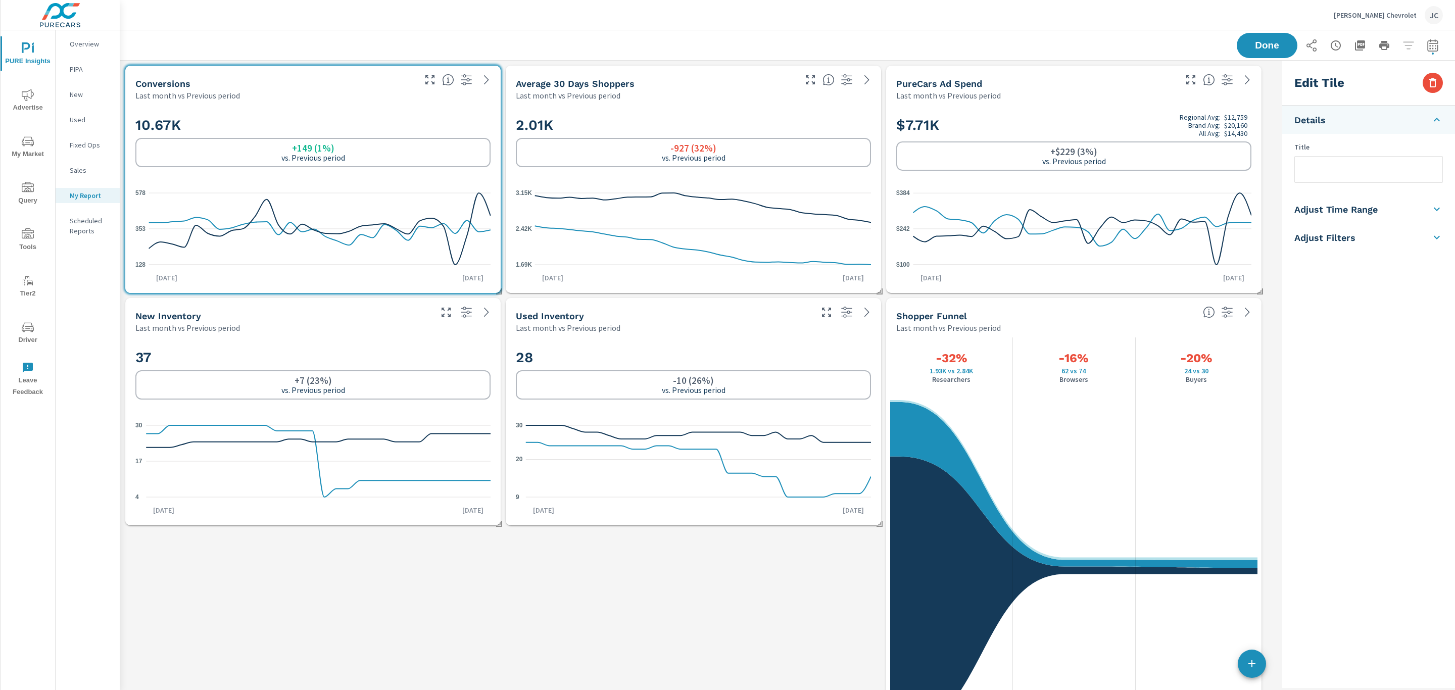
click at [758, 89] on div "Last month vs Previous period" at bounding box center [655, 95] width 278 height 12
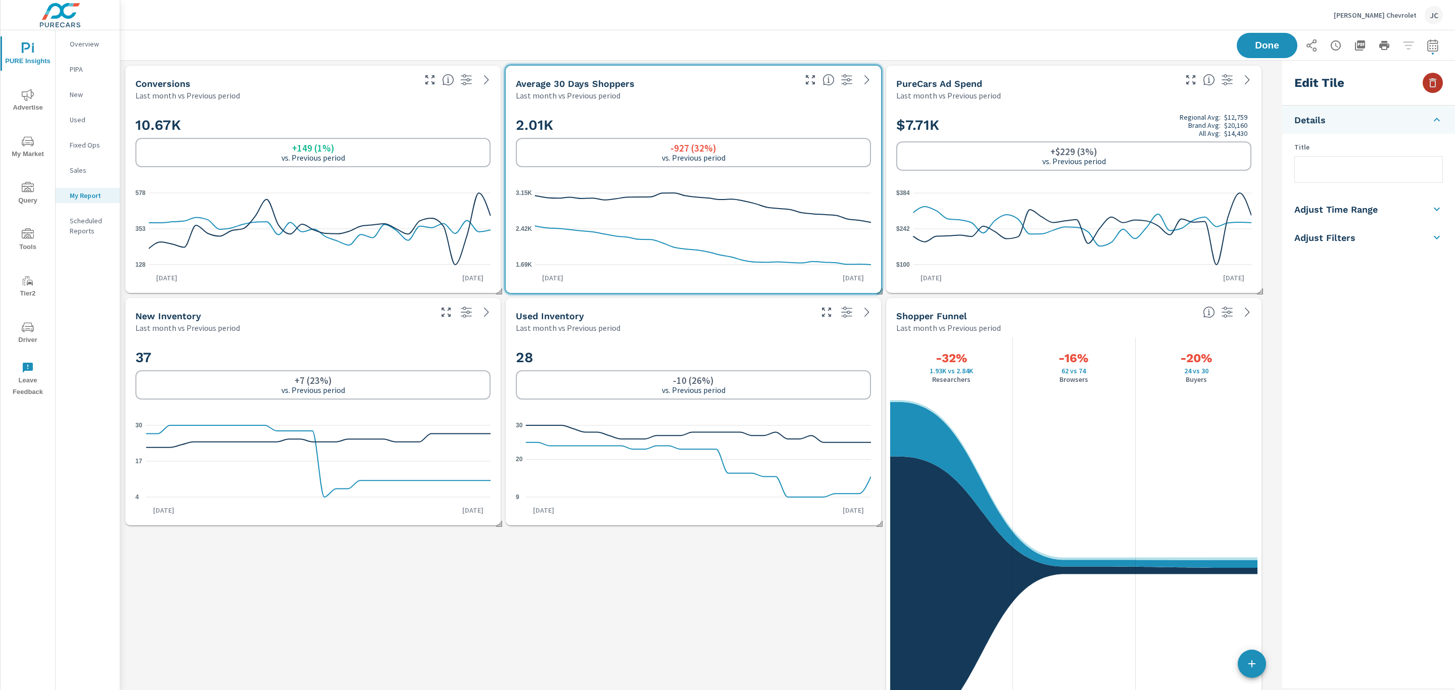
click at [1430, 86] on icon "button" at bounding box center [1432, 82] width 7 height 9
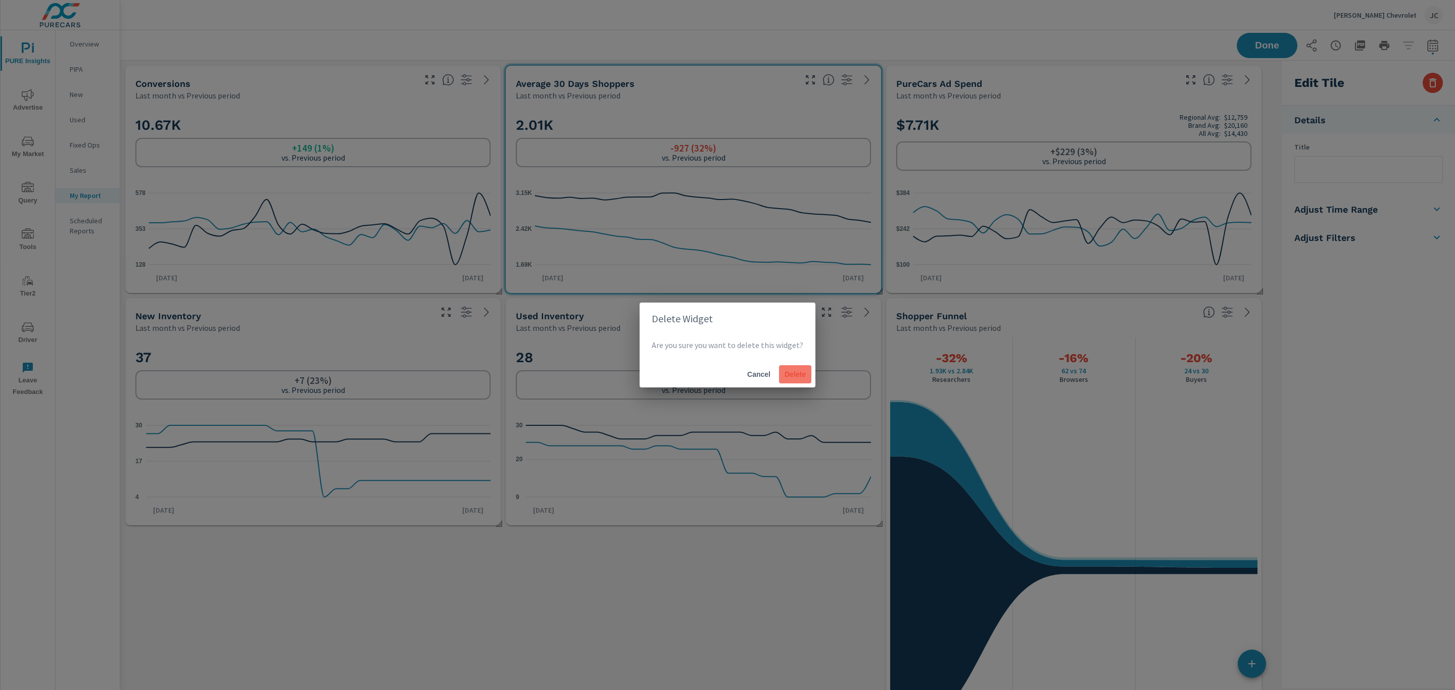
click at [801, 375] on span "Delete" at bounding box center [795, 374] width 24 height 9
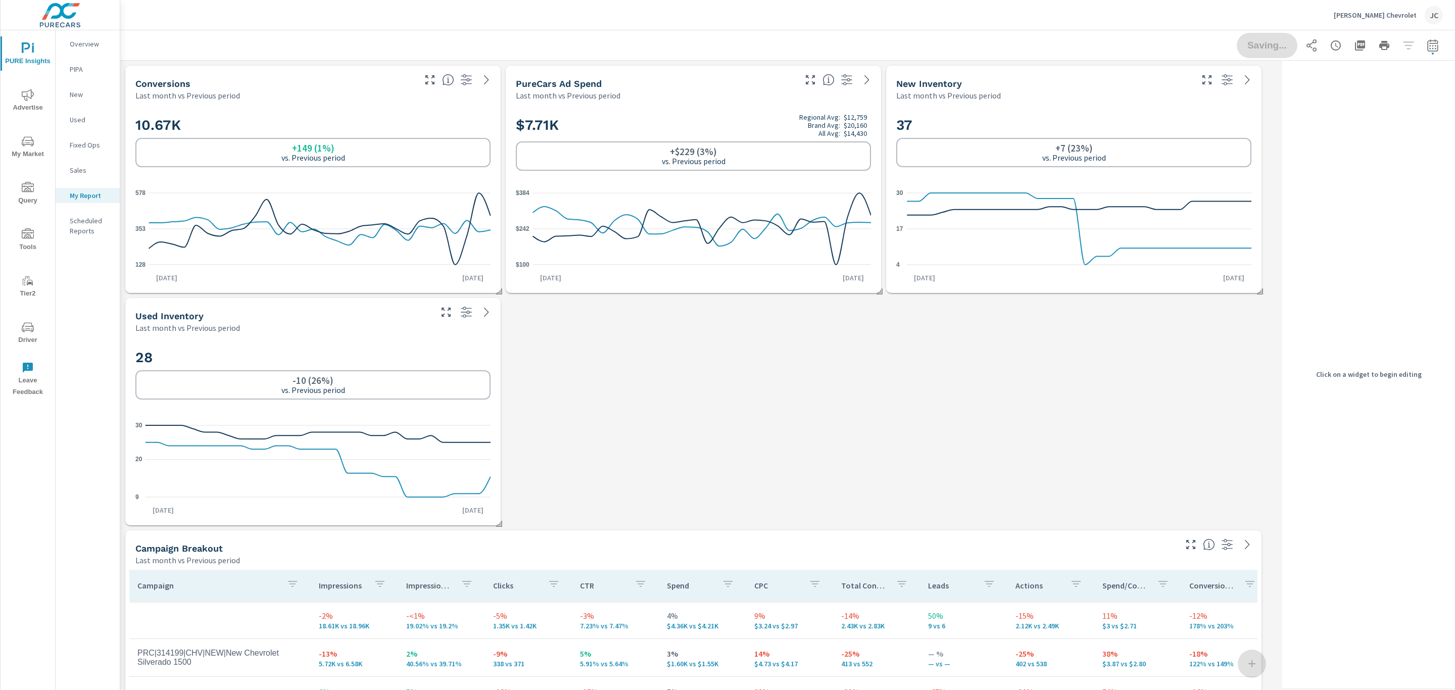
scroll to position [5953, 1170]
click at [713, 112] on div "$7.71K Regional Avg: $12,759 Brand Avg: $20,160 All Avg: $14,430 +$229 (3%) vs.…" at bounding box center [693, 142] width 355 height 62
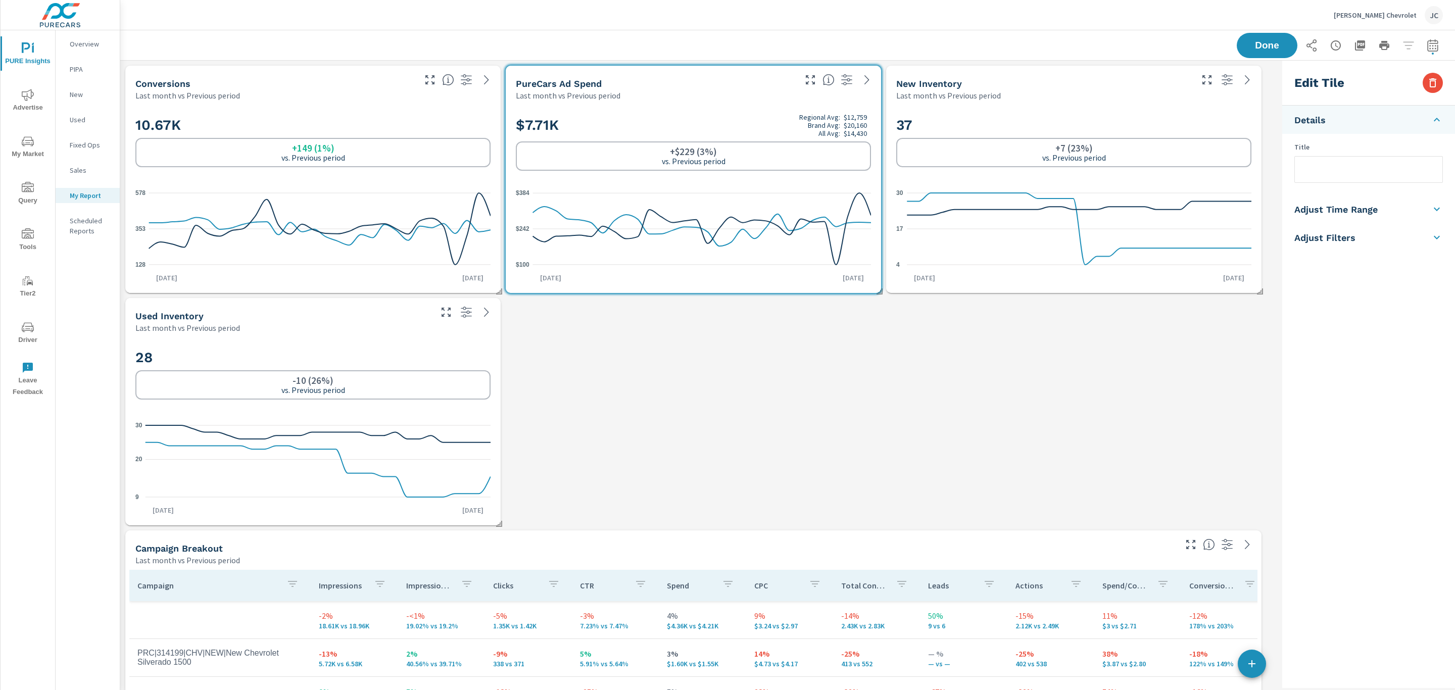
click at [1447, 80] on div "Edit Tile" at bounding box center [1368, 83] width 173 height 45
click at [1434, 83] on icon "button" at bounding box center [1432, 83] width 12 height 12
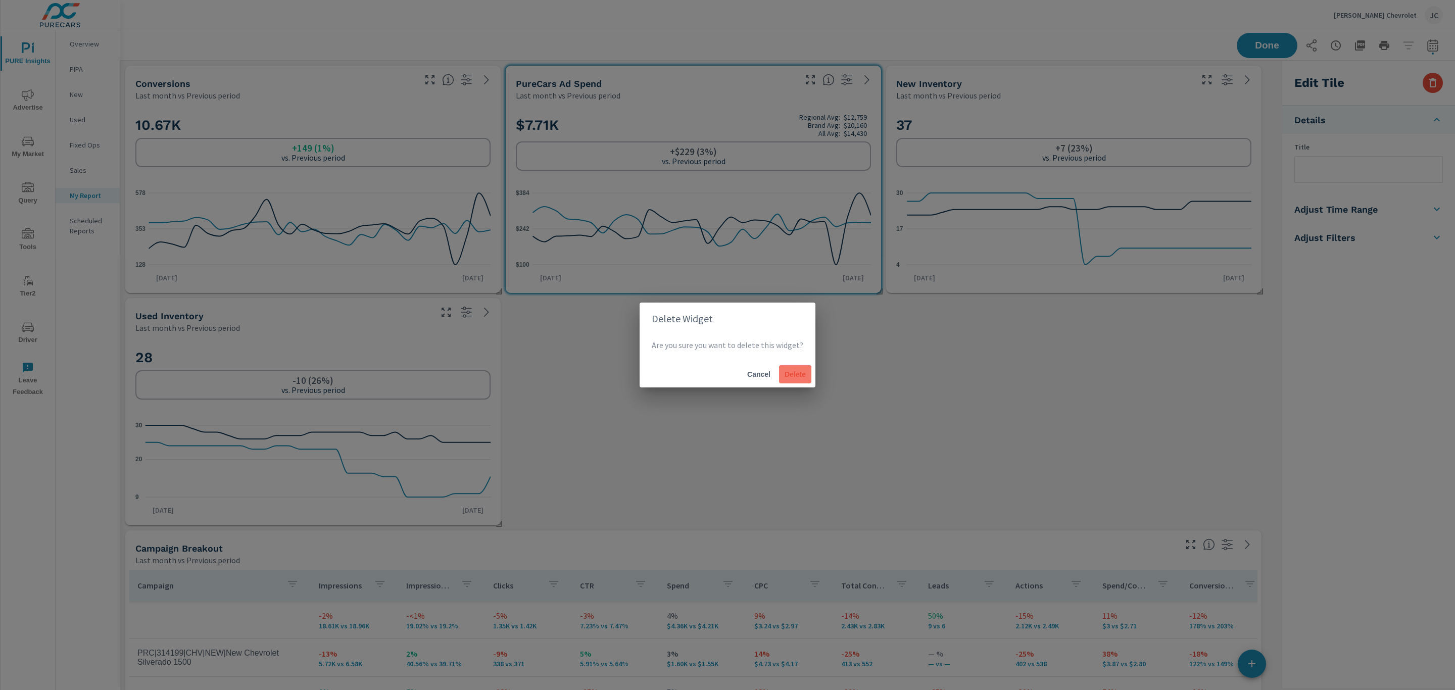
click at [802, 376] on span "Delete" at bounding box center [795, 374] width 24 height 9
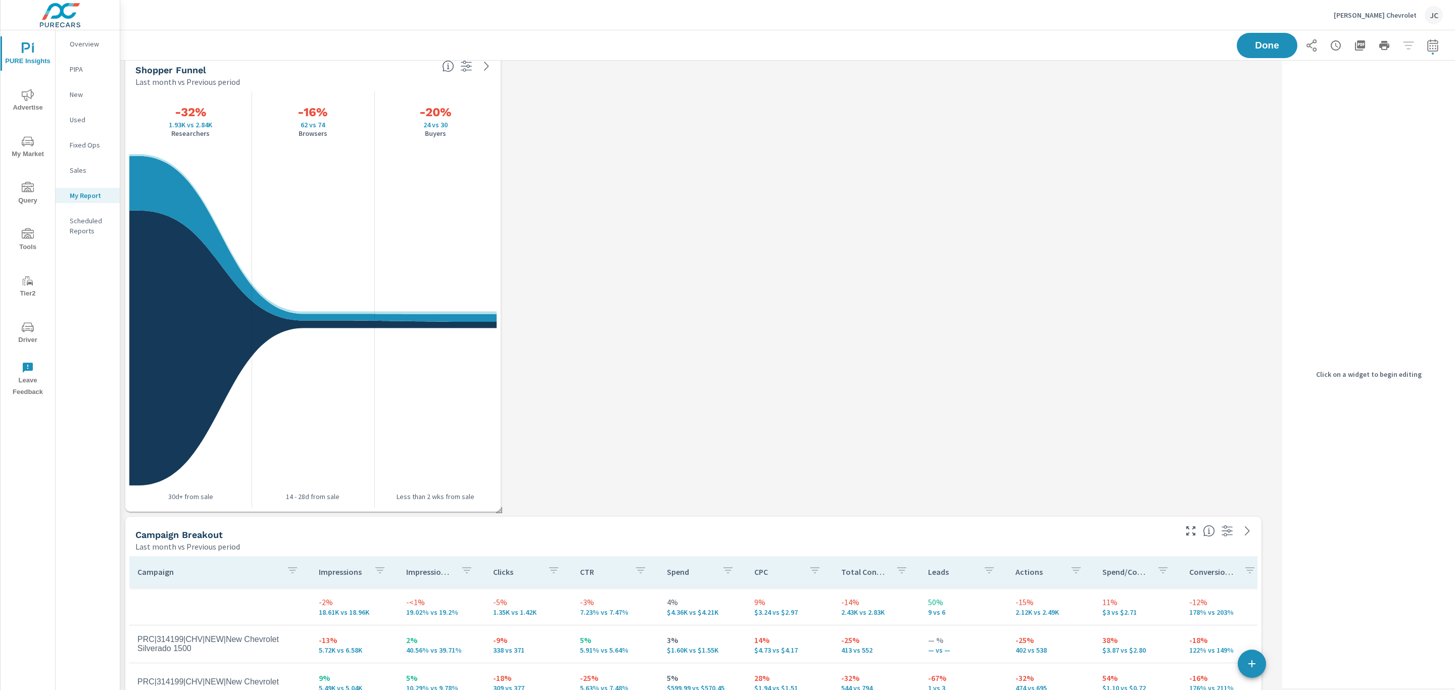
scroll to position [227, 0]
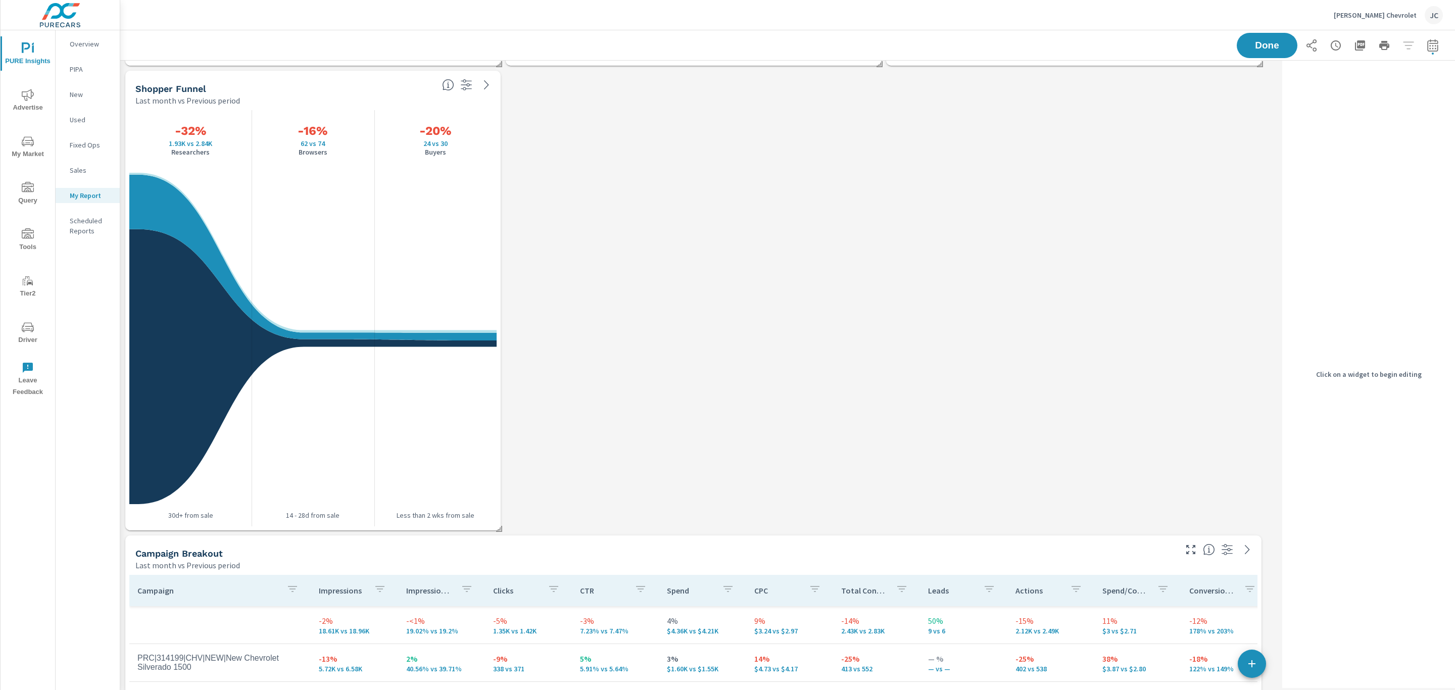
click at [379, 79] on div "Shopper Funnel Last month vs Previous period" at bounding box center [281, 89] width 313 height 36
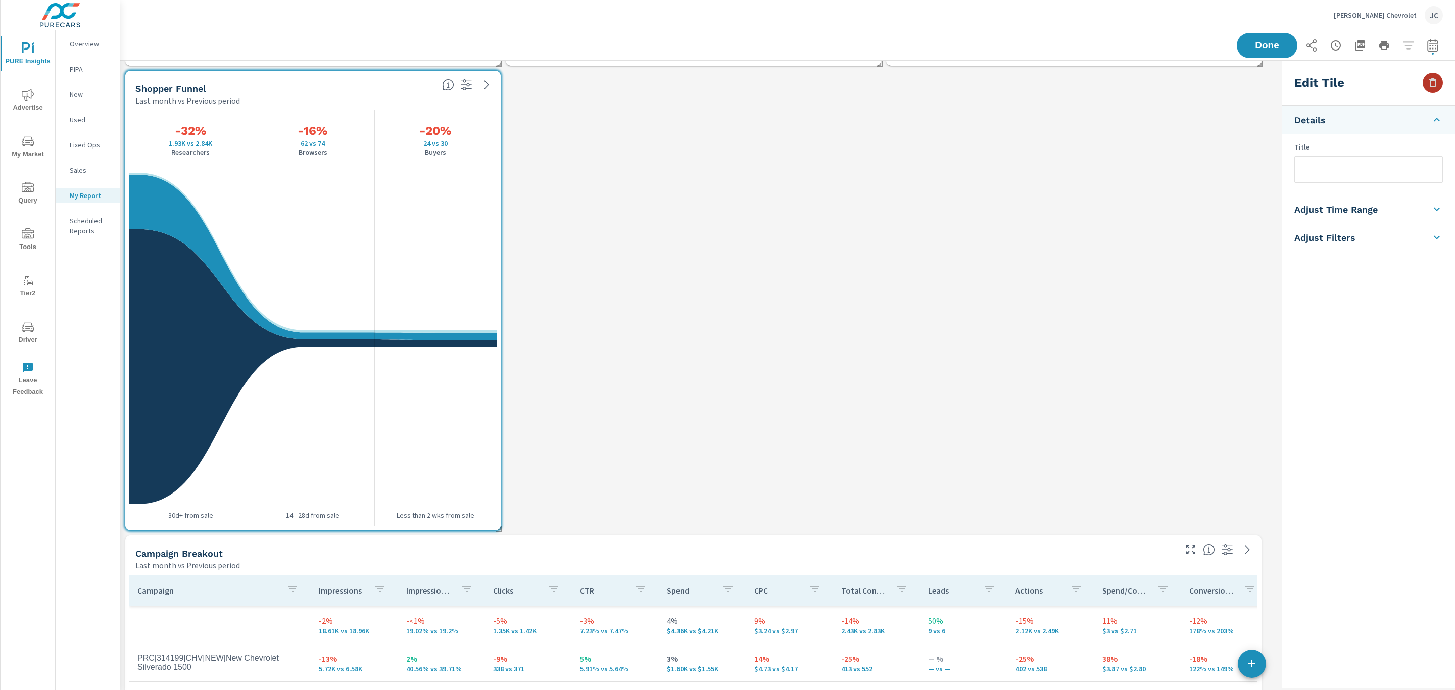
click at [1430, 81] on icon "button" at bounding box center [1432, 82] width 7 height 9
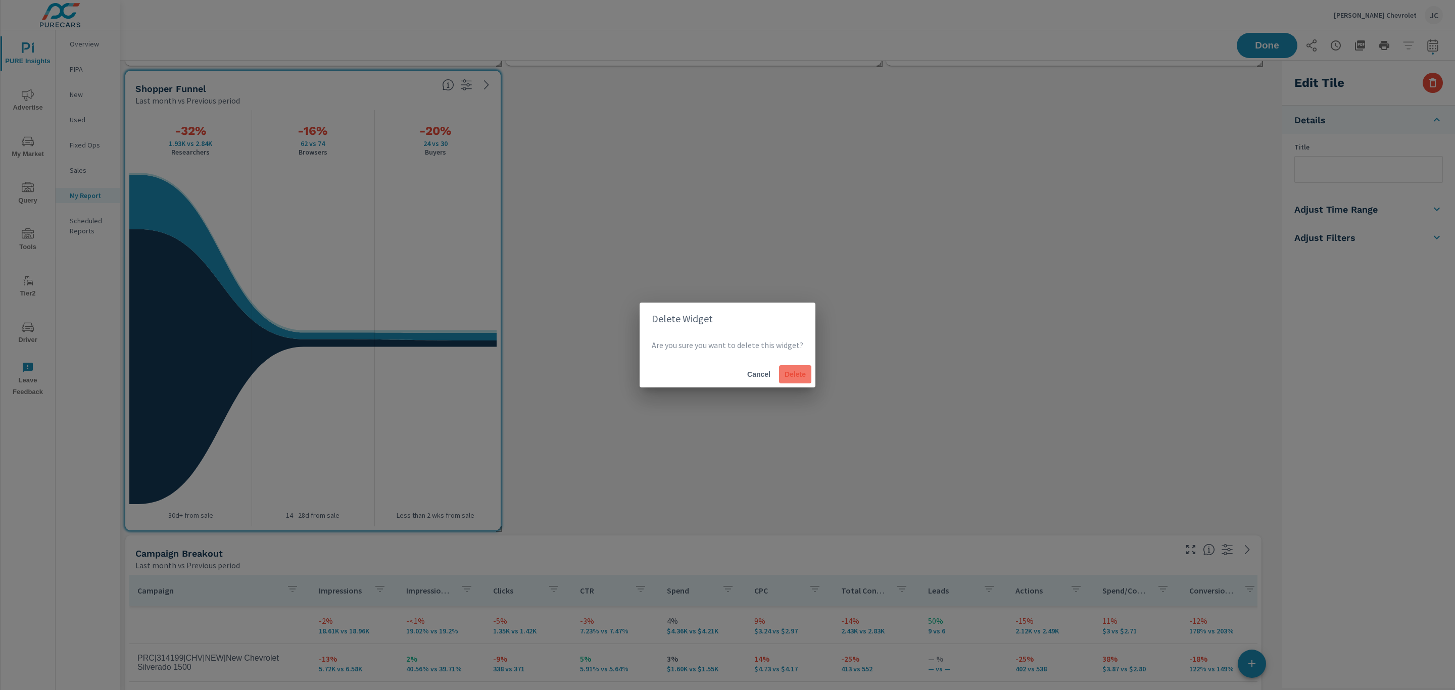
click at [800, 368] on button "Delete" at bounding box center [795, 374] width 32 height 18
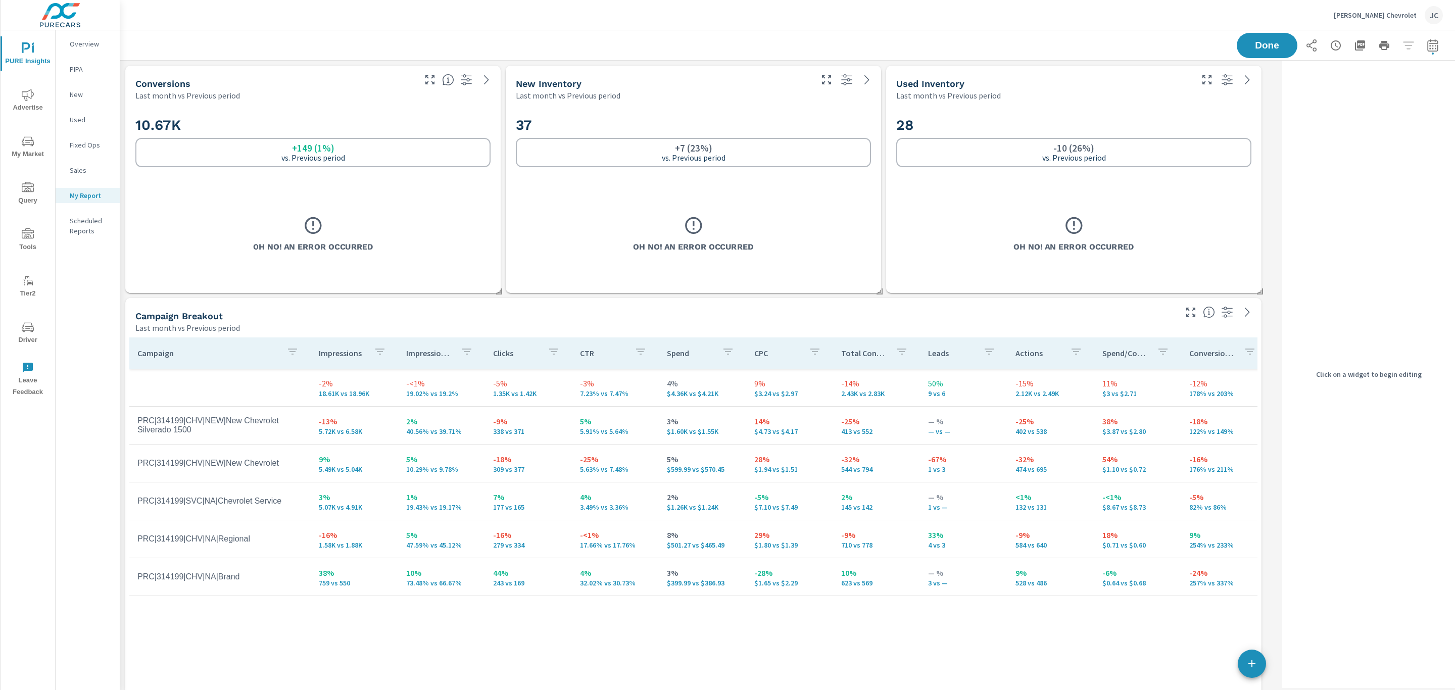
scroll to position [5256, 1170]
click at [1441, 202] on div "Click on a widget to begin editing" at bounding box center [1368, 374] width 173 height 627
drag, startPoint x: 1268, startPoint y: 164, endPoint x: 1273, endPoint y: 176, distance: 12.7
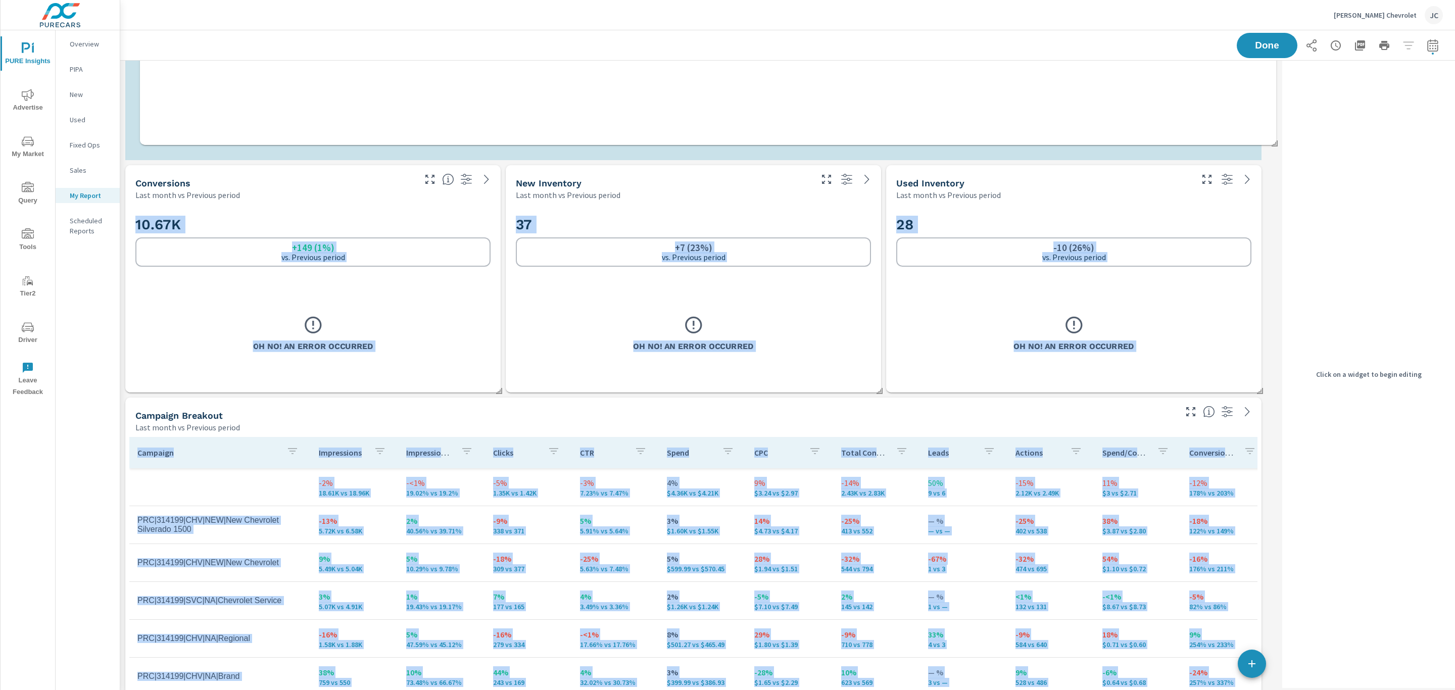
scroll to position [0, 0]
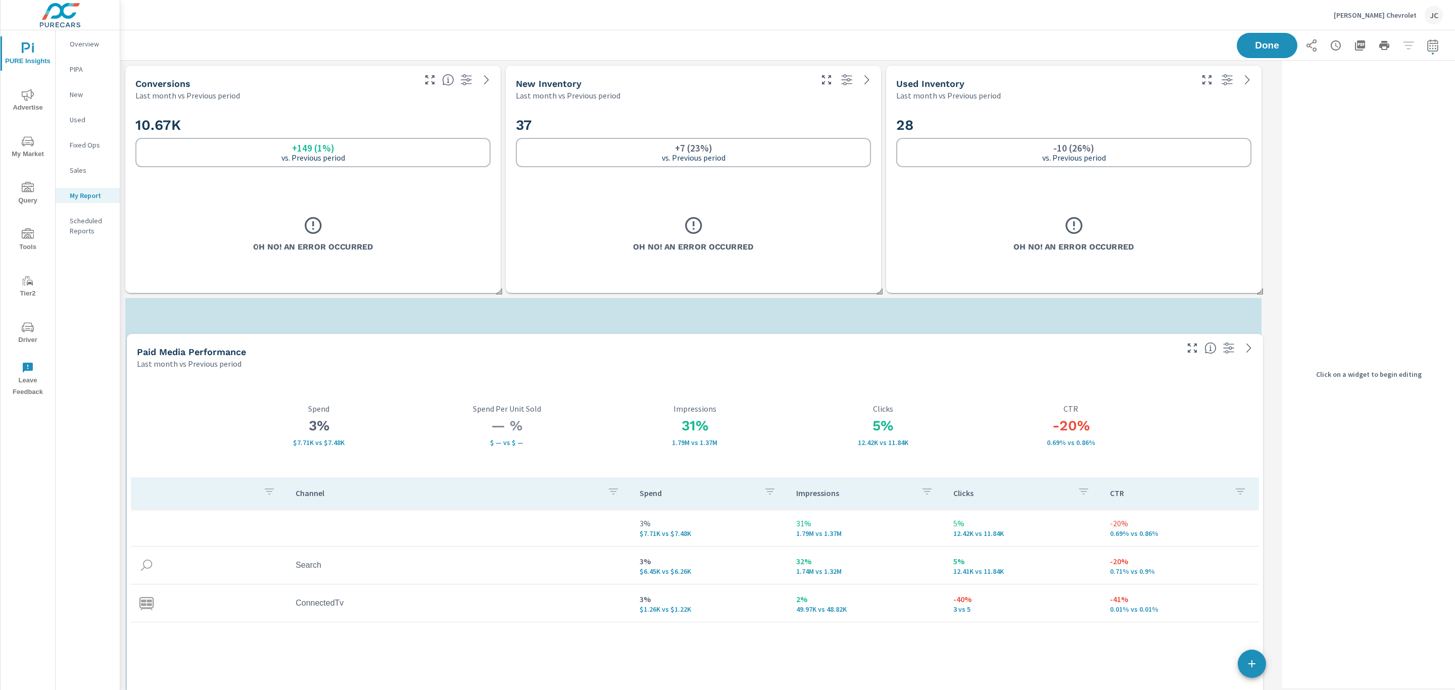
drag, startPoint x: 832, startPoint y: 291, endPoint x: 834, endPoint y: 392, distance: 101.5
click at [834, 392] on div "5% 12.42K vs 11.84K Clicks" at bounding box center [883, 425] width 188 height 104
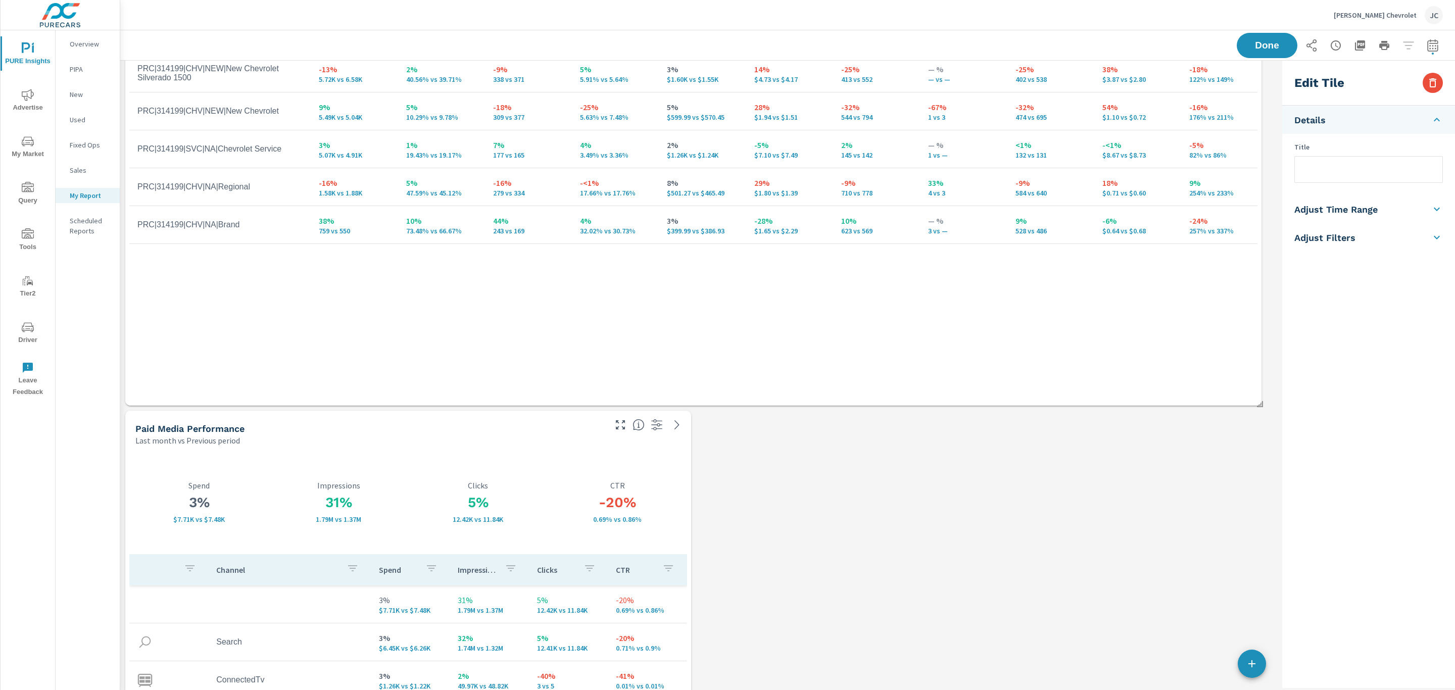
scroll to position [909, 0]
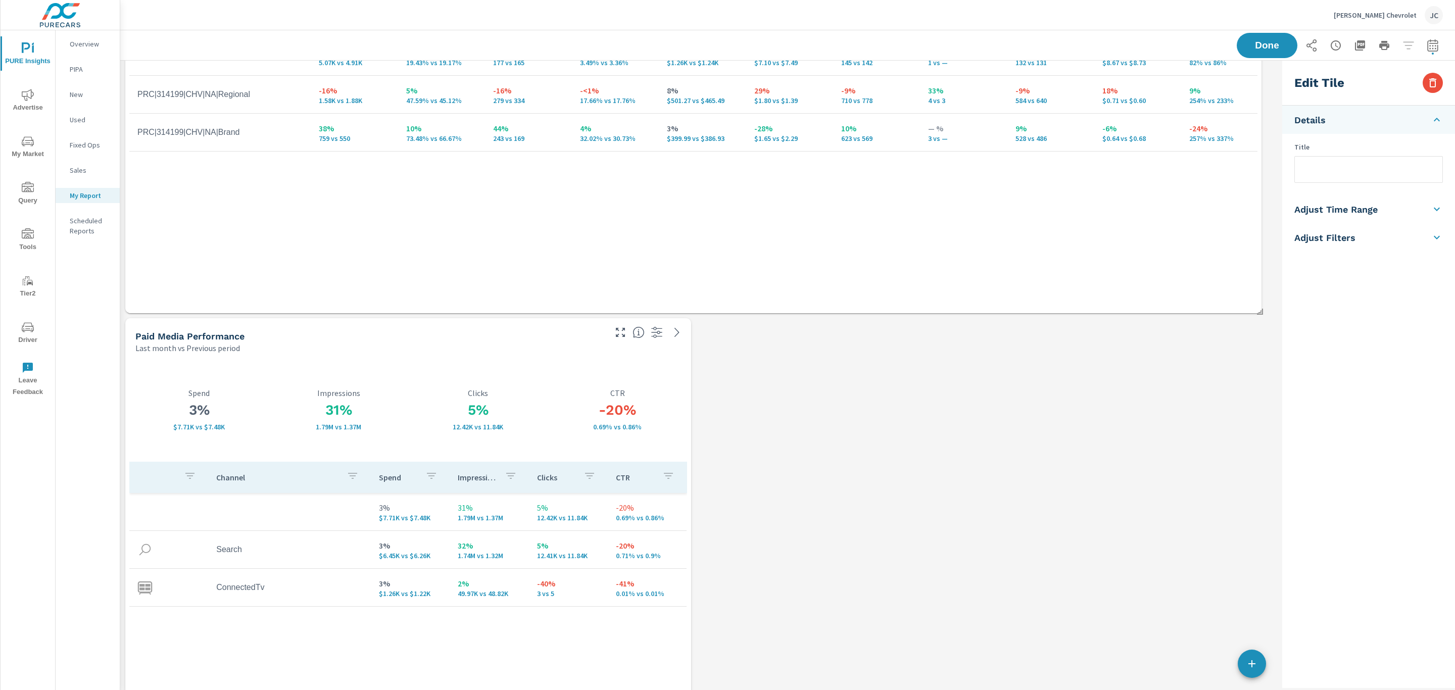
click at [538, 338] on div "Paid Media Performance" at bounding box center [369, 336] width 469 height 12
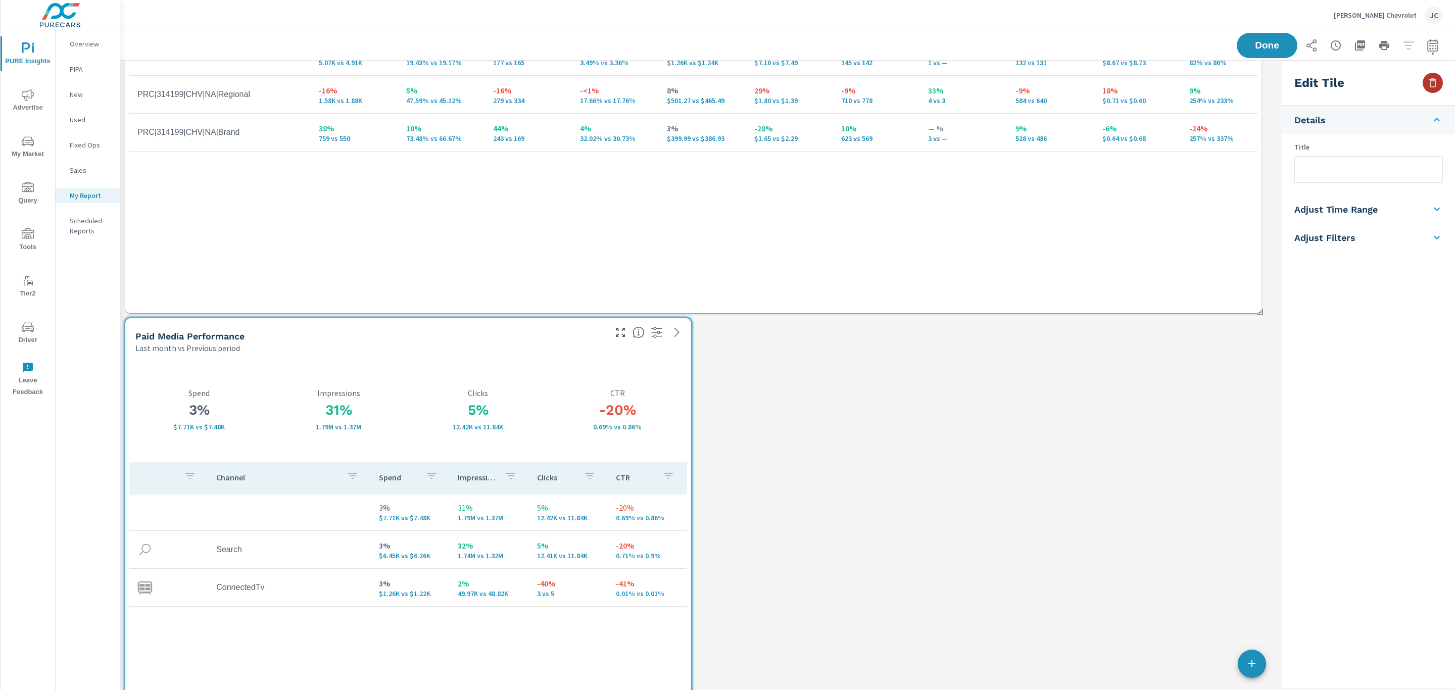
click at [1436, 87] on icon "button" at bounding box center [1432, 83] width 12 height 12
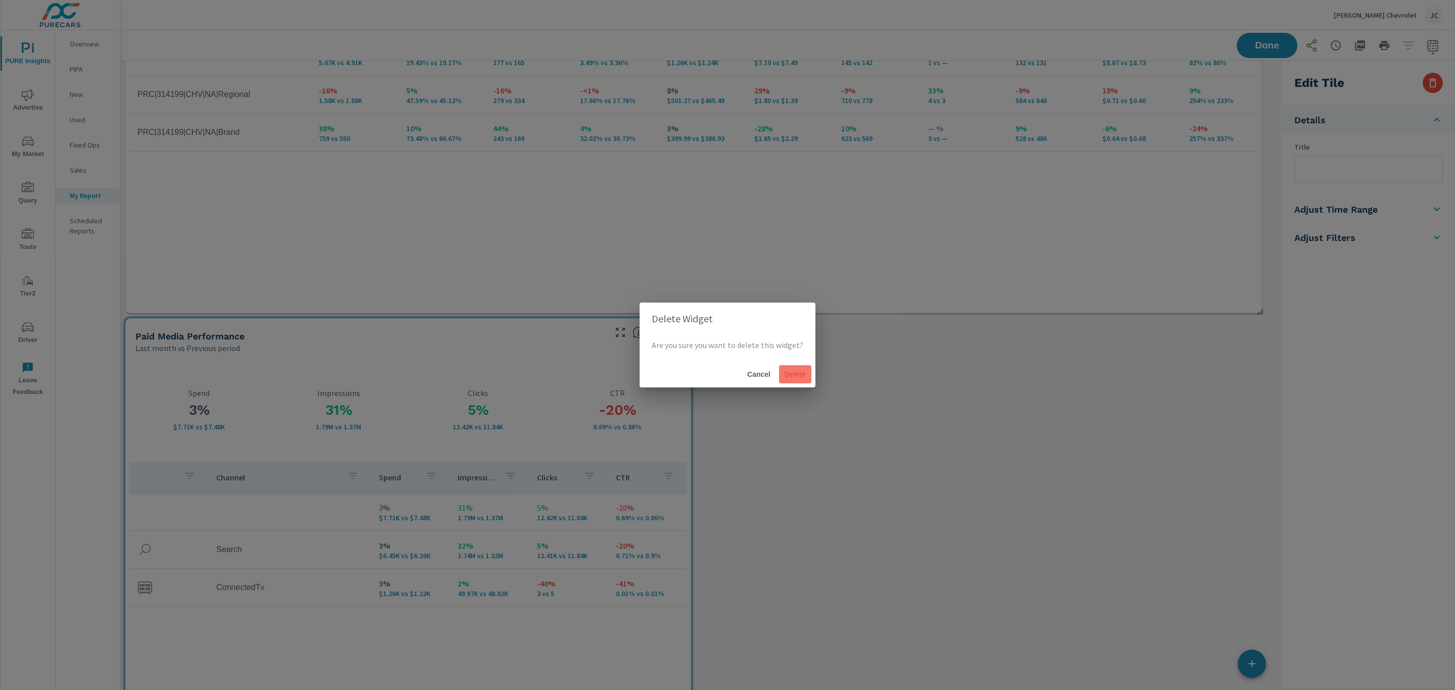
click at [776, 376] on div "Cancel Delete" at bounding box center [727, 374] width 176 height 26
click at [790, 378] on span "Delete" at bounding box center [795, 374] width 24 height 9
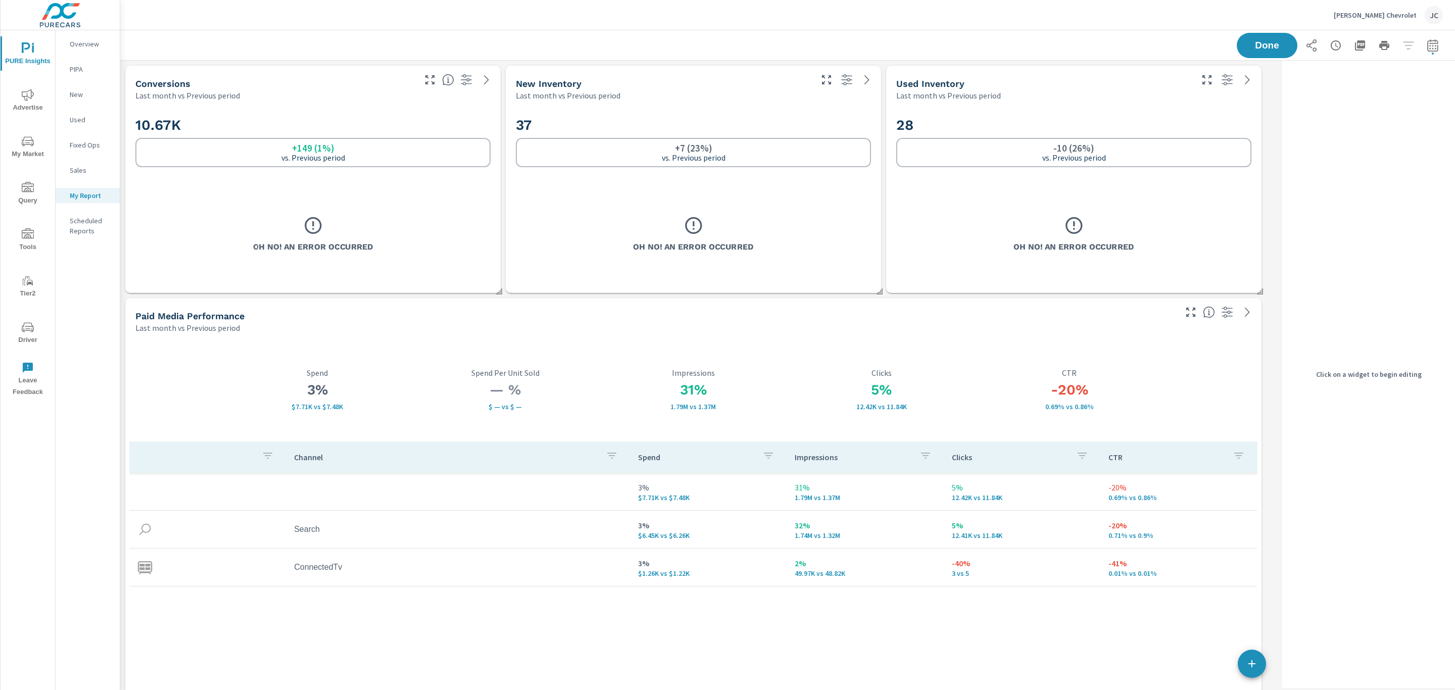
scroll to position [0, 0]
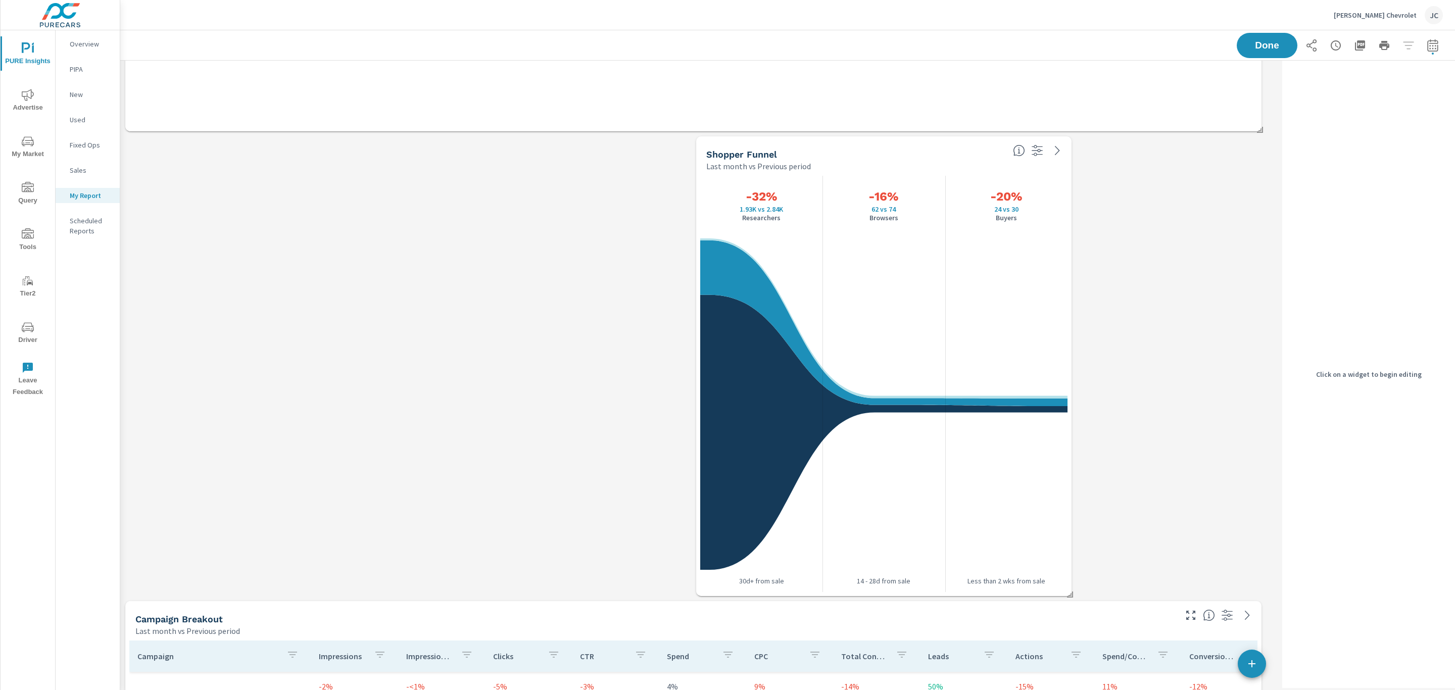
click at [941, 150] on div "Shopper Funnel" at bounding box center [855, 154] width 298 height 12
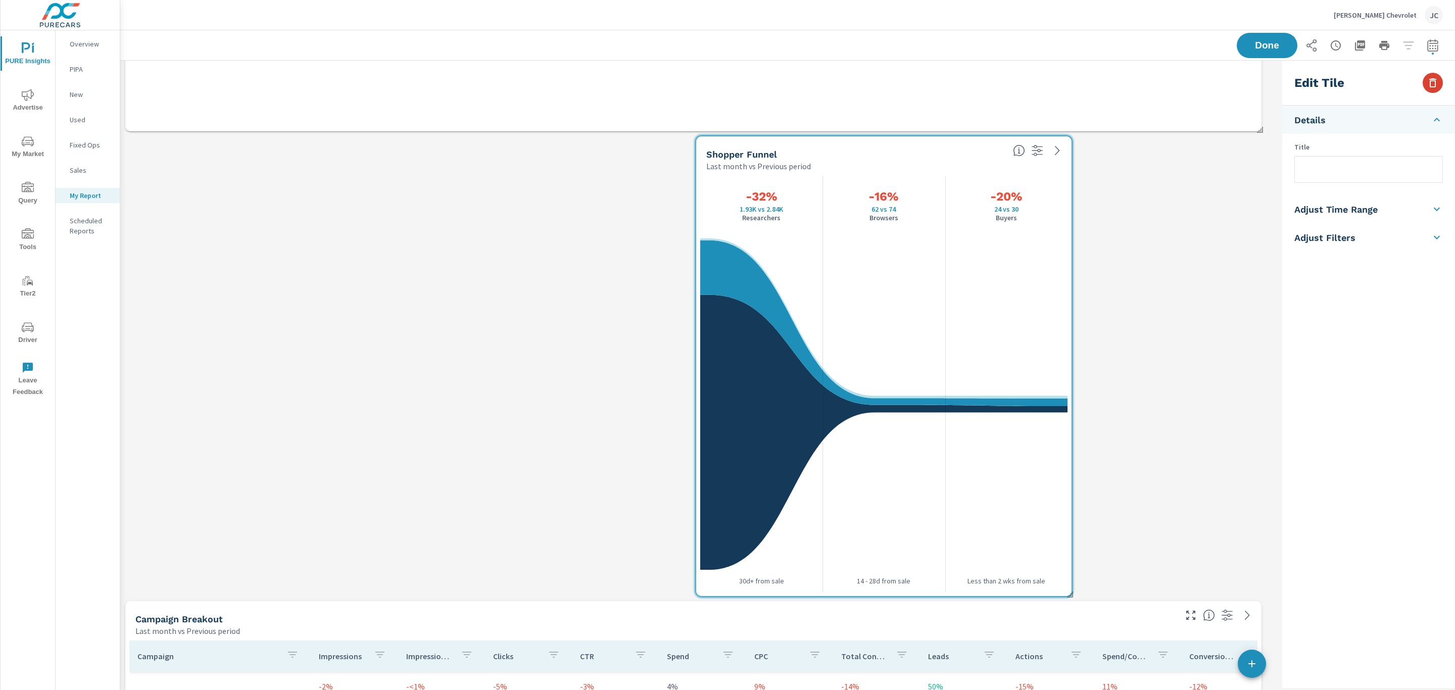
click at [1432, 84] on icon "button" at bounding box center [1432, 83] width 12 height 12
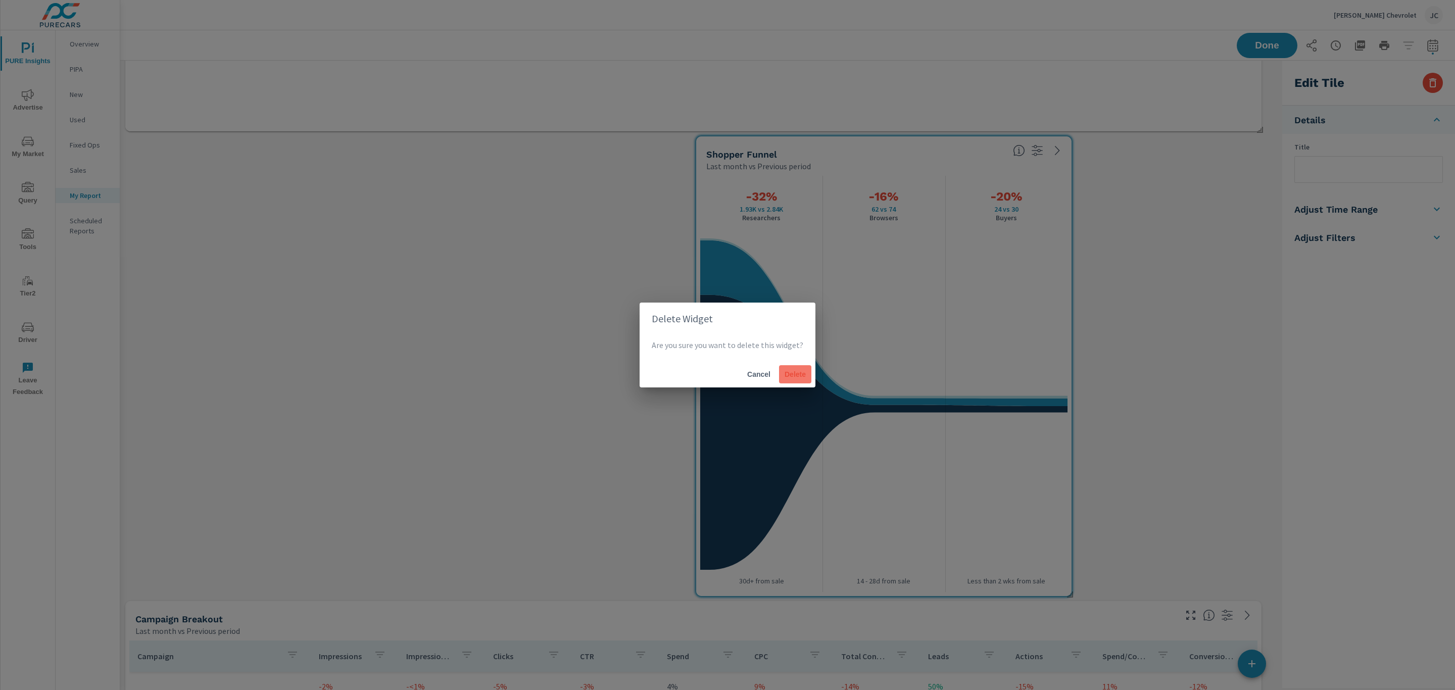
click at [785, 373] on span "Delete" at bounding box center [795, 374] width 24 height 9
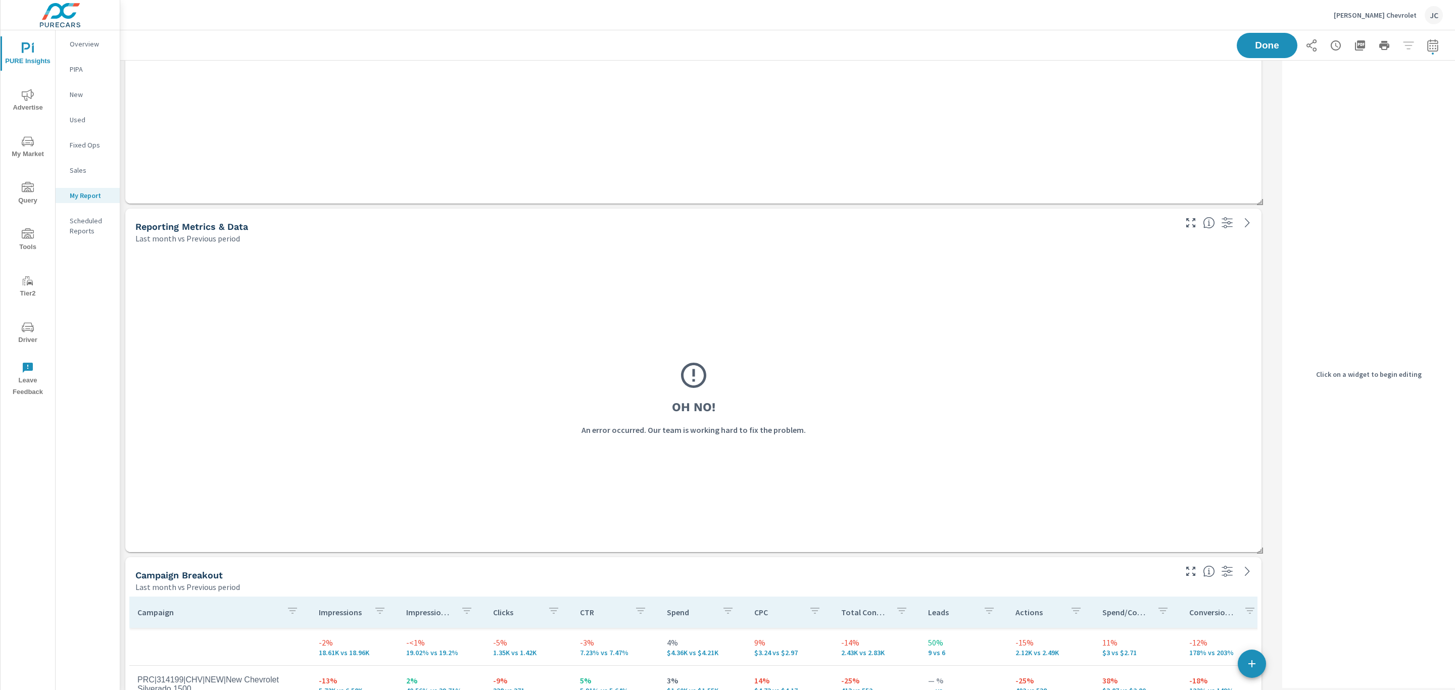
scroll to position [1061, 0]
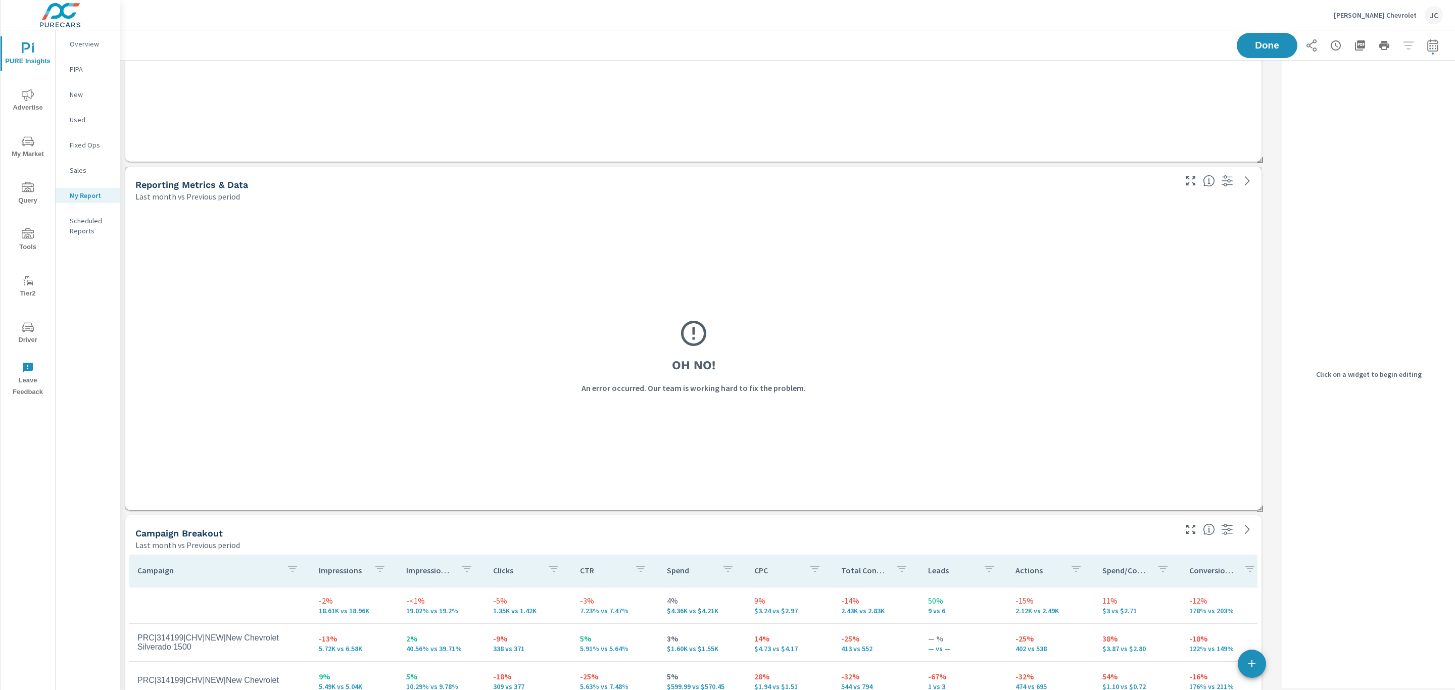
click at [1181, 347] on div "Oh No! An error occurred. Our team is working hard to fix the problem." at bounding box center [693, 356] width 1116 height 288
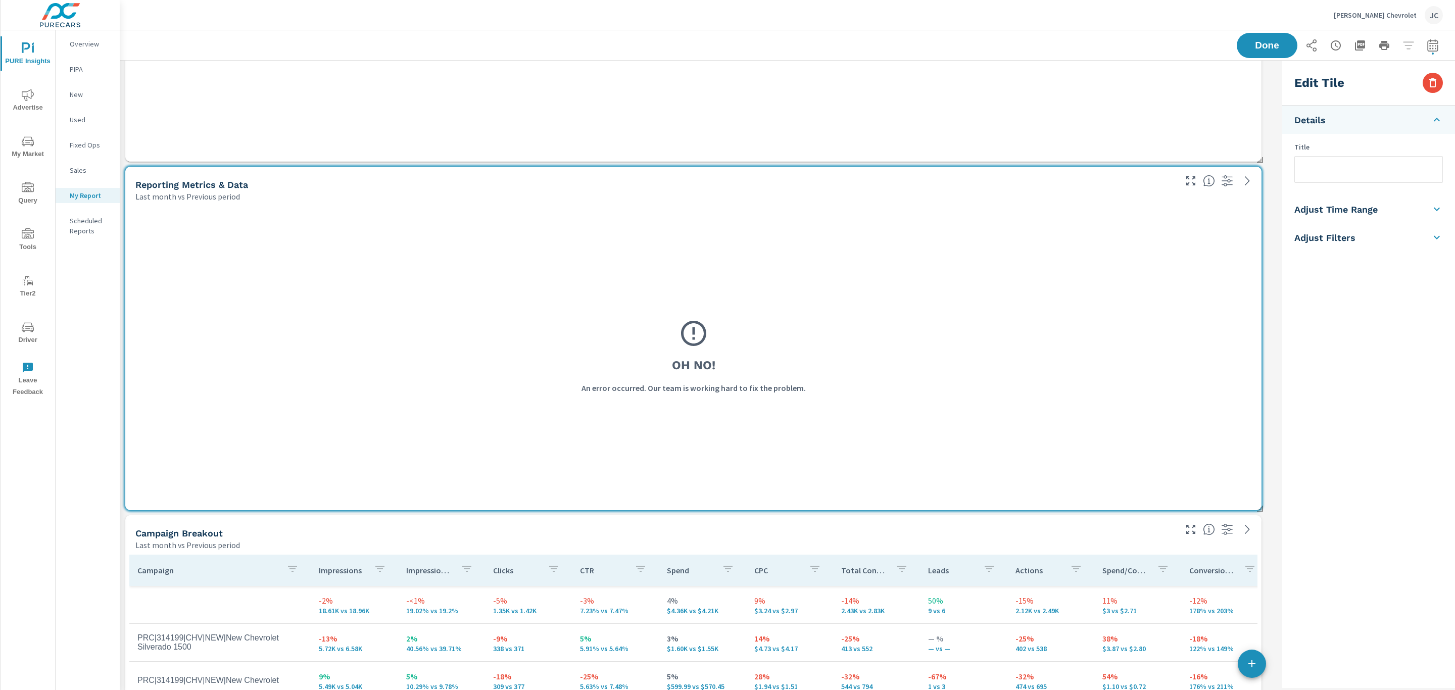
click at [1181, 347] on div "Oh No! An error occurred. Our team is working hard to fix the problem." at bounding box center [693, 356] width 1116 height 288
click at [1435, 81] on icon "button" at bounding box center [1432, 82] width 7 height 9
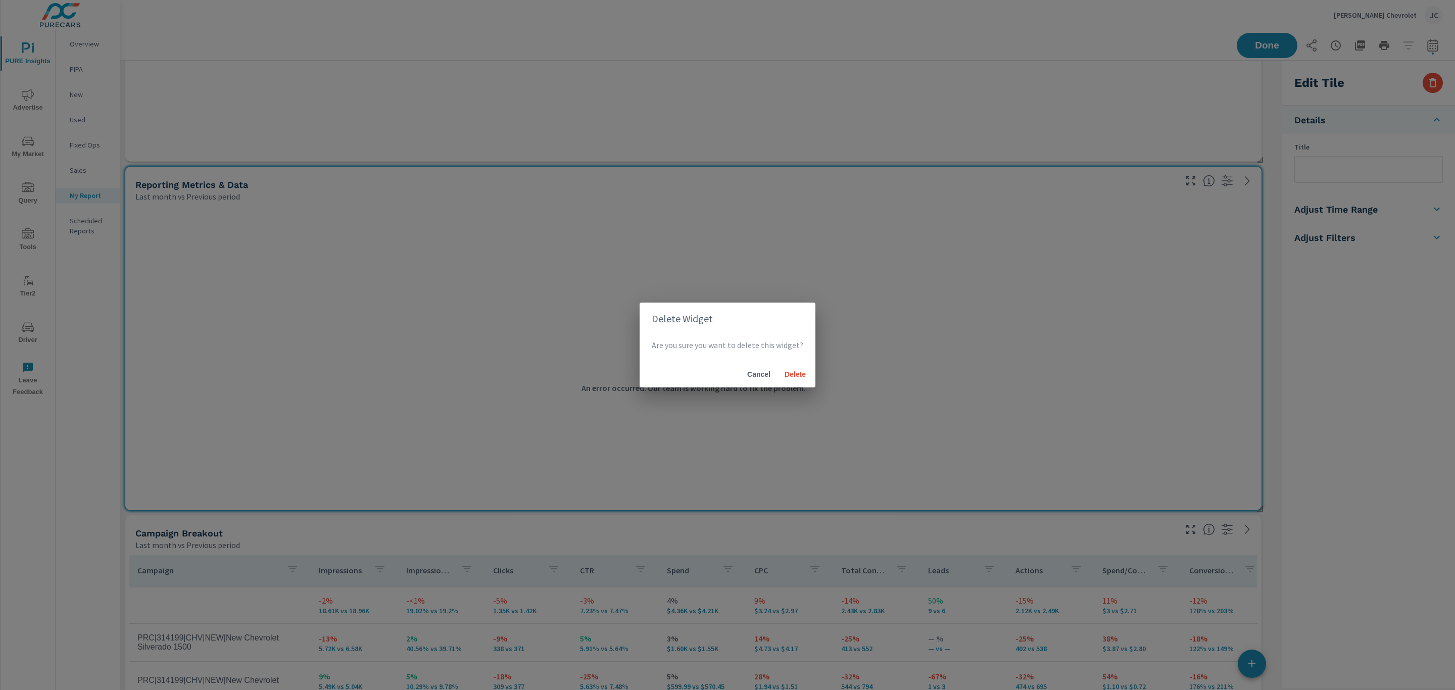
click at [799, 364] on div "Cancel Delete" at bounding box center [727, 374] width 176 height 26
click at [797, 373] on span "Delete" at bounding box center [795, 374] width 24 height 9
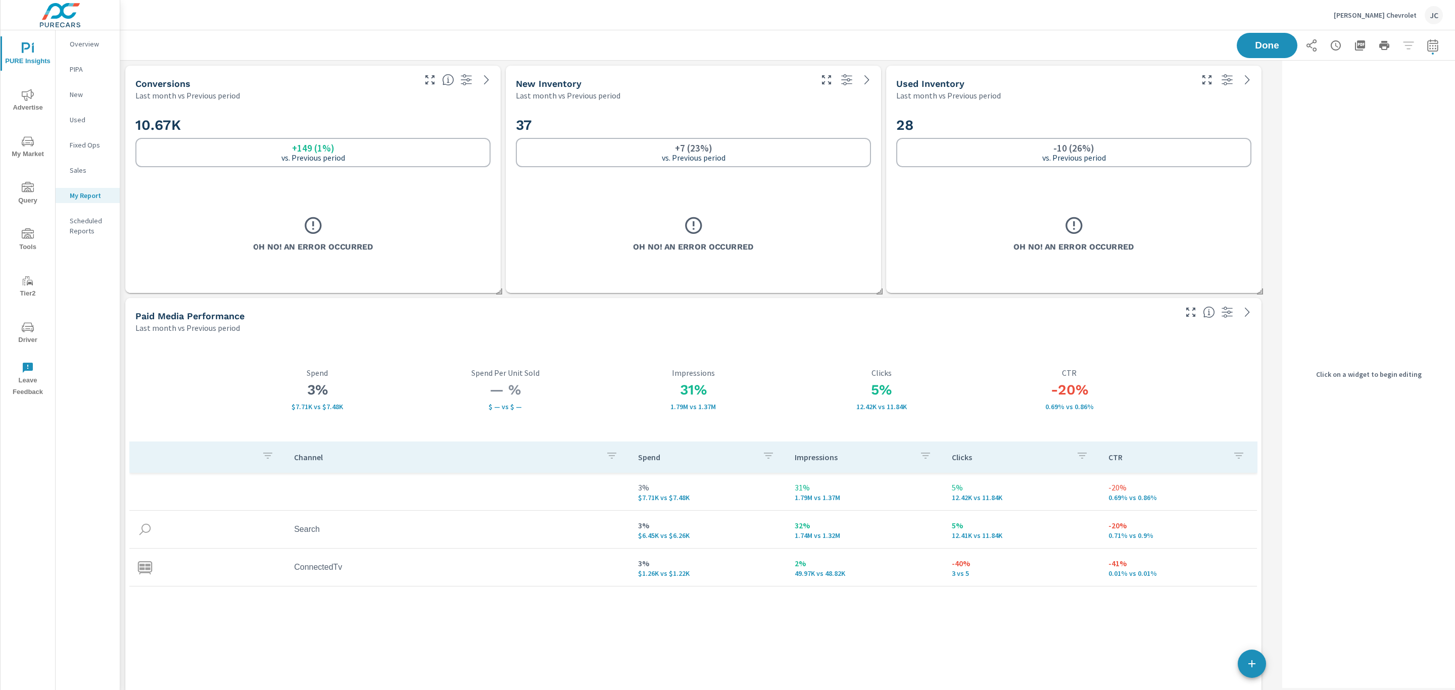
scroll to position [3979, 1170]
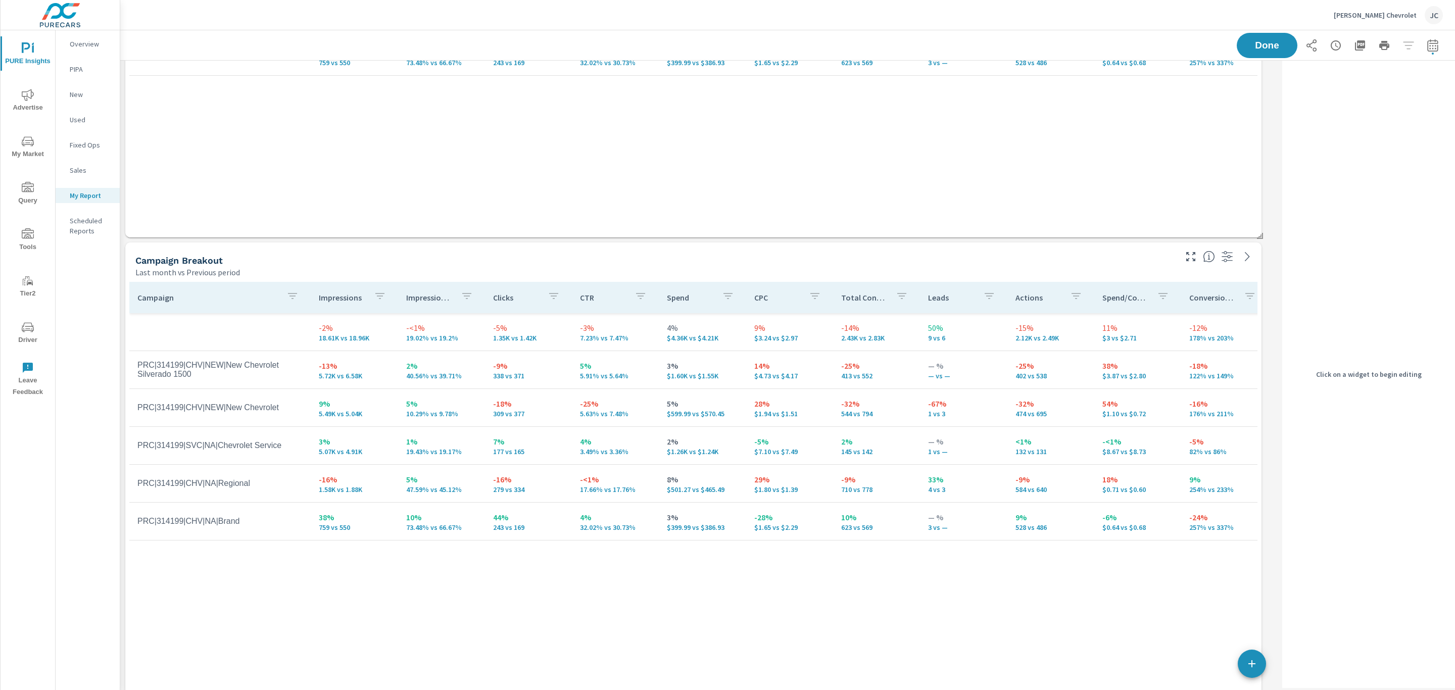
click at [797, 373] on p "$4.73 vs $4.17" at bounding box center [789, 376] width 71 height 8
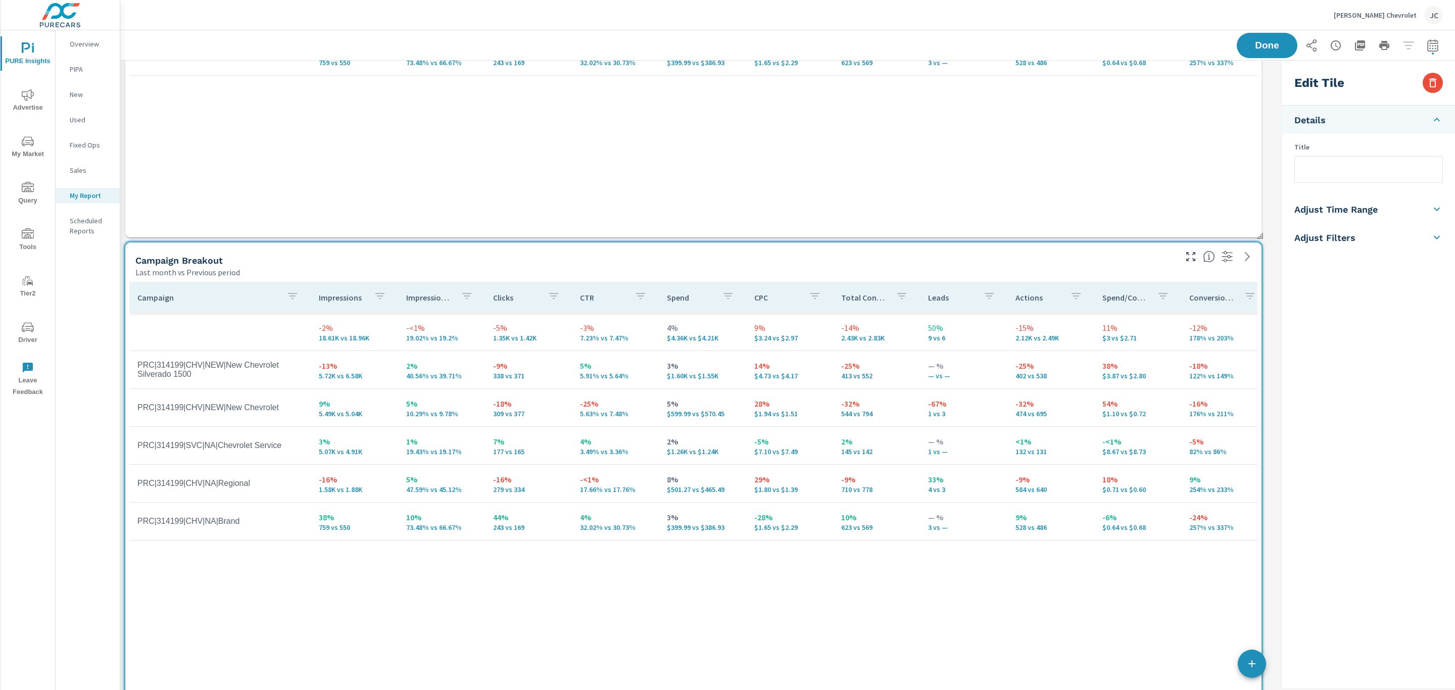
click at [1421, 83] on div "Edit Tile" at bounding box center [1368, 83] width 173 height 45
click at [1423, 83] on button "button" at bounding box center [1432, 83] width 20 height 20
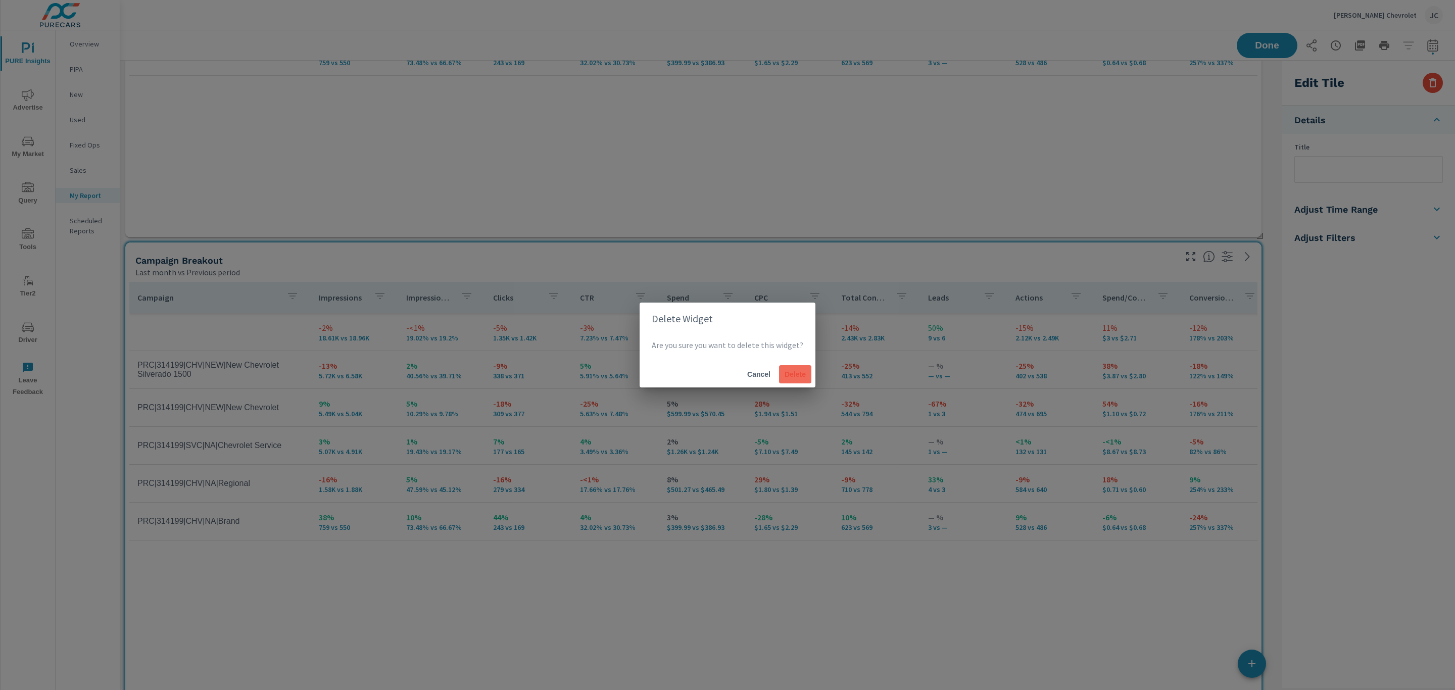
click at [798, 379] on button "Delete" at bounding box center [795, 374] width 32 height 18
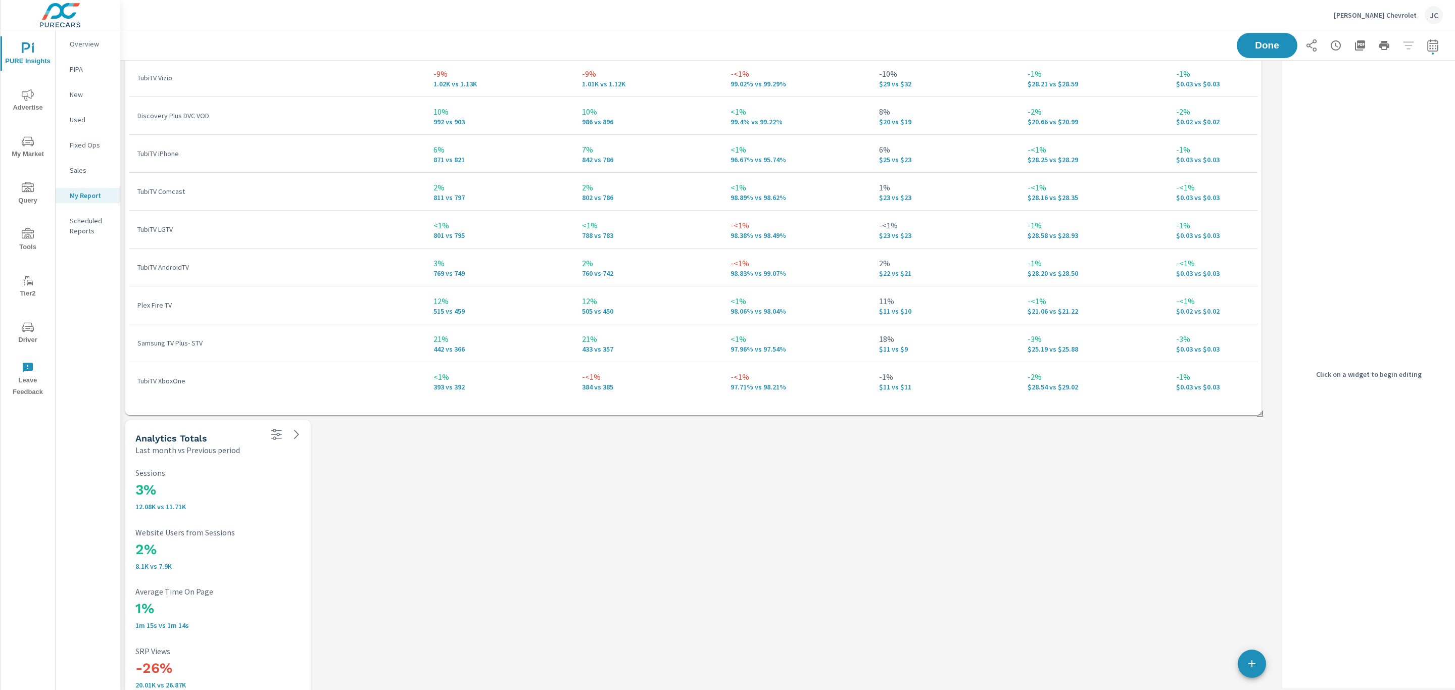
scroll to position [1970, 0]
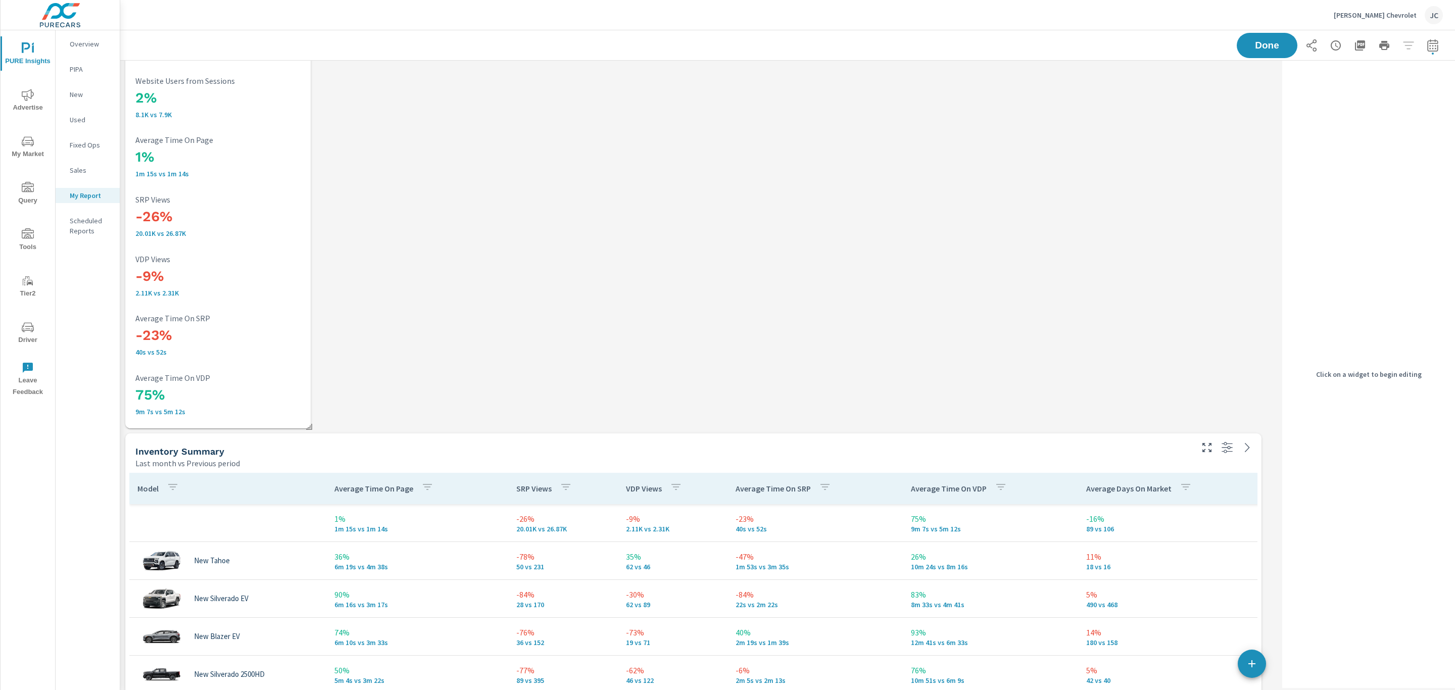
scroll to position [2500, 0]
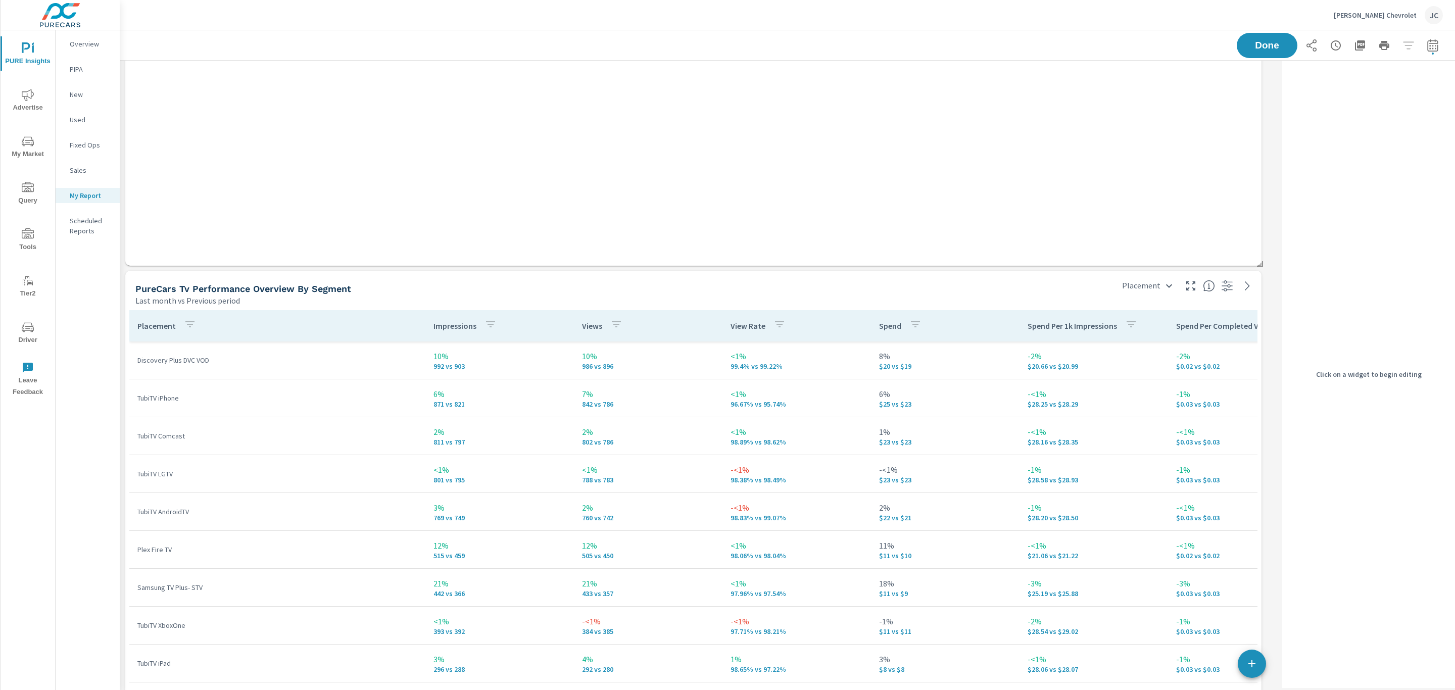
scroll to position [69, 0]
click at [1265, 137] on div "Conversions Last month vs Previous period 10.67K +149 (1%) vs. Previous period …" at bounding box center [699, 384] width 1158 height 3490
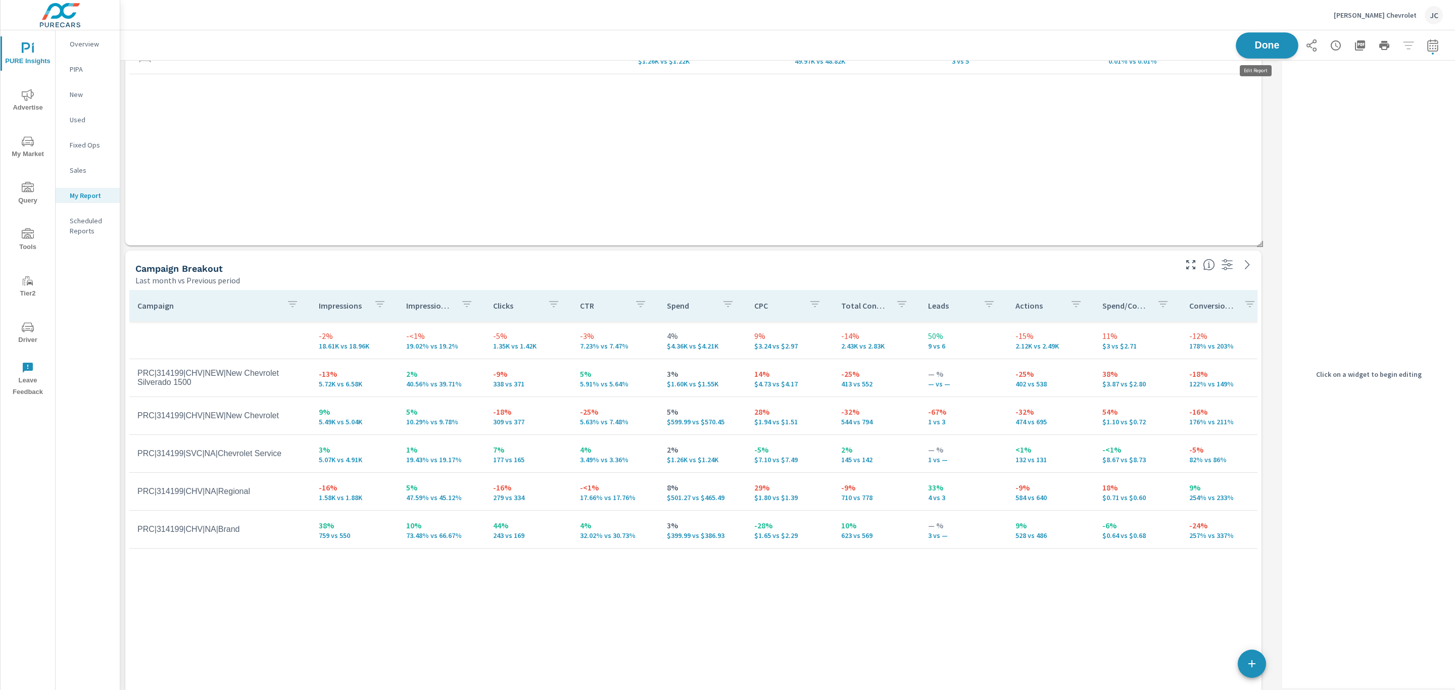
scroll to position [3514, 1170]
click at [1261, 44] on span "Done" at bounding box center [1266, 45] width 41 height 10
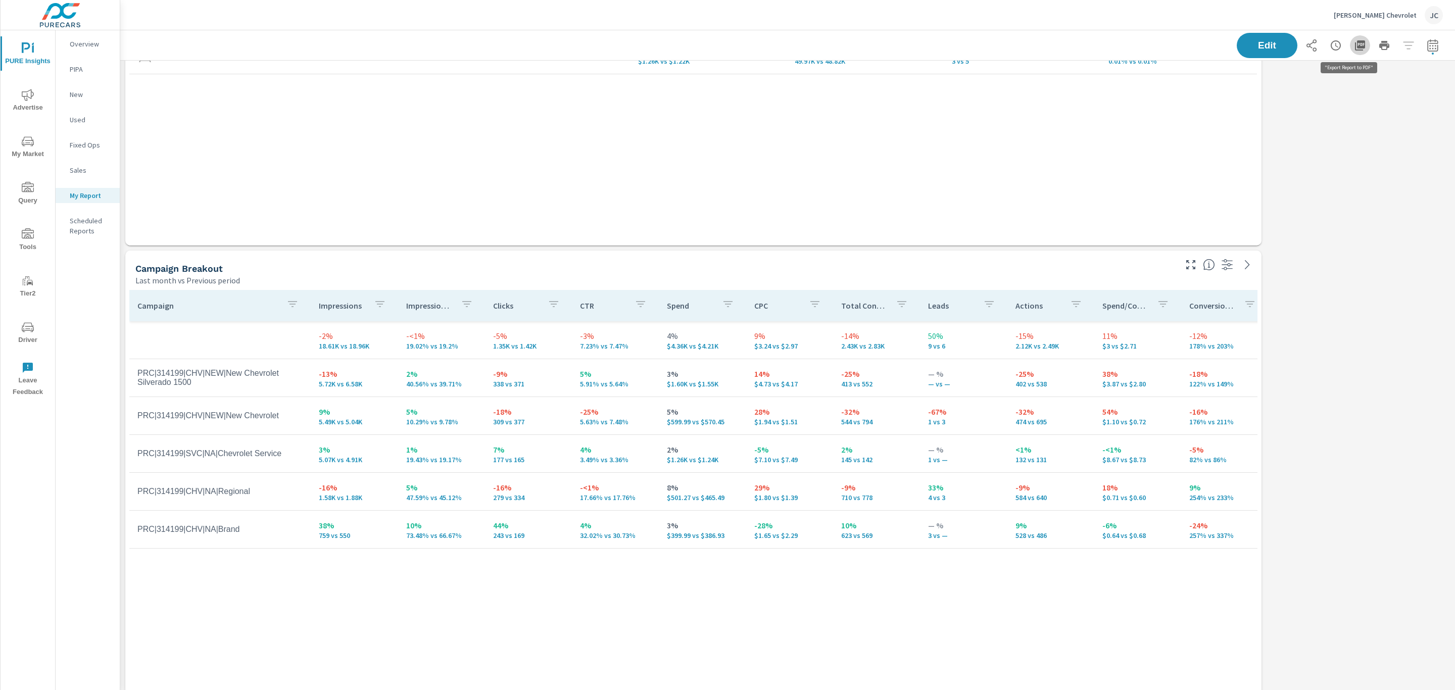
scroll to position [3514, 1346]
click at [1354, 44] on icon "button" at bounding box center [1360, 45] width 12 height 12
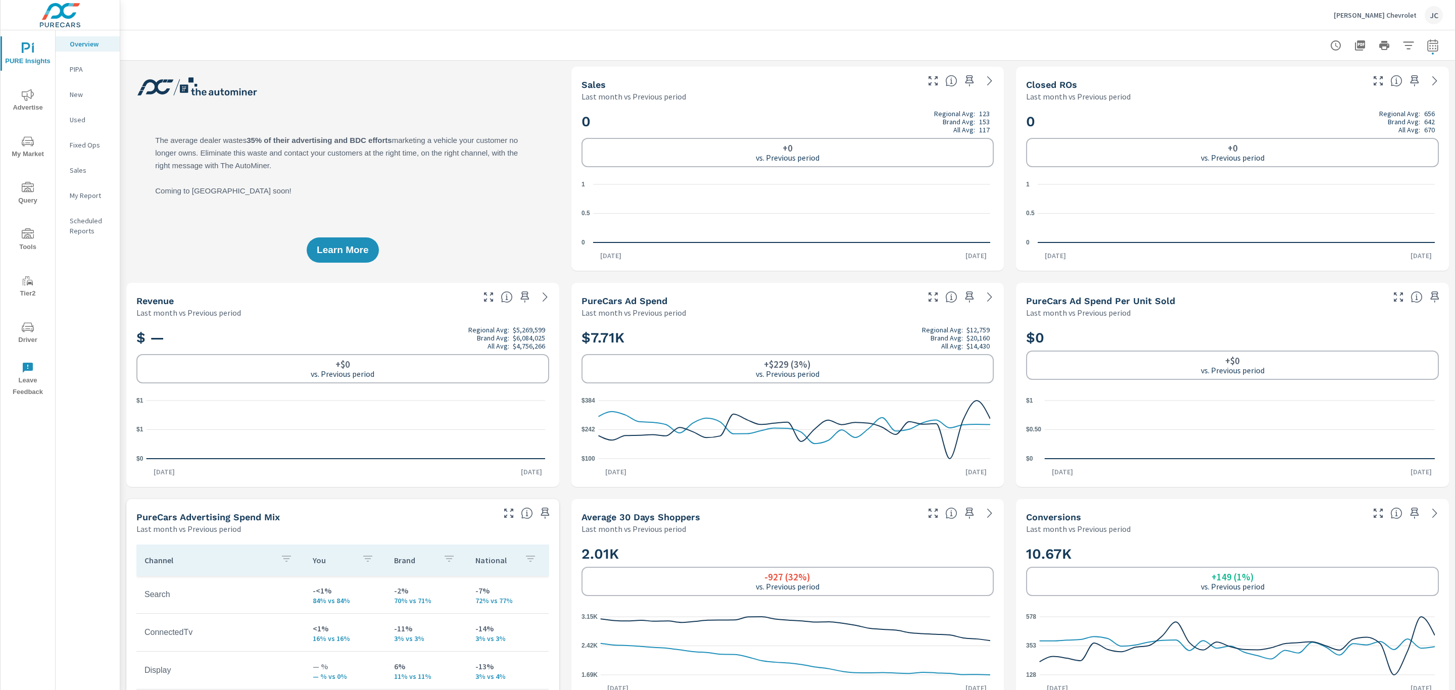
scroll to position [189, 0]
click at [30, 148] on span "My Market" at bounding box center [28, 147] width 48 height 25
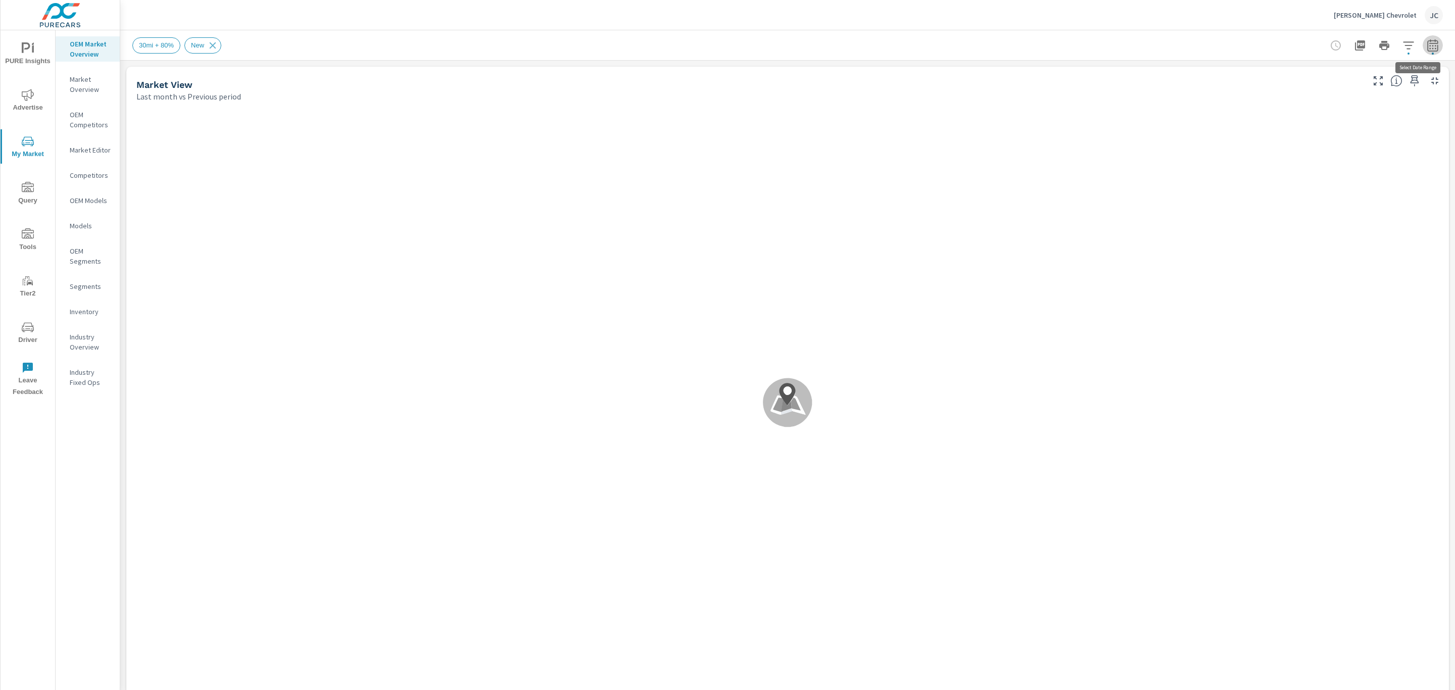
click at [1426, 47] on icon "button" at bounding box center [1432, 45] width 12 height 12
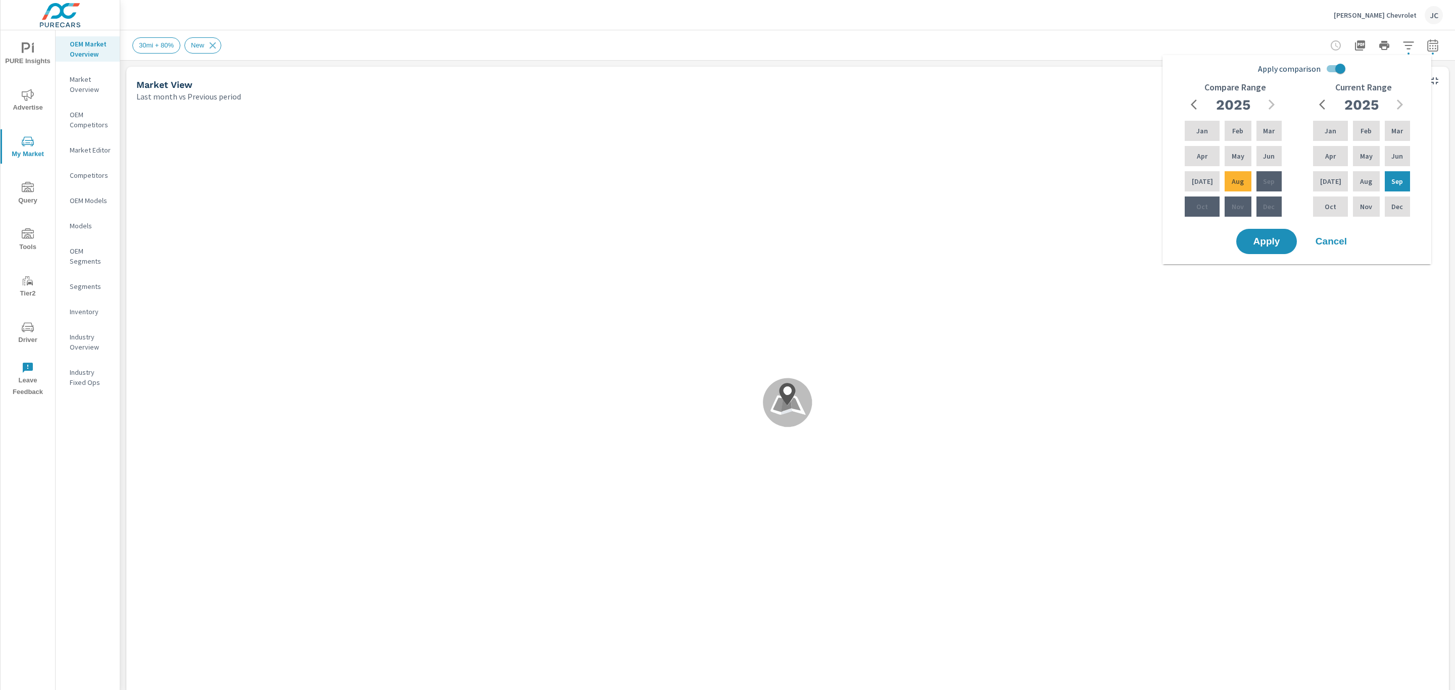
click at [1338, 71] on input "Apply comparison" at bounding box center [1340, 68] width 58 height 19
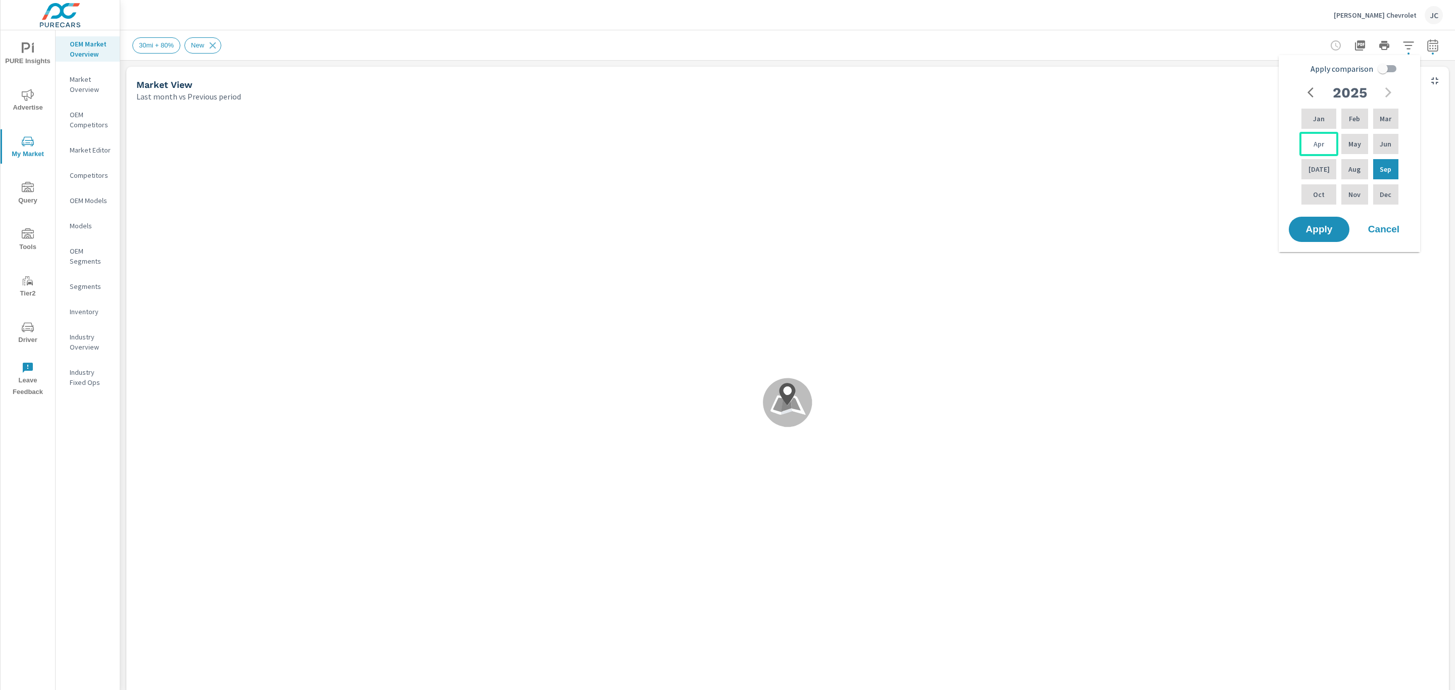
click at [1317, 147] on p "Apr" at bounding box center [1318, 144] width 11 height 10
click at [1373, 169] on div "Sep" at bounding box center [1385, 169] width 29 height 24
click at [1383, 73] on input "Apply comparison" at bounding box center [1383, 68] width 58 height 19
checkbox input "true"
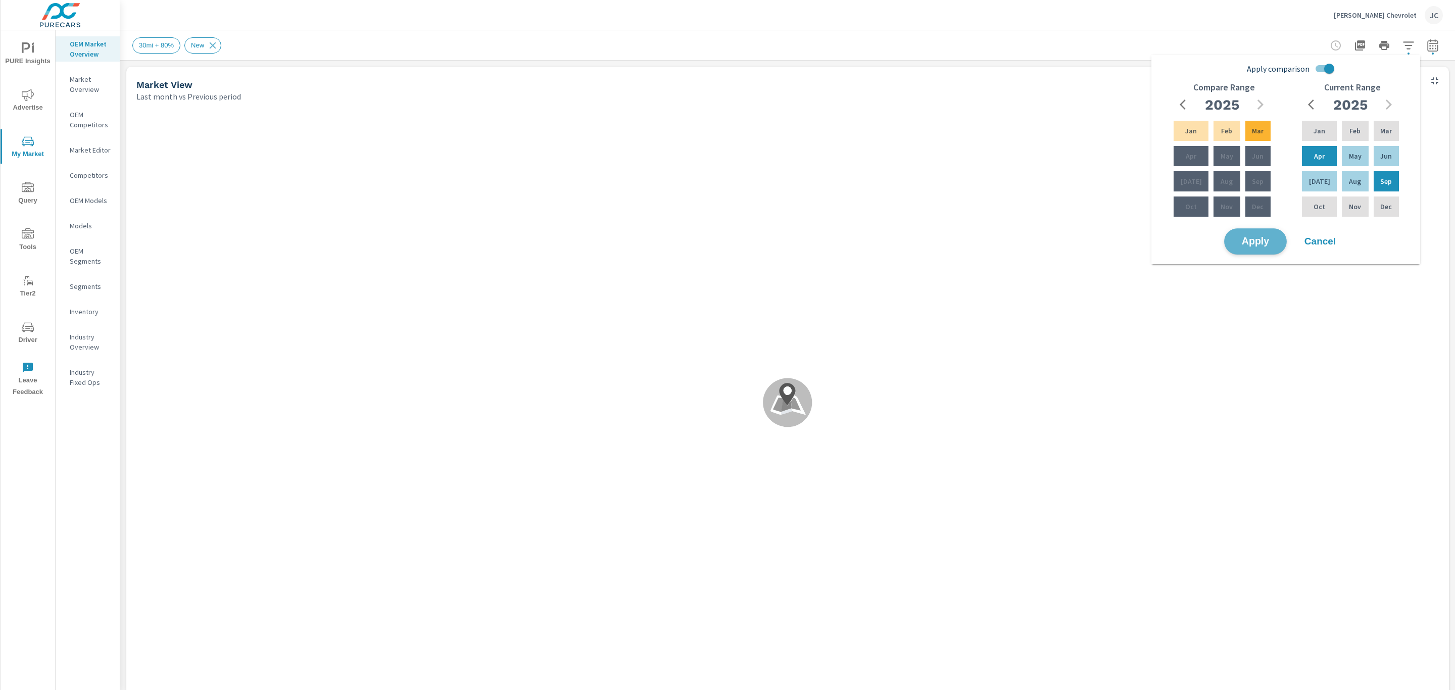
click at [1273, 238] on span "Apply" at bounding box center [1254, 242] width 41 height 10
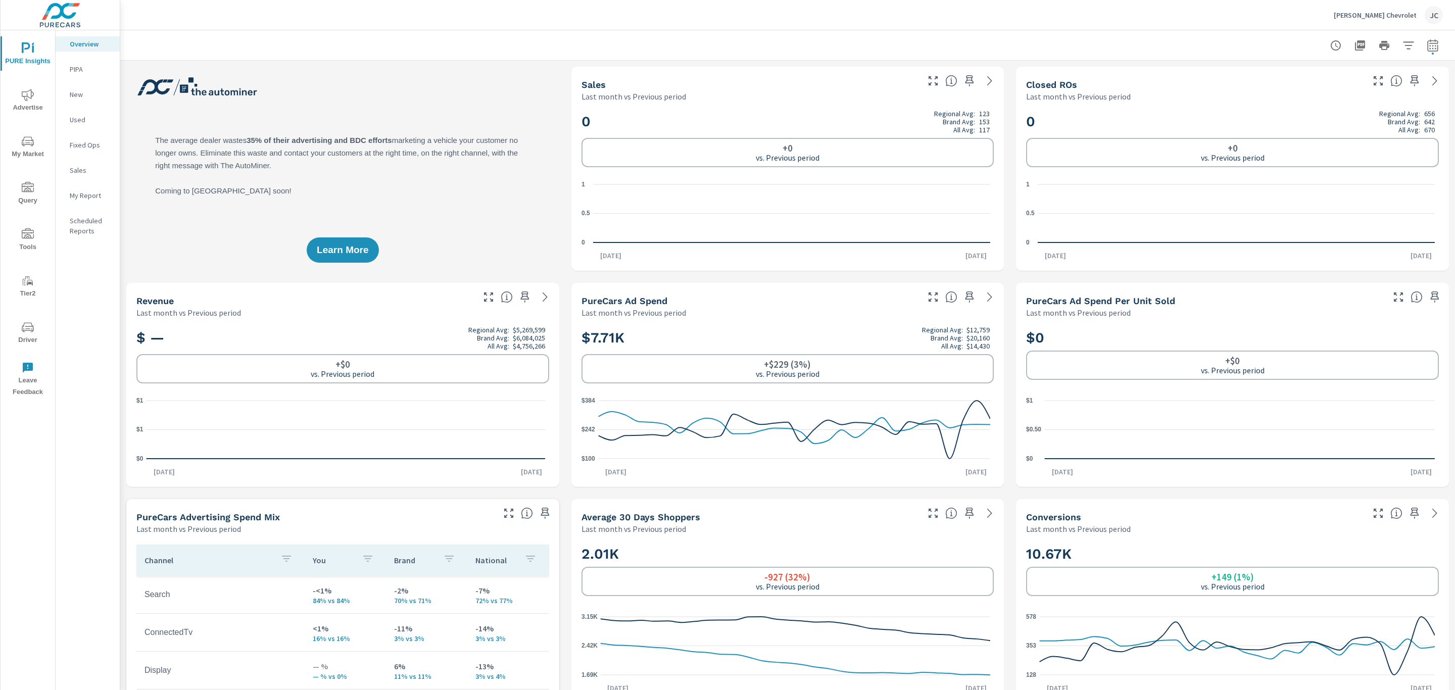
scroll to position [189, 0]
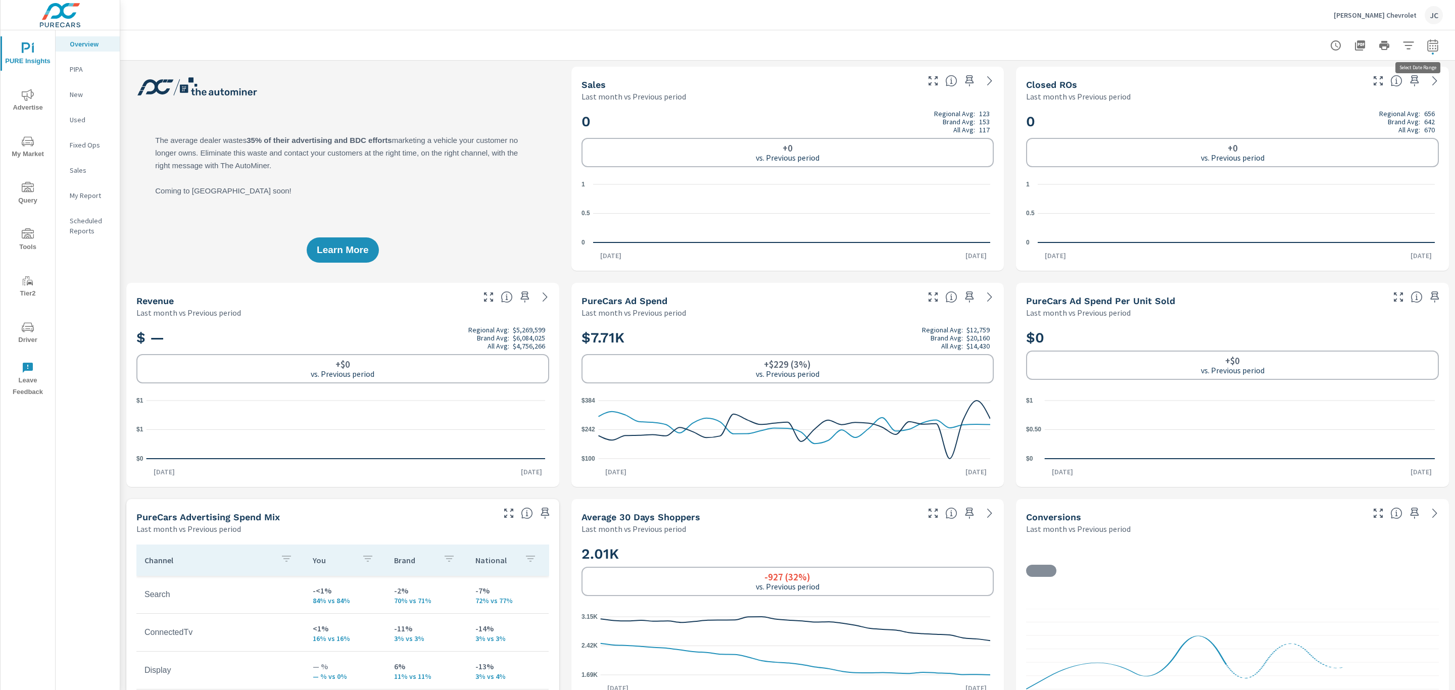
drag, startPoint x: 1417, startPoint y: 41, endPoint x: 1419, endPoint y: 51, distance: 9.2
click at [1426, 43] on icon "button" at bounding box center [1432, 45] width 12 height 12
select select "Last month"
select select "Previous period"
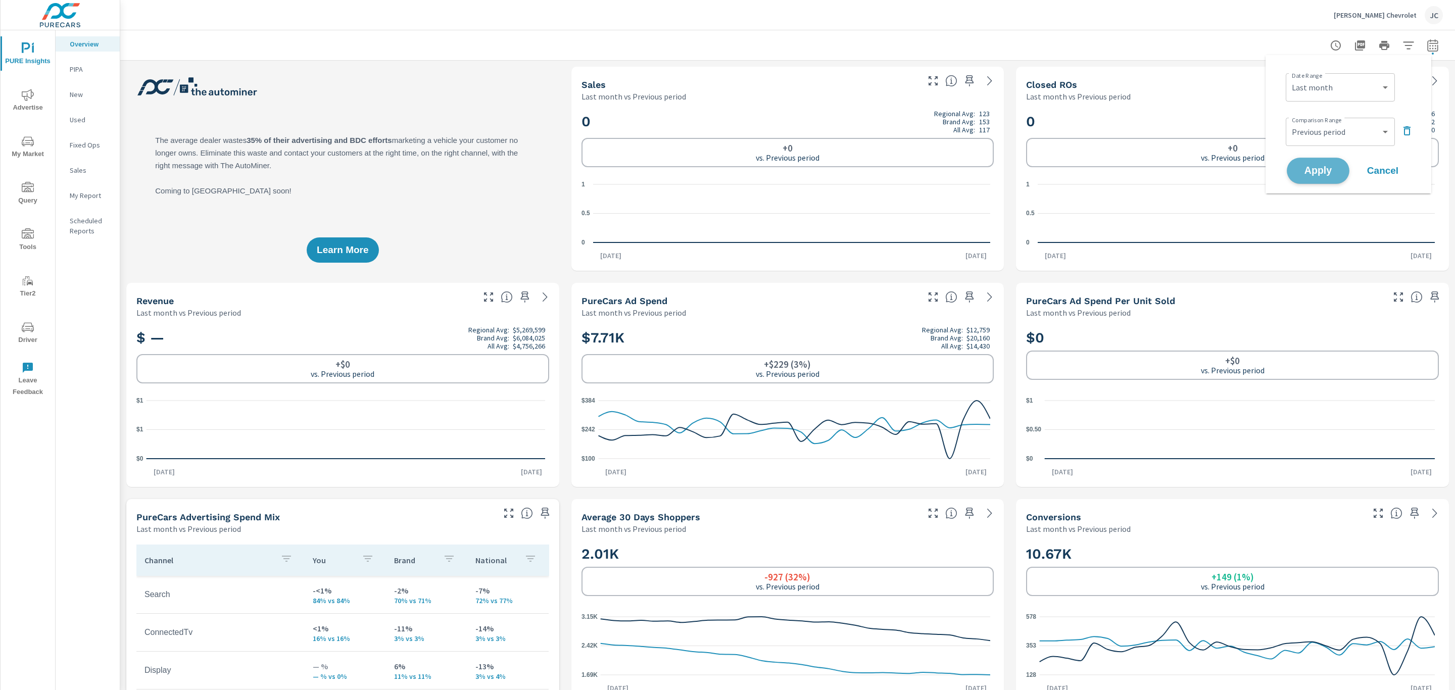
click at [1323, 170] on span "Apply" at bounding box center [1317, 171] width 41 height 10
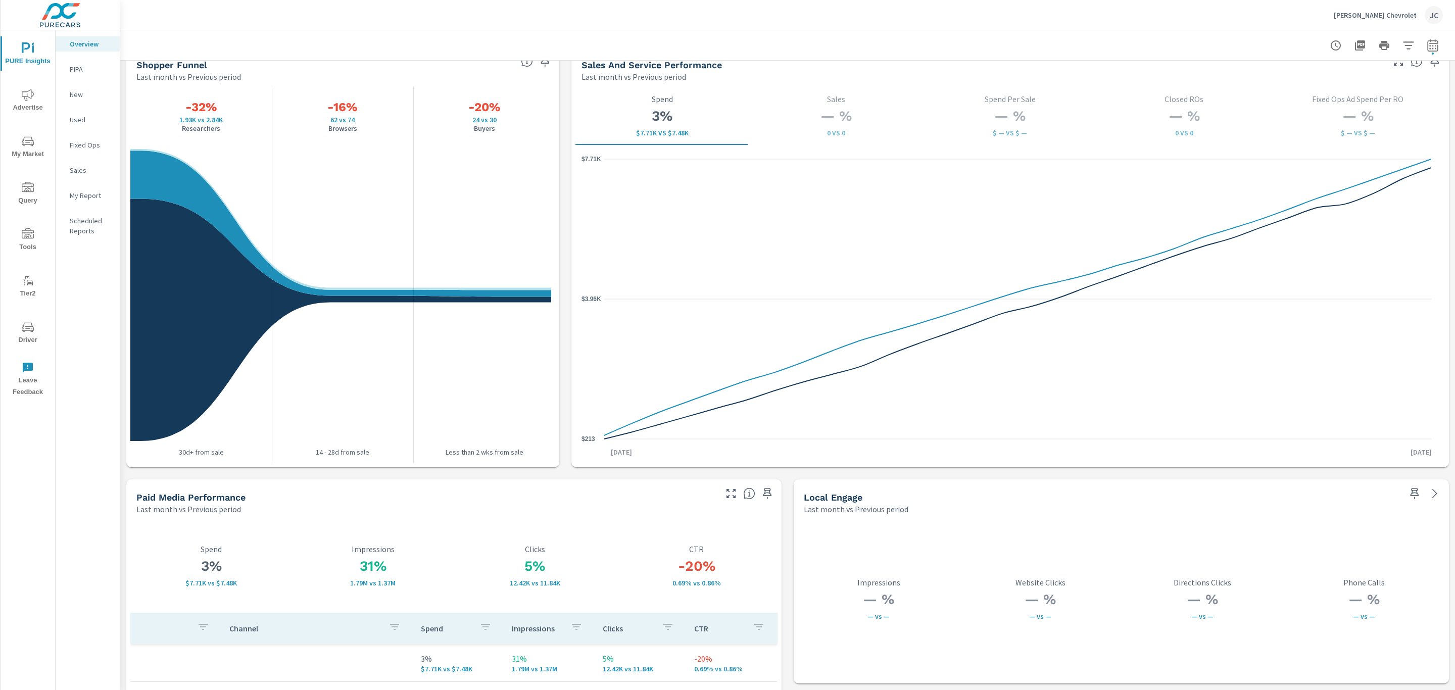
scroll to position [1532, 0]
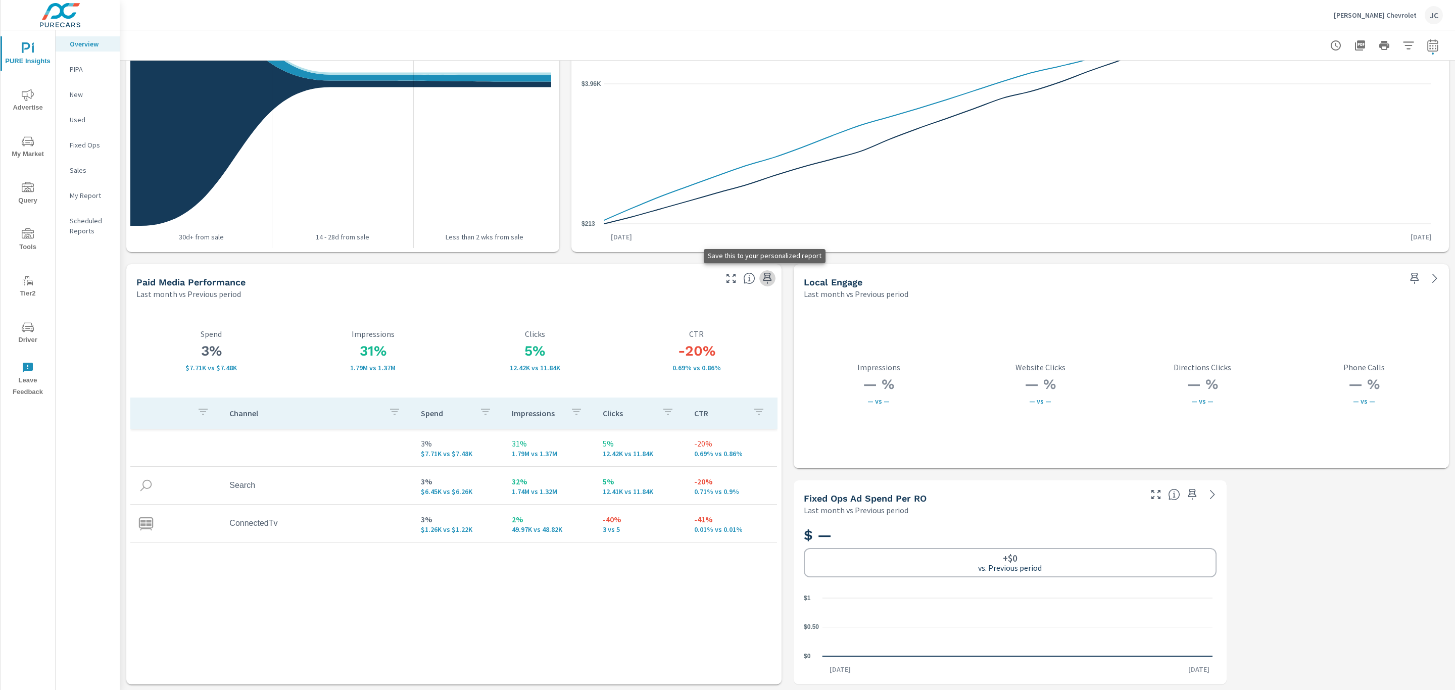
click at [761, 282] on icon "button" at bounding box center [767, 278] width 12 height 12
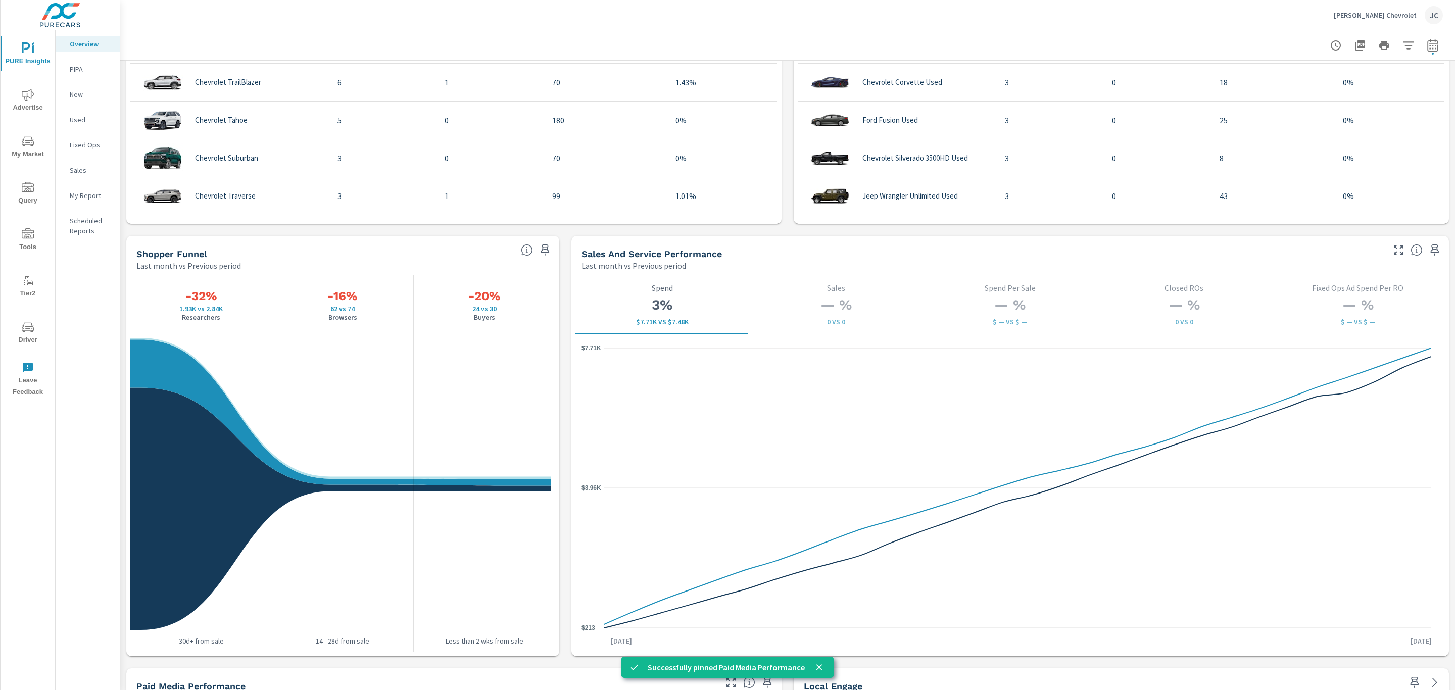
scroll to position [1033, 0]
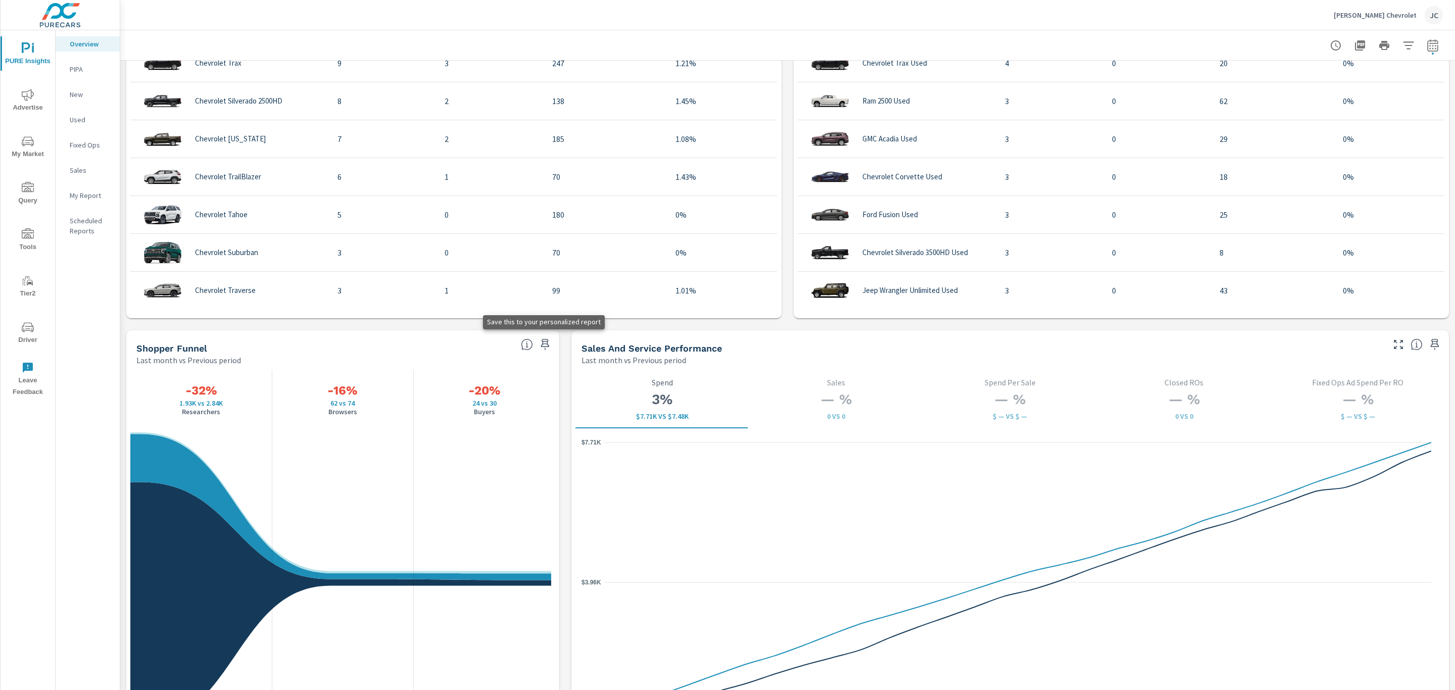
click at [539, 344] on icon "button" at bounding box center [545, 344] width 12 height 12
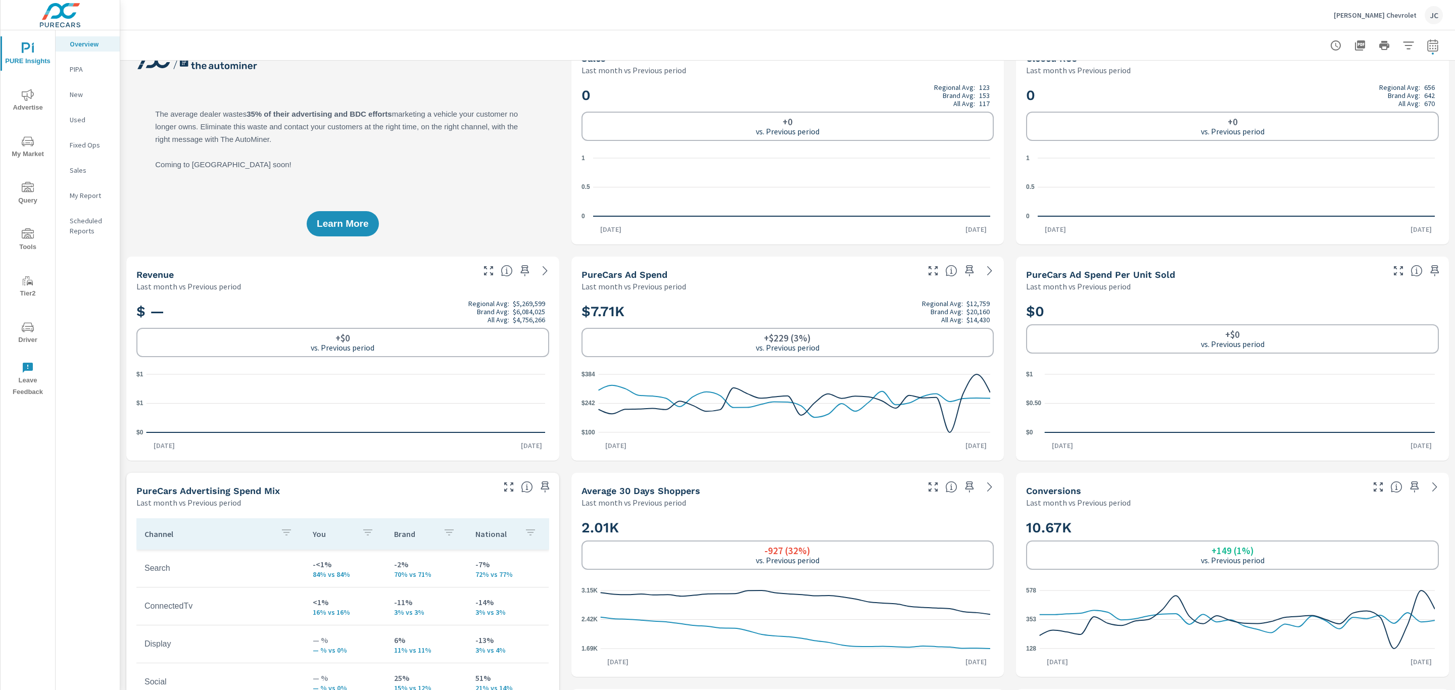
scroll to position [0, 0]
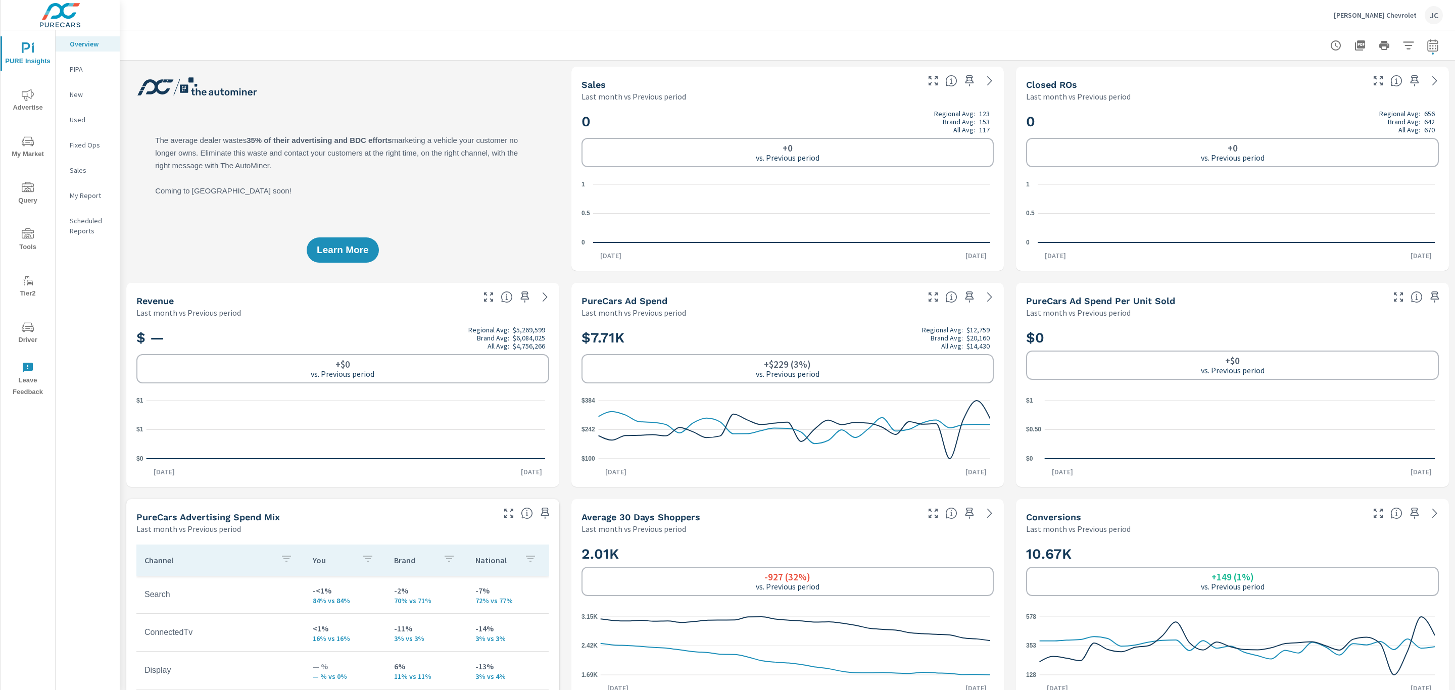
scroll to position [189, 0]
click at [22, 112] on span "Advertise" at bounding box center [28, 101] width 48 height 25
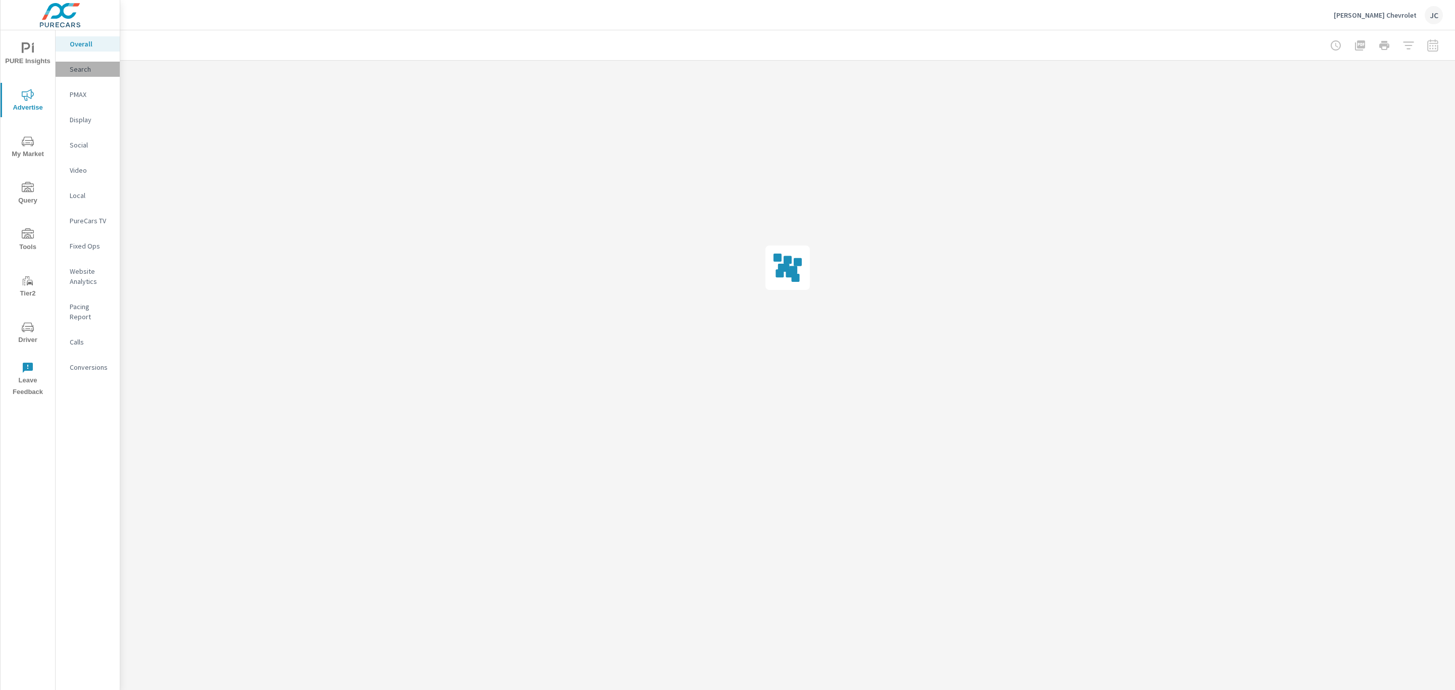
click at [96, 73] on p "Search" at bounding box center [91, 69] width 42 height 10
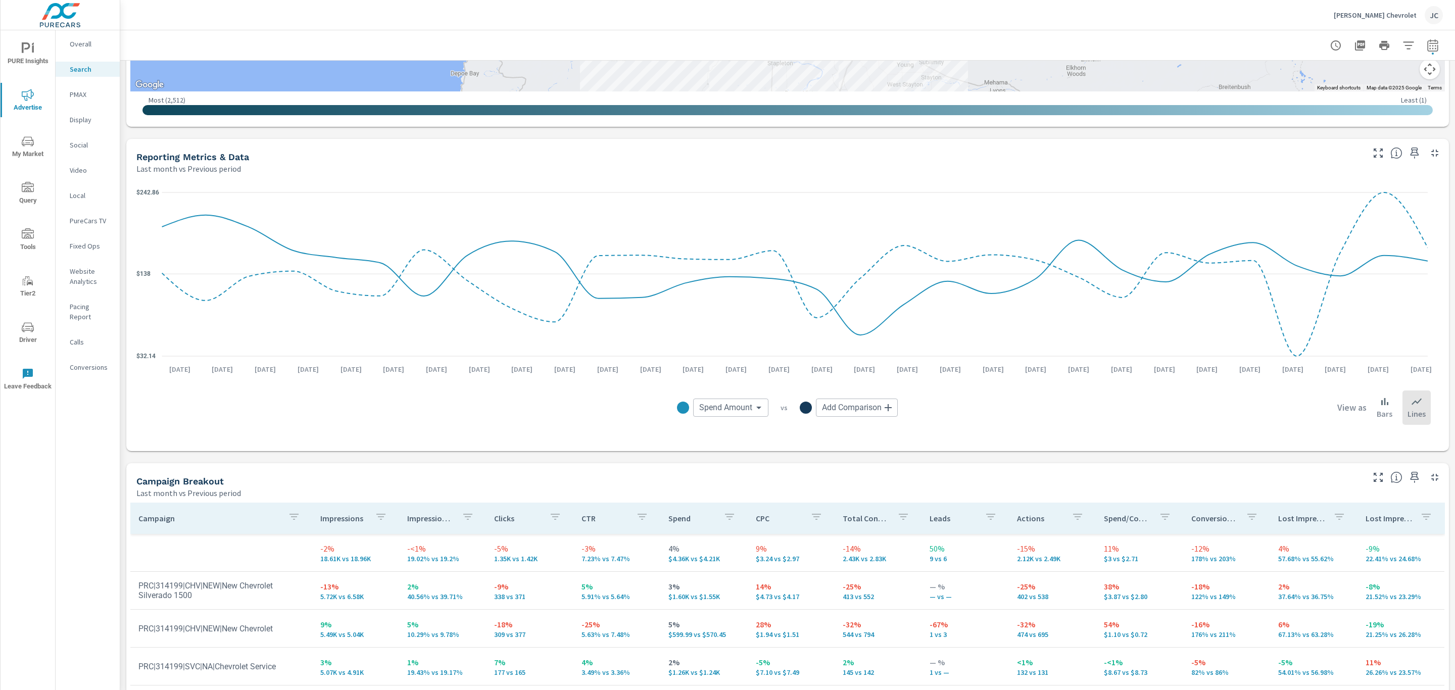
scroll to position [567, 0]
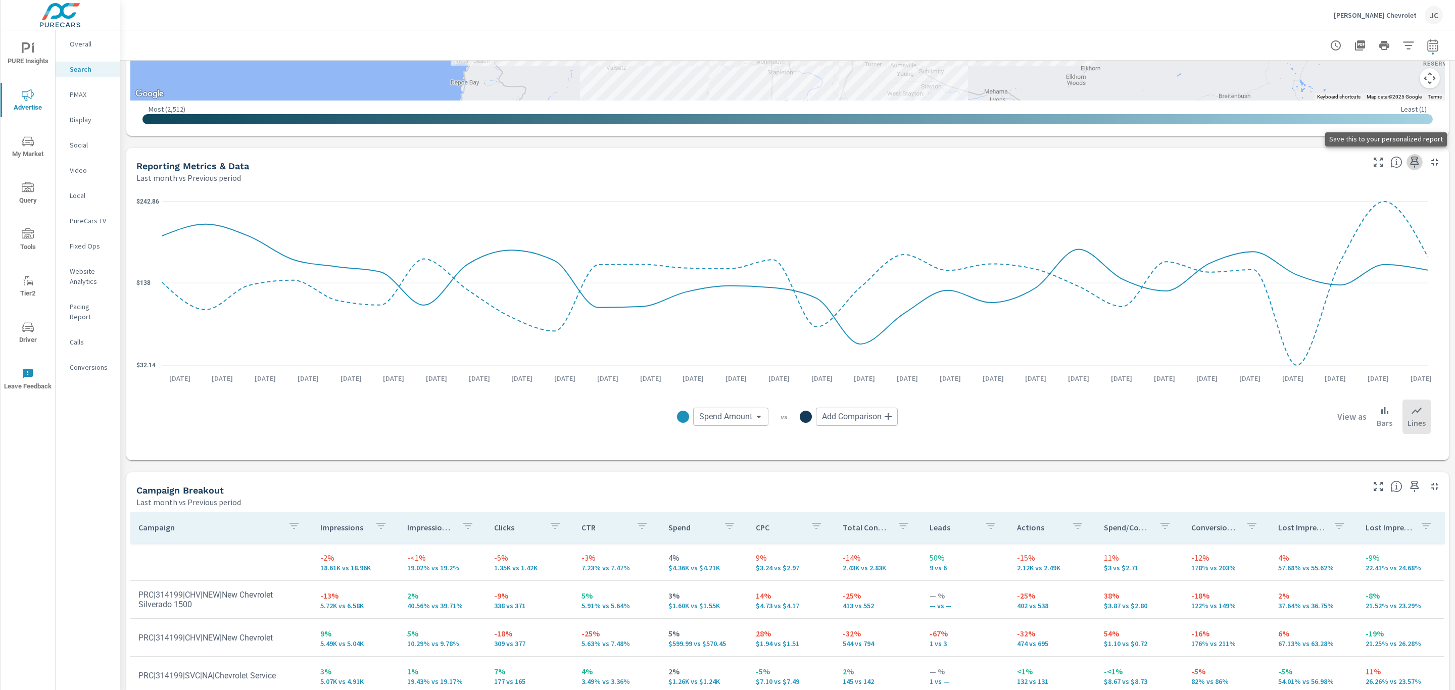
click at [1410, 164] on icon "button" at bounding box center [1414, 162] width 9 height 11
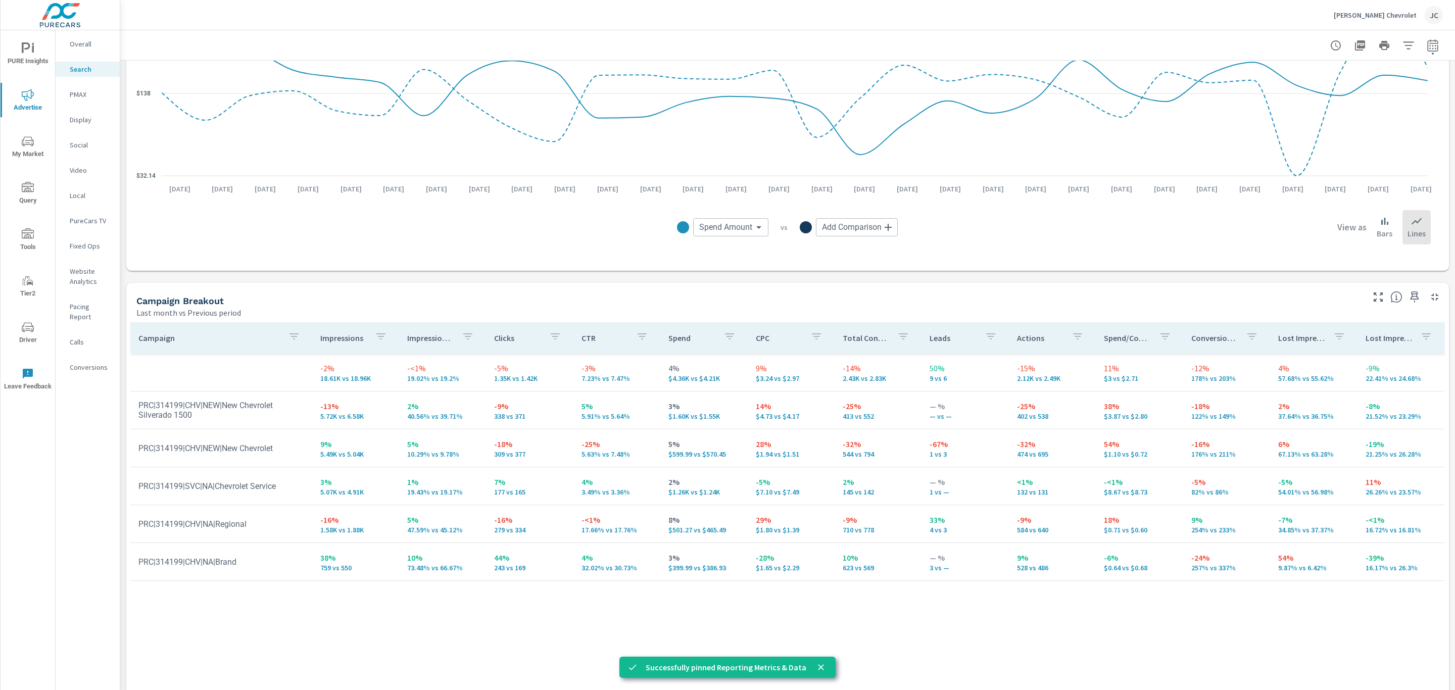
scroll to position [776, 0]
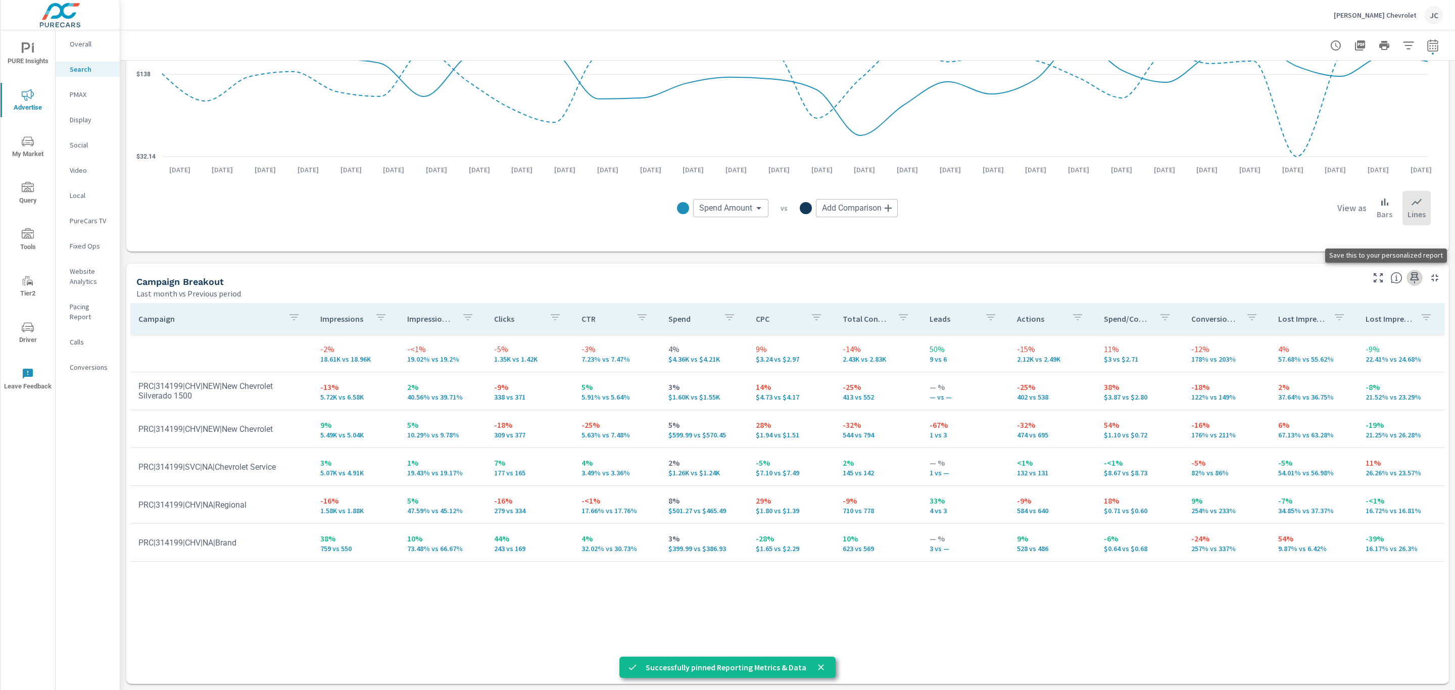
click at [1410, 279] on icon "button" at bounding box center [1414, 277] width 9 height 11
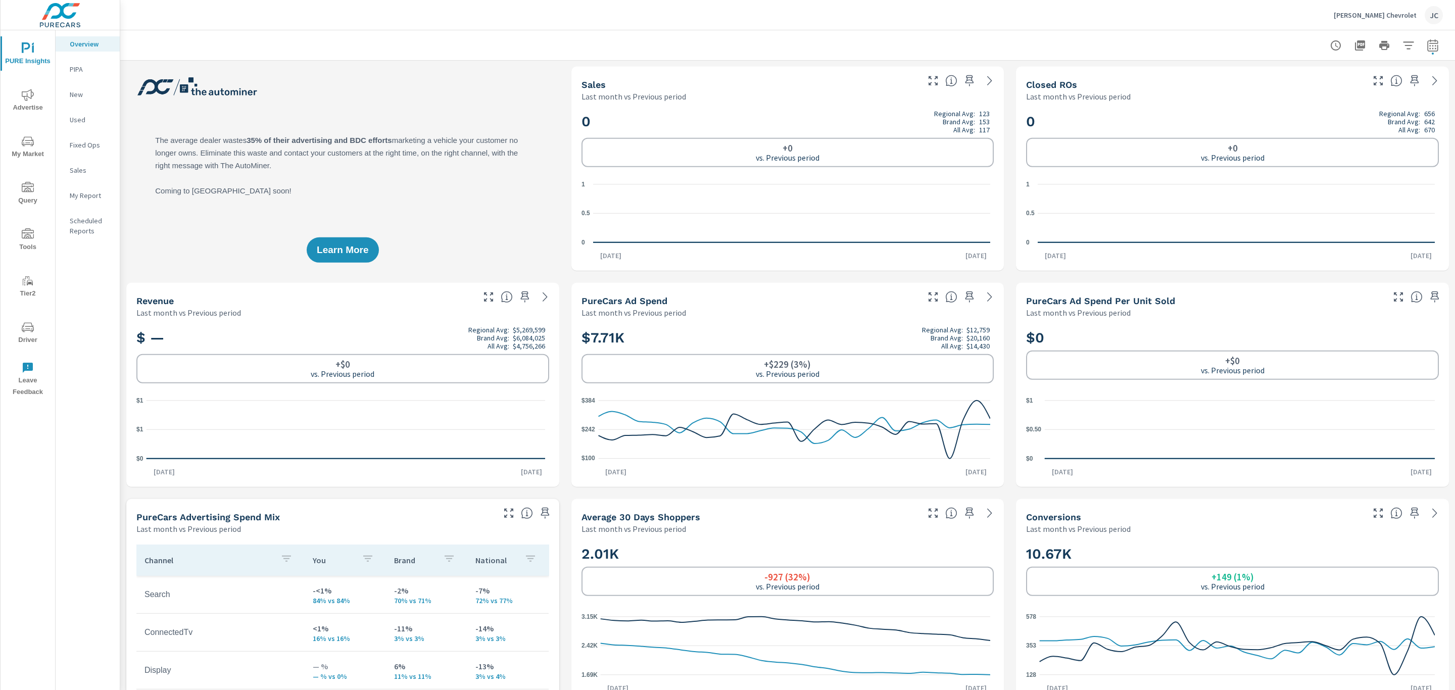
scroll to position [189, 0]
click at [31, 93] on icon "nav menu" at bounding box center [28, 95] width 12 height 12
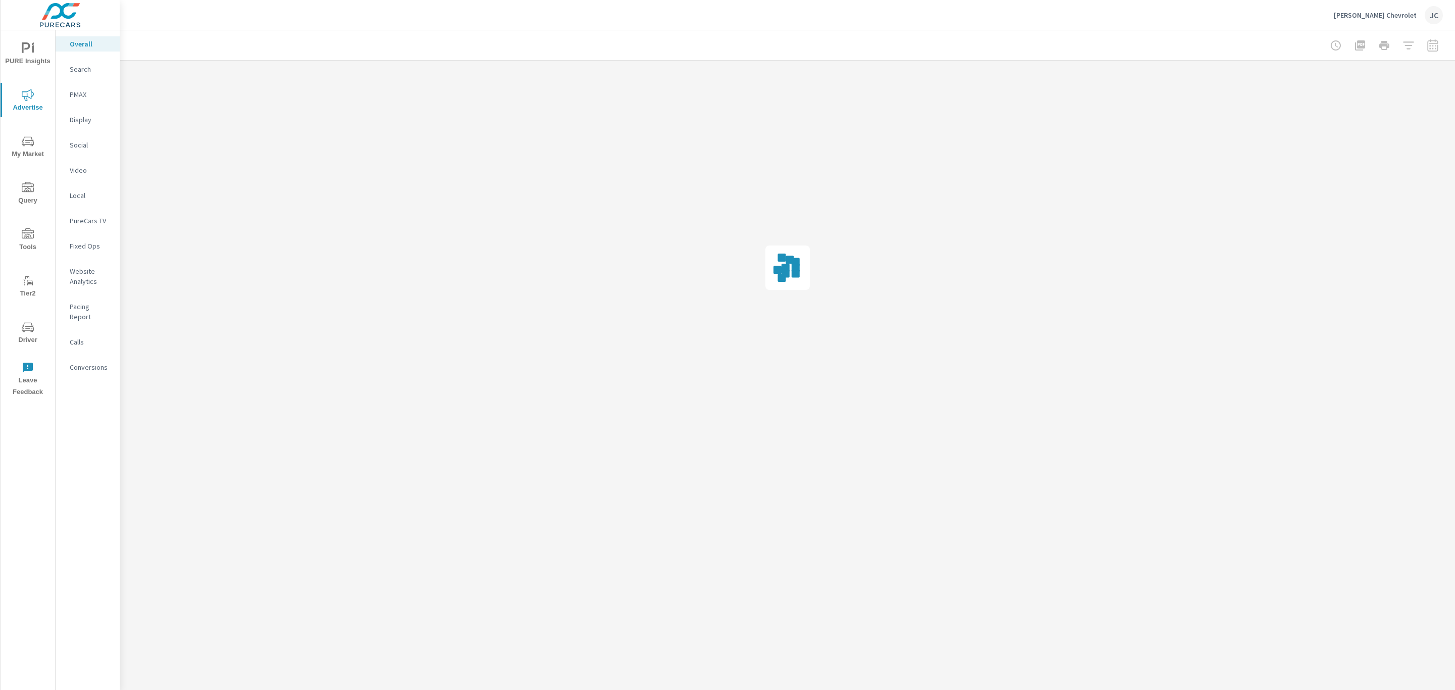
click at [73, 94] on p "PMAX" at bounding box center [91, 94] width 42 height 10
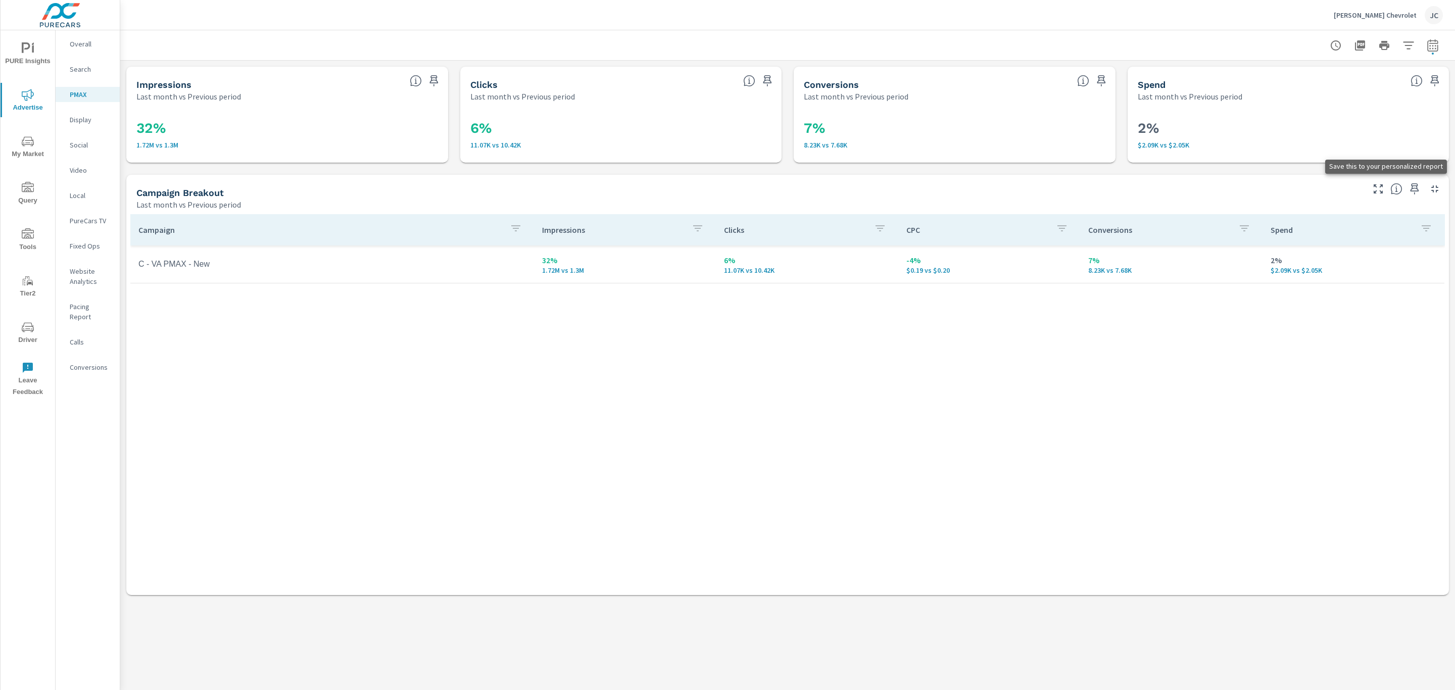
click at [1414, 185] on icon "button" at bounding box center [1414, 189] width 12 height 12
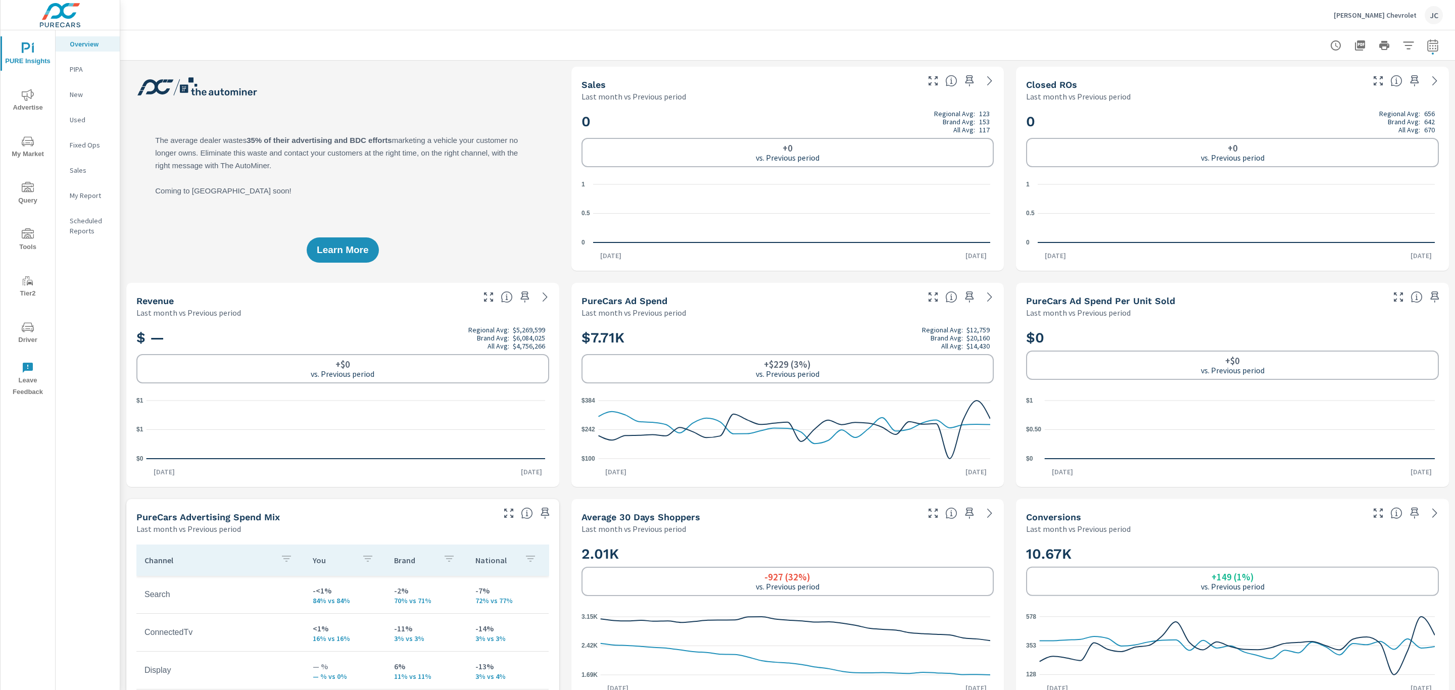
click at [41, 104] on span "Advertise" at bounding box center [28, 101] width 48 height 25
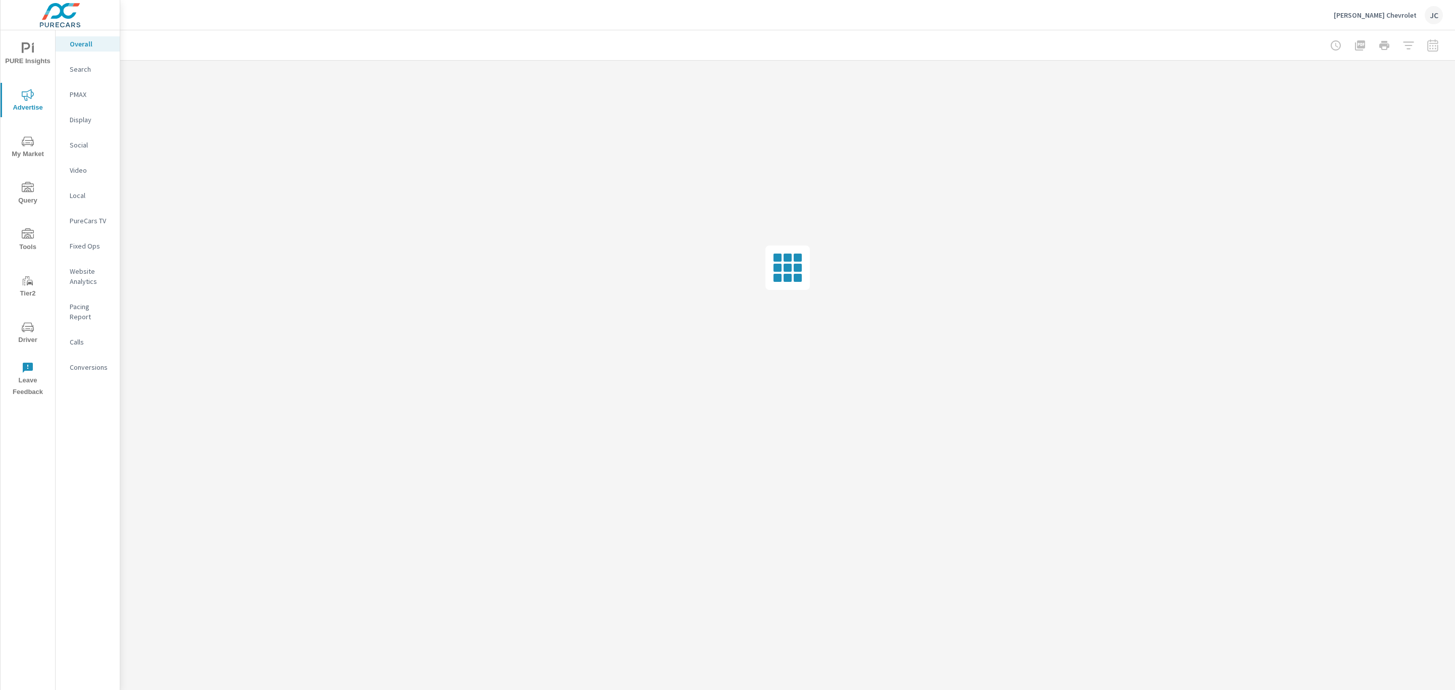
click at [85, 149] on p "Social" at bounding box center [91, 145] width 42 height 10
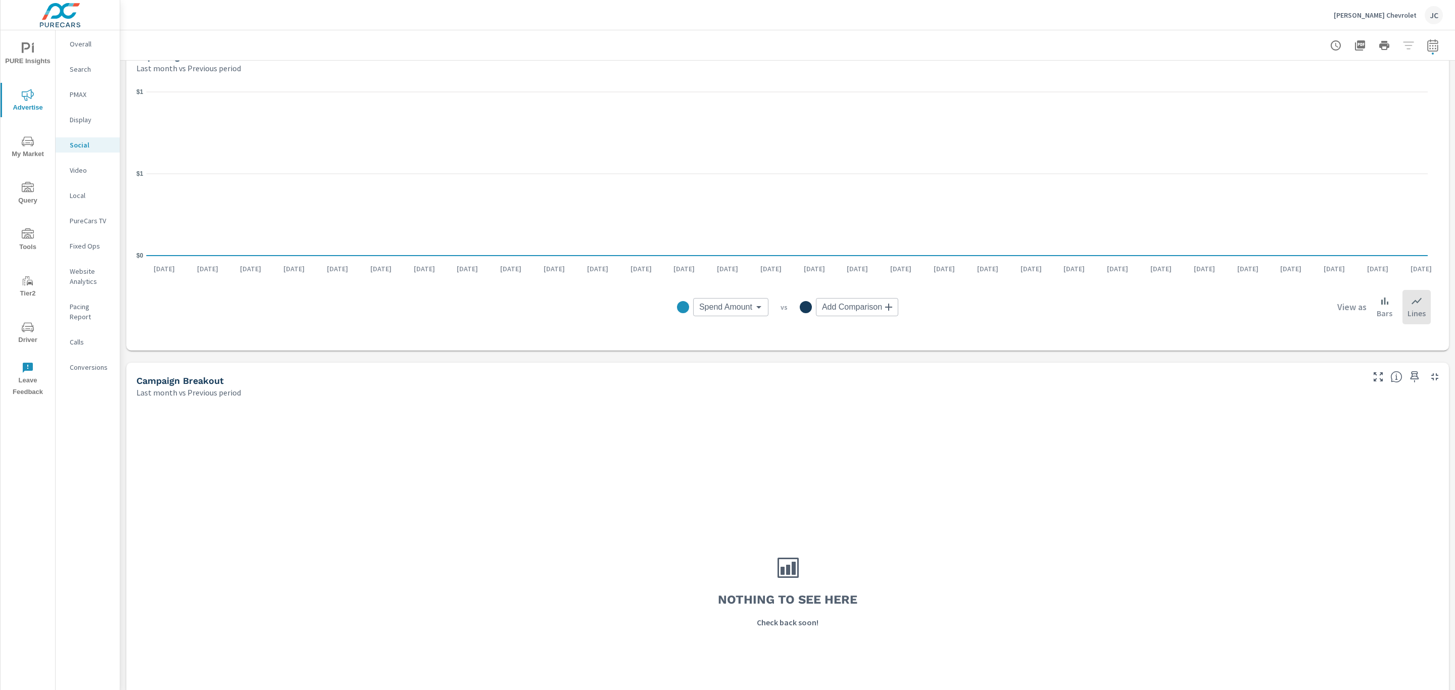
scroll to position [235, 0]
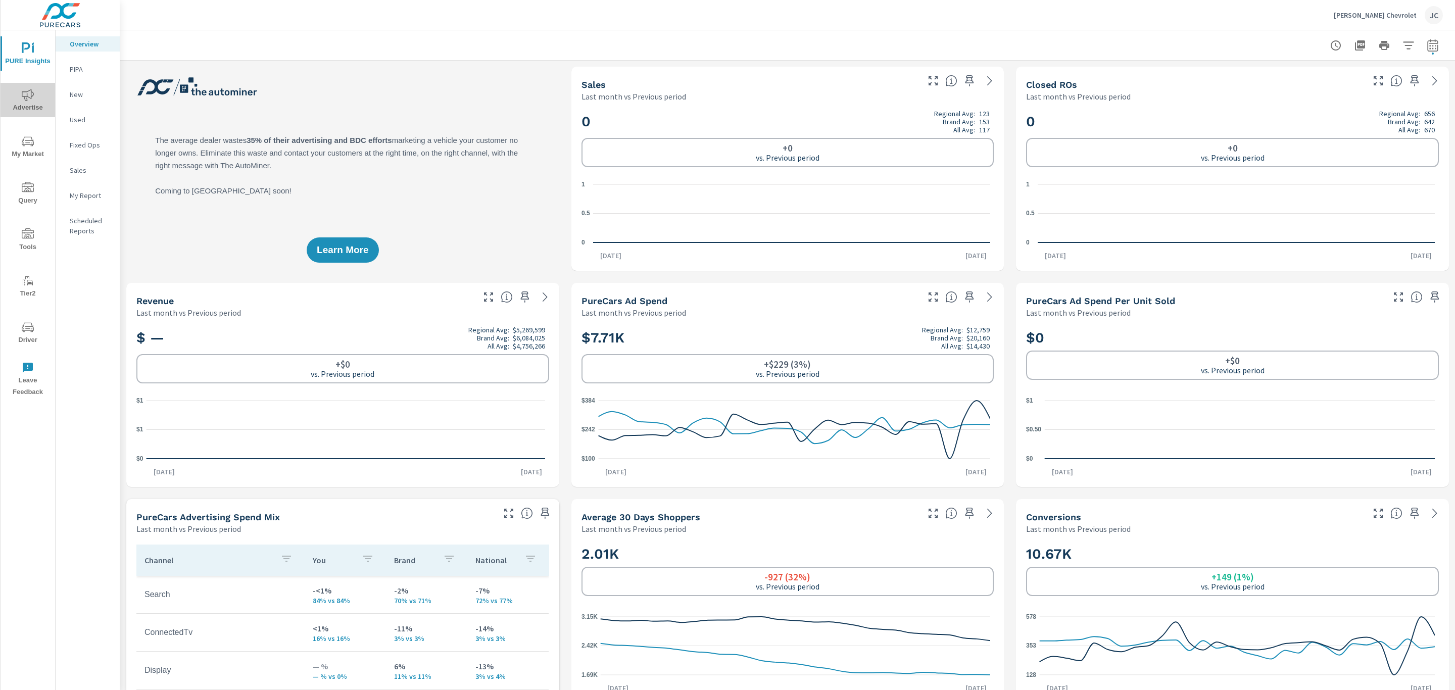
click at [33, 111] on span "Advertise" at bounding box center [28, 101] width 48 height 25
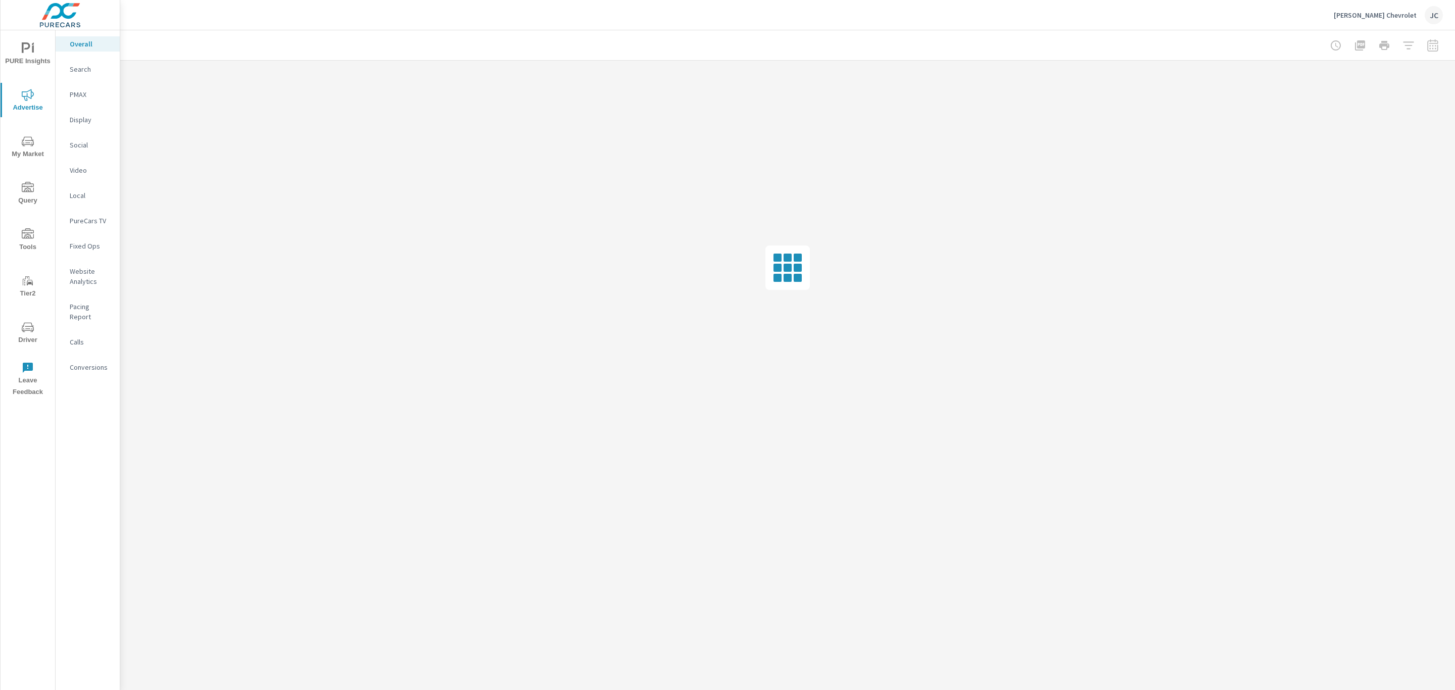
click at [85, 221] on p "PureCars TV" at bounding box center [91, 221] width 42 height 10
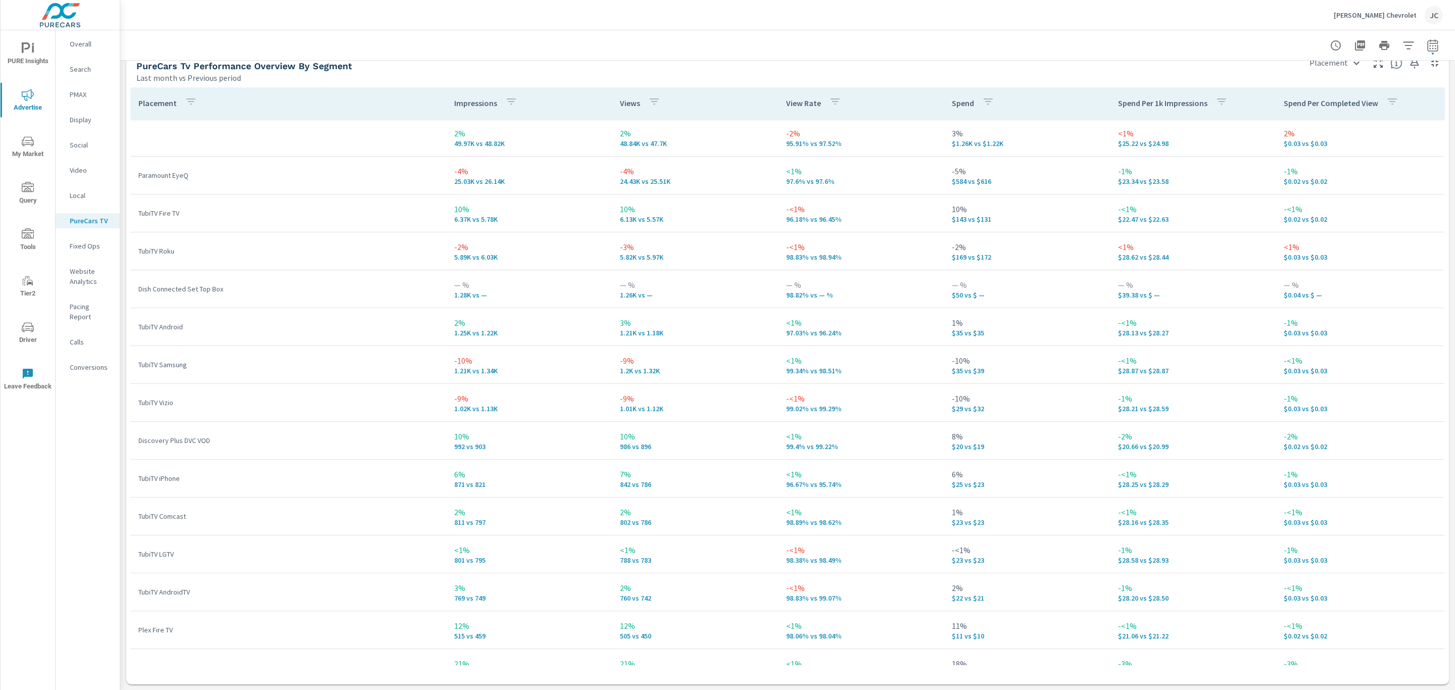
scroll to position [1610, 0]
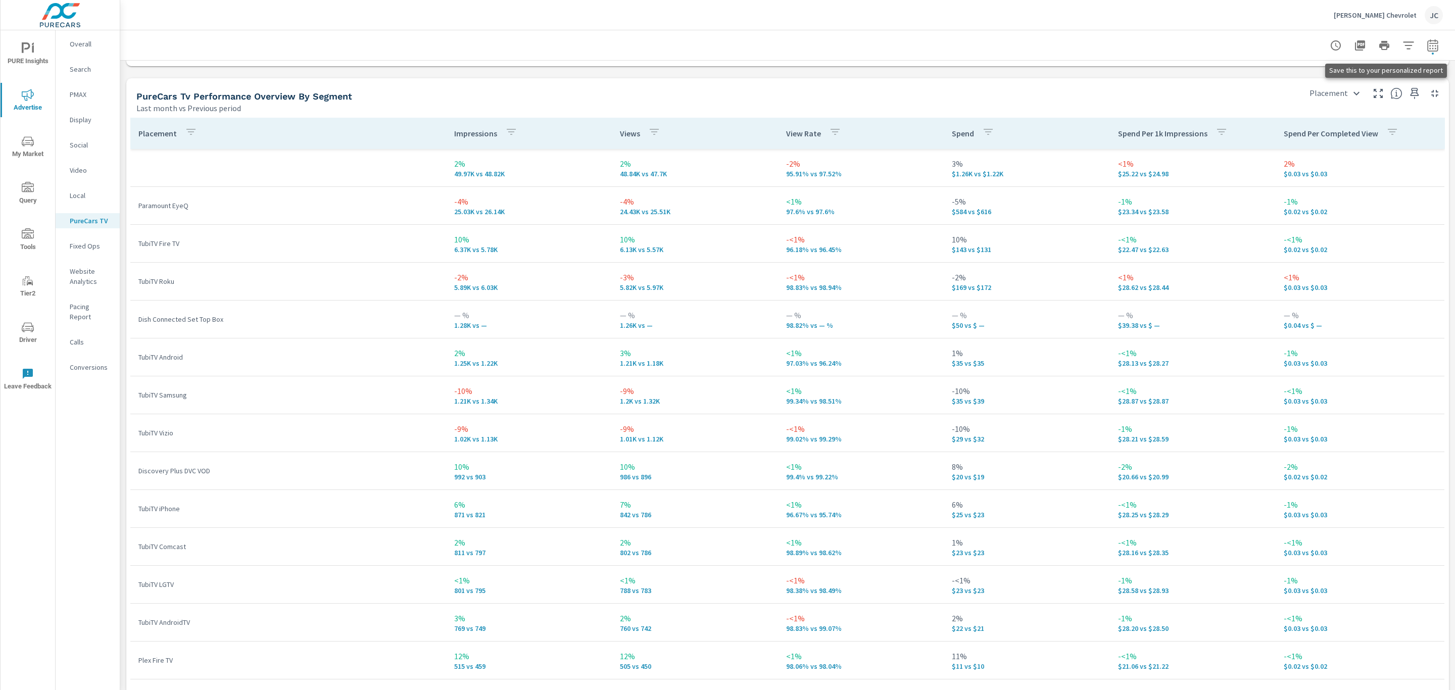
click at [1410, 93] on icon "button" at bounding box center [1414, 93] width 9 height 11
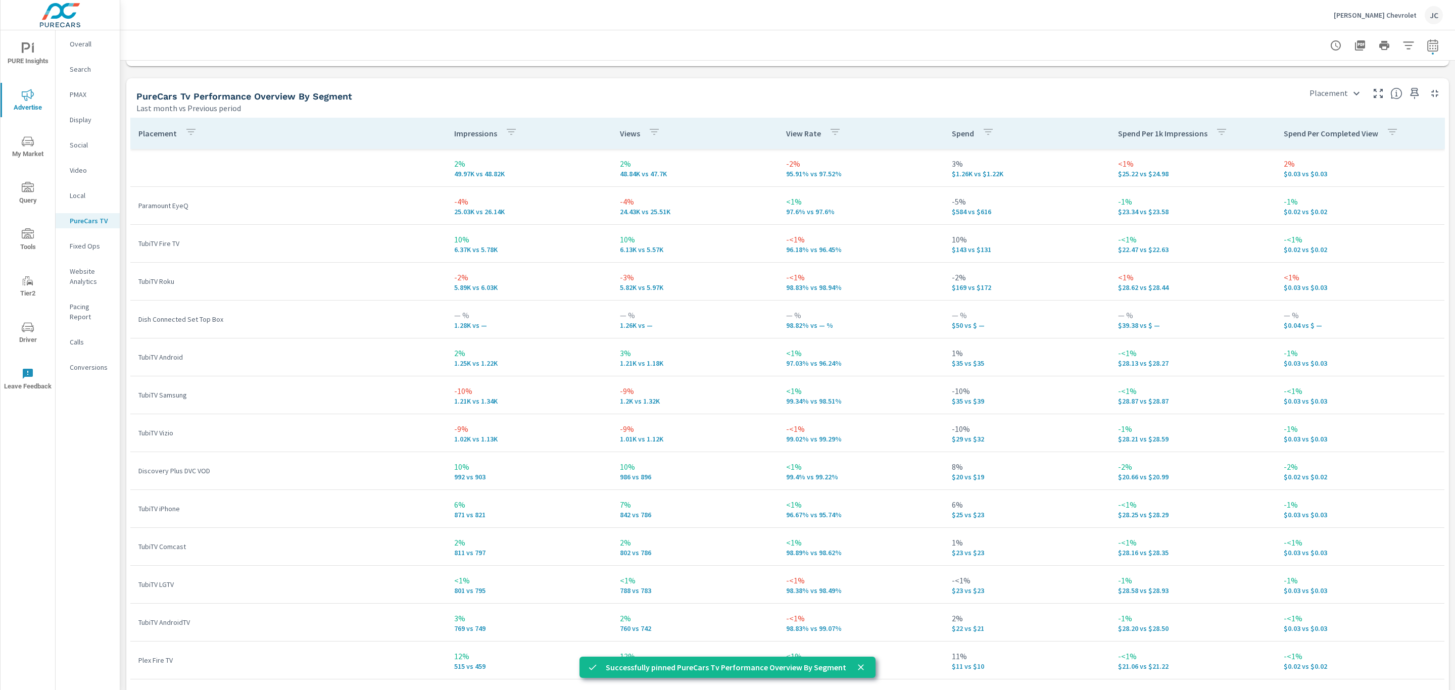
scroll to position [1640, 0]
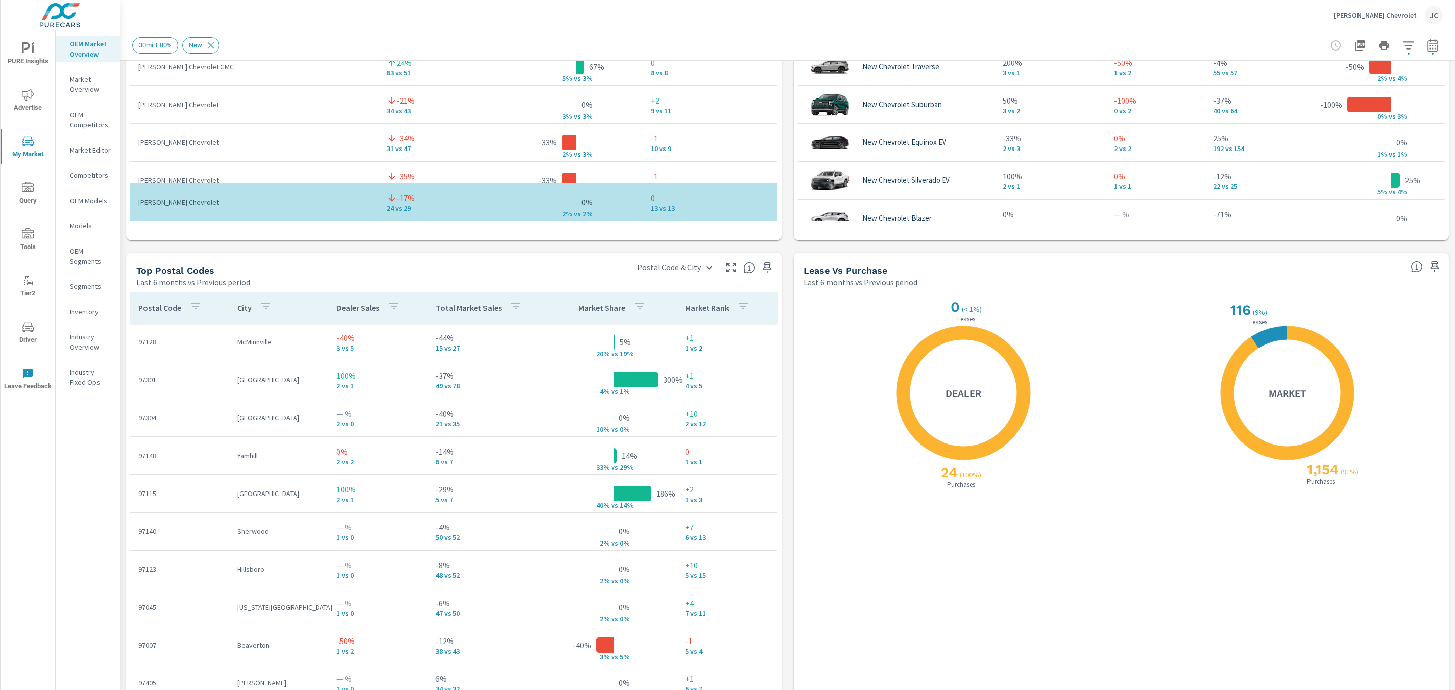
scroll to position [1100, 0]
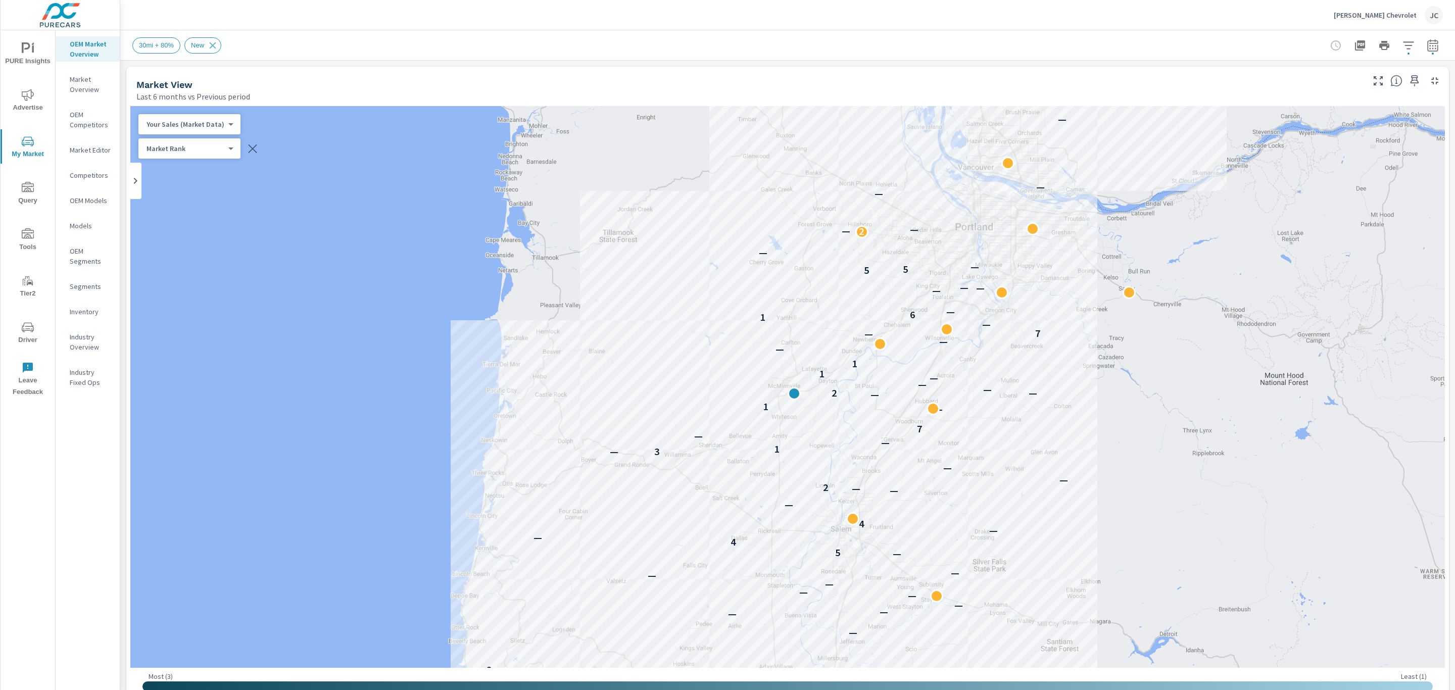
click at [81, 120] on p "OEM Competitors" at bounding box center [91, 120] width 42 height 20
click at [82, 308] on p "Inventory" at bounding box center [91, 312] width 42 height 10
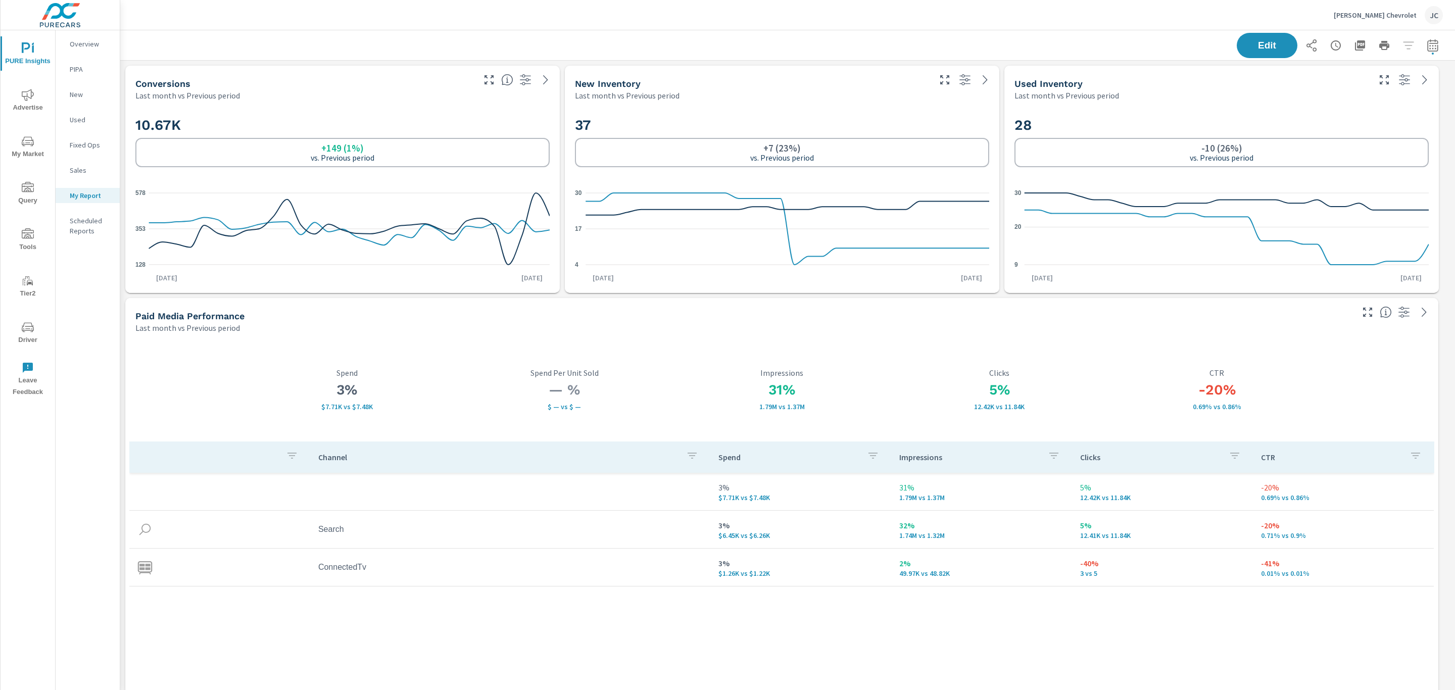
scroll to position [3902, 0]
click at [1064, 35] on div "Edit" at bounding box center [787, 45] width 1310 height 30
click at [1354, 45] on icon "button" at bounding box center [1360, 45] width 12 height 12
